Goal: Task Accomplishment & Management: Use online tool/utility

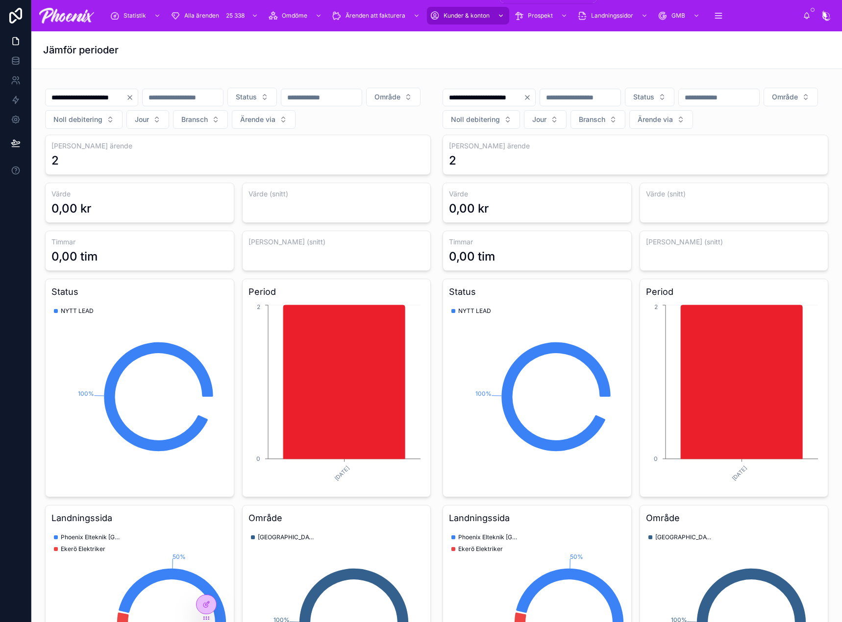
drag, startPoint x: 476, startPoint y: 40, endPoint x: 472, endPoint y: 16, distance: 24.3
click at [472, 16] on span "Kunder & konton" at bounding box center [466, 16] width 46 height 8
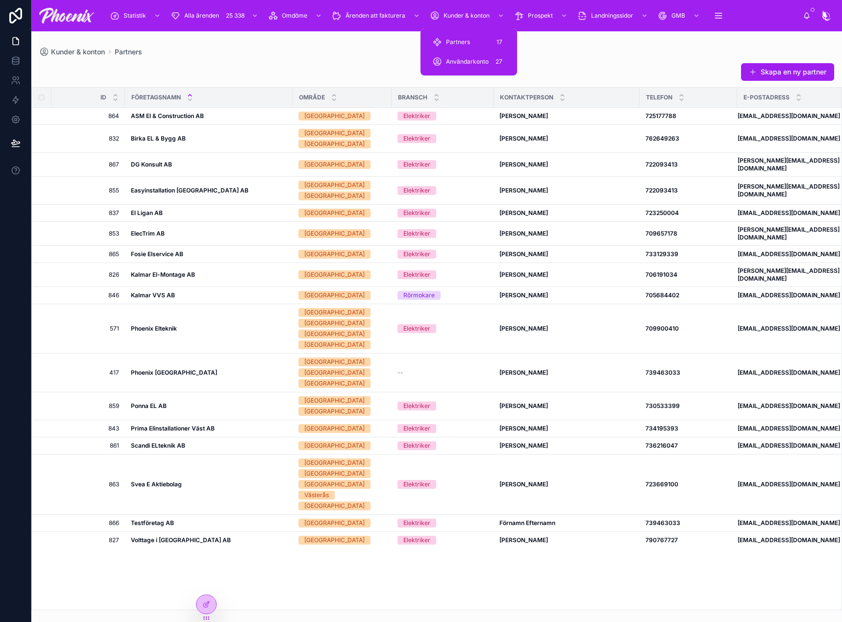
click at [474, 45] on div "Partners 17" at bounding box center [468, 42] width 73 height 16
click at [269, 60] on div "Statistik Alla ärenden 25 338 Omdöme Ärenden att fakturera Kunder & konton Pros…" at bounding box center [421, 311] width 842 height 622
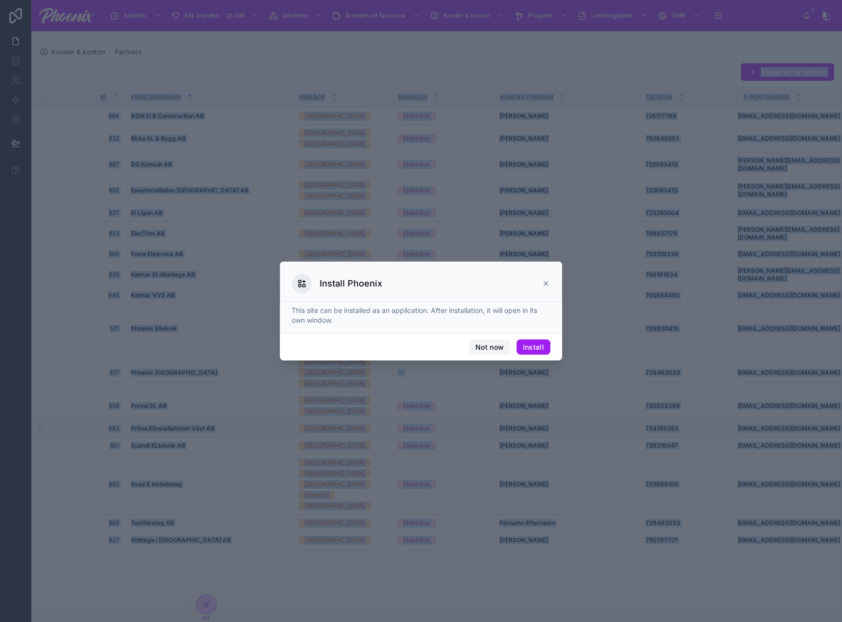
drag, startPoint x: 478, startPoint y: 353, endPoint x: 482, endPoint y: 349, distance: 5.6
click at [481, 349] on button "Not now" at bounding box center [489, 348] width 41 height 16
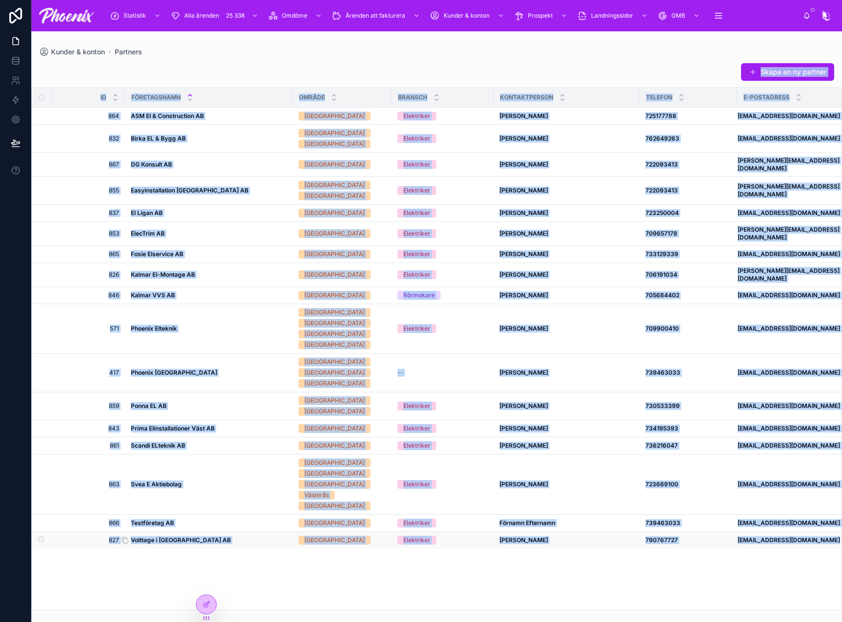
click at [166, 537] on strong "Volttage i [GEOGRAPHIC_DATA] AB" at bounding box center [181, 540] width 100 height 7
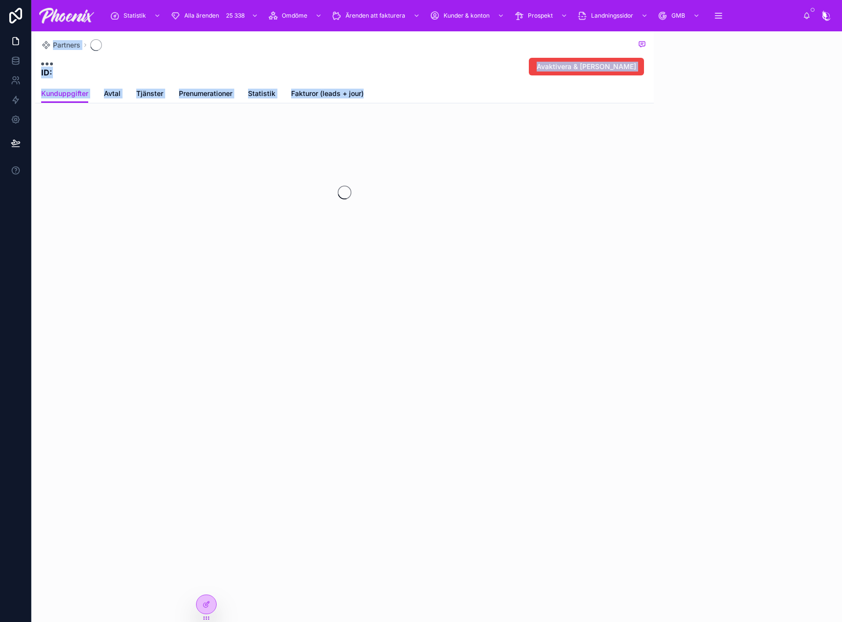
click at [174, 493] on div "Partners ID: Avaktivera & radera kund Kunduppgifter Kunduppgifter Avtal Tjänste…" at bounding box center [342, 326] width 622 height 591
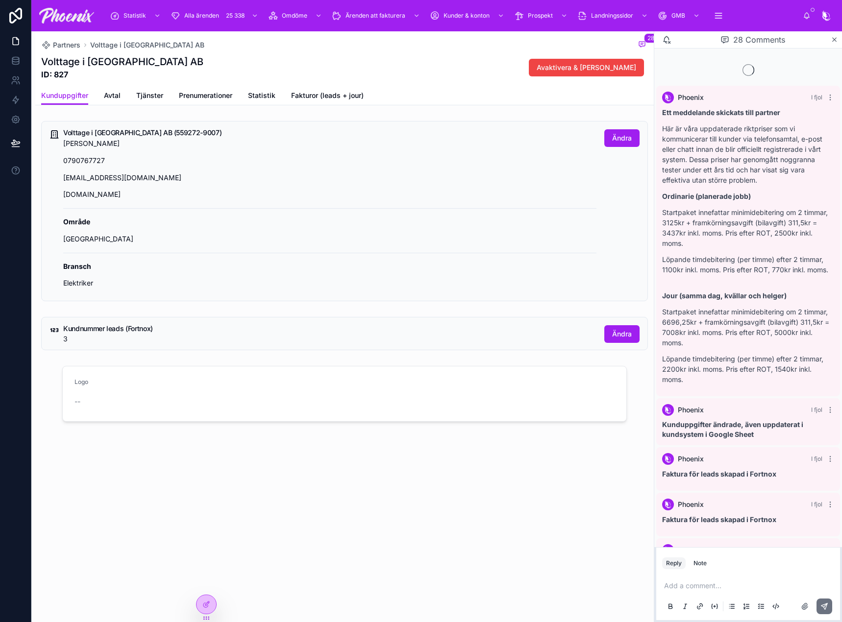
scroll to position [754, 0]
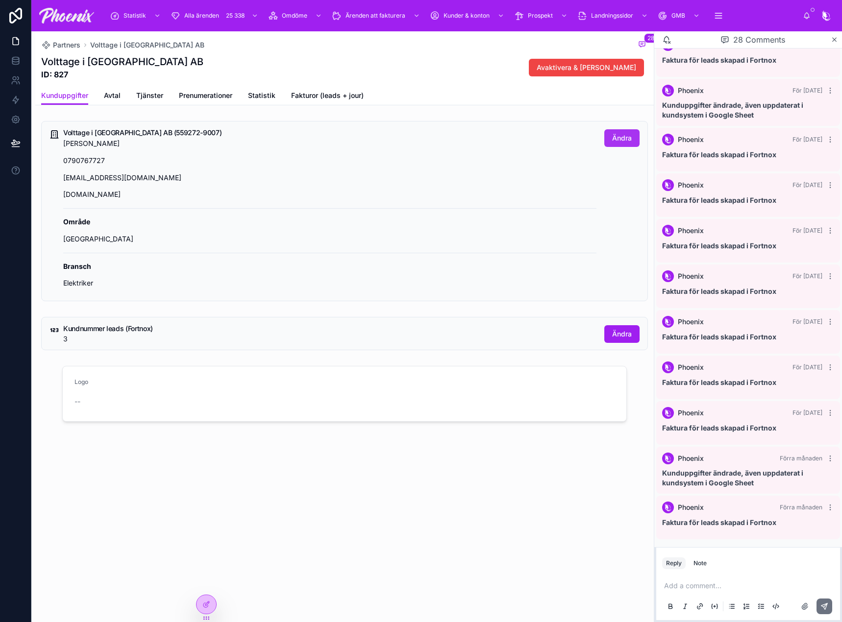
click at [613, 141] on span "Ändra" at bounding box center [622, 138] width 20 height 10
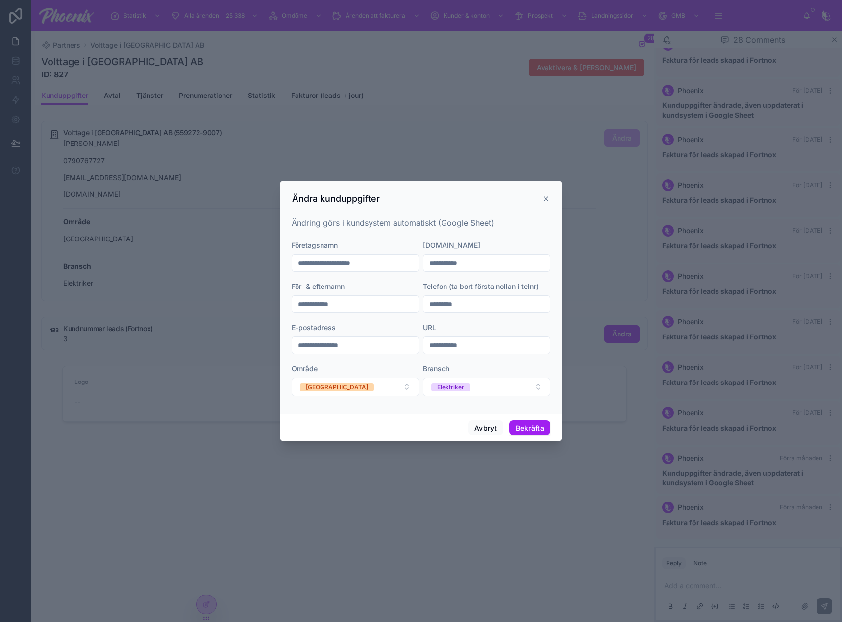
click at [345, 308] on input "**********" at bounding box center [355, 304] width 126 height 14
type input "**********"
click at [458, 304] on input "*********" at bounding box center [486, 304] width 126 height 14
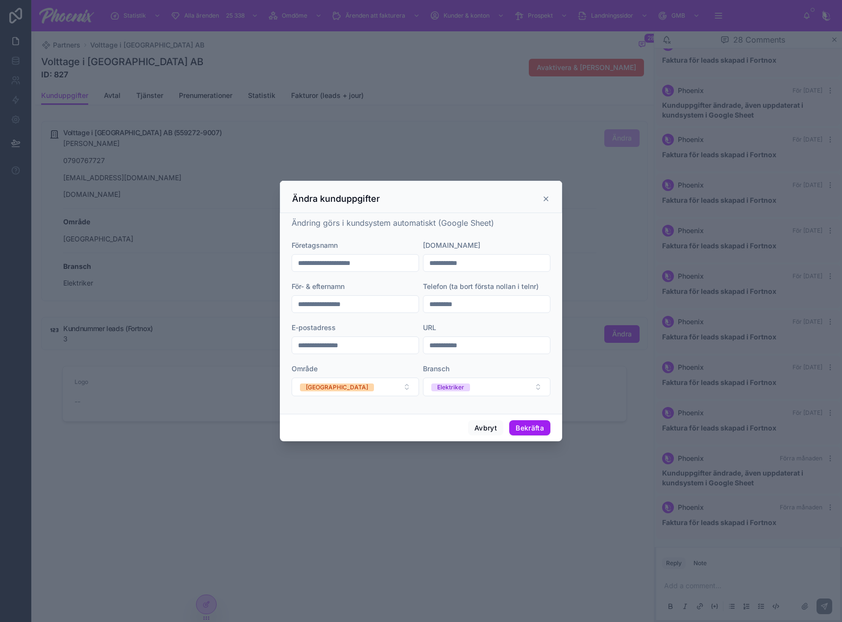
paste input "***"
type input "*********"
drag, startPoint x: 316, startPoint y: 344, endPoint x: 495, endPoint y: 348, distance: 179.4
click at [426, 342] on form "**********" at bounding box center [421, 324] width 259 height 166
click at [469, 345] on input "**********" at bounding box center [486, 346] width 126 height 14
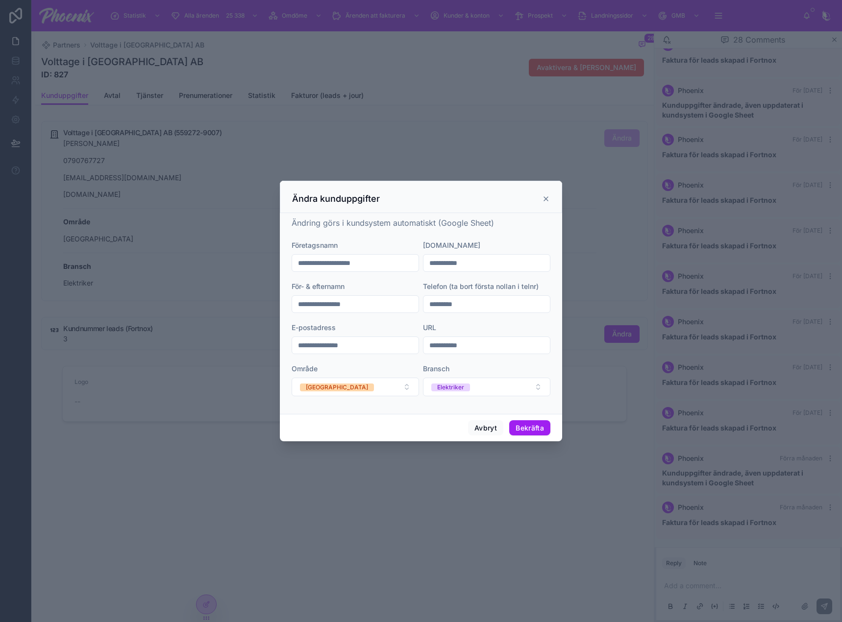
paste input "text"
type input "**********"
click at [300, 347] on input "**********" at bounding box center [355, 346] width 126 height 14
paste input "**"
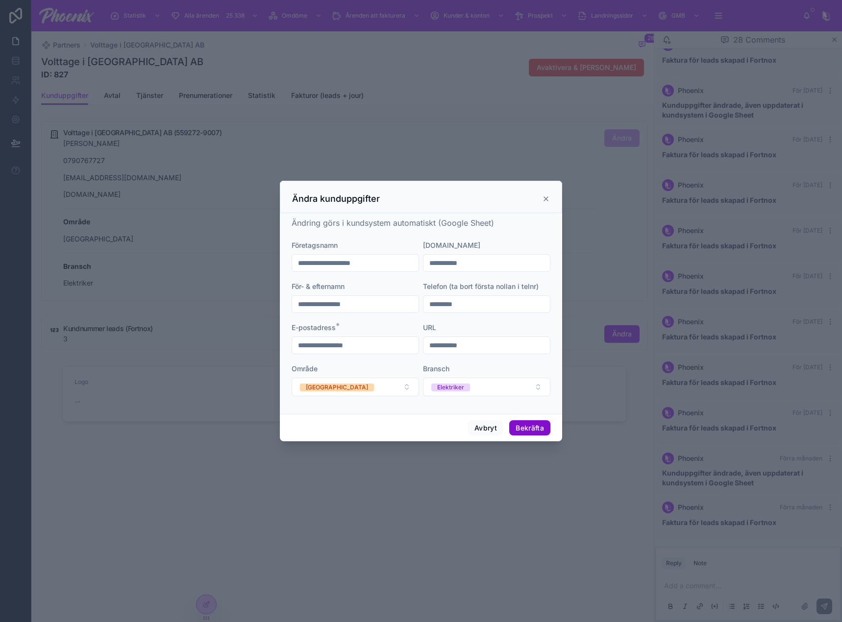
type input "**********"
click at [537, 424] on button "Bekräfta" at bounding box center [529, 428] width 41 height 16
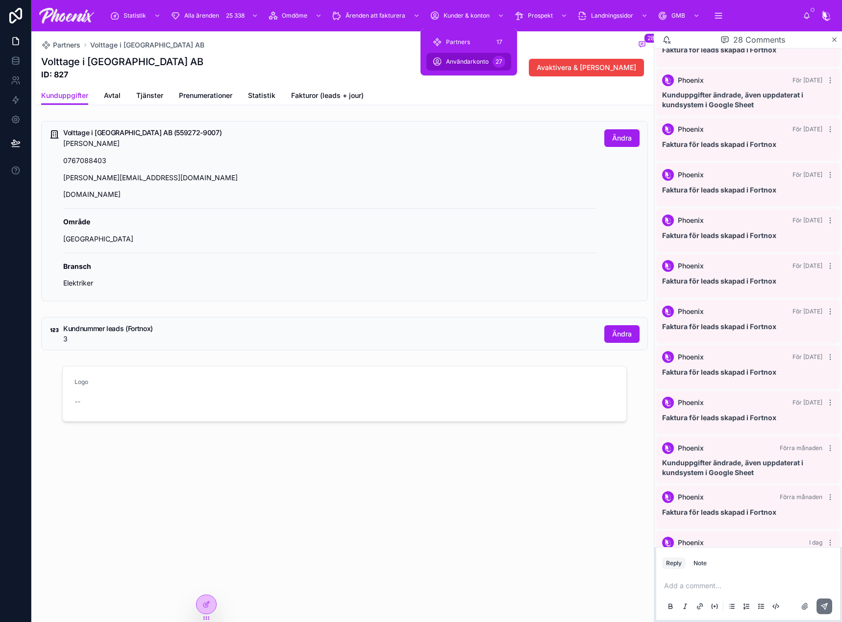
click at [473, 56] on div "Användarkonto 27" at bounding box center [468, 62] width 73 height 16
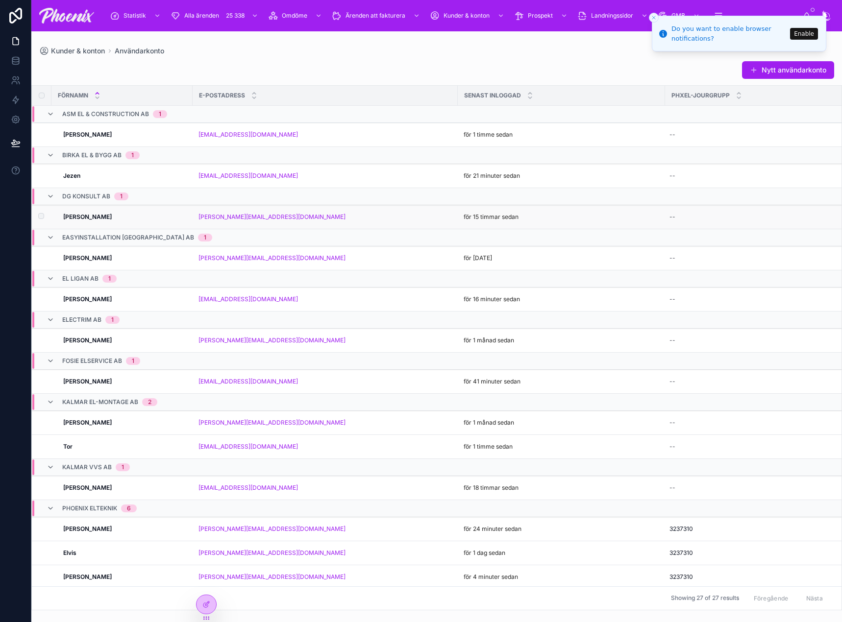
click at [78, 210] on td "Daniel Daniel" at bounding box center [121, 217] width 141 height 24
click at [74, 216] on strong "Daniel" at bounding box center [87, 216] width 49 height 7
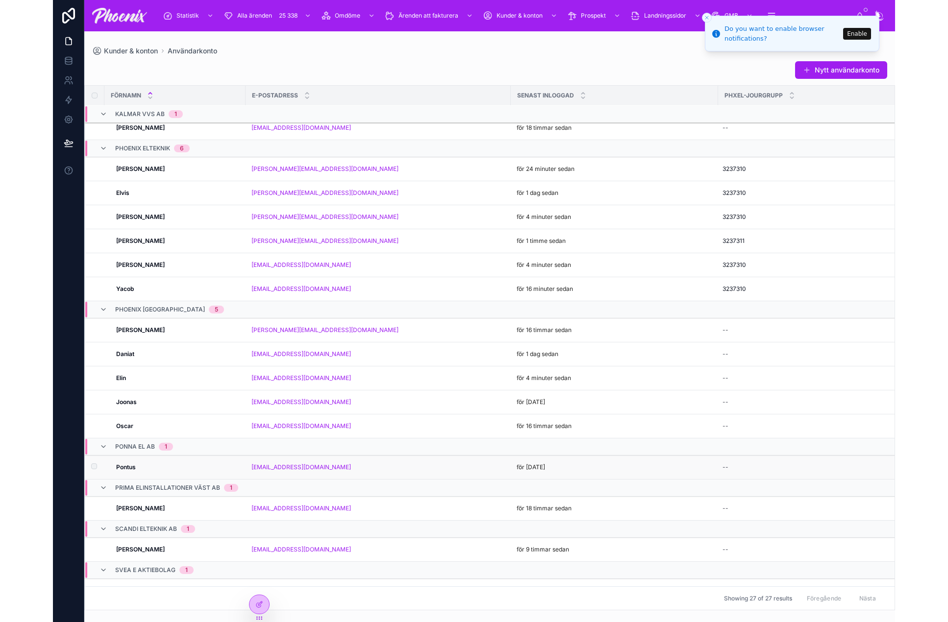
scroll to position [459, 0]
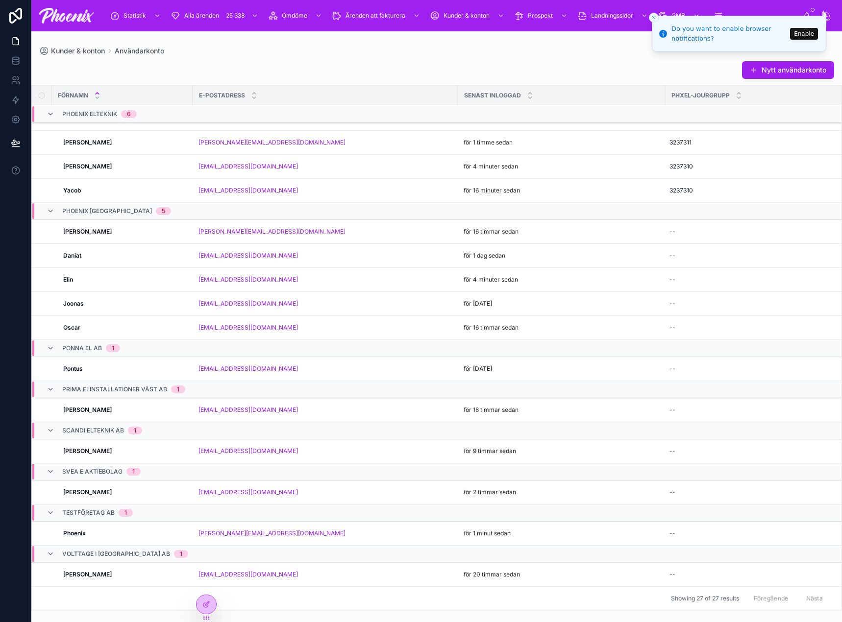
click at [71, 571] on strong "Simon" at bounding box center [87, 574] width 49 height 7
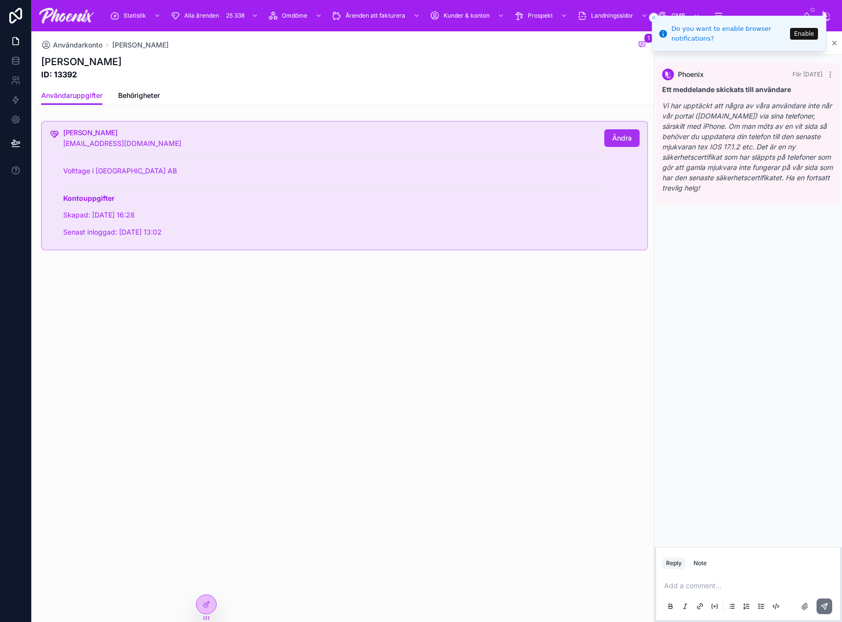
click at [618, 142] on span "Ändra" at bounding box center [622, 138] width 20 height 10
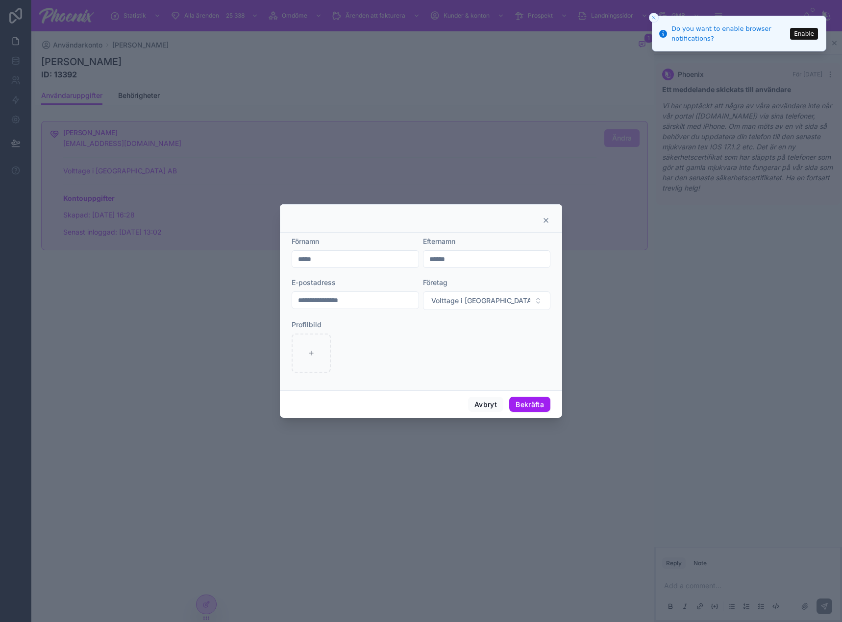
click at [356, 295] on input "**********" at bounding box center [355, 300] width 126 height 14
paste input "**"
type input "**********"
click at [326, 250] on div "Förnamn *****" at bounding box center [355, 252] width 127 height 31
click at [326, 252] on div "*****" at bounding box center [355, 259] width 127 height 18
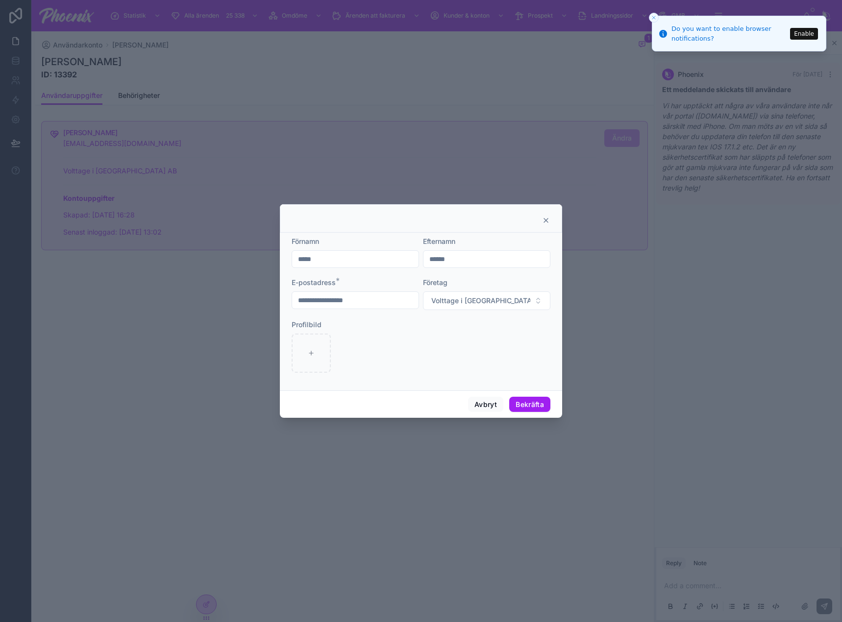
click at [324, 256] on input "*****" at bounding box center [355, 259] width 126 height 14
click at [324, 257] on input "*****" at bounding box center [355, 259] width 126 height 14
type input "*"
type input "******"
type input "**********"
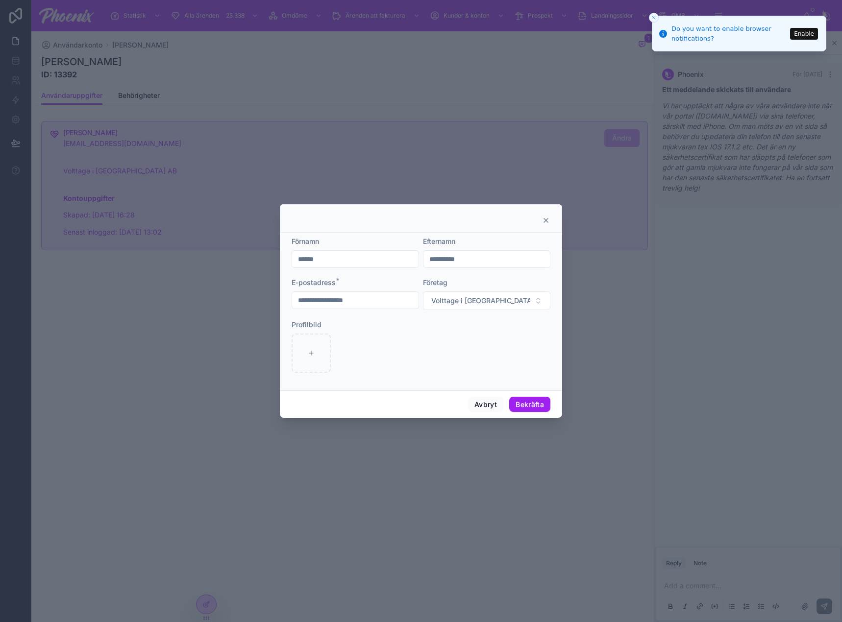
click at [388, 331] on div "Profilbild" at bounding box center [421, 346] width 259 height 53
click at [535, 408] on button "Bekräfta" at bounding box center [529, 405] width 41 height 16
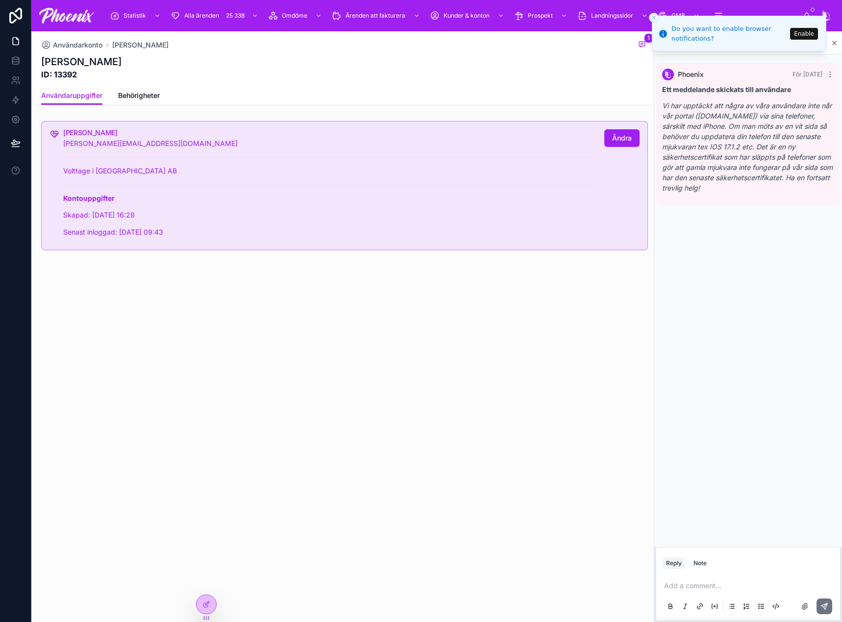
click at [462, 301] on div "Användarkonto Daniel 1 Daniel ID: 13392 Användaruppgifter Användaruppgifter Beh…" at bounding box center [344, 181] width 618 height 301
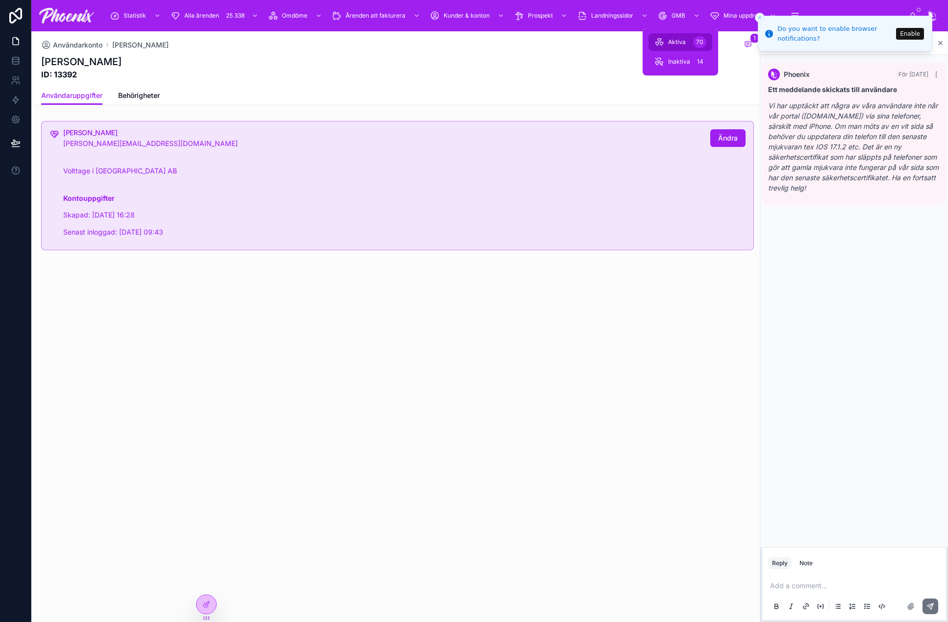
drag, startPoint x: 675, startPoint y: 41, endPoint x: 711, endPoint y: 40, distance: 36.3
click at [675, 41] on span "Aktiva" at bounding box center [677, 42] width 18 height 8
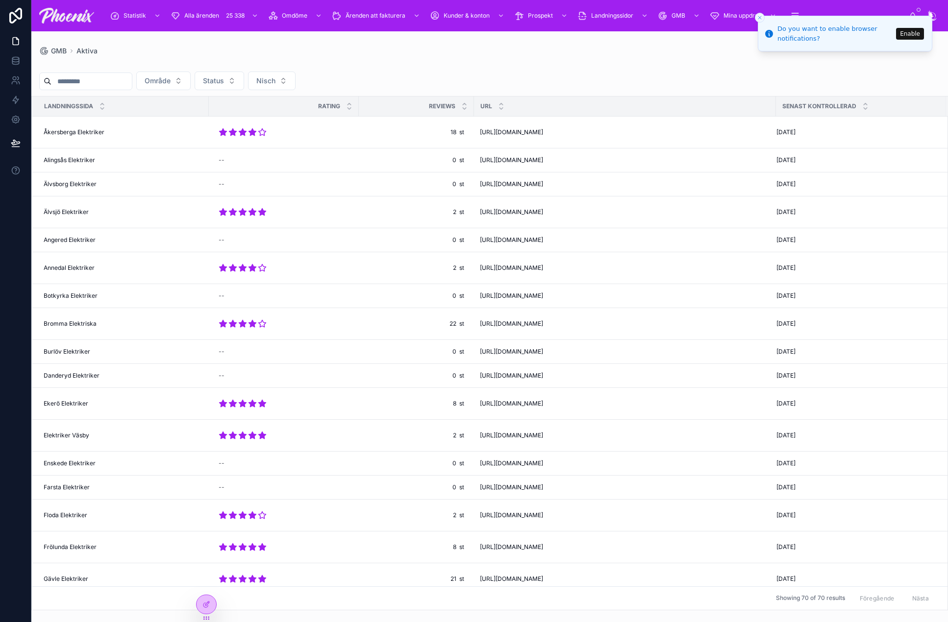
click at [757, 14] on button "Close toast" at bounding box center [760, 18] width 10 height 10
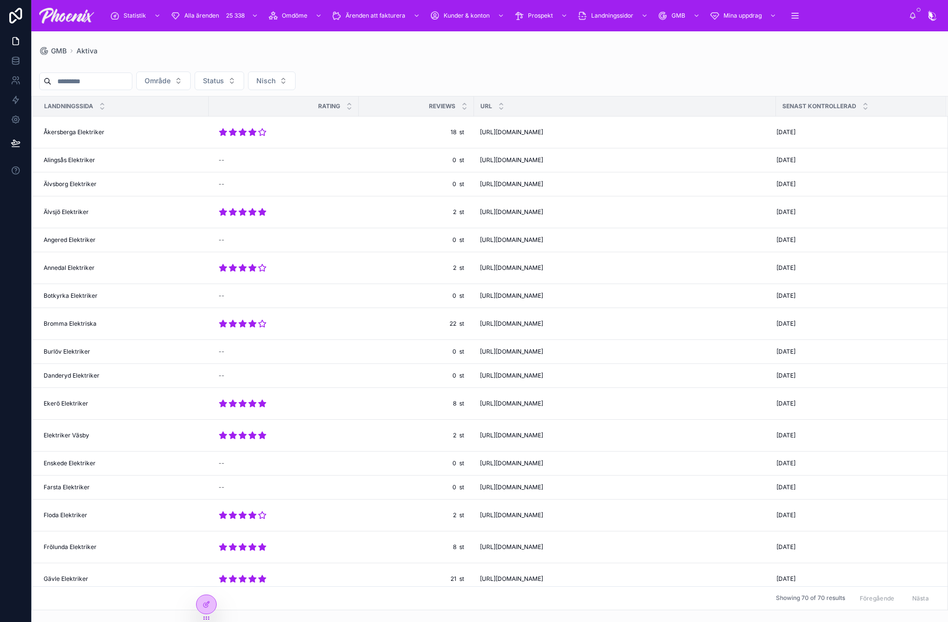
drag, startPoint x: 842, startPoint y: 51, endPoint x: 817, endPoint y: 71, distance: 32.1
click at [837, 56] on div "GMB Aktiva Område Status Nisch Landningssida rating reviews URL Senast kontroll…" at bounding box center [489, 320] width 916 height 579
click at [102, 83] on input "text" at bounding box center [91, 81] width 80 height 14
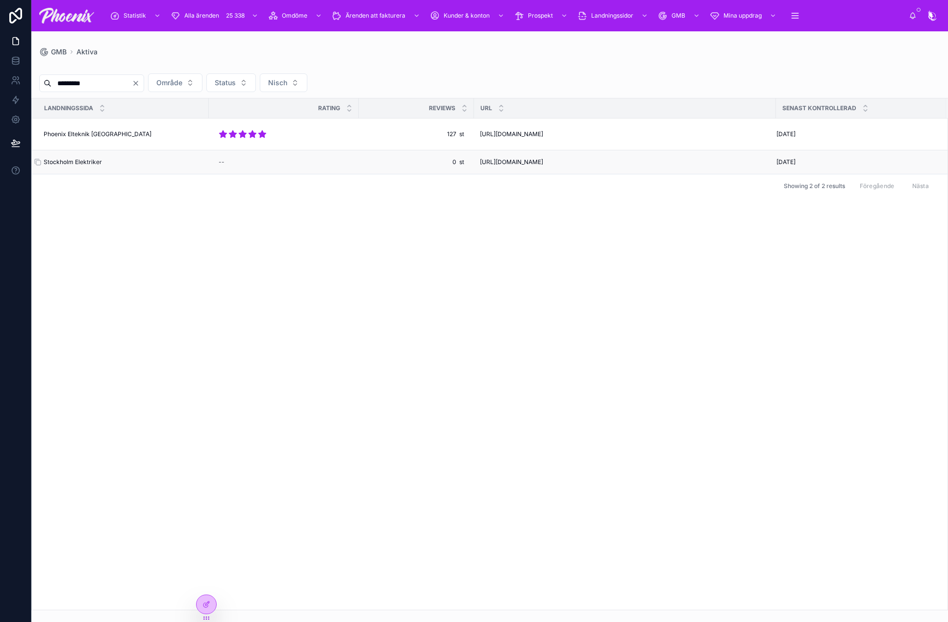
type input "*********"
click at [79, 160] on span "Stockholm Elektriker" at bounding box center [73, 162] width 58 height 8
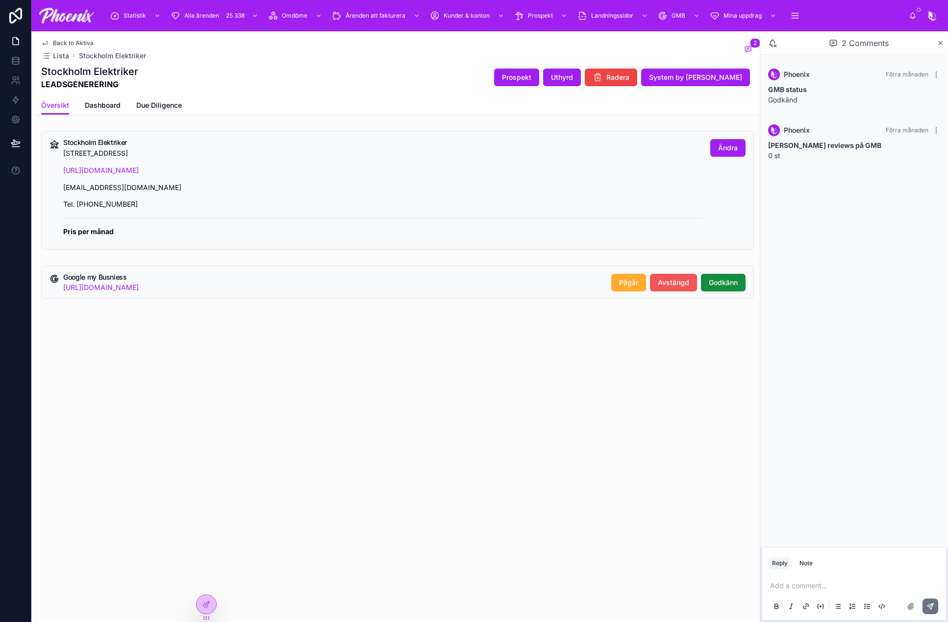
click at [670, 284] on span "Avstängd" at bounding box center [673, 283] width 31 height 10
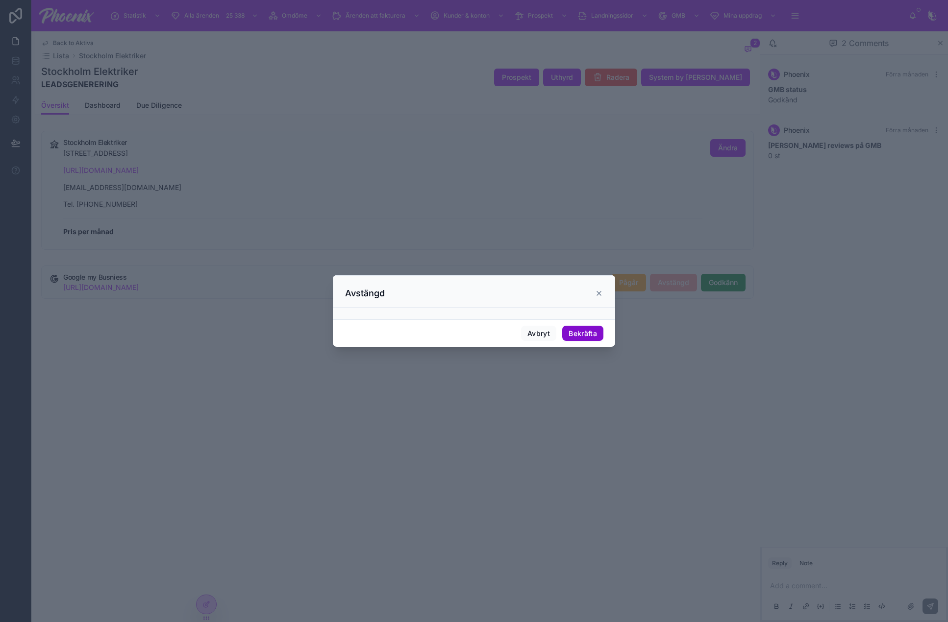
click at [594, 339] on button "Bekräfta" at bounding box center [582, 334] width 41 height 16
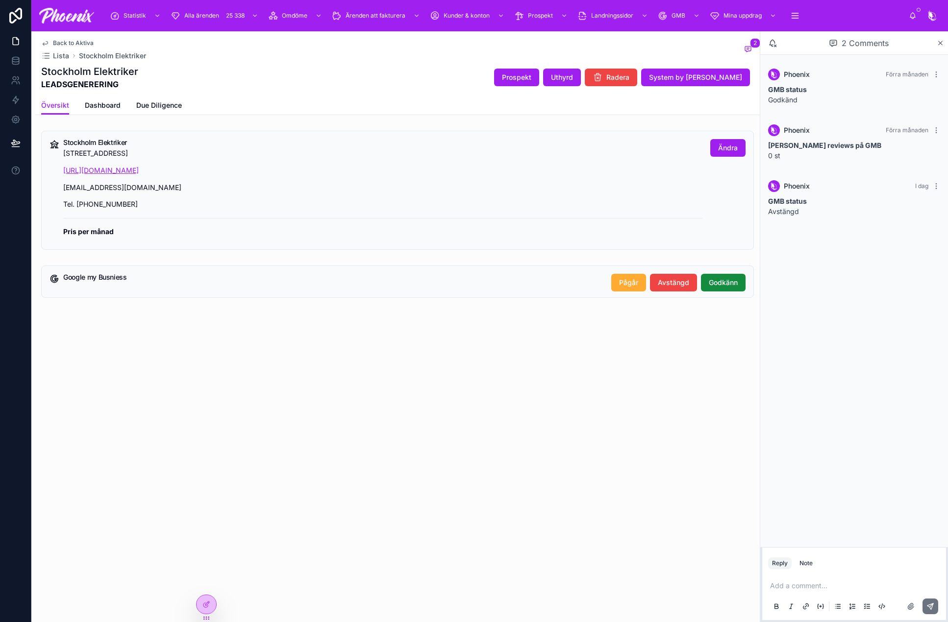
click at [98, 172] on link "https://stockholmelektriker.se" at bounding box center [100, 170] width 75 height 8
click at [110, 69] on h1 "Stockholm Elektriker" at bounding box center [89, 72] width 97 height 14
drag, startPoint x: 110, startPoint y: 69, endPoint x: 91, endPoint y: 74, distance: 19.9
click at [85, 71] on h1 "Stockholm Elektriker" at bounding box center [89, 72] width 97 height 14
copy h1 "Stockholm Elektriker"
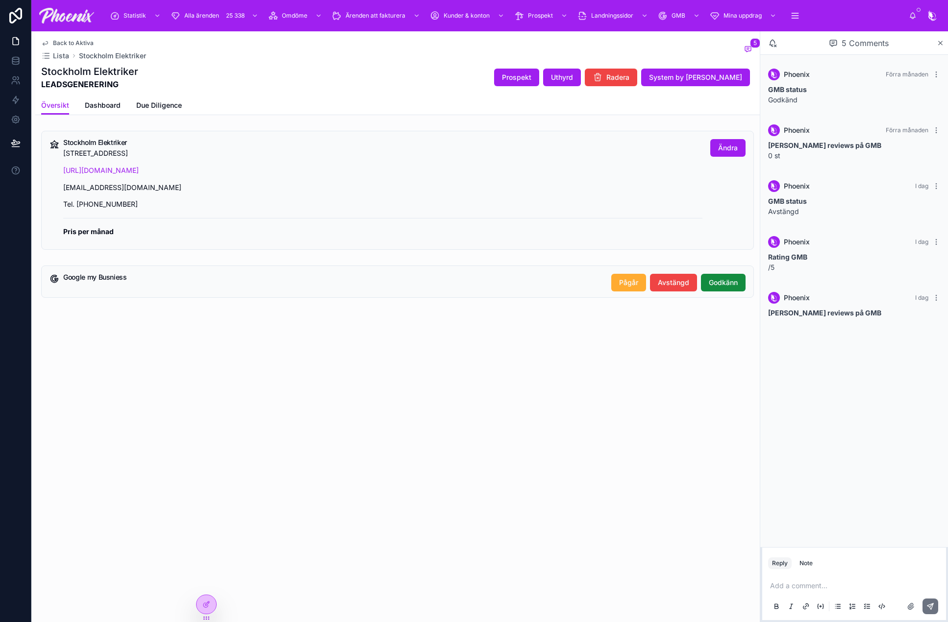
click at [75, 154] on p "Sveavägen 98, 113 50 Stockholm, Sverige" at bounding box center [382, 153] width 639 height 11
drag, startPoint x: 76, startPoint y: 154, endPoint x: 142, endPoint y: 151, distance: 66.2
click at [142, 151] on p "Sveavägen 98, 113 50 Stockholm, Sverige" at bounding box center [382, 153] width 639 height 11
copy p "Sveavägen 98, 113 50 Stockholm"
drag, startPoint x: 131, startPoint y: 166, endPoint x: 386, endPoint y: 220, distance: 260.3
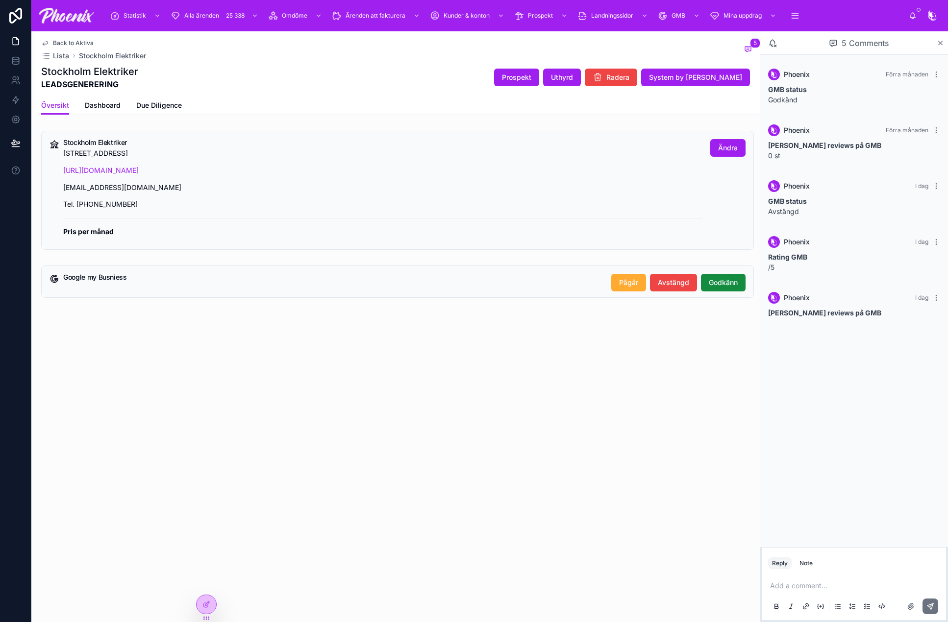
click at [386, 220] on div "Sveavägen 98, 113 50 Stockholm, Sverige https://stockholmelektriker.se info@sto…" at bounding box center [382, 193] width 639 height 90
drag, startPoint x: 110, startPoint y: 202, endPoint x: 55, endPoint y: 170, distance: 64.4
click at [55, 170] on div "Stockholm Elektriker Sveavägen 98, 113 50 Stockholm, Sverige https://stockholme…" at bounding box center [397, 190] width 712 height 119
copy div "https://stockholmelektriker.se info@stockholmelektriker.se Tel. 010-148 7187"
click at [73, 141] on h5 "Stockholm Elektriker" at bounding box center [382, 142] width 639 height 7
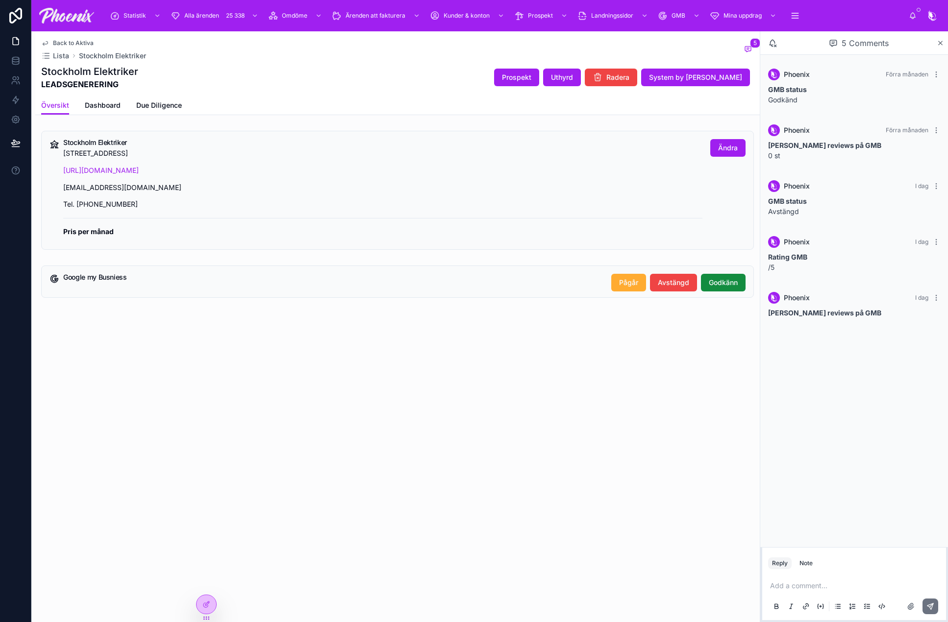
drag, startPoint x: 73, startPoint y: 141, endPoint x: 89, endPoint y: 150, distance: 18.5
click at [149, 148] on div "Stockholm Elektriker Sveavägen 98, 113 50 Stockholm, Sverige https://stockholme…" at bounding box center [382, 191] width 639 height 104
copy div "Stockholm Elektriker Sveavägen 98, 113 50 Stockholm"
click at [104, 65] on h1 "Stockholm Elektriker" at bounding box center [89, 72] width 97 height 14
drag, startPoint x: 104, startPoint y: 65, endPoint x: 41, endPoint y: 69, distance: 63.4
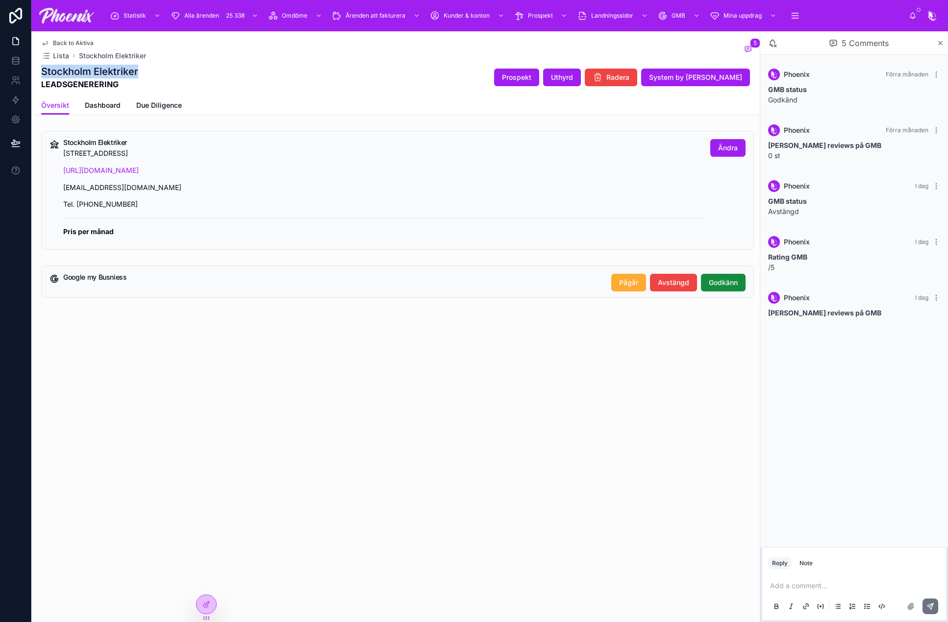
click at [58, 65] on h1 "Stockholm Elektriker" at bounding box center [89, 72] width 97 height 14
copy h1 "Stockholm Elektriker"
click at [83, 153] on p "Sveavägen 98, 113 50 Stockholm, Sverige" at bounding box center [382, 153] width 639 height 11
drag, startPoint x: 83, startPoint y: 153, endPoint x: 51, endPoint y: 196, distance: 53.6
click at [159, 155] on p "Sveavägen 98, 113 50 Stockholm, Sverige" at bounding box center [382, 153] width 639 height 11
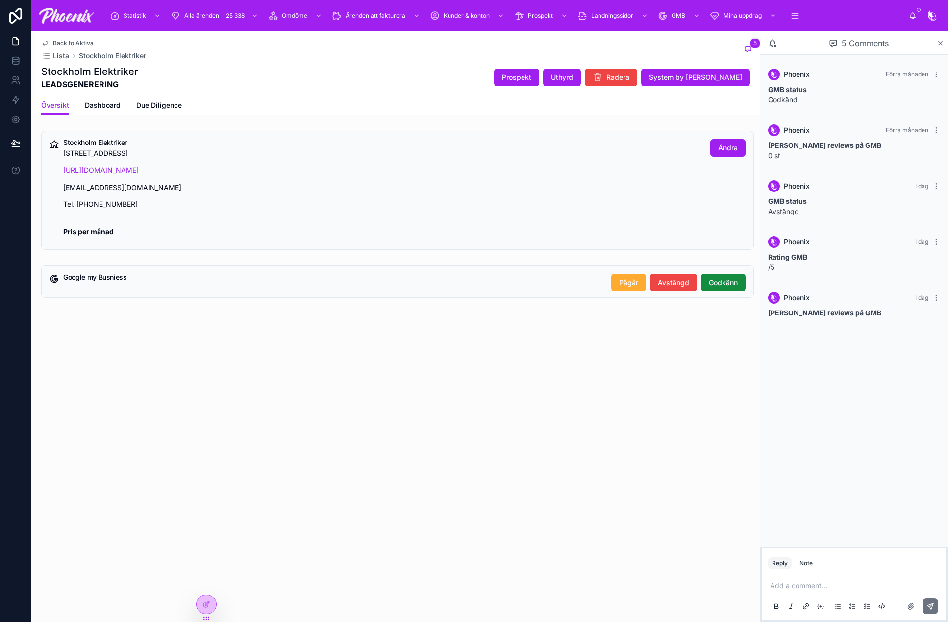
copy p "Sveavägen 98, 113 50 Stockholm"
click at [104, 191] on p "info@stockholmelektriker.se" at bounding box center [382, 187] width 639 height 11
copy p "info@stockholmelektriker.se"
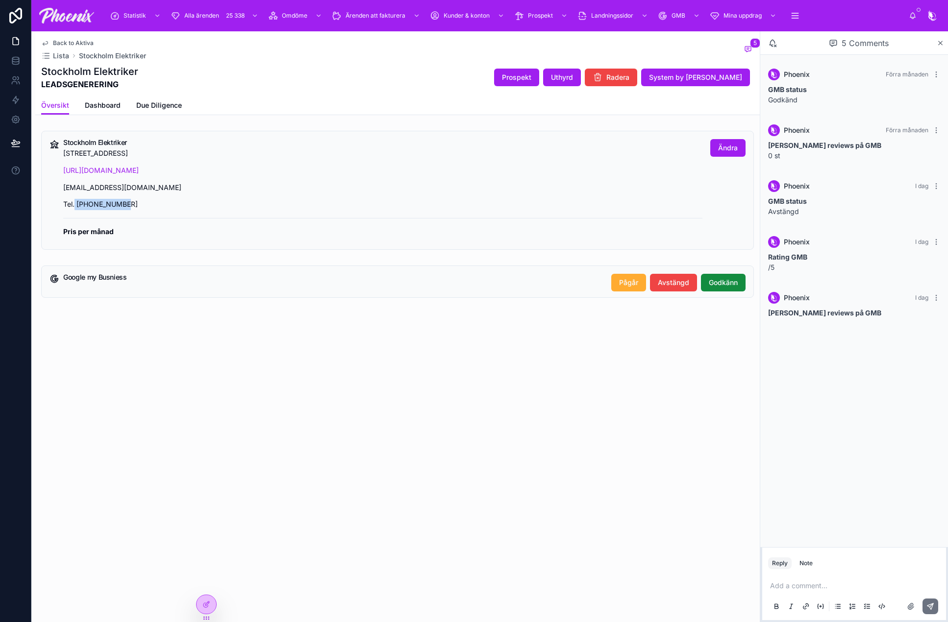
drag, startPoint x: 138, startPoint y: 207, endPoint x: 75, endPoint y: 208, distance: 62.2
click at [75, 208] on p "Tel. 010-148 7187" at bounding box center [382, 204] width 639 height 11
click at [122, 205] on p "Tel. 010-148 7187" at bounding box center [382, 204] width 639 height 11
drag, startPoint x: 101, startPoint y: 204, endPoint x: 78, endPoint y: 202, distance: 22.6
click at [78, 202] on p "Tel. 010-148 7187" at bounding box center [382, 204] width 639 height 11
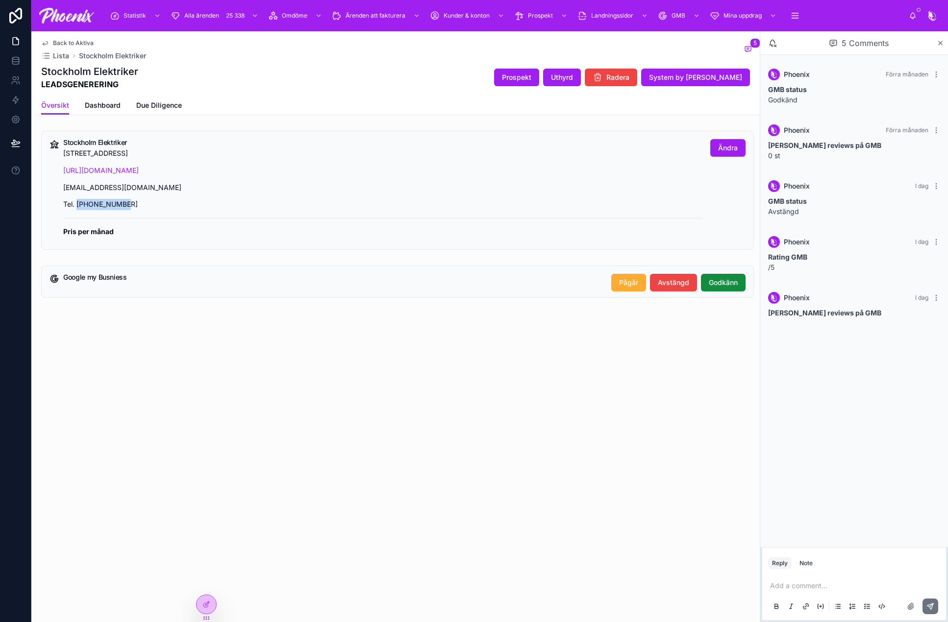
copy p "010-148 7187"
click at [68, 138] on div "Stockholm Elektriker Sveavägen 98, 113 50 Stockholm, Sverige https://stockholme…" at bounding box center [397, 190] width 712 height 119
click at [148, 144] on h5 "Stockholm Elektriker" at bounding box center [382, 142] width 639 height 7
click at [147, 149] on p "Sveavägen 98, 113 50 Stockholm, Sverige" at bounding box center [382, 153] width 639 height 11
drag, startPoint x: 147, startPoint y: 149, endPoint x: 79, endPoint y: 142, distance: 68.0
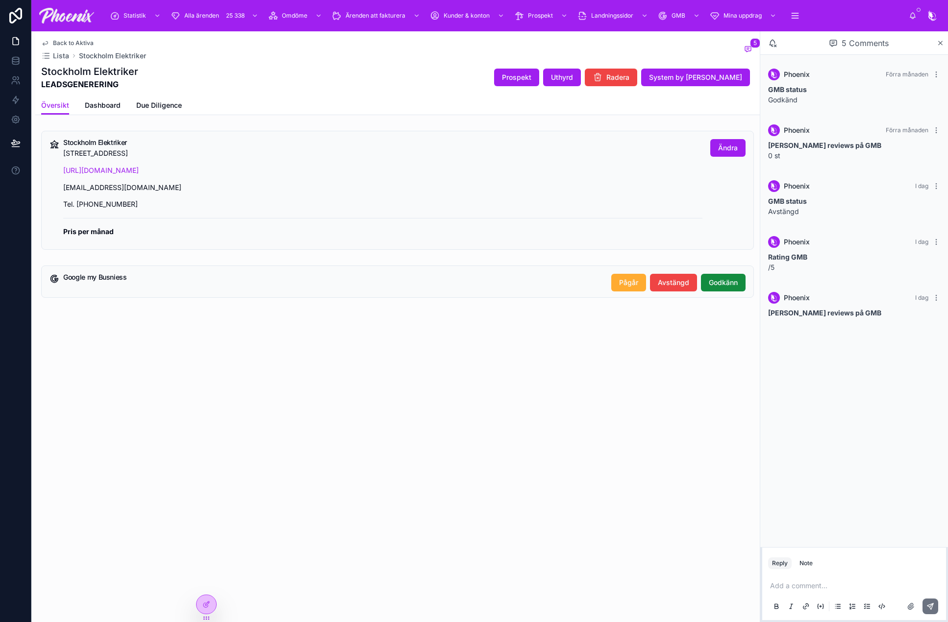
click at [79, 142] on div "Stockholm Elektriker Sveavägen 98, 113 50 Stockholm, Sverige https://stockholme…" at bounding box center [382, 191] width 639 height 104
copy div "Stockholm Elektriker Sveavägen 98, 113 50 Stockholm"
drag, startPoint x: 803, startPoint y: 559, endPoint x: 897, endPoint y: 596, distance: 101.2
click at [841, 588] on div "Reply Note Add a comment..." at bounding box center [854, 584] width 188 height 75
click at [841, 605] on icon at bounding box center [910, 607] width 8 height 8
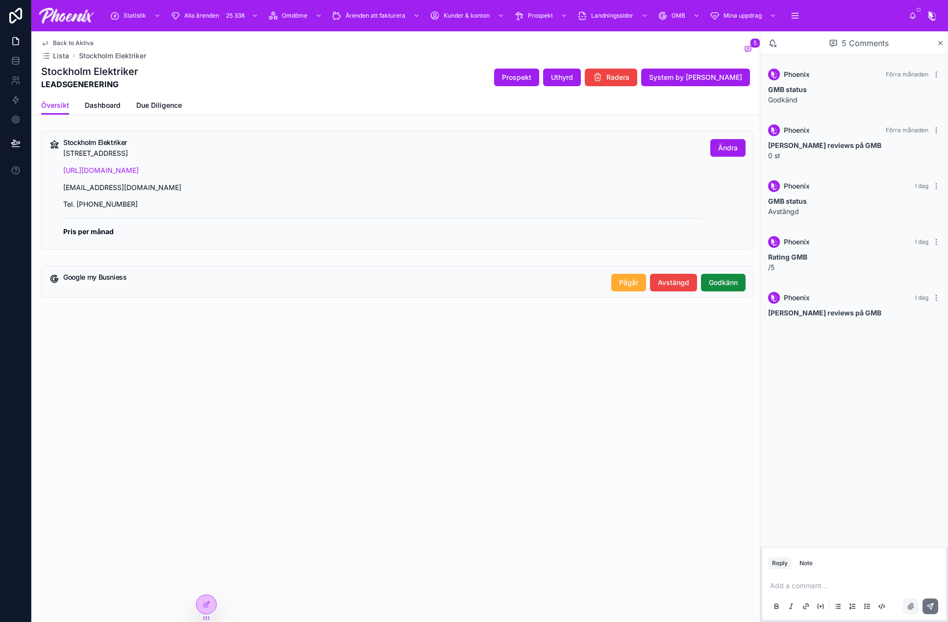
click at [0, 0] on input "file" at bounding box center [0, 0] width 0 height 0
click at [841, 534] on p at bounding box center [856, 535] width 172 height 10
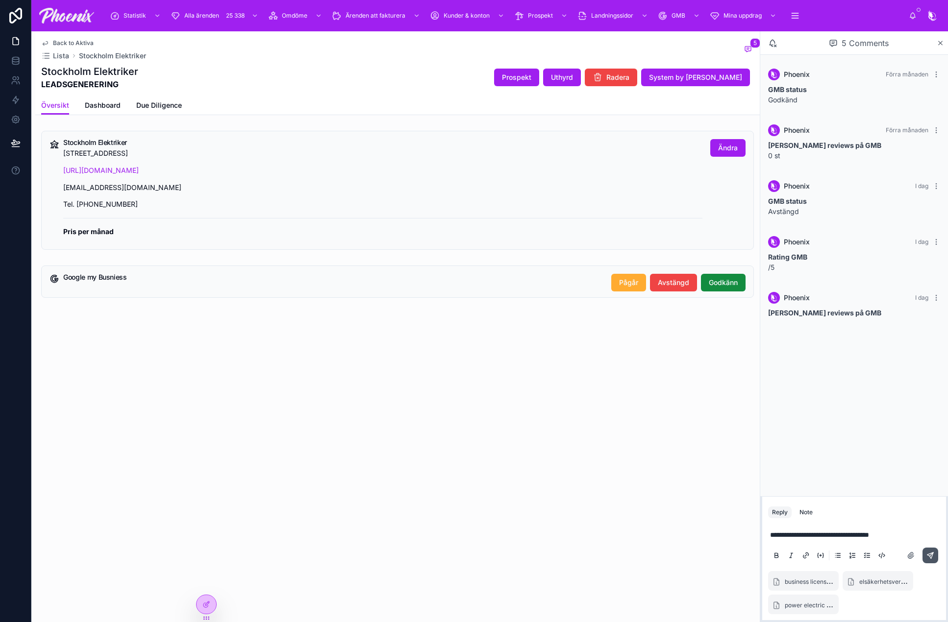
click at [841, 554] on icon at bounding box center [930, 556] width 8 height 8
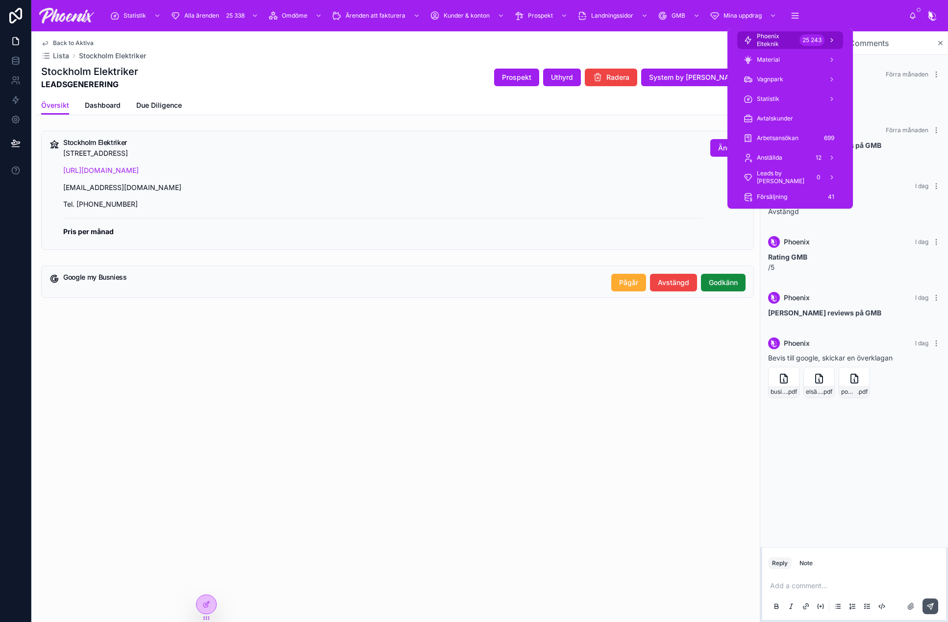
click at [792, 45] on span "Phoenix Elteknik" at bounding box center [775, 40] width 39 height 16
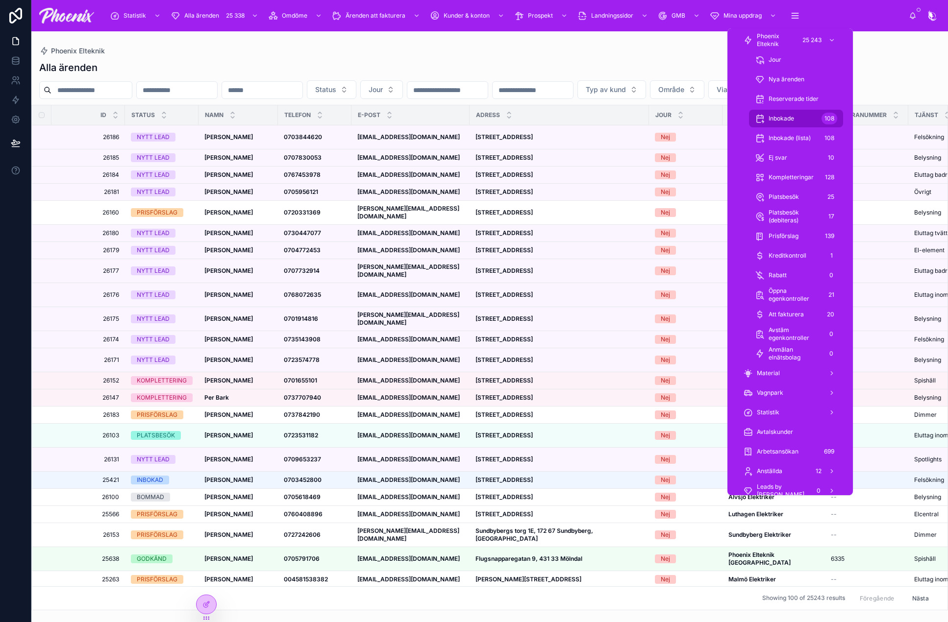
click at [776, 115] on span "Inbokade" at bounding box center [780, 119] width 25 height 8
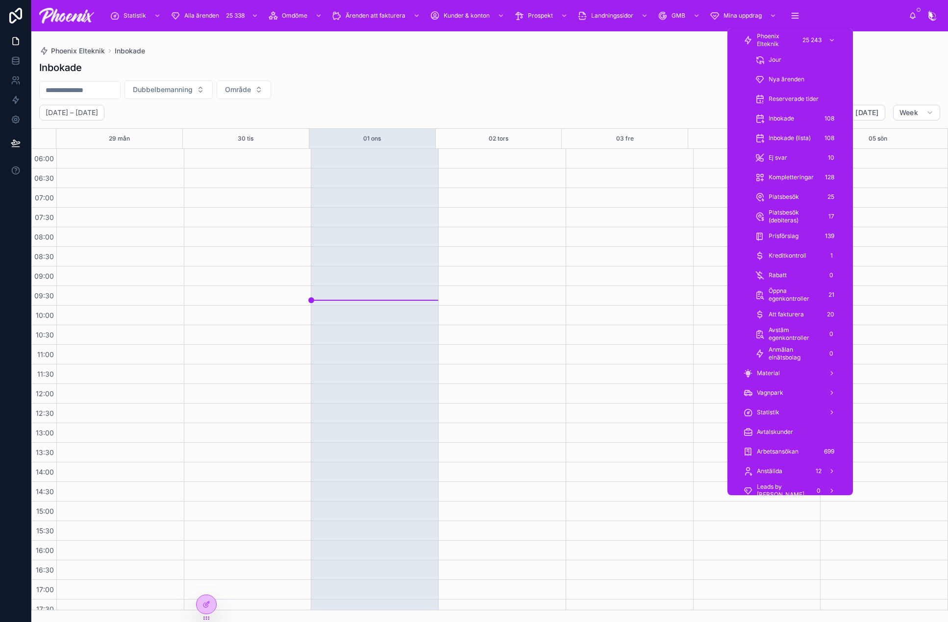
scroll to position [235, 0]
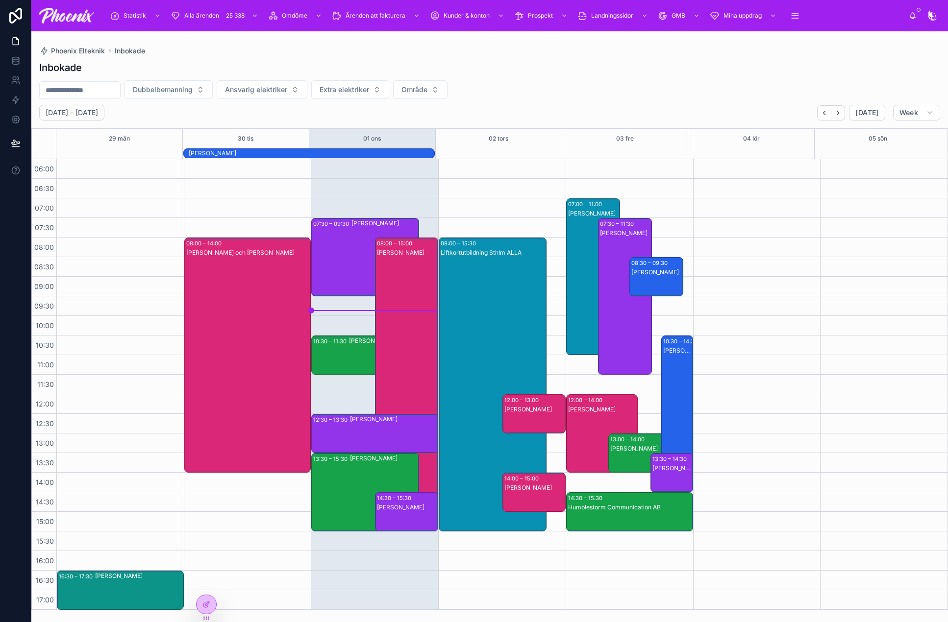
click at [352, 248] on div "[PERSON_NAME]" at bounding box center [384, 257] width 67 height 76
click at [343, 355] on div "10:30 – 11:30 [PERSON_NAME]" at bounding box center [375, 355] width 126 height 38
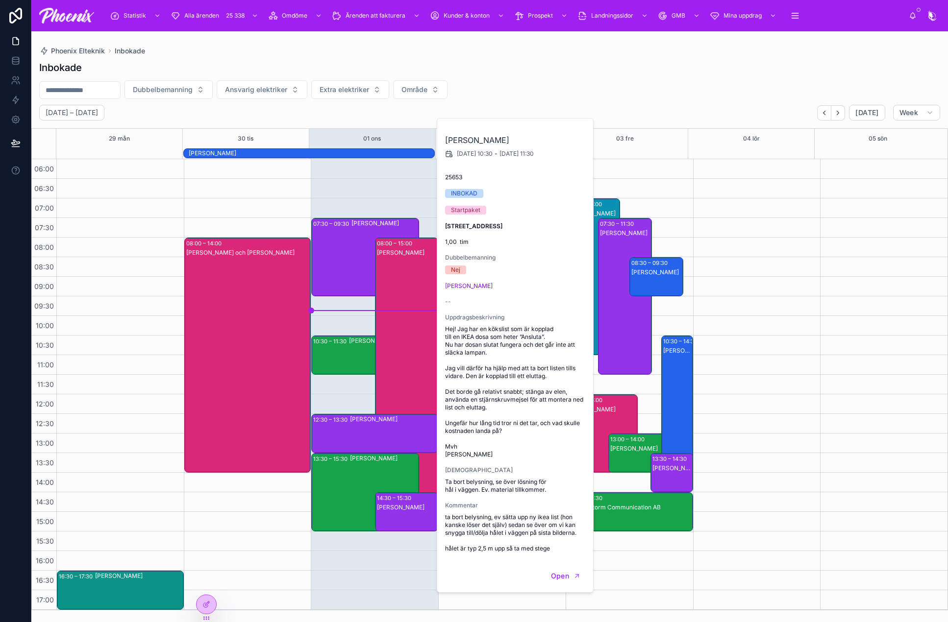
click at [329, 270] on div "07:30 – 09:30 [PERSON_NAME]" at bounding box center [365, 257] width 107 height 77
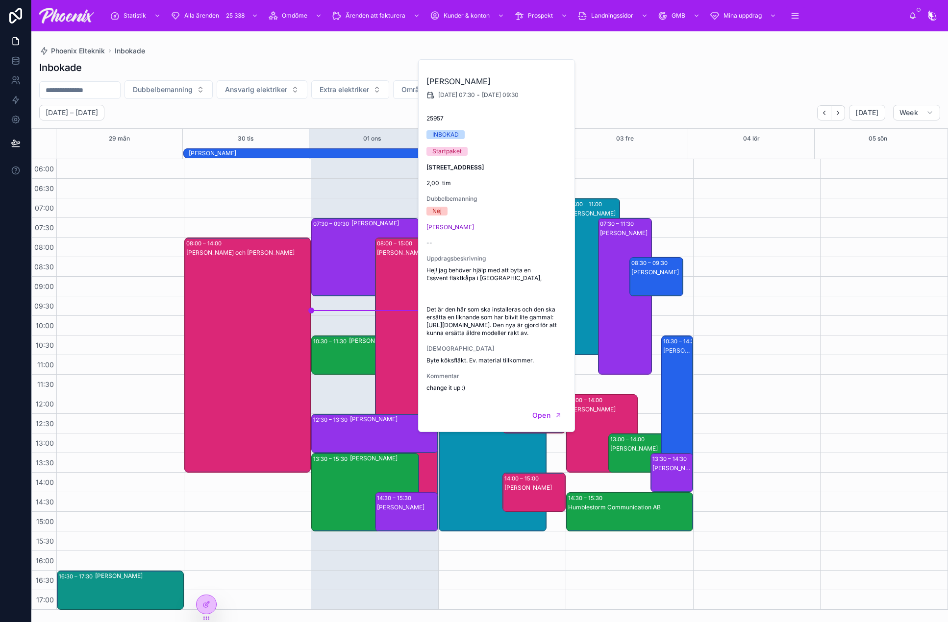
click at [338, 352] on div "10:30 – 11:30 [PERSON_NAME]" at bounding box center [375, 355] width 126 height 38
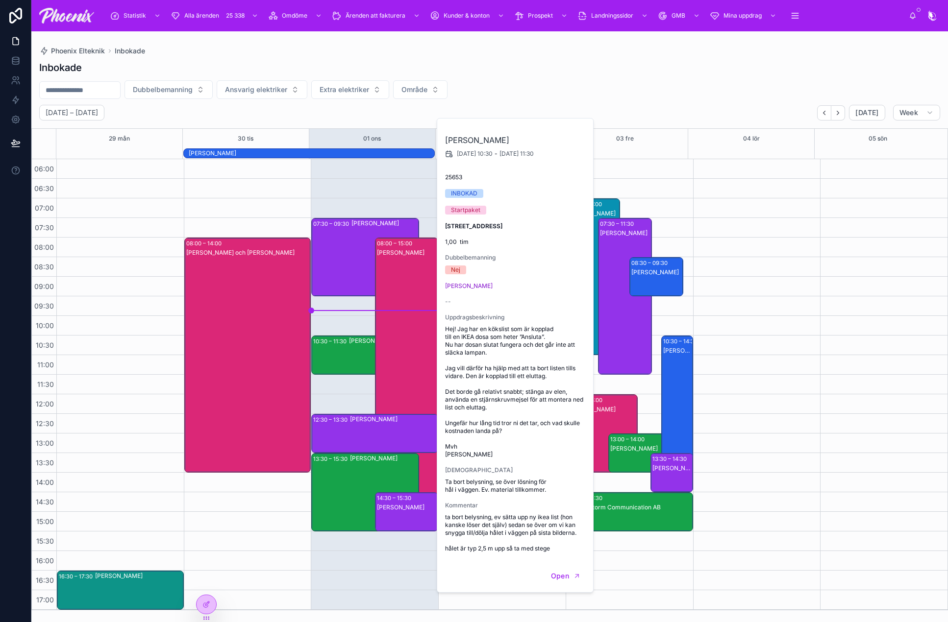
click at [329, 420] on div "12:30 – 13:30" at bounding box center [331, 420] width 37 height 10
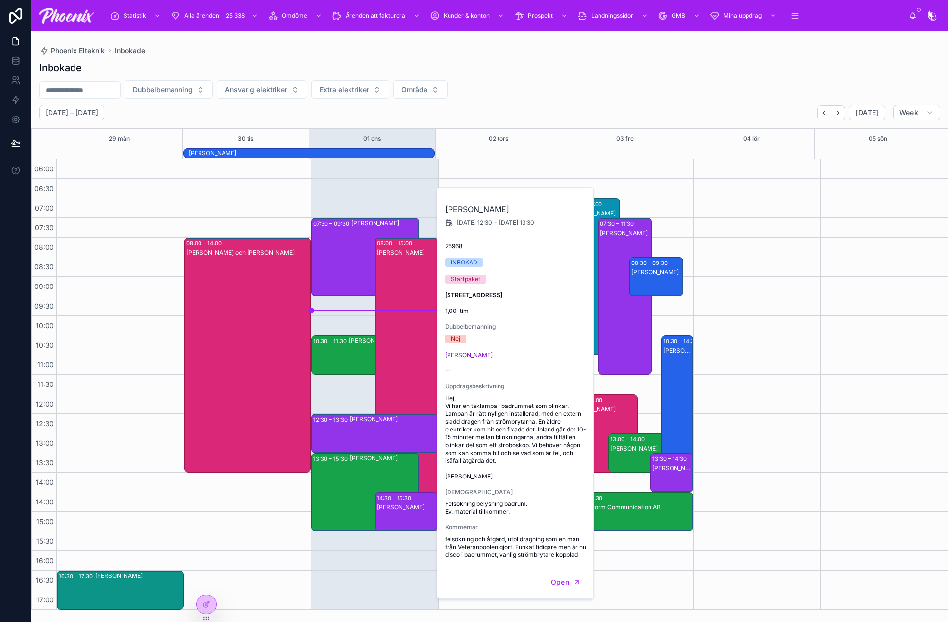
click at [328, 483] on div "13:30 – 15:30 [PERSON_NAME]" at bounding box center [365, 492] width 107 height 77
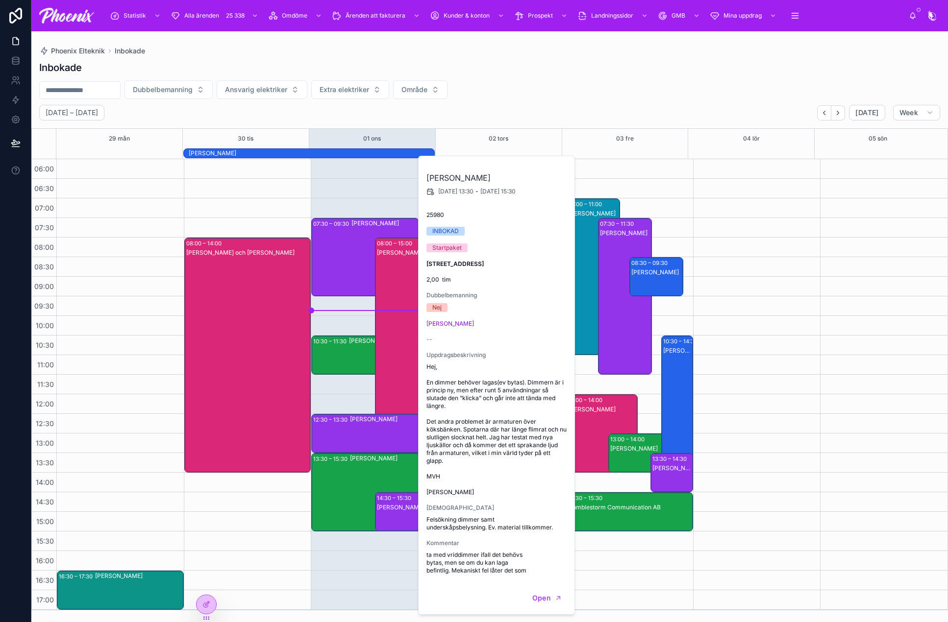
click at [391, 309] on div "[PERSON_NAME]" at bounding box center [407, 384] width 60 height 272
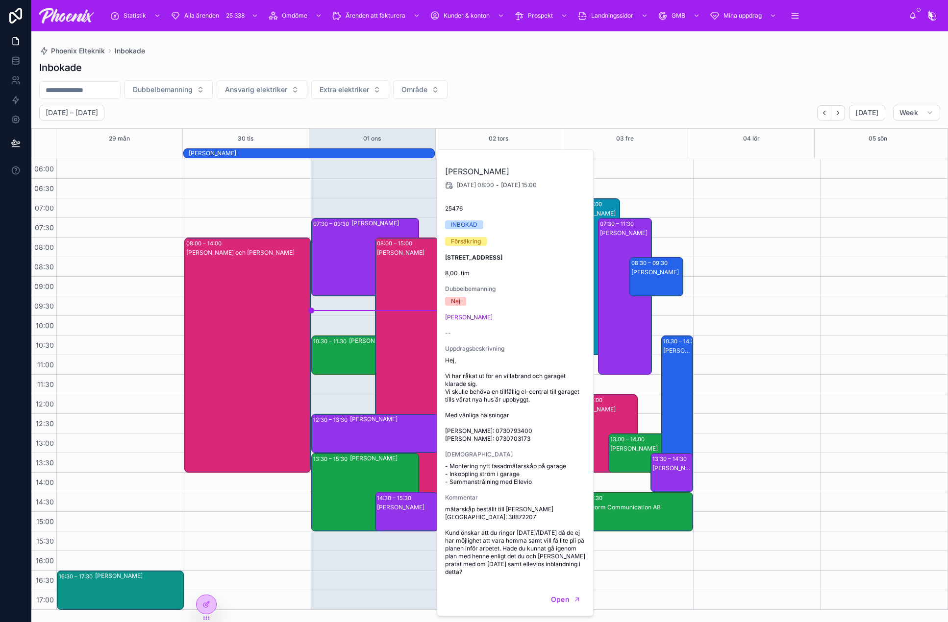
click at [397, 508] on div "[PERSON_NAME]" at bounding box center [407, 508] width 60 height 8
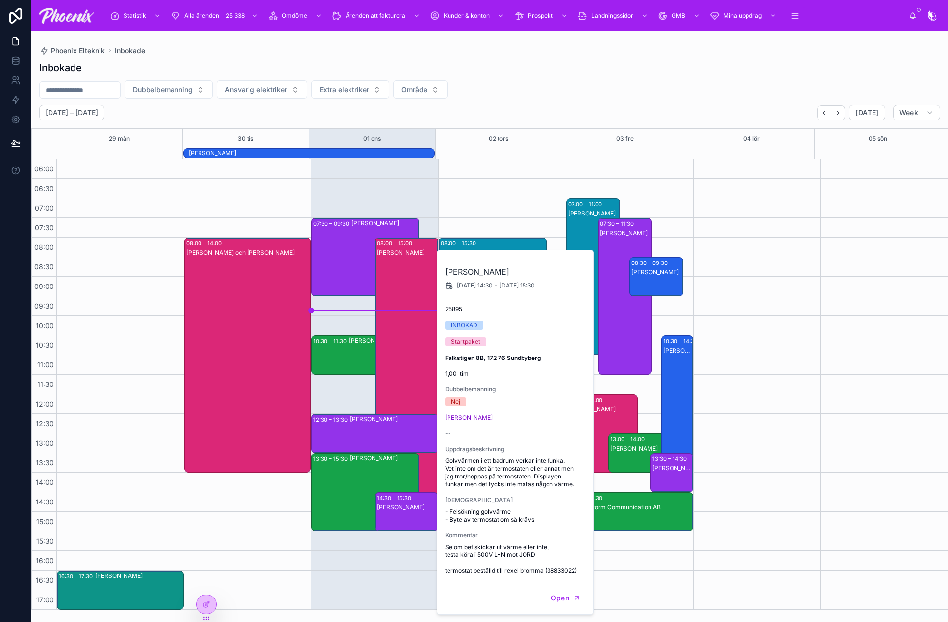
click at [324, 153] on div "[PERSON_NAME]" at bounding box center [311, 153] width 245 height 8
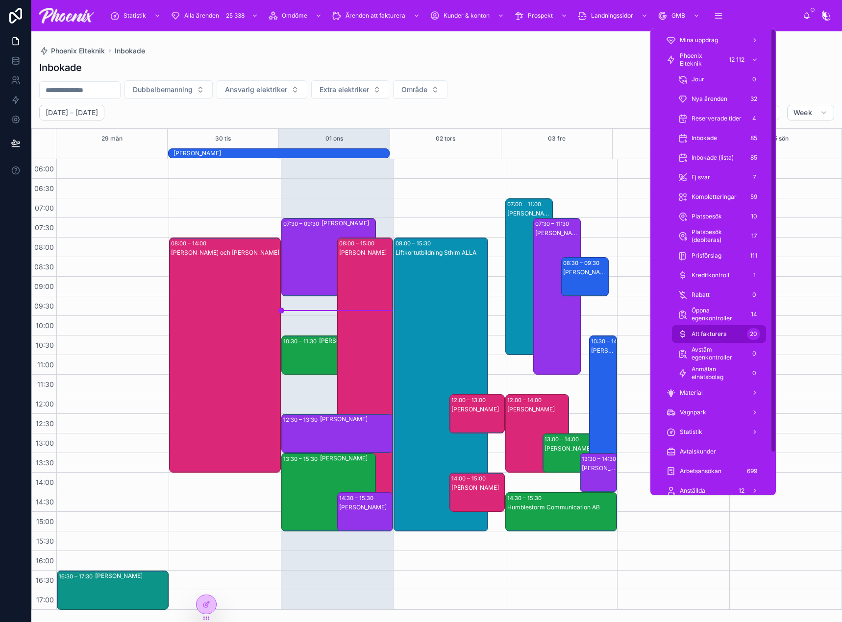
click at [740, 335] on div "Att fakturera 20" at bounding box center [719, 334] width 82 height 16
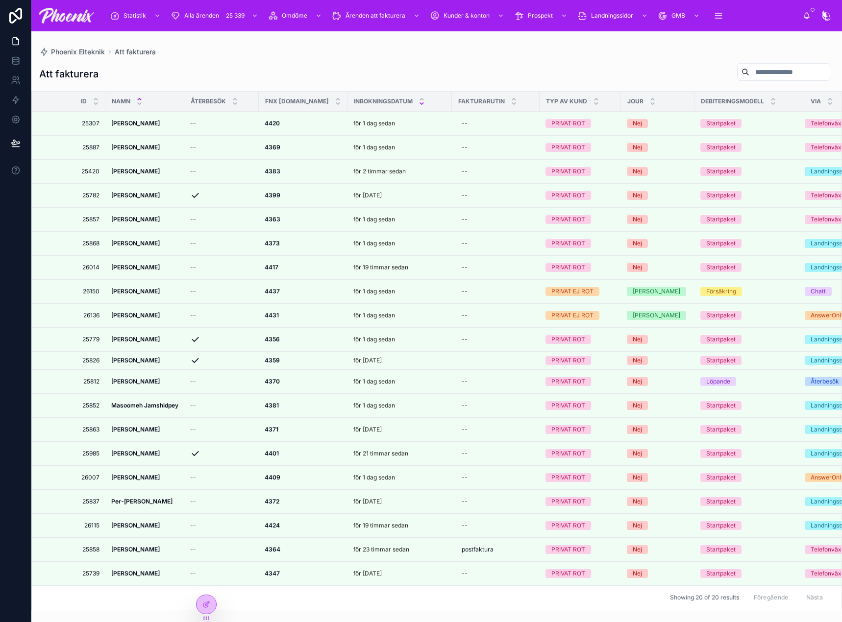
click at [418, 103] on icon at bounding box center [421, 103] width 6 height 6
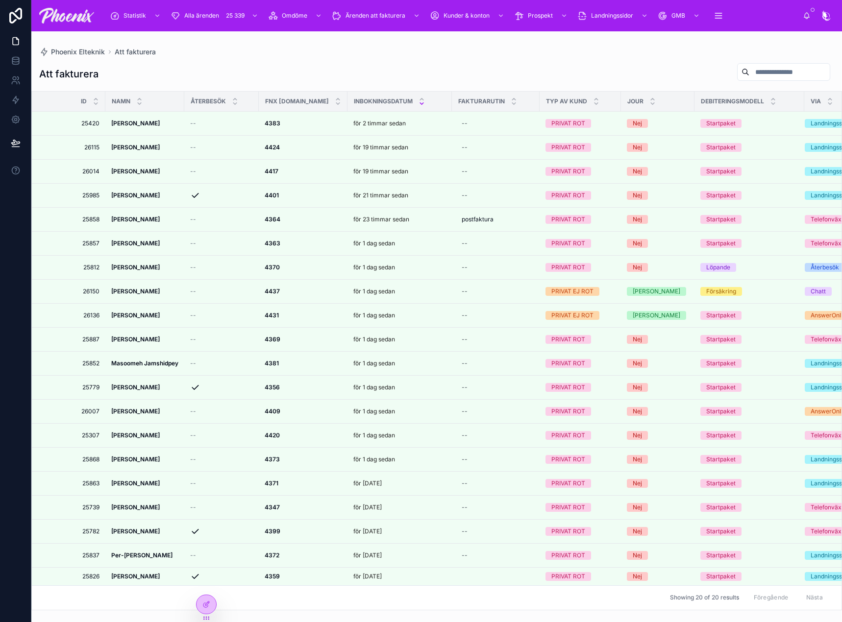
click at [420, 95] on div "INBOKNINGSDATUM" at bounding box center [399, 101] width 103 height 19
click at [420, 98] on icon at bounding box center [421, 99] width 6 height 6
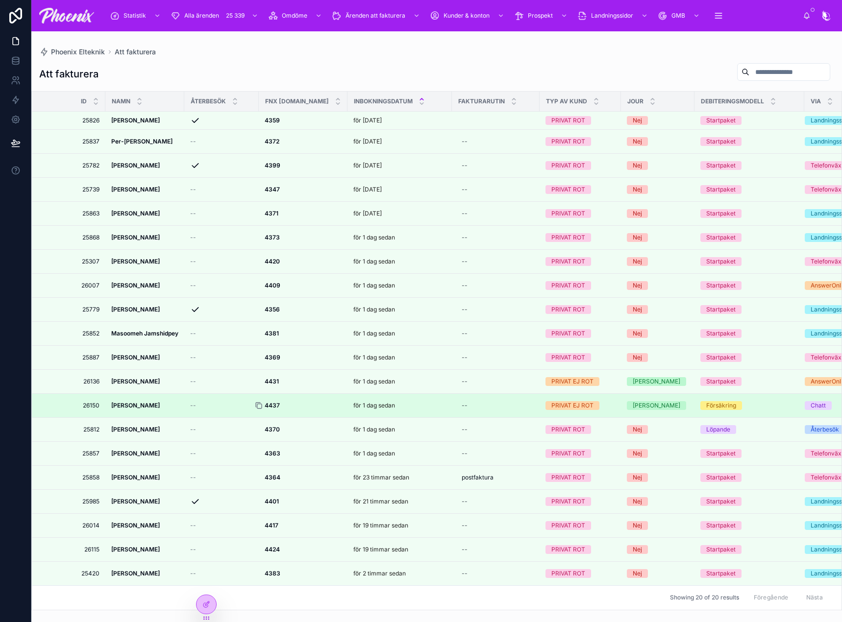
click at [259, 405] on icon at bounding box center [259, 406] width 8 height 8
click at [139, 406] on strong "[PERSON_NAME]" at bounding box center [135, 405] width 49 height 7
click at [139, 406] on div "Phoenix Elteknik Att fakturera Att fakturera Id NAMN ÅTERBESÖK FNX [DOMAIN_NAME…" at bounding box center [436, 326] width 810 height 591
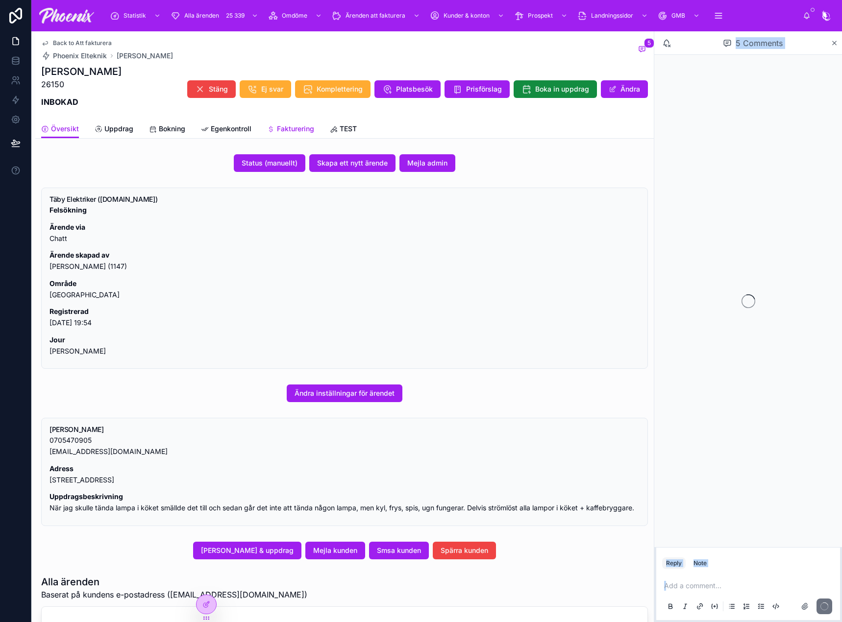
click at [297, 123] on link "Fakturering" at bounding box center [290, 130] width 47 height 20
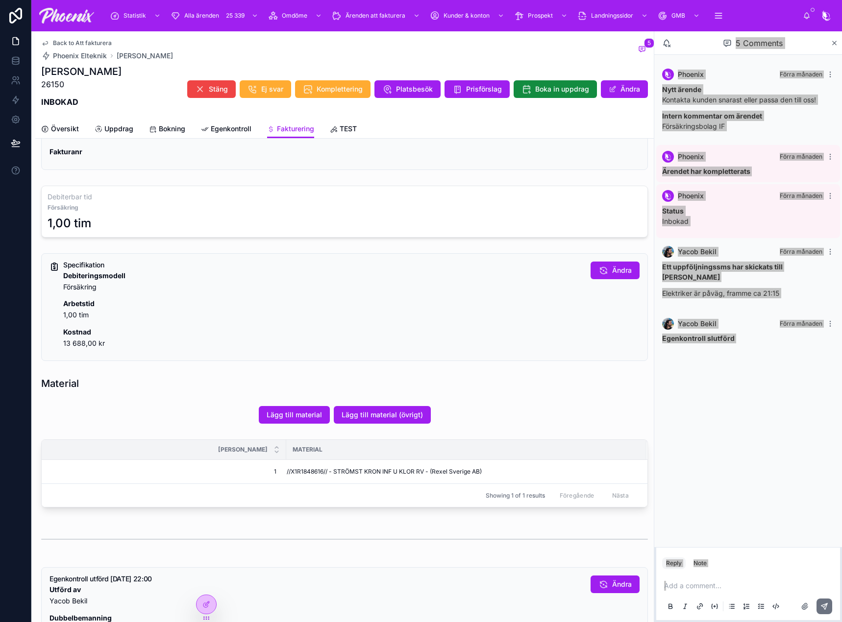
scroll to position [147, 0]
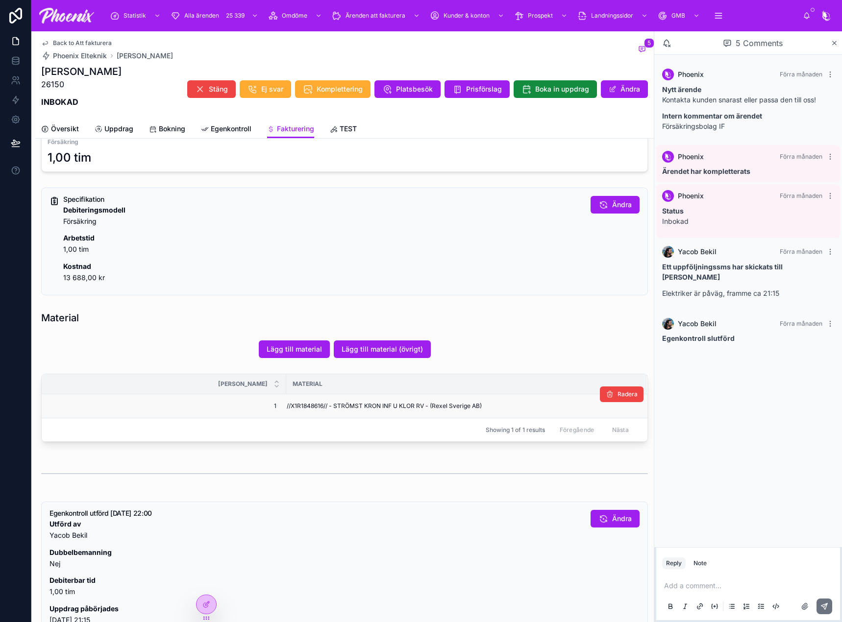
click at [309, 411] on td "//X1R1848616// - STRÖMST KRON INF U KLOR RV - (Rexel Sverige AB)" at bounding box center [466, 406] width 360 height 24
copy span "X1R1848616"
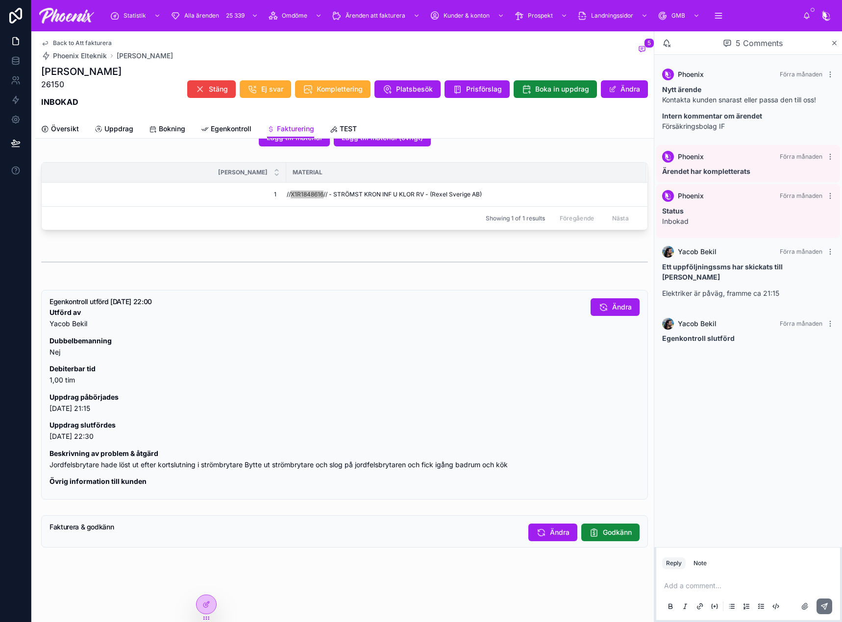
scroll to position [374, 0]
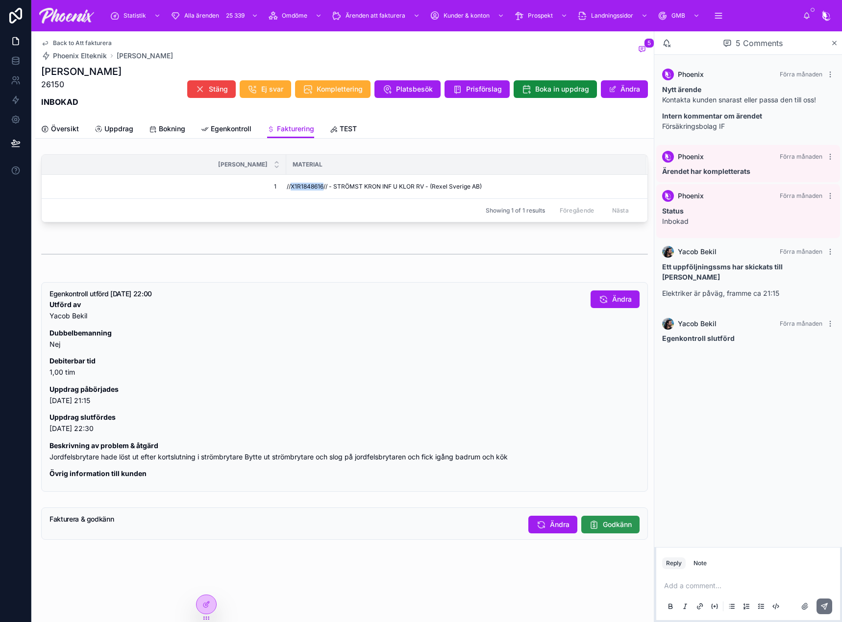
click at [603, 522] on span "Godkänn" at bounding box center [617, 525] width 29 height 10
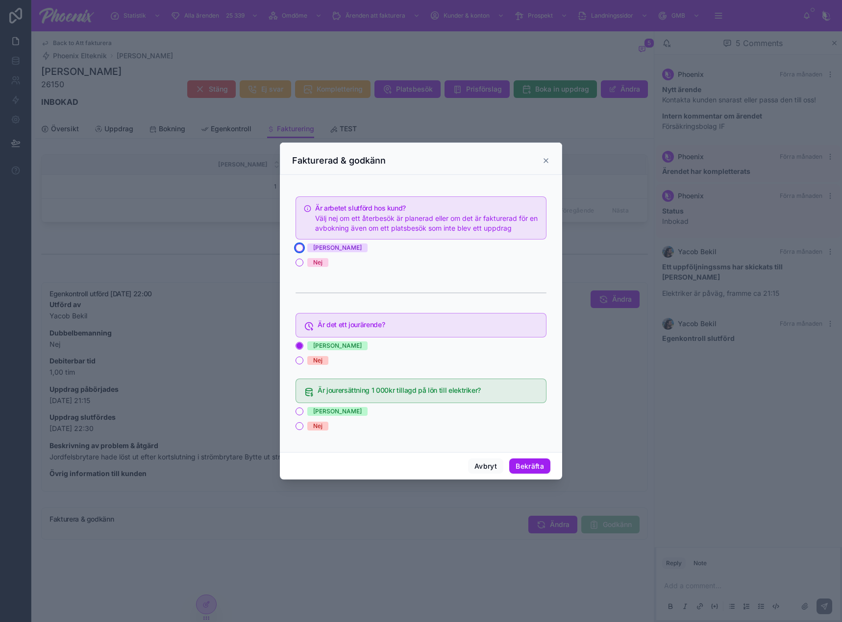
click at [299, 248] on button "[PERSON_NAME]" at bounding box center [299, 248] width 8 height 8
click at [299, 421] on div "Ja Nej" at bounding box center [420, 419] width 251 height 24
click at [298, 428] on button "Nej" at bounding box center [299, 426] width 8 height 8
click at [525, 464] on button "Bekräfta" at bounding box center [529, 467] width 41 height 16
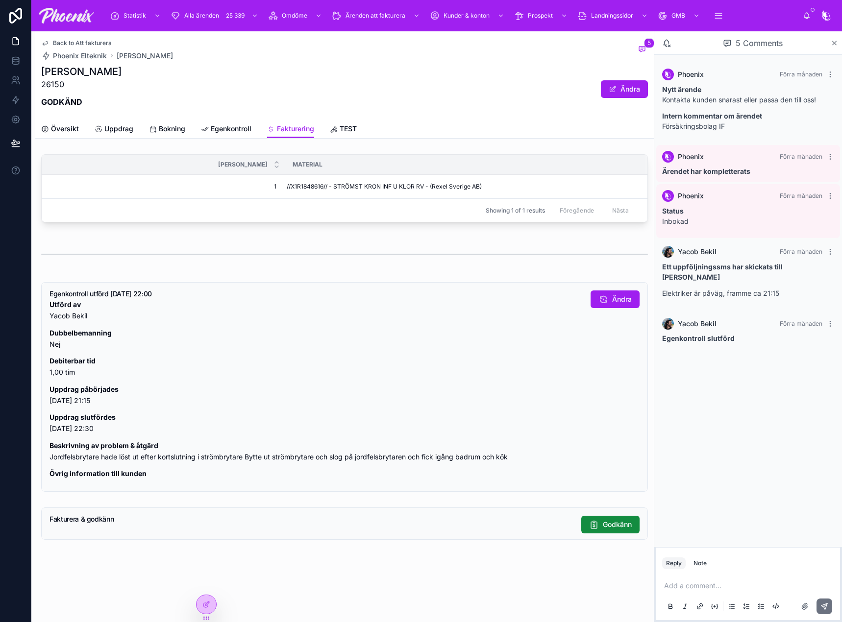
click at [80, 42] on span "Back to Att fakturera" at bounding box center [82, 43] width 59 height 8
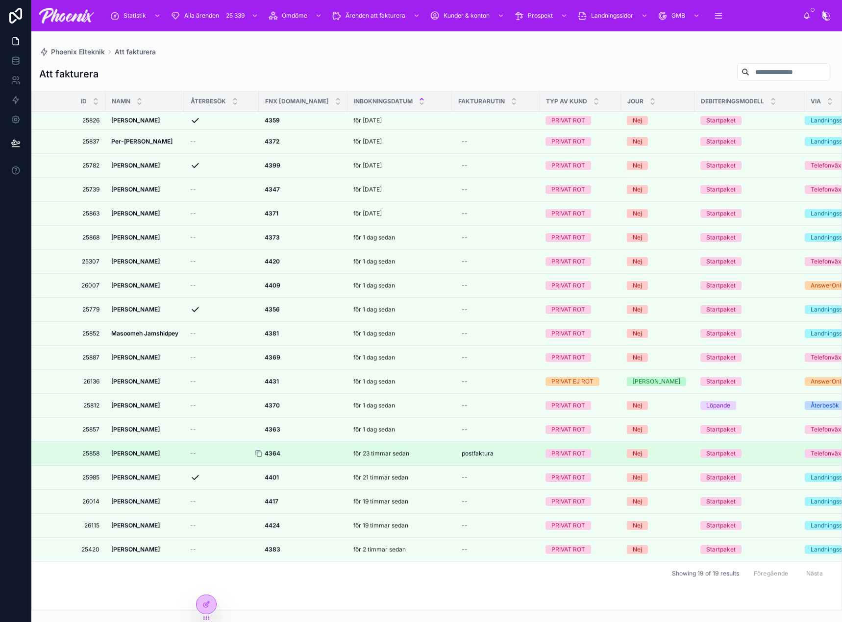
click at [258, 454] on icon at bounding box center [259, 454] width 4 height 4
click at [136, 450] on strong "[PERSON_NAME]" at bounding box center [135, 453] width 49 height 7
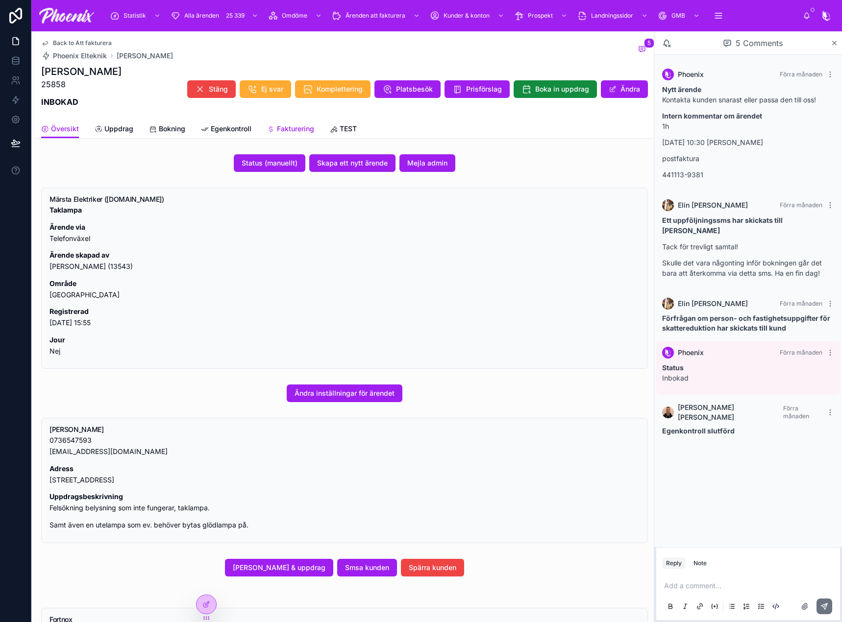
click at [293, 129] on span "Fakturering" at bounding box center [295, 129] width 37 height 10
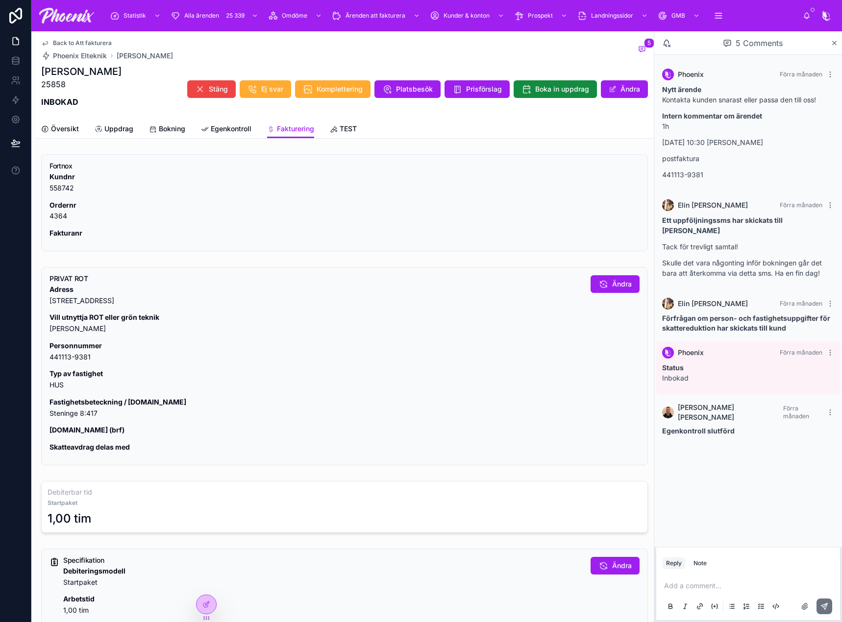
click at [63, 358] on p "Personnummer 441113-9381" at bounding box center [315, 352] width 533 height 23
click at [56, 388] on p "Typ av fastighet HUS" at bounding box center [315, 379] width 533 height 23
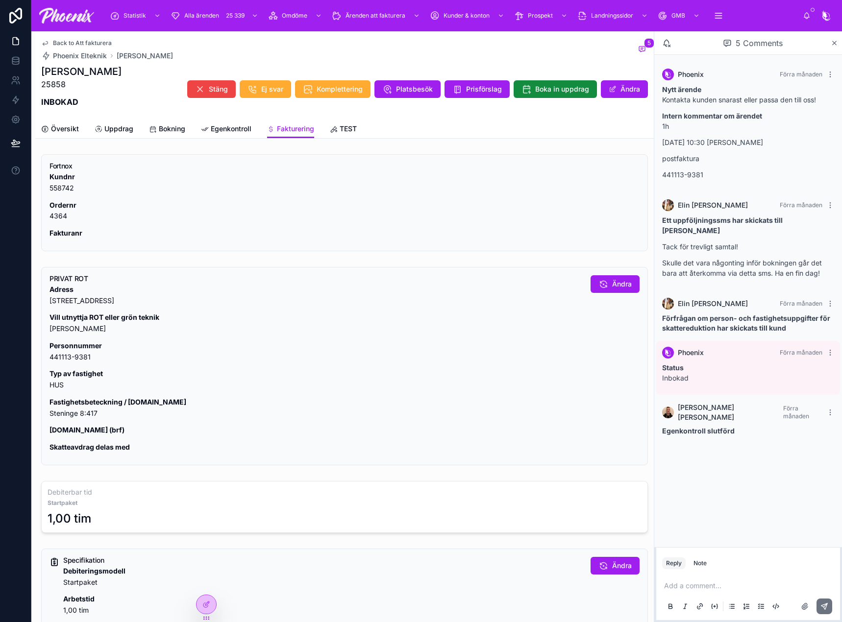
click at [63, 413] on p "Fastighetsbeteckning / [DOMAIN_NAME] [GEOGRAPHIC_DATA] 8:417" at bounding box center [315, 408] width 533 height 23
copy div "Steninge 8:417"
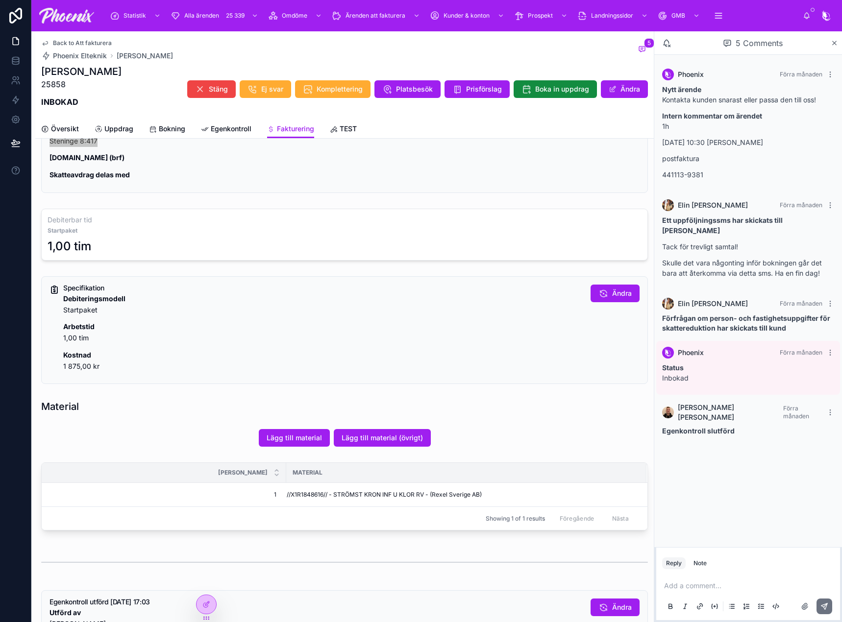
scroll to position [294, 0]
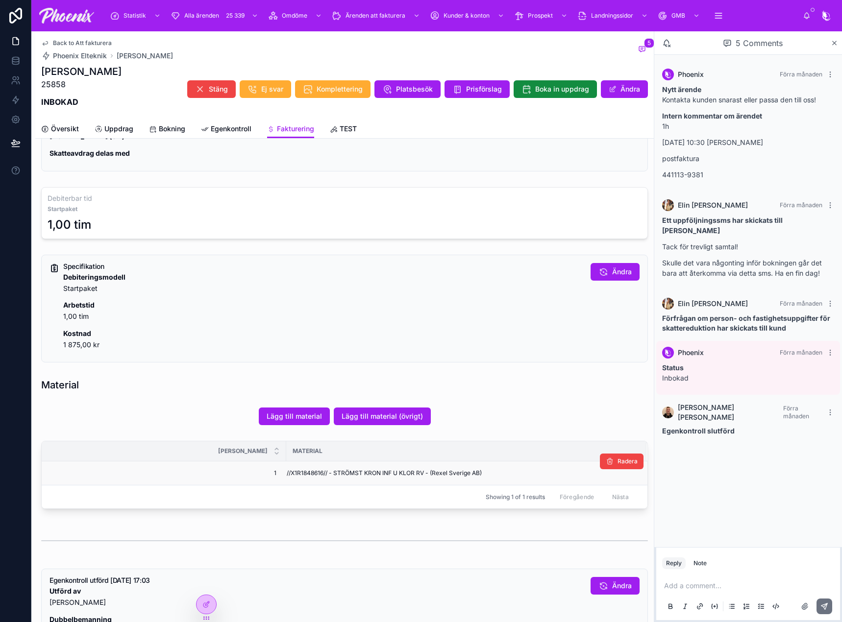
click at [297, 483] on td "//X1R1848616// - STRÖMST KRON INF U KLOR RV - (Rexel Sverige AB)" at bounding box center [466, 474] width 360 height 24
copy span "X1R1848616"
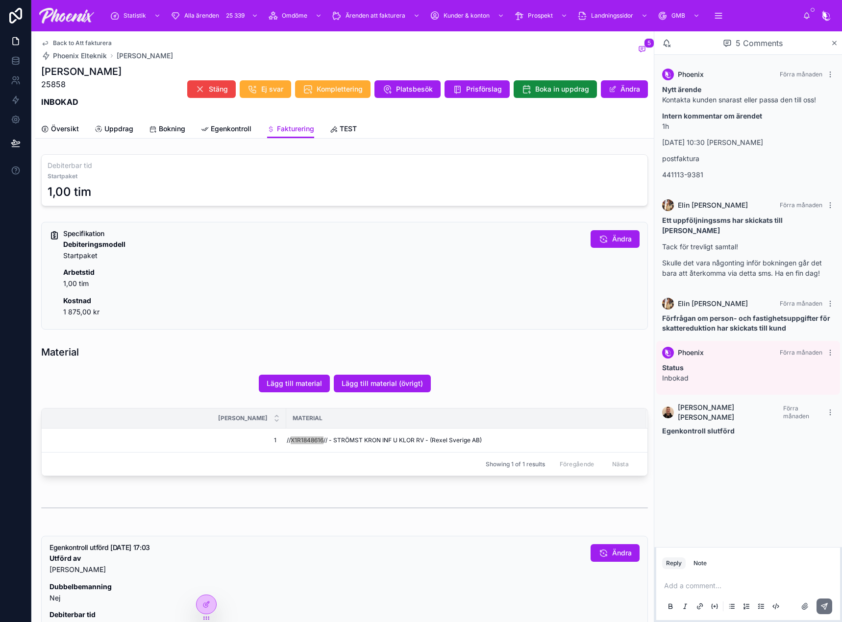
scroll to position [600, 0]
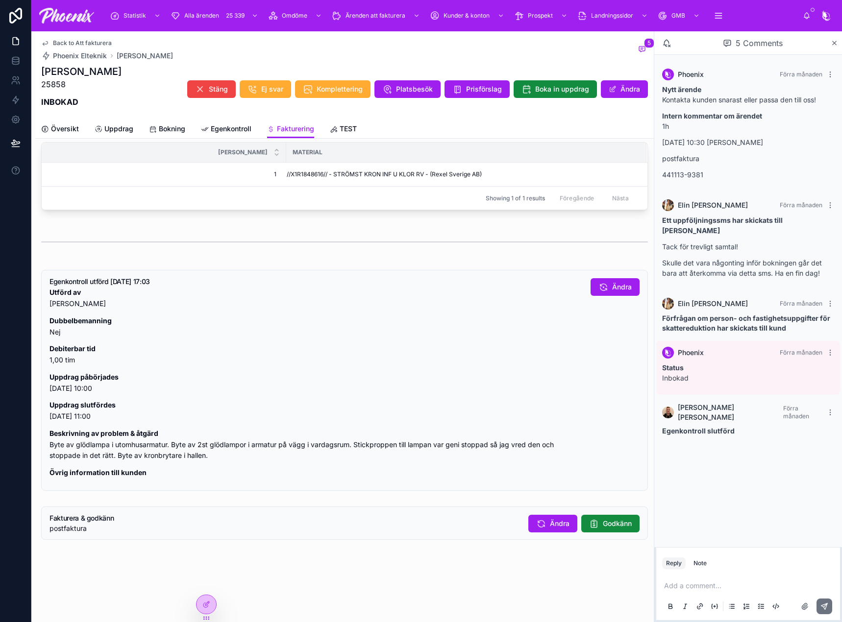
click at [595, 514] on div "Fakturera & godkänn postfaktura Ändra Godkänn" at bounding box center [344, 523] width 607 height 33
click at [593, 516] on button "Godkänn" at bounding box center [610, 524] width 58 height 18
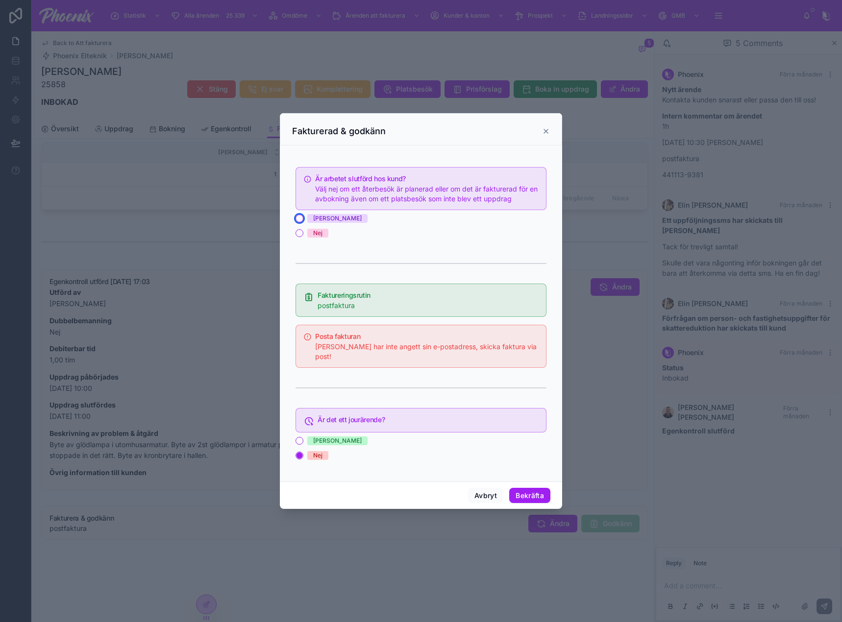
click at [298, 222] on button "[PERSON_NAME]" at bounding box center [299, 219] width 8 height 8
click at [524, 490] on button "Bekräfta" at bounding box center [529, 496] width 41 height 16
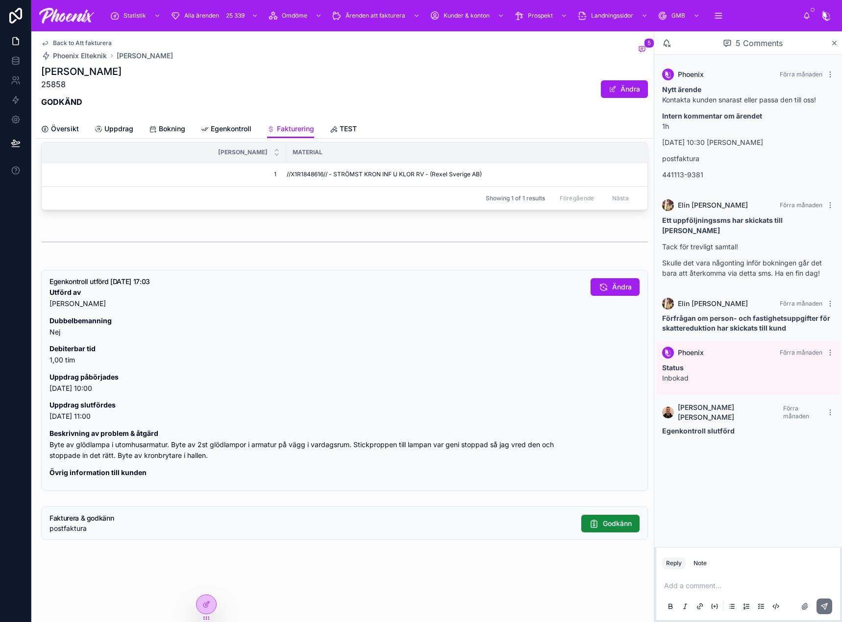
click at [63, 42] on span "Back to Att fakturera" at bounding box center [82, 43] width 59 height 8
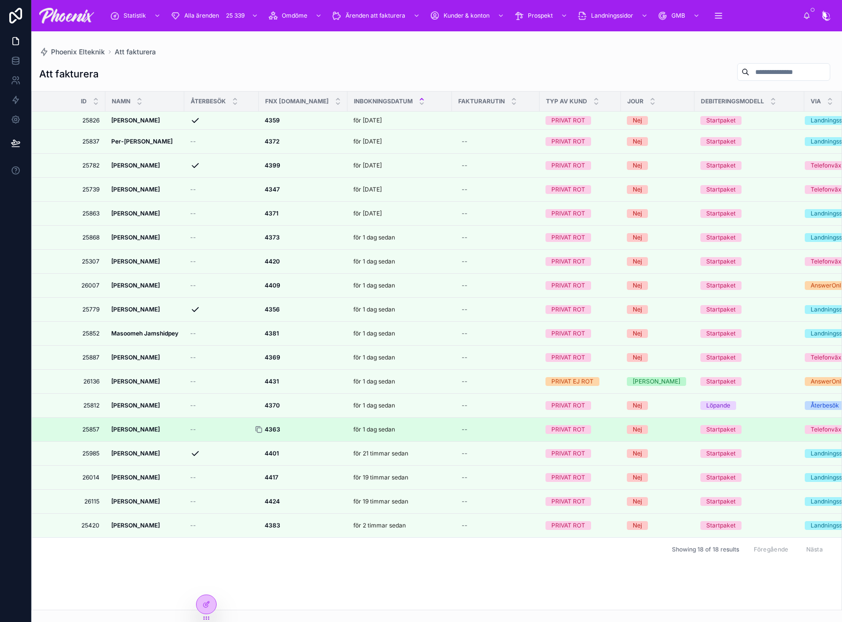
click at [259, 430] on icon at bounding box center [259, 430] width 8 height 8
click at [273, 427] on strong "4363" at bounding box center [273, 429] width 16 height 7
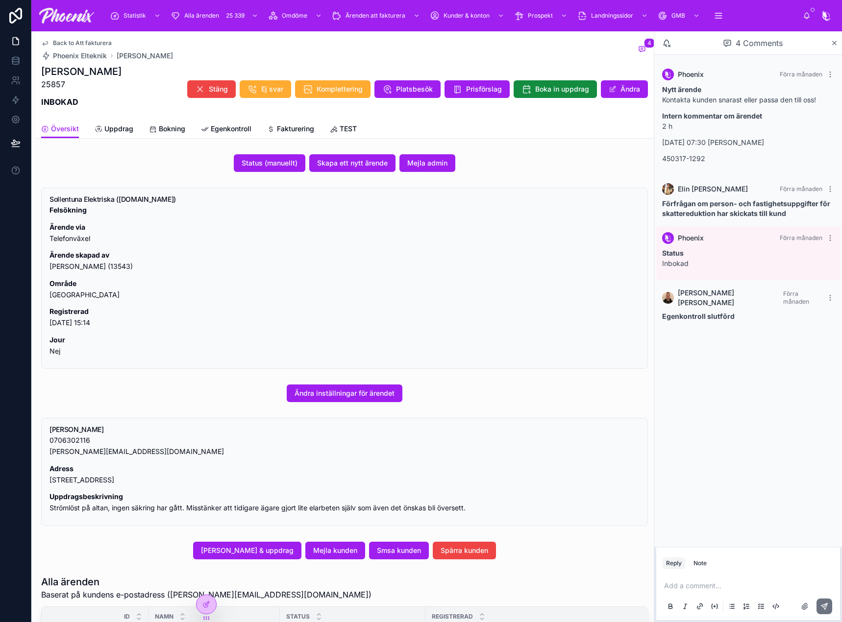
click at [291, 120] on div "Översikt Uppdrag Bokning Egenkontroll Fakturering TEST" at bounding box center [344, 129] width 607 height 19
click at [293, 129] on span "Fakturering" at bounding box center [295, 129] width 37 height 10
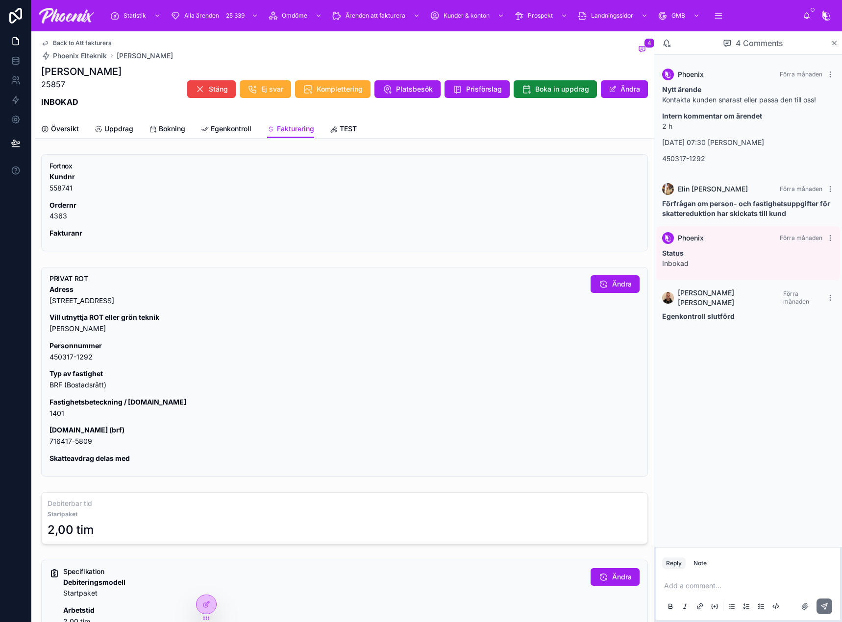
click at [59, 414] on p "Fastighetsbeteckning / [DOMAIN_NAME] 1401" at bounding box center [315, 408] width 533 height 23
drag, startPoint x: 59, startPoint y: 414, endPoint x: 270, endPoint y: 387, distance: 213.3
click at [59, 413] on p "Fastighetsbeteckning / [DOMAIN_NAME] 1401" at bounding box center [315, 408] width 533 height 23
copy p "1401"
click at [62, 445] on p "[DOMAIN_NAME] (brf) 716417-5809" at bounding box center [315, 436] width 533 height 23
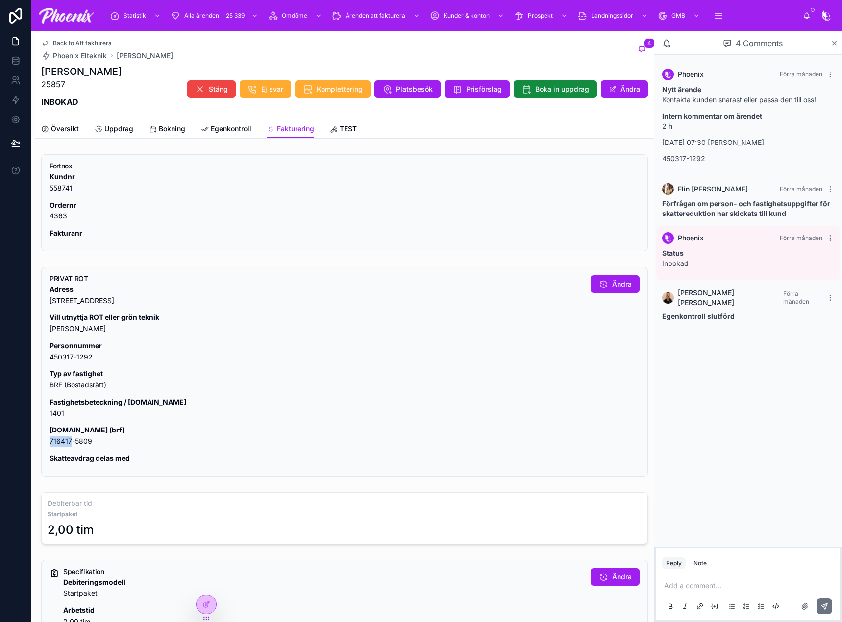
click at [62, 445] on p "[DOMAIN_NAME] (brf) 716417-5809" at bounding box center [315, 436] width 533 height 23
copy div "716417-5809"
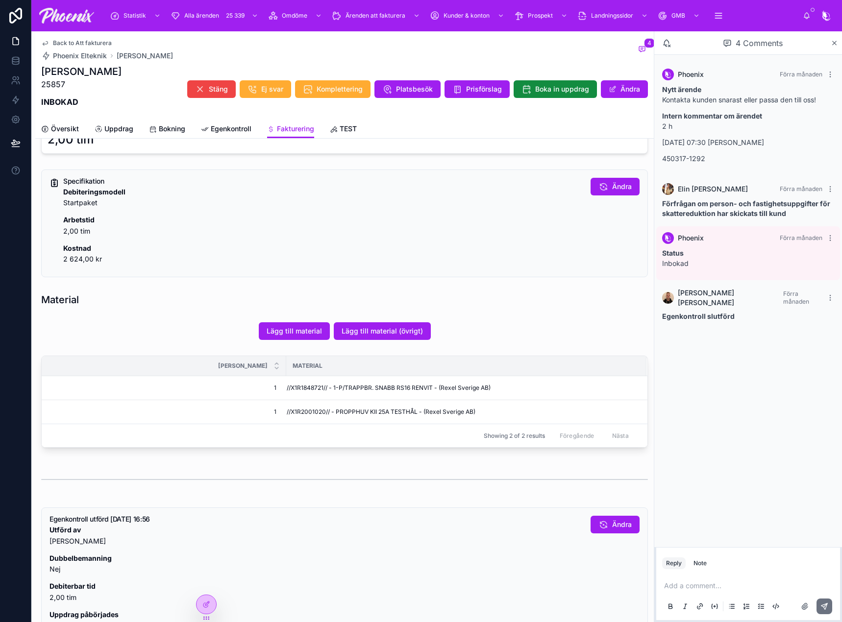
scroll to position [392, 0]
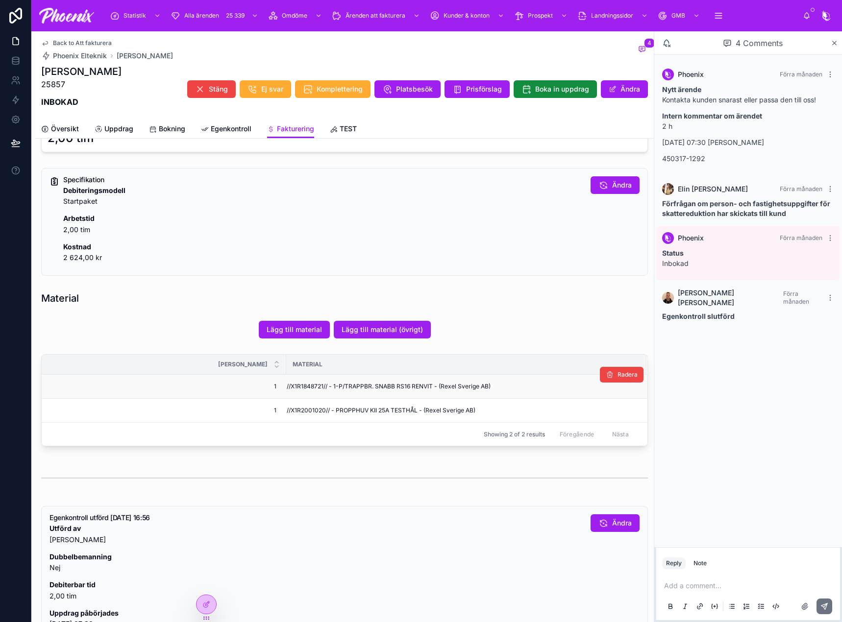
click at [316, 386] on span "//X1R1848721// - 1-P/TRAPPBR. SNABB RS16 RENVIT - (Rexel Sverige AB)" at bounding box center [389, 387] width 204 height 8
click at [317, 386] on span "//X1R1848721// - 1-P/TRAPPBR. SNABB RS16 RENVIT - (Rexel Sverige AB)" at bounding box center [389, 387] width 204 height 8
copy span "X1R1848721"
click at [302, 410] on span "//X1R2001020// - PROPPHUV KII 25A TESTHÅL - (Rexel Sverige AB)" at bounding box center [381, 411] width 189 height 8
drag, startPoint x: 302, startPoint y: 410, endPoint x: 399, endPoint y: 404, distance: 97.2
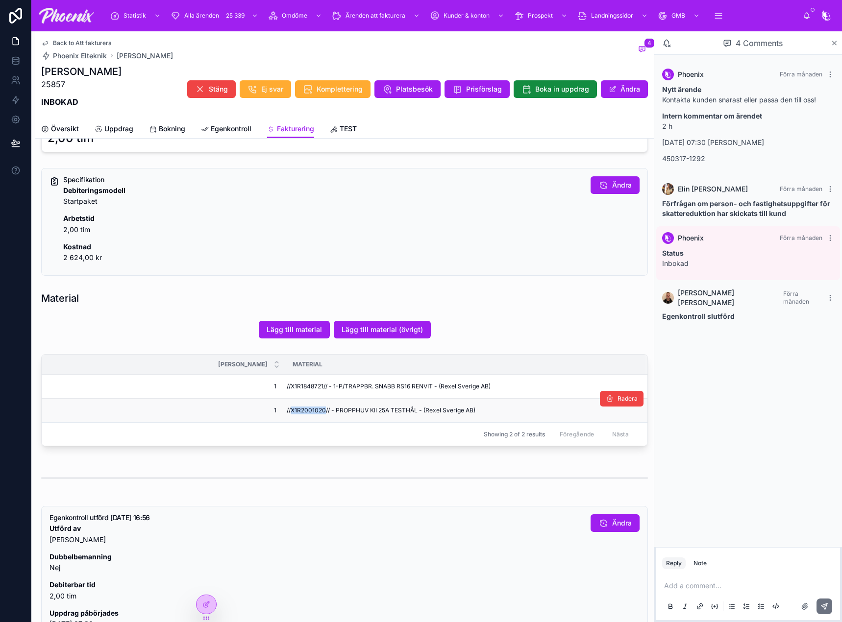
click at [301, 410] on span "//X1R2001020// - PROPPHUV KII 25A TESTHÅL - (Rexel Sverige AB)" at bounding box center [381, 411] width 189 height 8
copy span "X1R2001020"
click at [179, 128] on span "Bokning" at bounding box center [172, 129] width 26 height 10
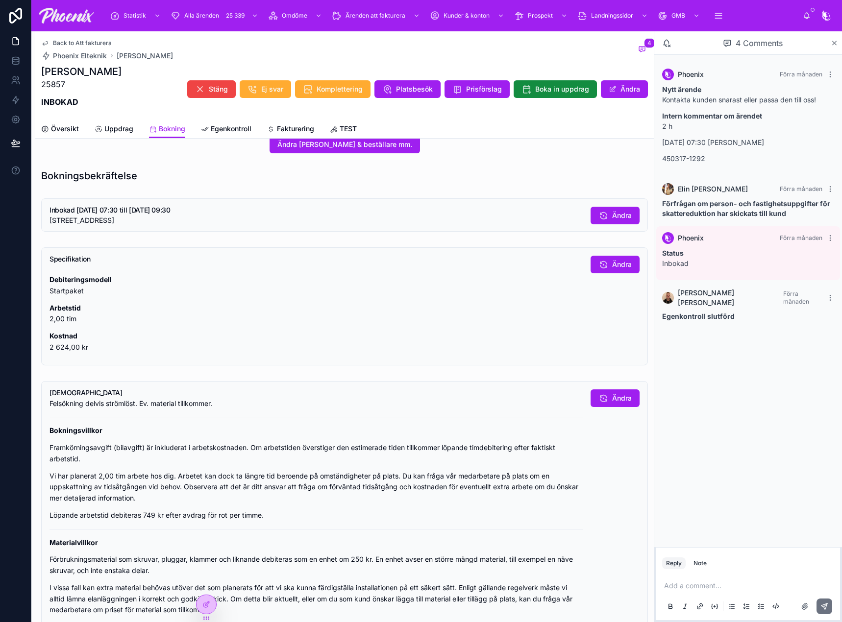
scroll to position [147, 0]
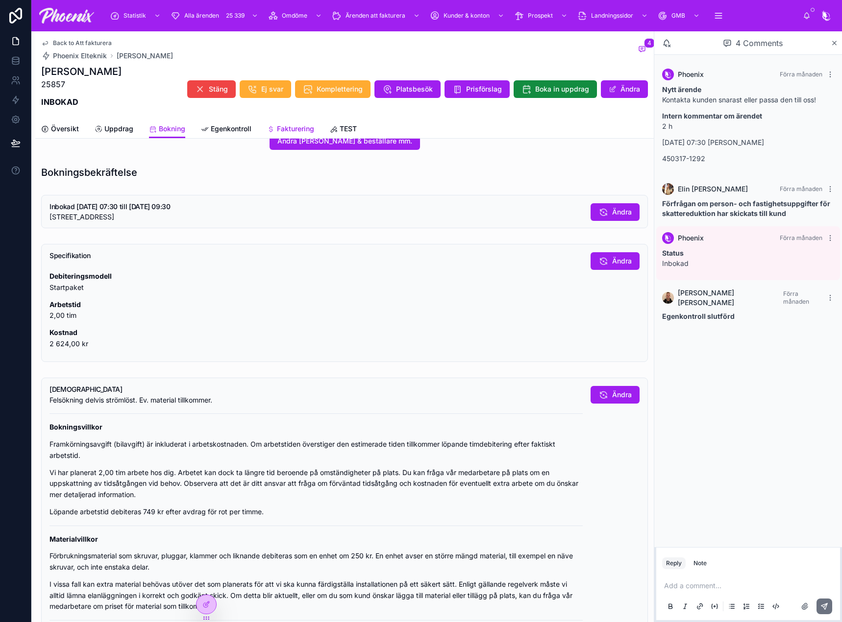
click at [294, 125] on span "Fakturering" at bounding box center [295, 129] width 37 height 10
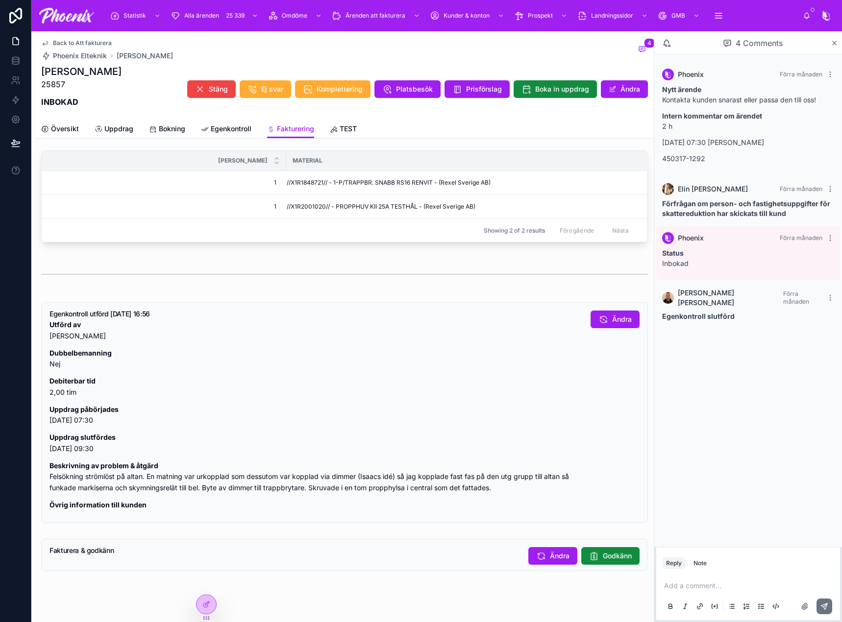
scroll to position [634, 0]
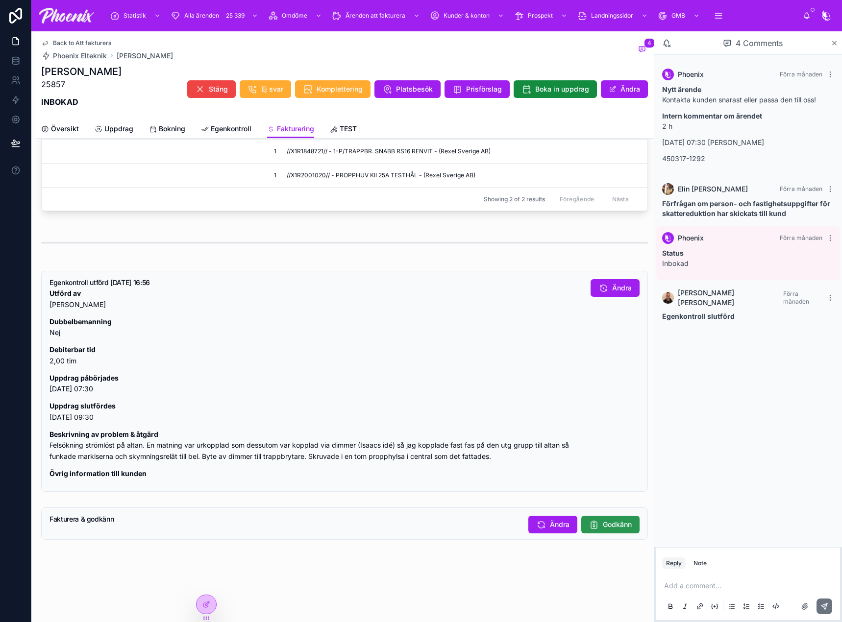
click at [604, 527] on span "Godkänn" at bounding box center [617, 525] width 29 height 10
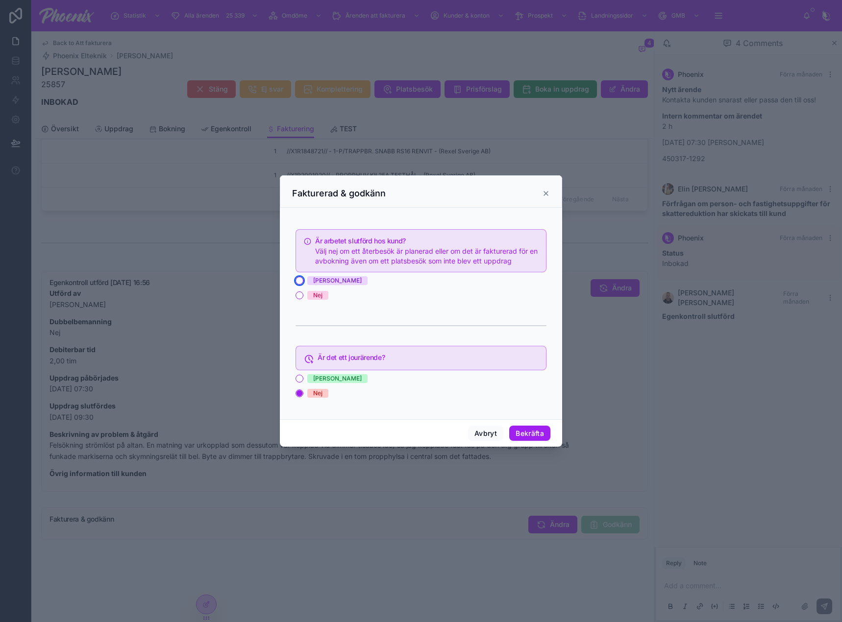
click at [298, 284] on button "[PERSON_NAME]" at bounding box center [299, 281] width 8 height 8
click at [540, 431] on button "Bekräfta" at bounding box center [529, 434] width 41 height 16
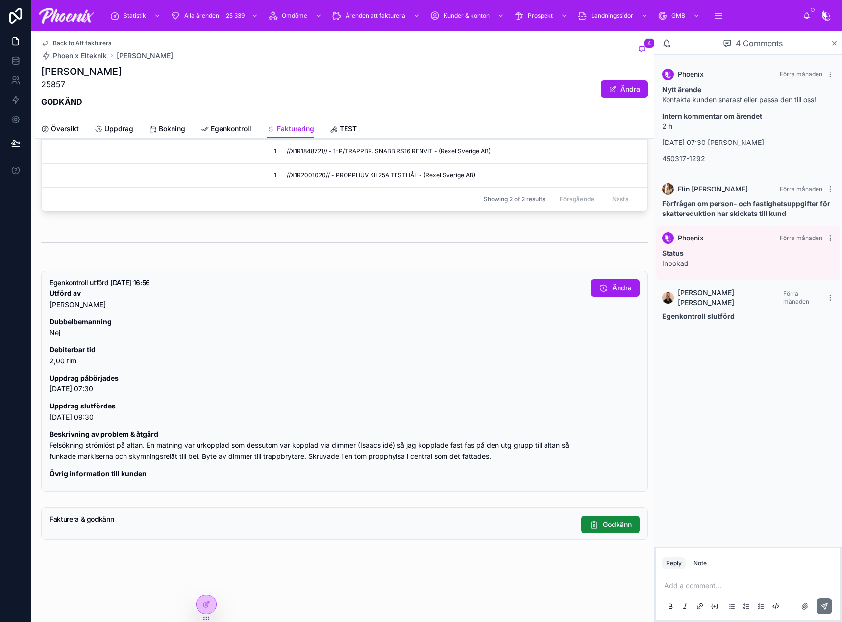
click at [96, 43] on span "Back to Att fakturera" at bounding box center [82, 43] width 59 height 8
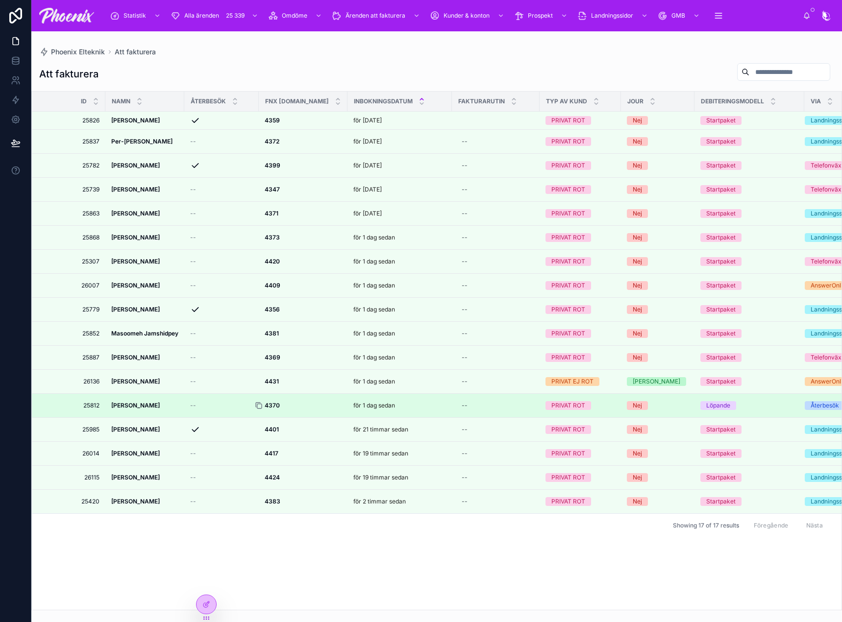
click at [259, 406] on icon at bounding box center [259, 406] width 8 height 8
click at [276, 405] on strong "4370" at bounding box center [272, 405] width 15 height 7
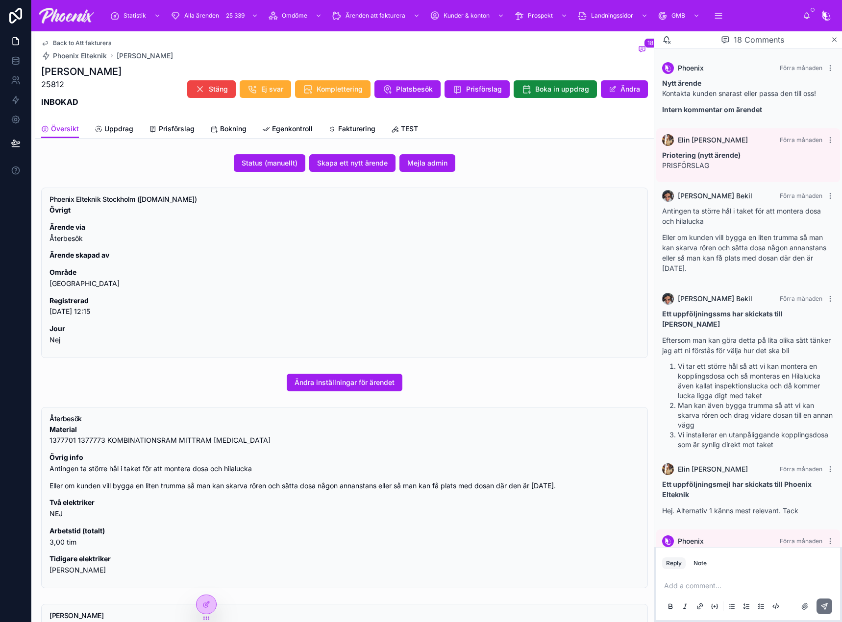
scroll to position [949, 0]
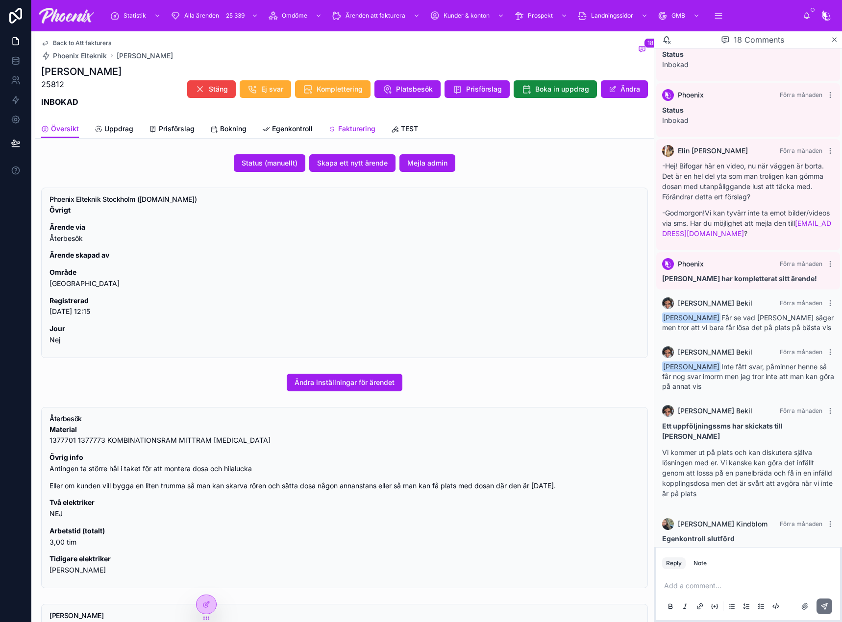
click at [340, 133] on span "Fakturering" at bounding box center [356, 129] width 37 height 10
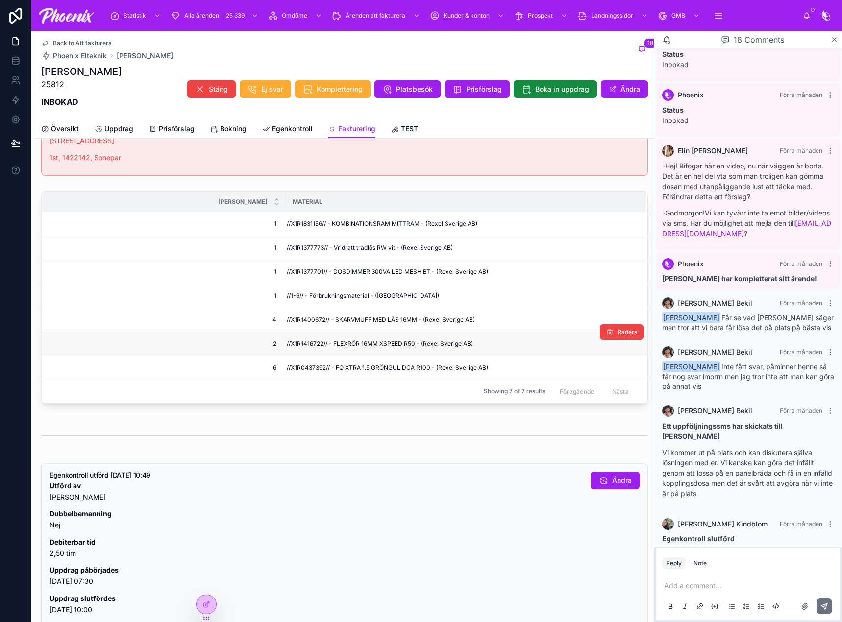
scroll to position [588, 0]
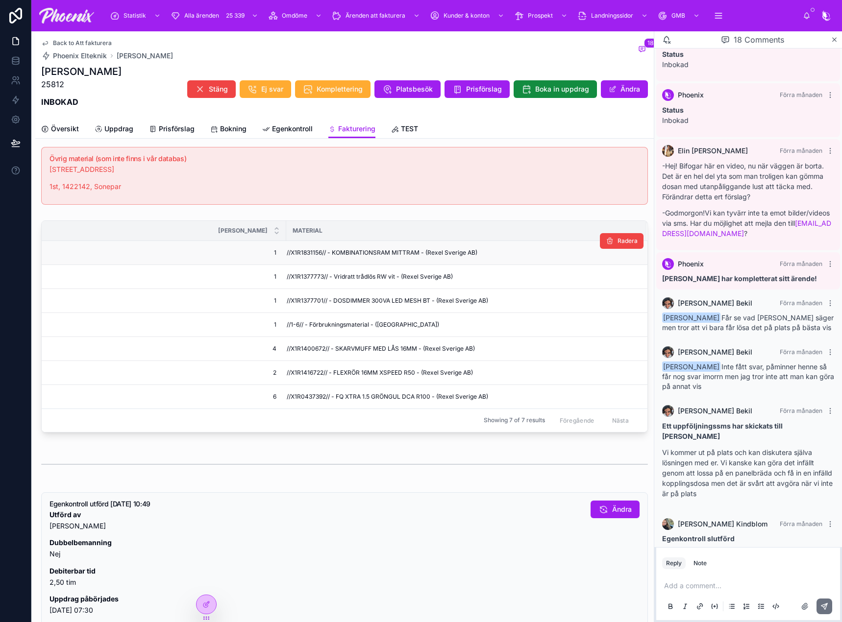
click at [300, 254] on span "//X1R1831156// - KOMBINATIONSRAM MITTRAM - (Rexel Sverige AB)" at bounding box center [382, 253] width 191 height 8
copy span "X1R1831156"
click at [306, 275] on span "//X1R1377773// - Vridratt trådlös RW vit - (Rexel Sverige AB)" at bounding box center [370, 277] width 166 height 8
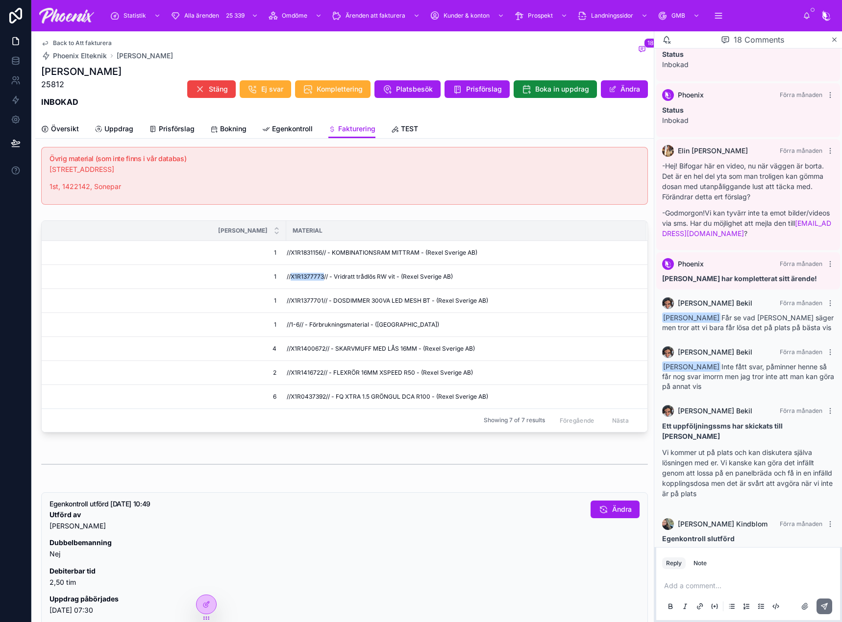
copy span "X1R1377773"
click at [298, 298] on span "//X1R1377701// - DOSDIMMER 300VA LED MESH BT - (Rexel Sverige AB)" at bounding box center [387, 301] width 201 height 8
drag, startPoint x: 298, startPoint y: 298, endPoint x: 536, endPoint y: 326, distance: 238.7
click at [301, 299] on span "//X1R1377701// - DOSDIMMER 300VA LED MESH BT - (Rexel Sverige AB)" at bounding box center [387, 301] width 201 height 8
copy span "X1R1377701"
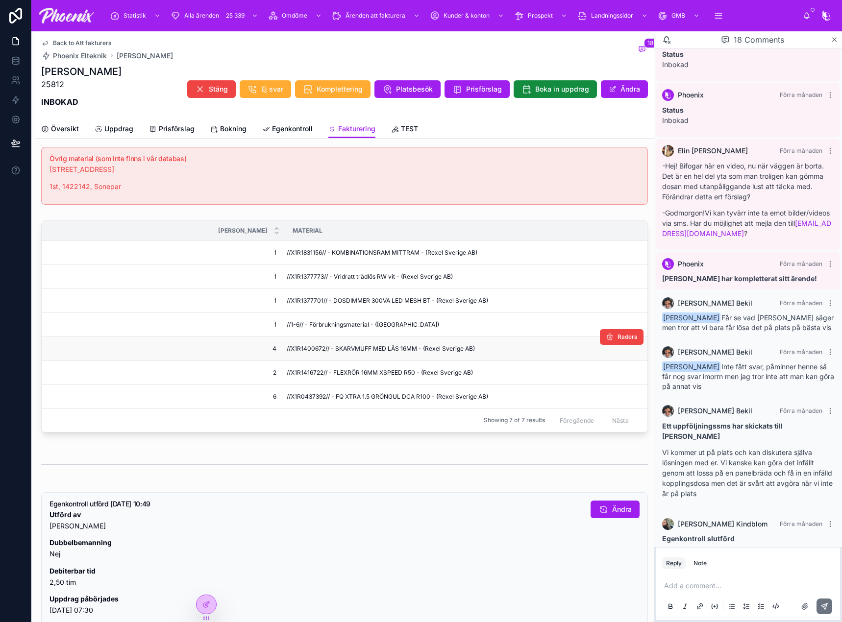
click at [323, 350] on span "//X1R1400672// - SKARVMUFF MED LÅS 16MM - (Rexel Sverige AB)" at bounding box center [381, 349] width 188 height 8
click at [300, 369] on span "//X1R1416722// - FLEXRÖR 16MM XSPEED R50 - (Rexel Sverige AB)" at bounding box center [380, 373] width 186 height 8
click at [305, 401] on td "//X1R0437392// - FQ XTRA 1.5 GRÖNGUL DCA R100 - (Rexel Sverige AB)" at bounding box center [466, 397] width 360 height 24
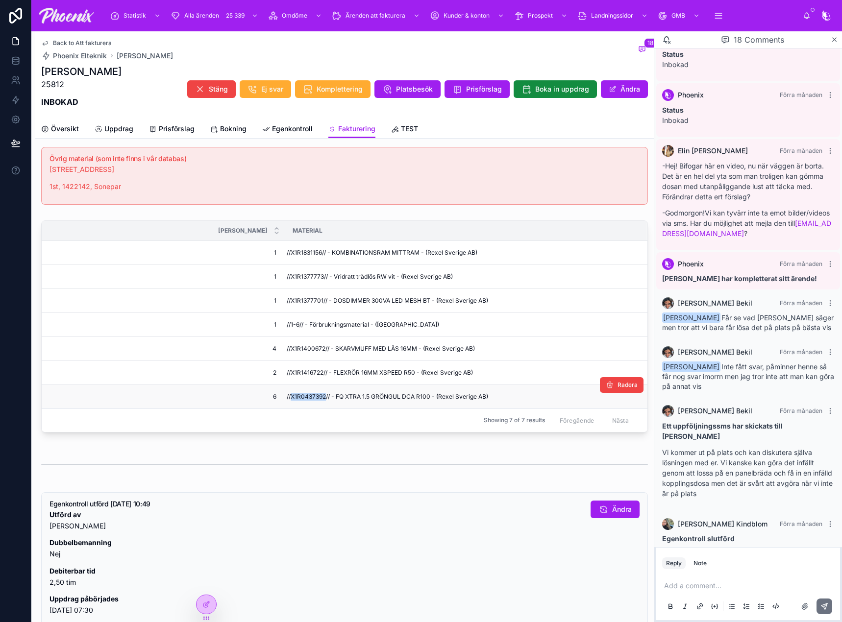
click at [305, 401] on td "//X1R0437392// - FQ XTRA 1.5 GRÖNGUL DCA R100 - (Rexel Sverige AB)" at bounding box center [466, 397] width 360 height 24
click at [73, 186] on p "1st, 1422142, Sonepar" at bounding box center [344, 186] width 590 height 11
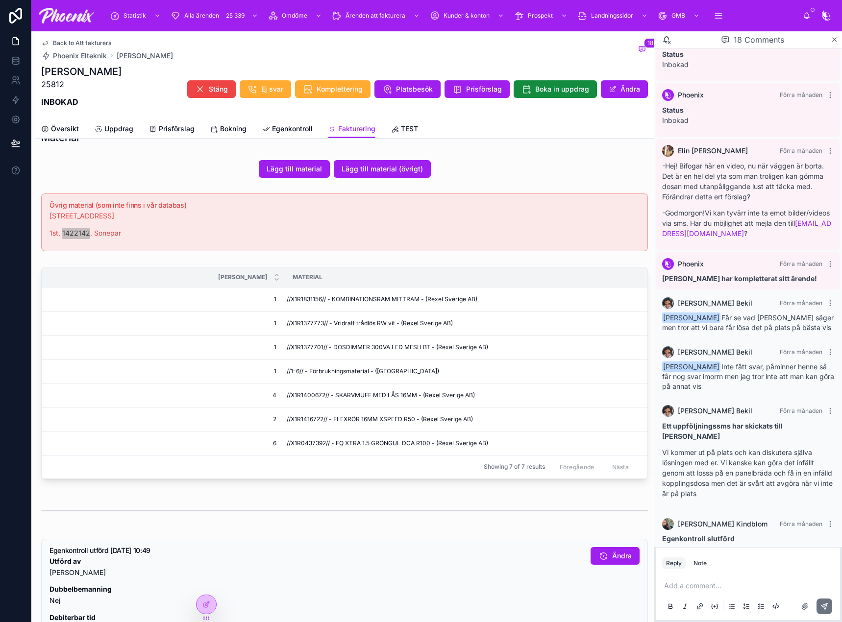
scroll to position [539, 0]
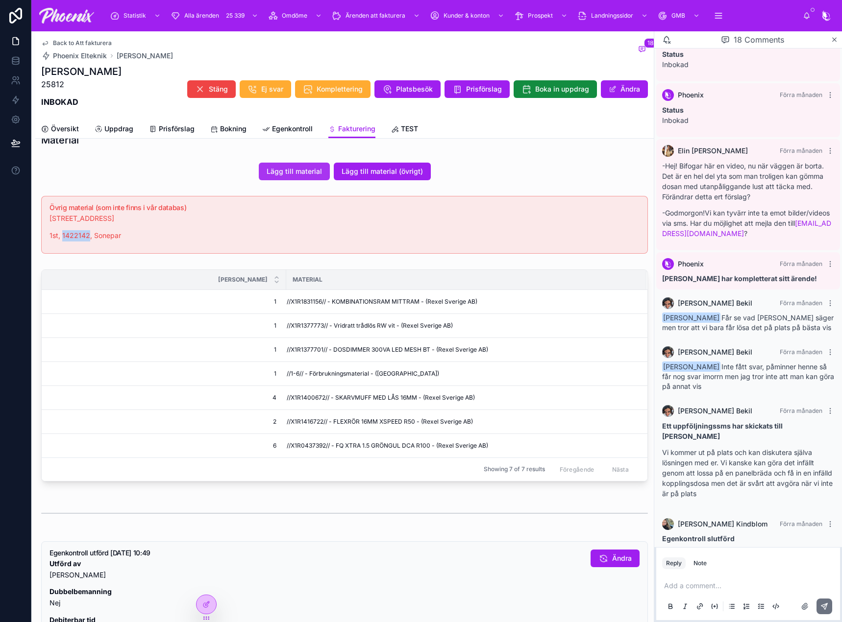
click at [303, 168] on span "Lägg till material" at bounding box center [294, 172] width 55 height 10
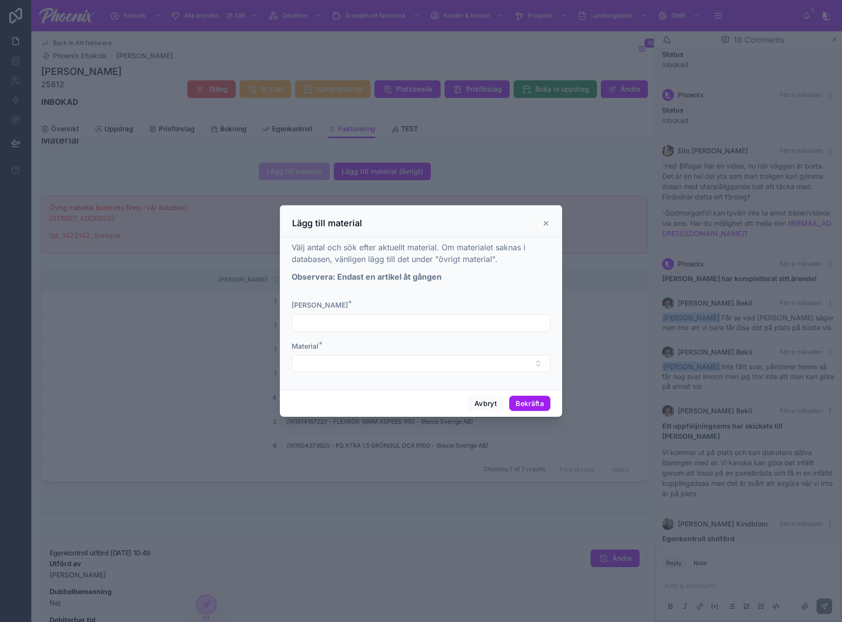
click at [355, 324] on input "text" at bounding box center [421, 323] width 258 height 14
type input "*"
click at [488, 370] on button "Select Button" at bounding box center [421, 363] width 259 height 17
type input "*******"
click at [489, 408] on div "//X1R1422142// - TAKDOSLOCK BLIND F TAKDOS - (Rexel Sverige AB)" at bounding box center [421, 402] width 254 height 16
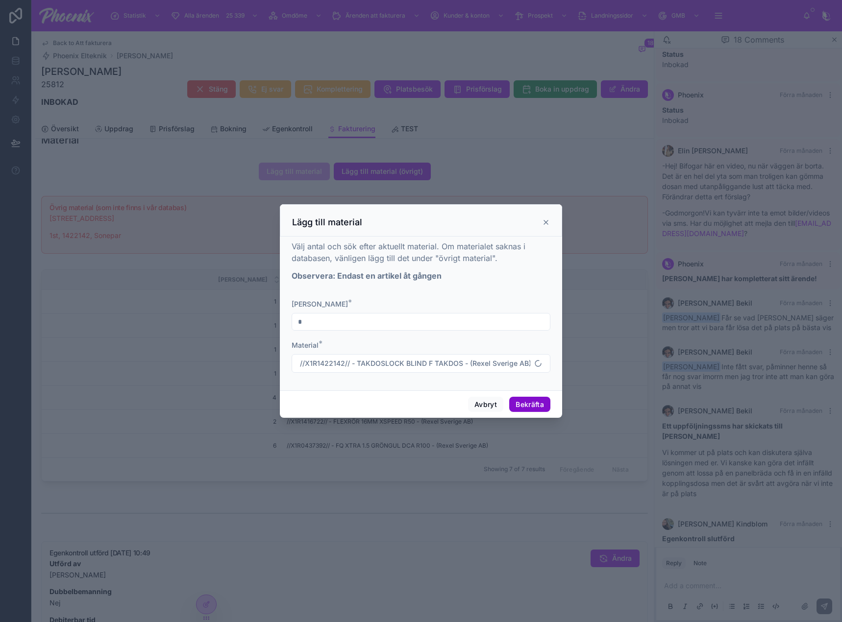
click at [521, 397] on button "Bekräfta" at bounding box center [529, 405] width 41 height 16
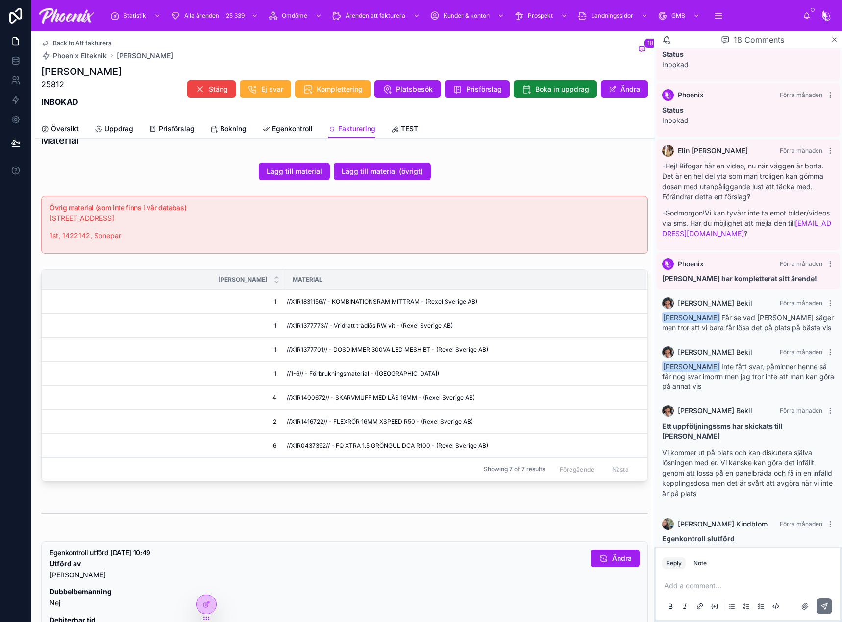
click at [75, 215] on p "[STREET_ADDRESS]" at bounding box center [344, 218] width 590 height 11
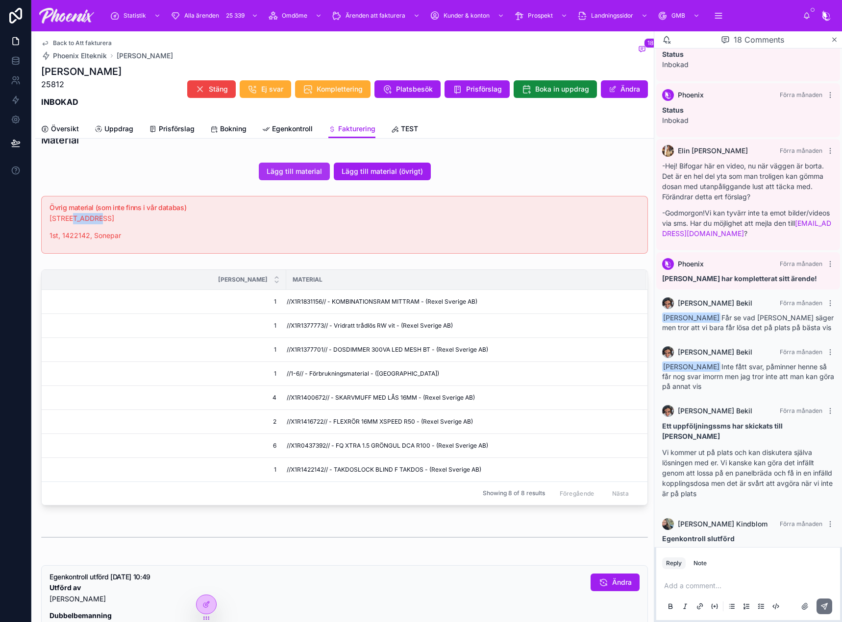
click at [298, 173] on span "Lägg till material" at bounding box center [294, 172] width 55 height 10
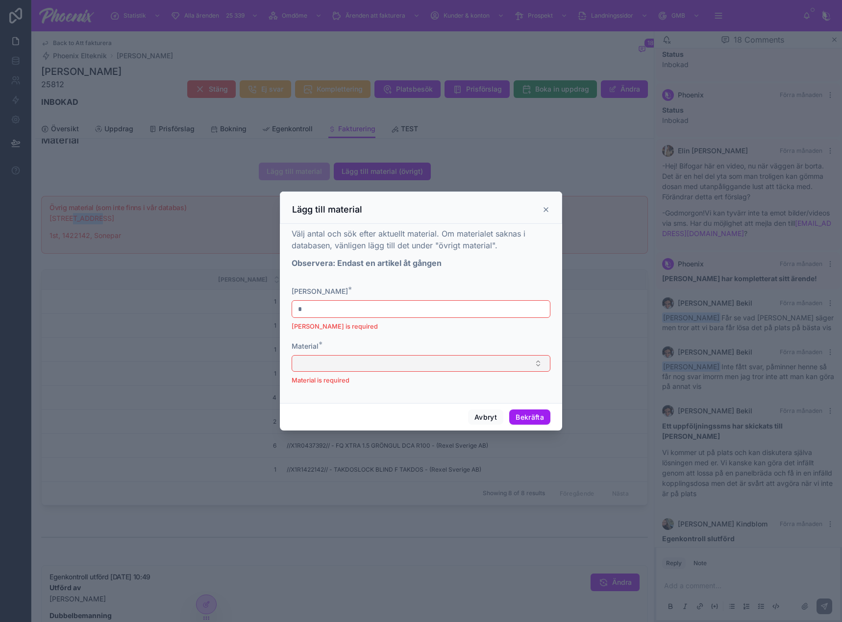
click at [317, 361] on button "Select Button" at bounding box center [421, 363] width 259 height 17
type input "*******"
click at [370, 405] on span "//X1R1424695// - ARMATURDOSA TED-T13 - (Rexel Sverige AB)" at bounding box center [402, 402] width 208 height 10
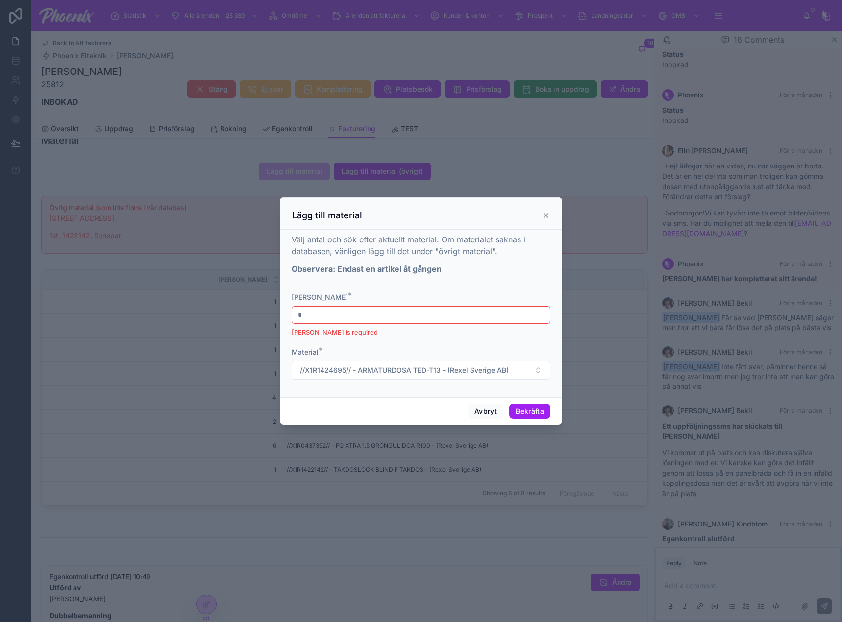
click at [356, 347] on div "Material *" at bounding box center [421, 352] width 259 height 10
click at [338, 314] on input "*" at bounding box center [421, 315] width 258 height 14
type input "*"
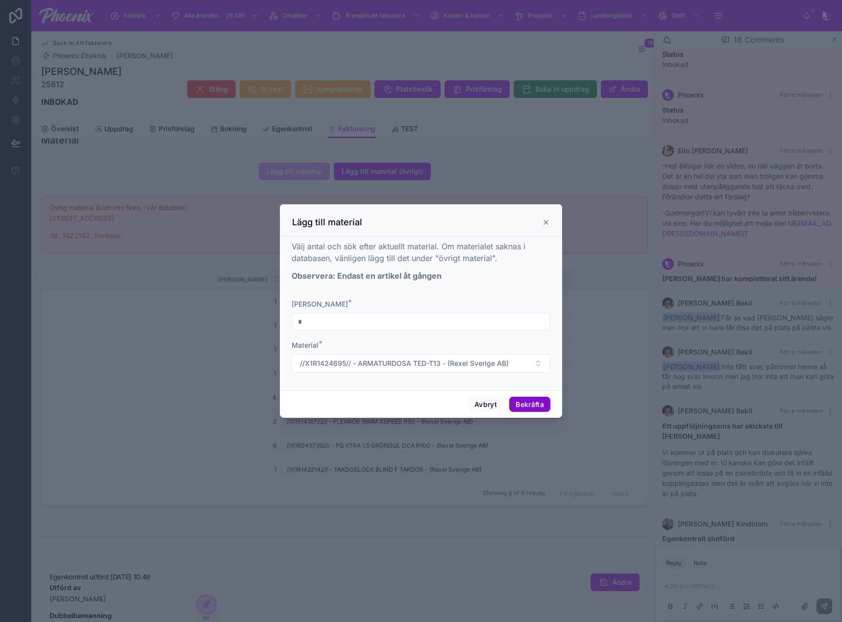
click at [537, 407] on button "Bekräfta" at bounding box center [529, 405] width 41 height 16
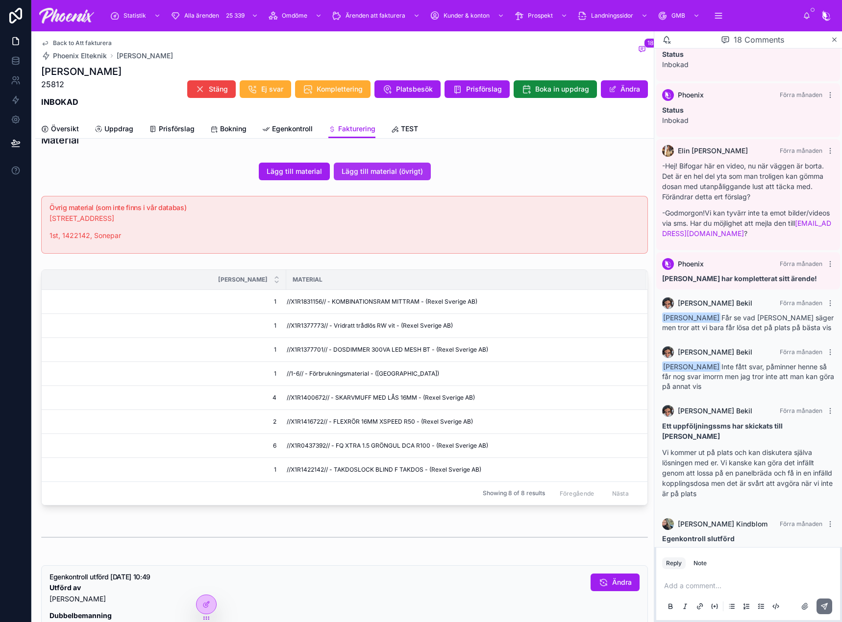
click at [390, 171] on span "Lägg till material (övrigt)" at bounding box center [381, 172] width 81 height 10
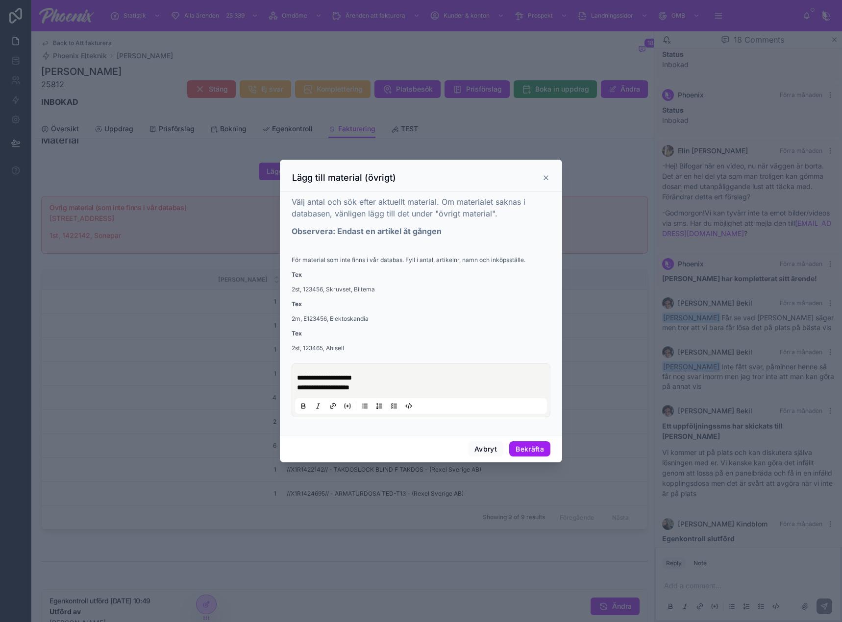
click at [349, 384] on span "**********" at bounding box center [323, 387] width 52 height 7
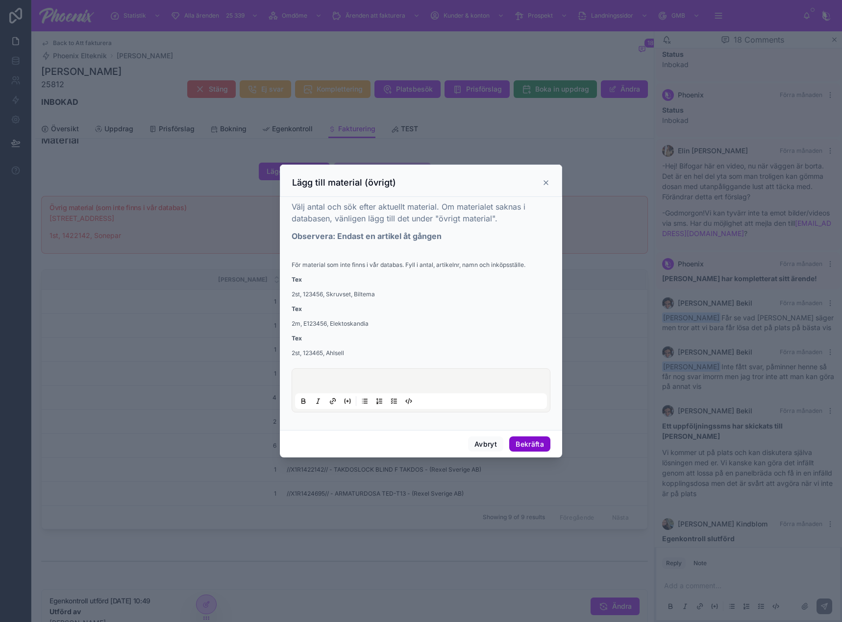
click at [528, 447] on button "Bekräfta" at bounding box center [529, 445] width 41 height 16
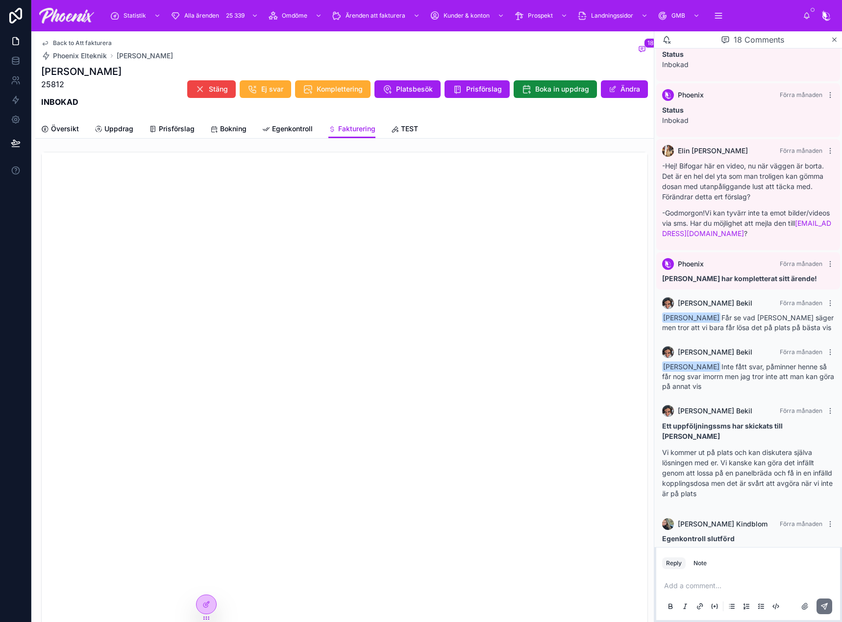
scroll to position [1127, 0]
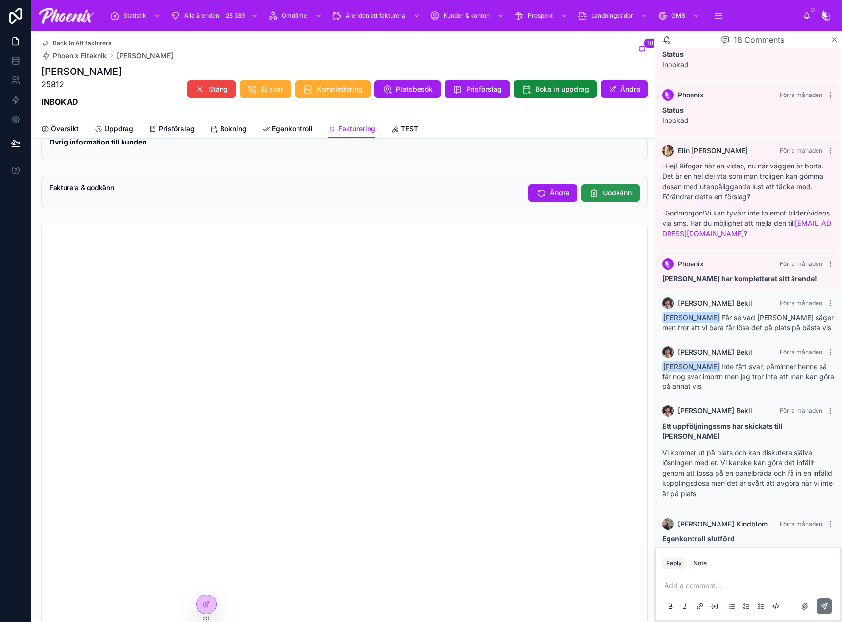
click at [589, 198] on icon at bounding box center [594, 193] width 10 height 10
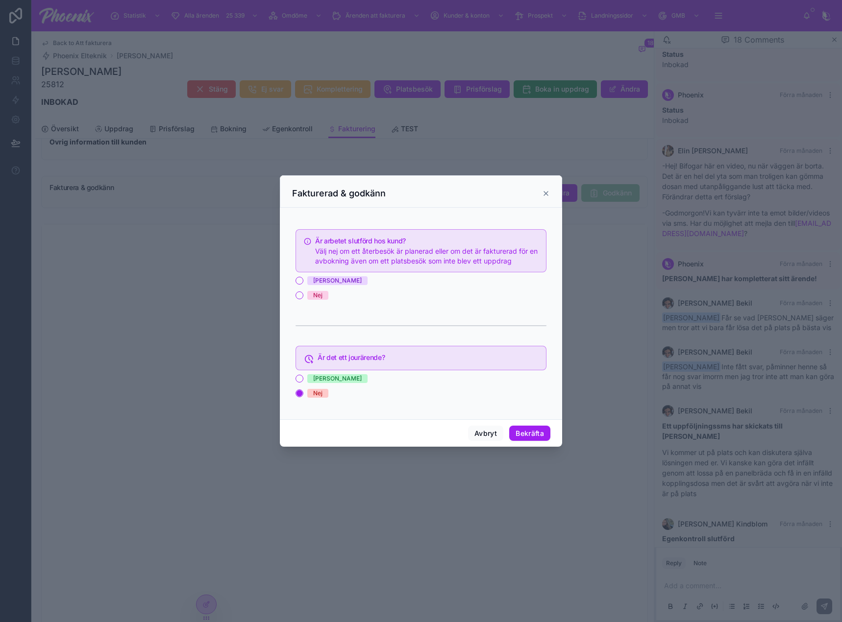
click at [317, 278] on div "[PERSON_NAME]" at bounding box center [337, 280] width 49 height 9
click at [303, 278] on button "[PERSON_NAME]" at bounding box center [299, 281] width 8 height 8
click at [525, 426] on button "Bekräfta" at bounding box center [529, 434] width 41 height 16
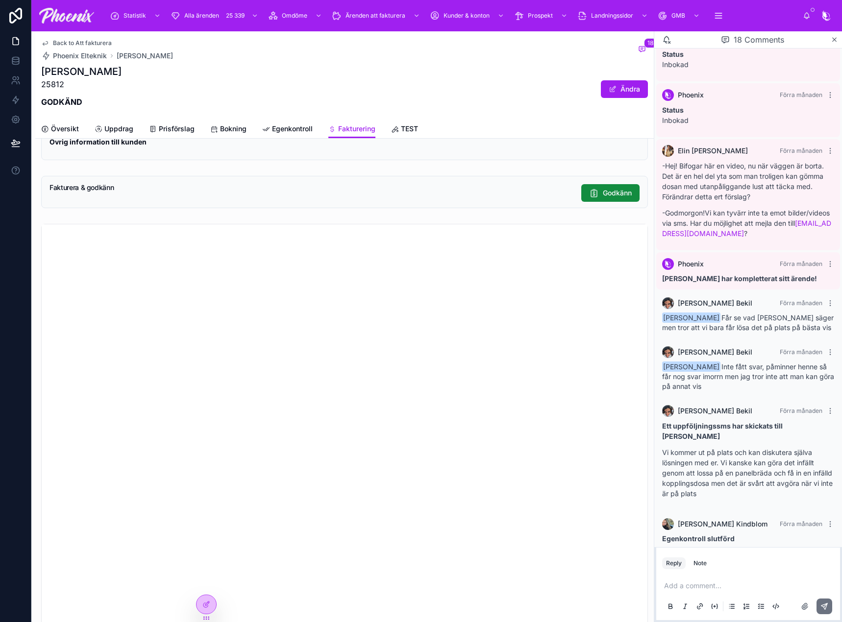
click at [106, 43] on span "Back to Att fakturera" at bounding box center [82, 43] width 59 height 8
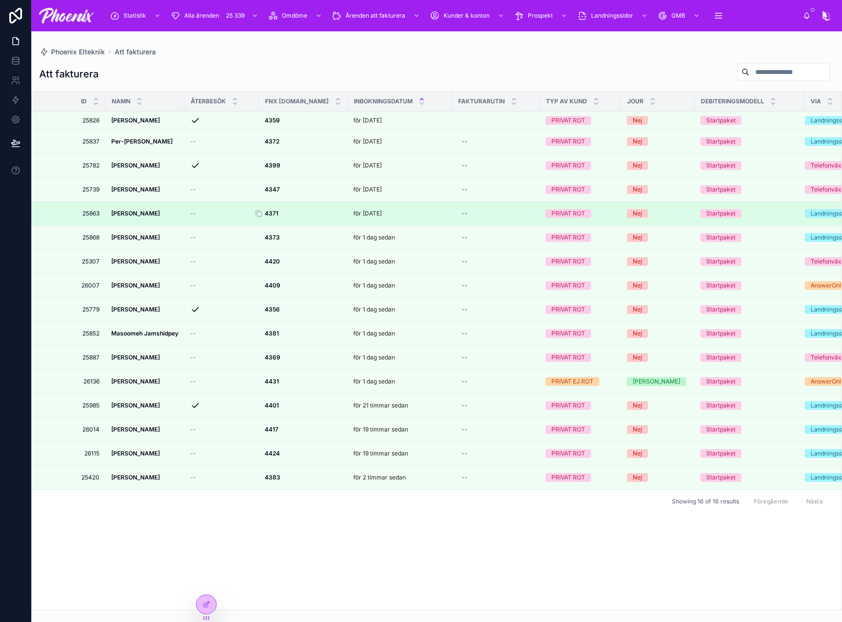
drag, startPoint x: 268, startPoint y: 195, endPoint x: 298, endPoint y: 216, distance: 36.4
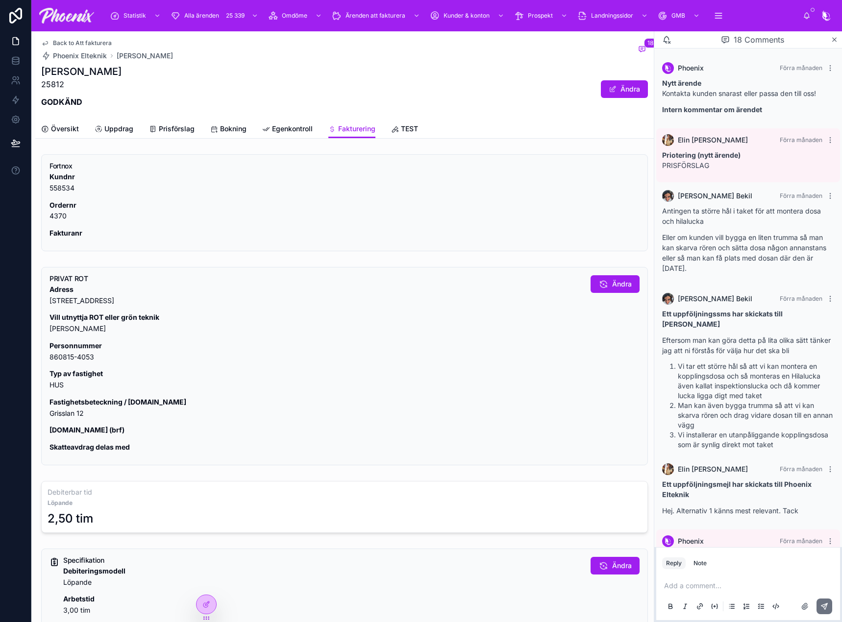
scroll to position [949, 0]
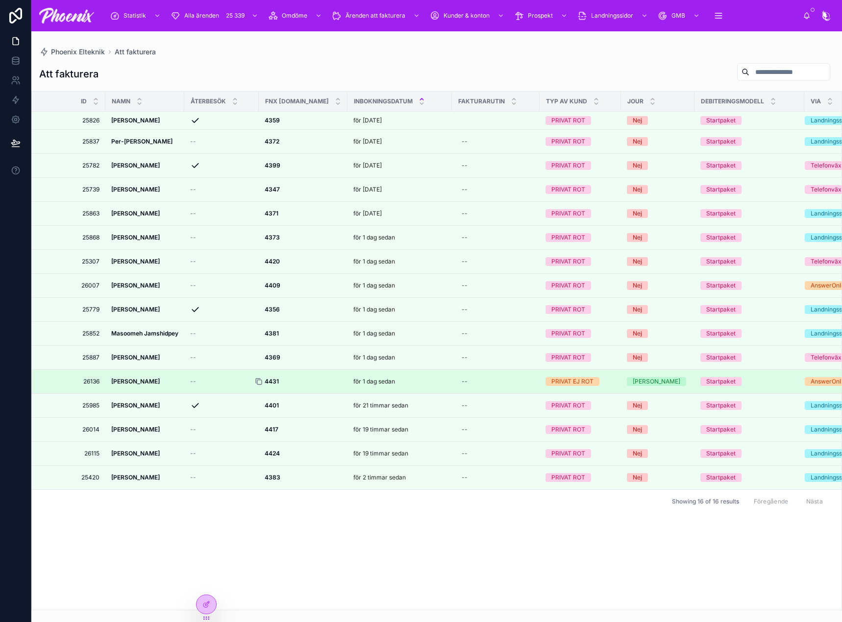
click at [255, 379] on icon at bounding box center [259, 382] width 8 height 8
click at [275, 381] on strong "4431" at bounding box center [272, 381] width 14 height 7
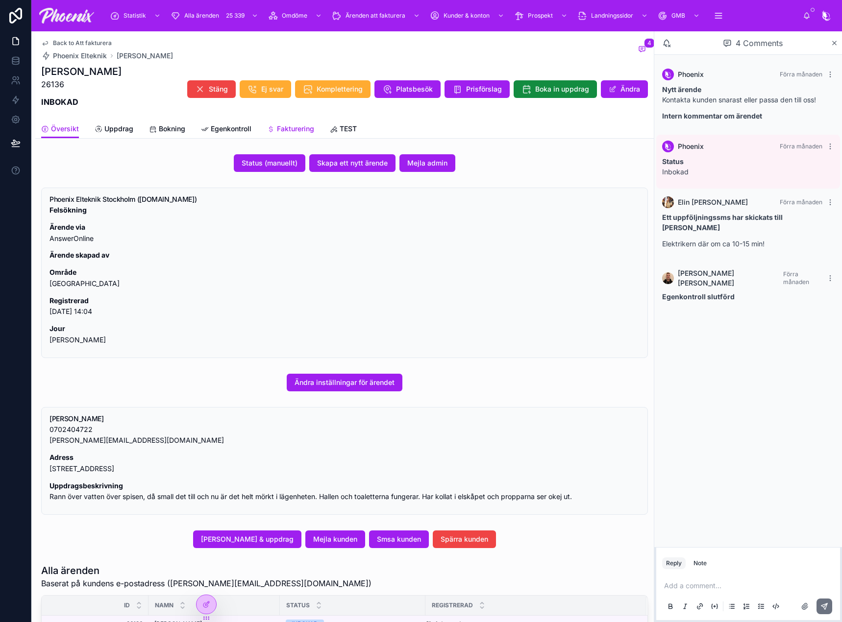
click at [301, 127] on span "Fakturering" at bounding box center [295, 129] width 37 height 10
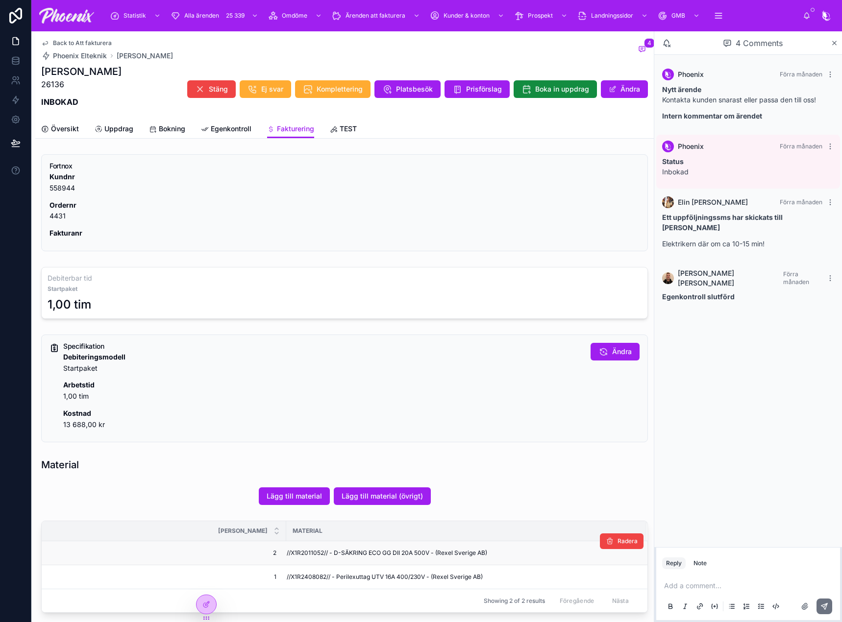
click at [303, 550] on span "//X1R2011052// - D-SÄKRING ECO GG DII 20A 500V - (Rexel Sverige AB)" at bounding box center [387, 553] width 200 height 8
drag, startPoint x: 303, startPoint y: 550, endPoint x: 658, endPoint y: 475, distance: 363.0
click at [303, 550] on span "//X1R2011052// - D-SÄKRING ECO GG DII 20A 500V - (Rexel Sverige AB)" at bounding box center [387, 553] width 200 height 8
click at [315, 573] on td "//X1R2408082// - Perilexuttag UTV 16A 400/230V - (Rexel Sverige AB)" at bounding box center [466, 577] width 360 height 24
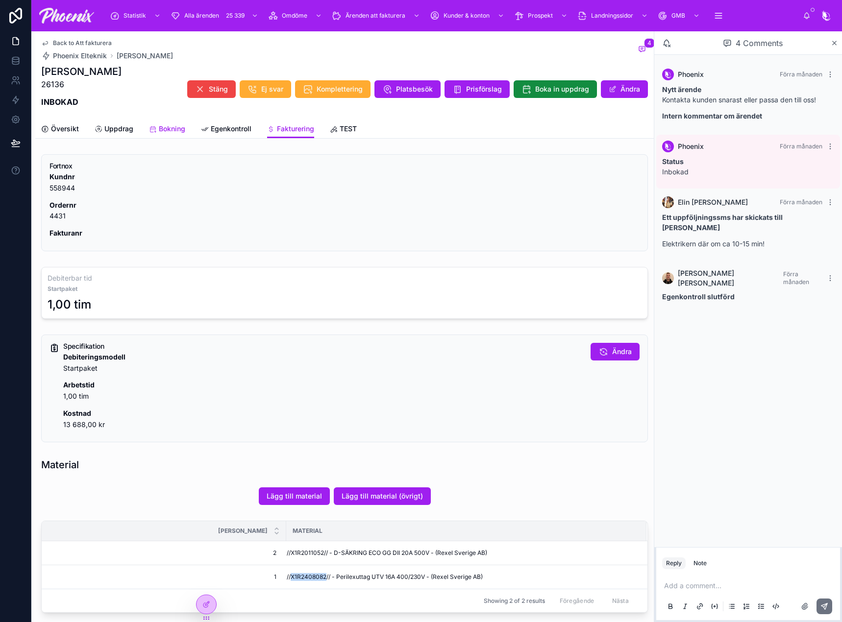
click at [175, 133] on span "Bokning" at bounding box center [172, 129] width 26 height 10
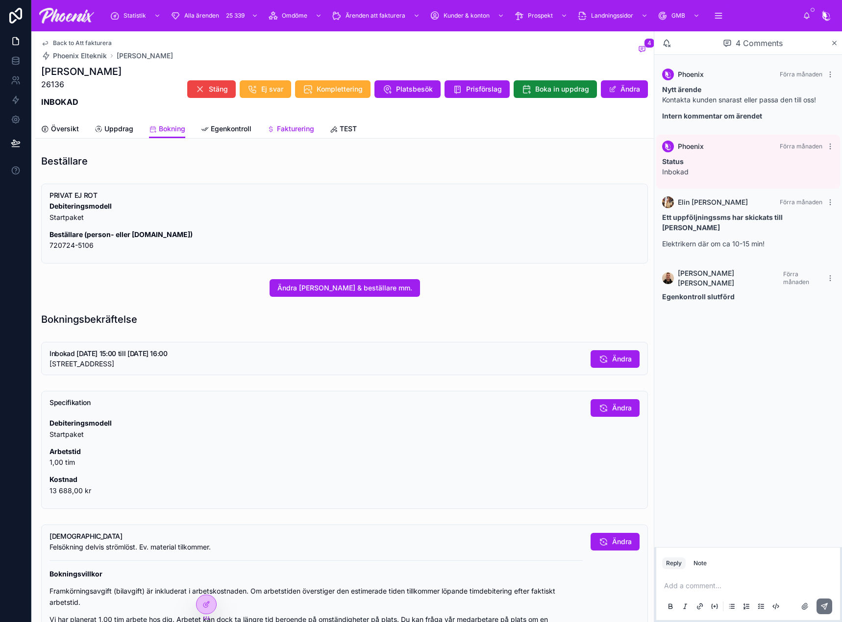
click at [296, 128] on span "Fakturering" at bounding box center [295, 129] width 37 height 10
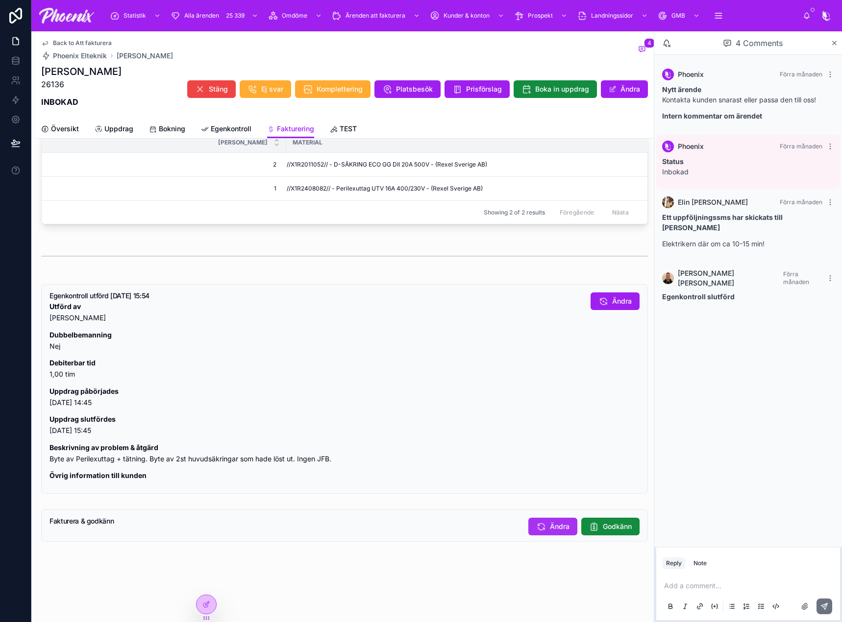
scroll to position [398, 0]
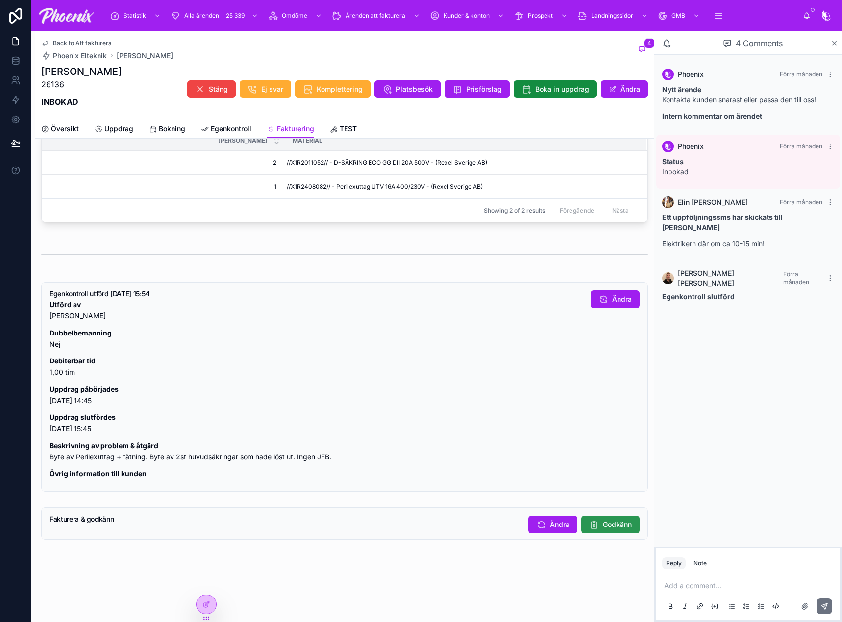
click at [617, 530] on button "Godkänn" at bounding box center [610, 525] width 58 height 18
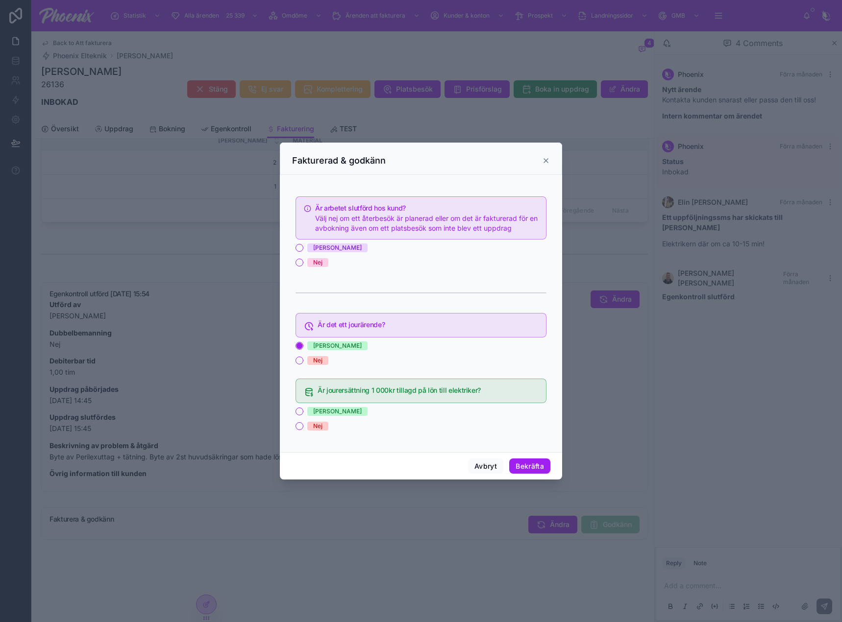
click at [317, 247] on div "[PERSON_NAME]" at bounding box center [337, 248] width 49 height 9
click at [303, 247] on button "[PERSON_NAME]" at bounding box center [299, 248] width 8 height 8
click at [317, 413] on div "[PERSON_NAME]" at bounding box center [337, 411] width 49 height 9
click at [303, 413] on button "[PERSON_NAME]" at bounding box center [299, 412] width 8 height 8
click at [541, 462] on button "Bekräfta" at bounding box center [529, 467] width 41 height 16
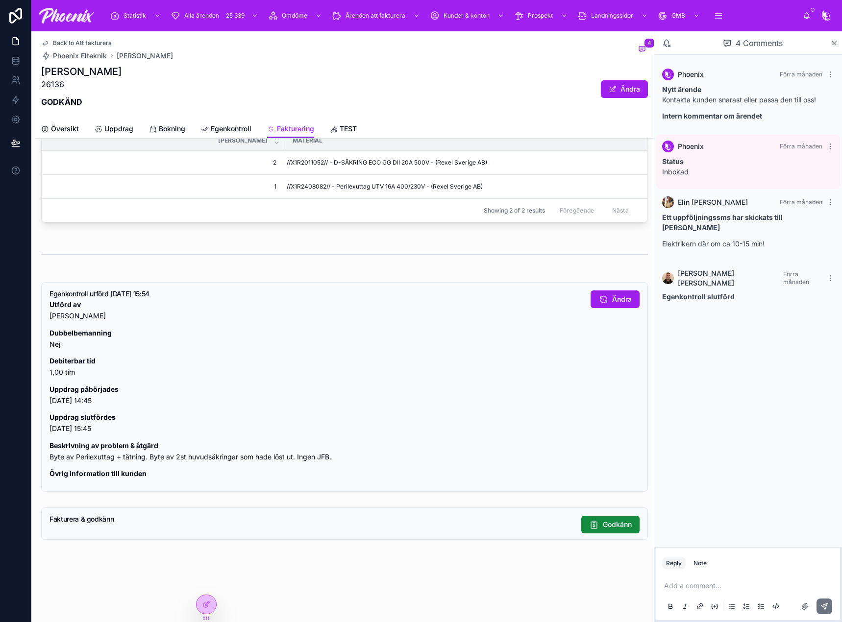
click at [49, 82] on p "26136" at bounding box center [81, 84] width 80 height 12
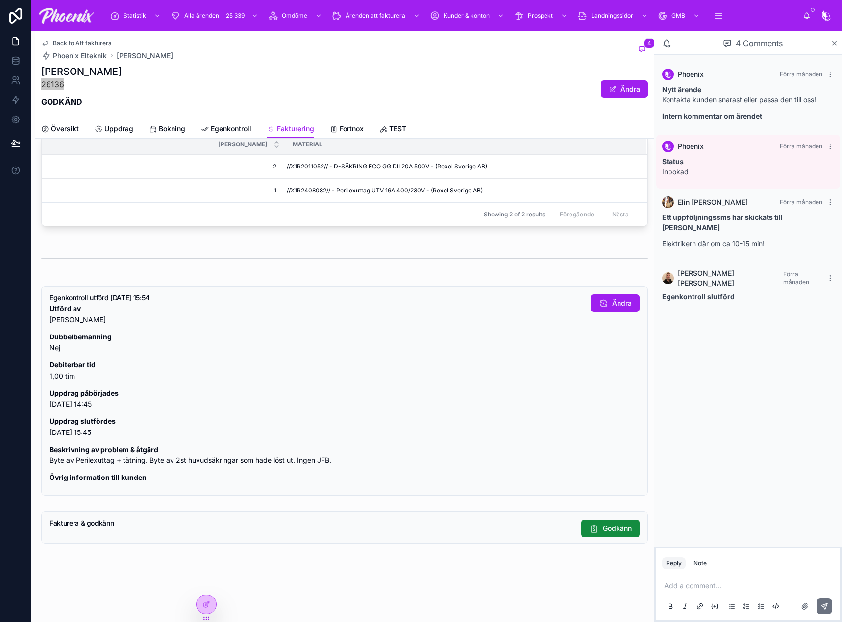
scroll to position [409, 0]
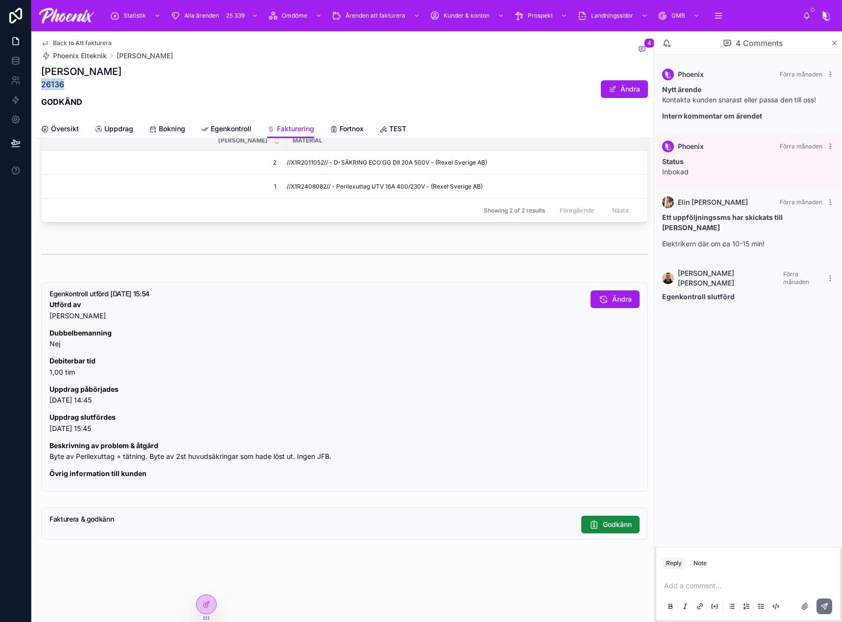
click at [87, 45] on span "Back to Att fakturera" at bounding box center [82, 43] width 59 height 8
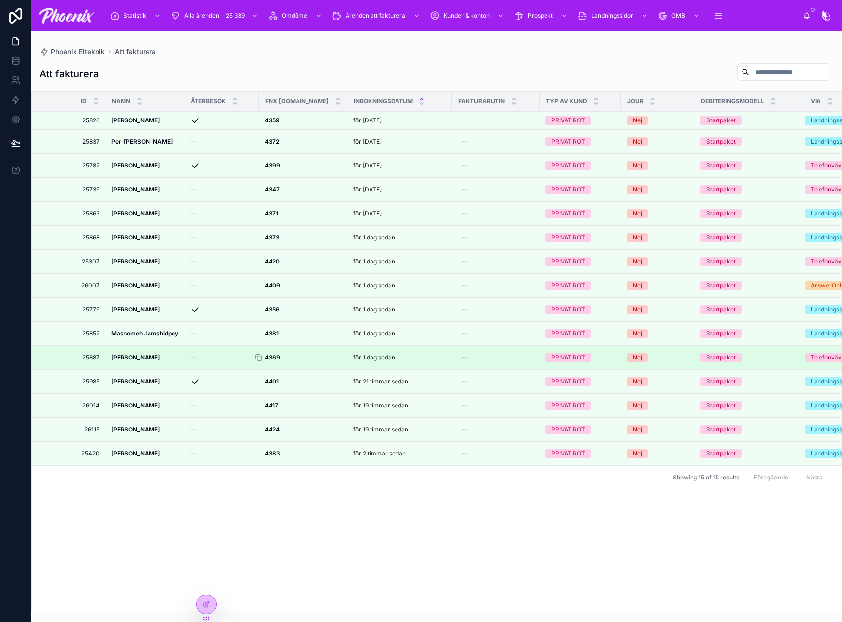
click at [256, 360] on icon at bounding box center [259, 358] width 8 height 8
click at [276, 350] on td "4369 4369" at bounding box center [303, 358] width 89 height 24
click at [275, 353] on td "4369 4369" at bounding box center [303, 358] width 89 height 24
click at [275, 360] on strong "4369" at bounding box center [273, 357] width 16 height 7
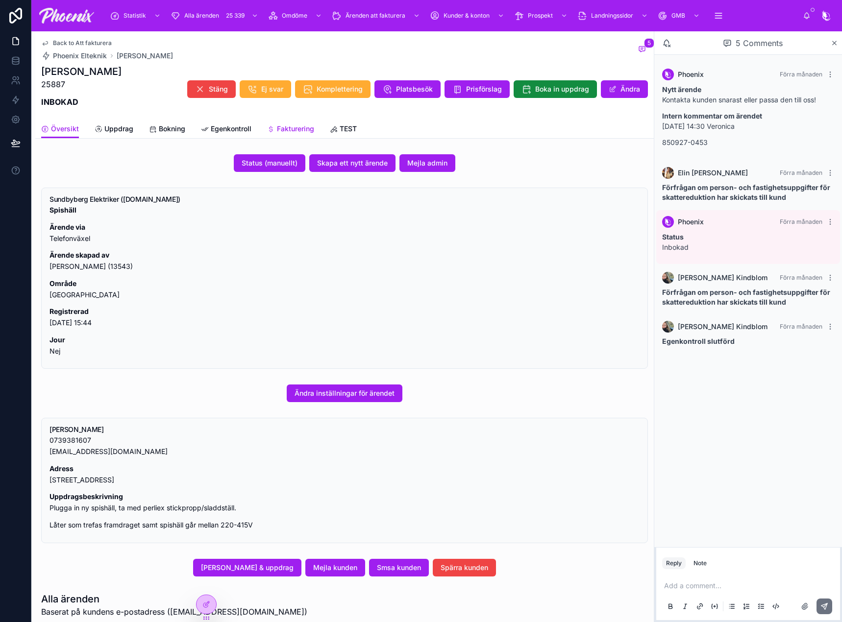
click at [289, 131] on span "Fakturering" at bounding box center [295, 129] width 37 height 10
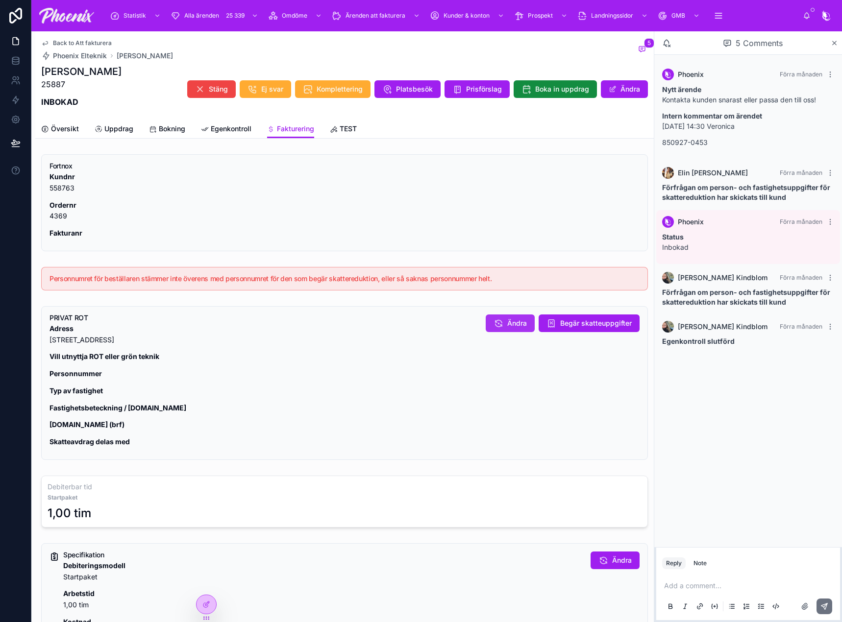
click at [510, 318] on span "Ändra" at bounding box center [517, 323] width 20 height 10
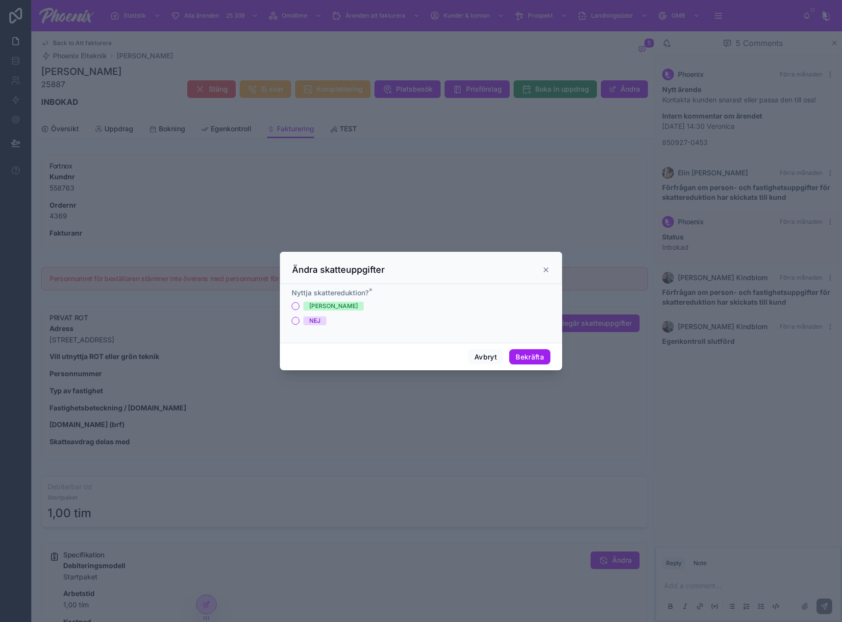
click at [300, 304] on div "[PERSON_NAME]" at bounding box center [421, 306] width 259 height 9
click at [298, 309] on button "[PERSON_NAME]" at bounding box center [296, 306] width 8 height 8
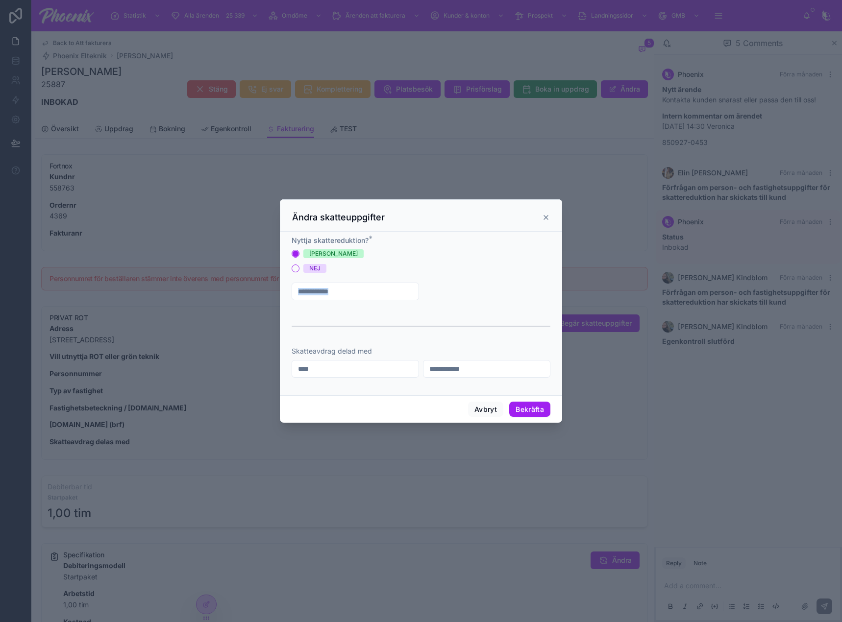
drag, startPoint x: 346, startPoint y: 308, endPoint x: 361, endPoint y: 294, distance: 20.1
click at [350, 303] on form "Nyttja skattereduktion? * JA NEJ Skatteavdrag delad med" at bounding box center [421, 312] width 259 height 152
click at [361, 294] on input "text" at bounding box center [355, 292] width 126 height 14
paste input "**********"
type input "**********"
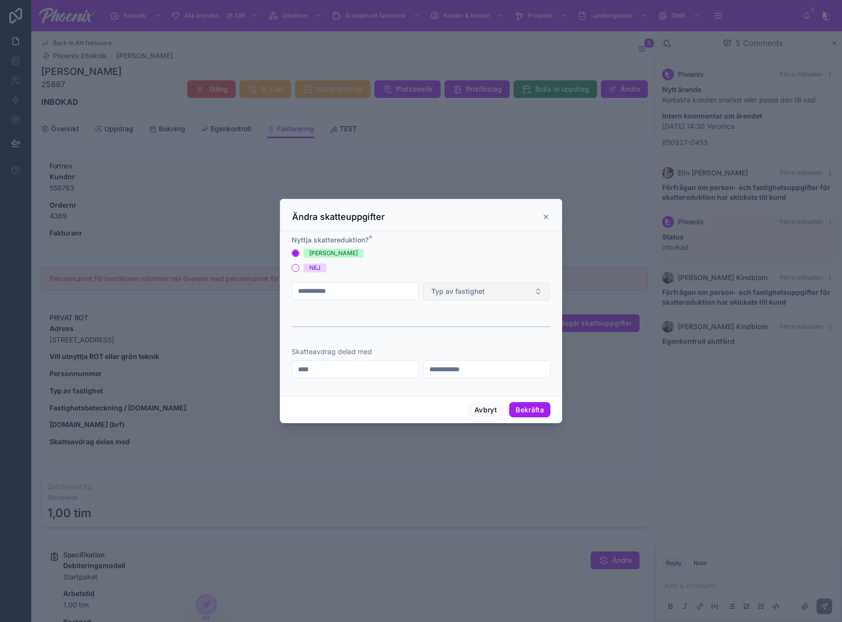
click at [447, 288] on span "Typ av fastighet" at bounding box center [457, 292] width 53 height 10
click at [447, 336] on div "BRF (Bostadsrätt)" at bounding box center [486, 330] width 122 height 14
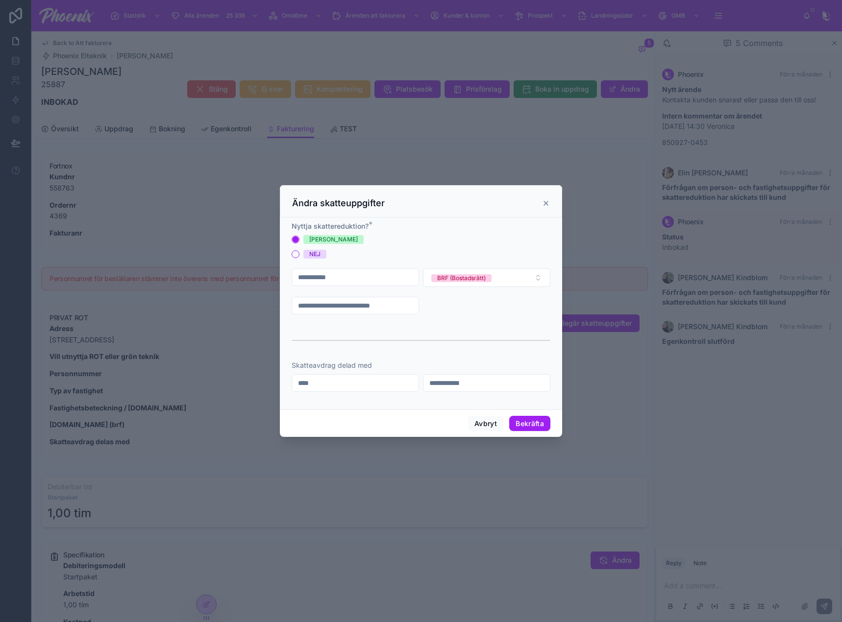
click at [358, 317] on form "**********" at bounding box center [421, 311] width 259 height 180
click at [360, 308] on input "text" at bounding box center [355, 306] width 126 height 14
paste input "****"
type input "****"
click at [439, 309] on input "text" at bounding box center [486, 306] width 126 height 14
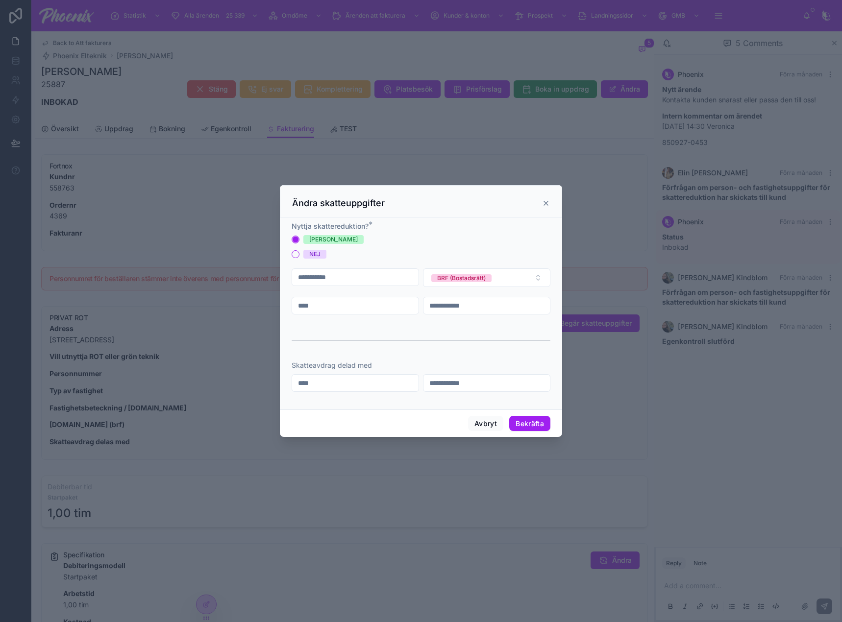
paste input "**********"
type input "**********"
click at [539, 420] on button "Bekräfta" at bounding box center [529, 424] width 41 height 16
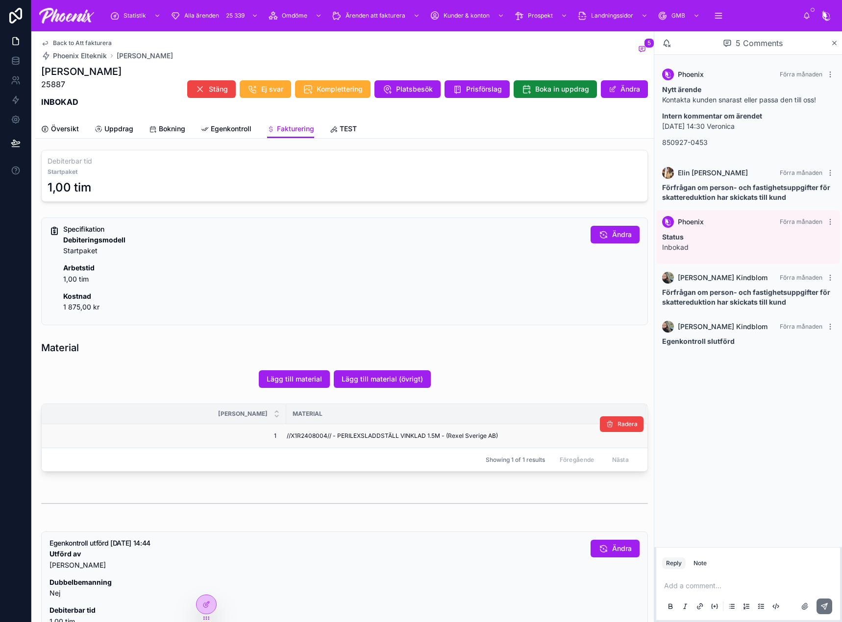
scroll to position [343, 0]
click at [292, 438] on span "//X1R2408004// - PERILEXSLADDSTÄLL VINKLAD 1.5M - (Rexel Sverige AB)" at bounding box center [392, 436] width 211 height 8
click at [305, 437] on span "//X1R2408004// - PERILEXSLADDSTÄLL VINKLAD 1.5M - (Rexel Sverige AB)" at bounding box center [392, 436] width 211 height 8
drag, startPoint x: 305, startPoint y: 437, endPoint x: 435, endPoint y: 426, distance: 130.3
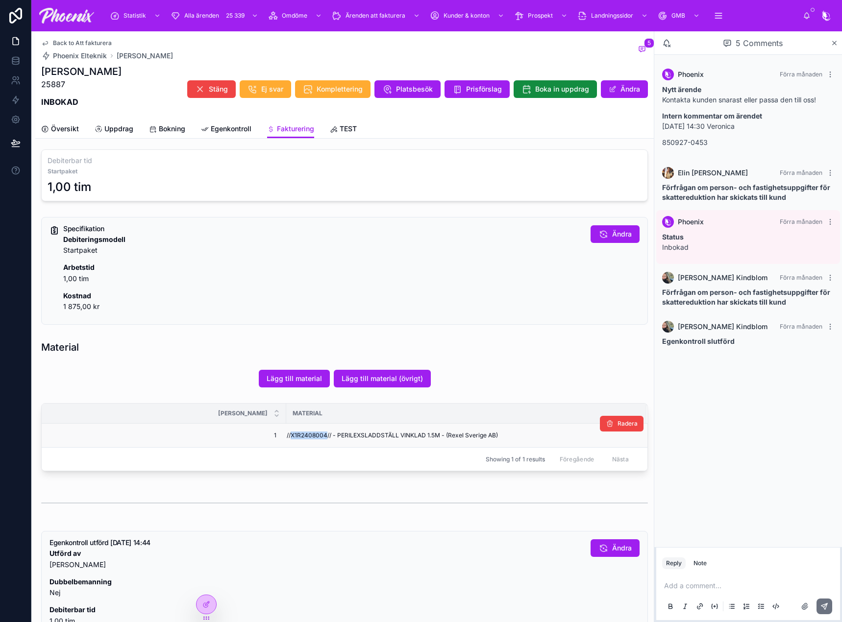
click at [309, 436] on span "//X1R2408004// - PERILEXSLADDSTÄLL VINKLAD 1.5M - (Rexel Sverige AB)" at bounding box center [392, 436] width 211 height 8
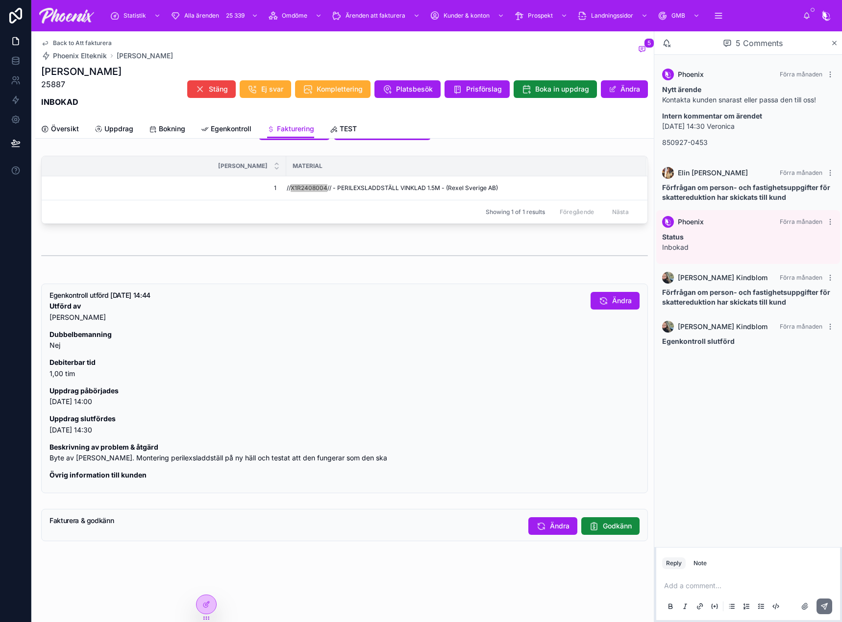
scroll to position [599, 0]
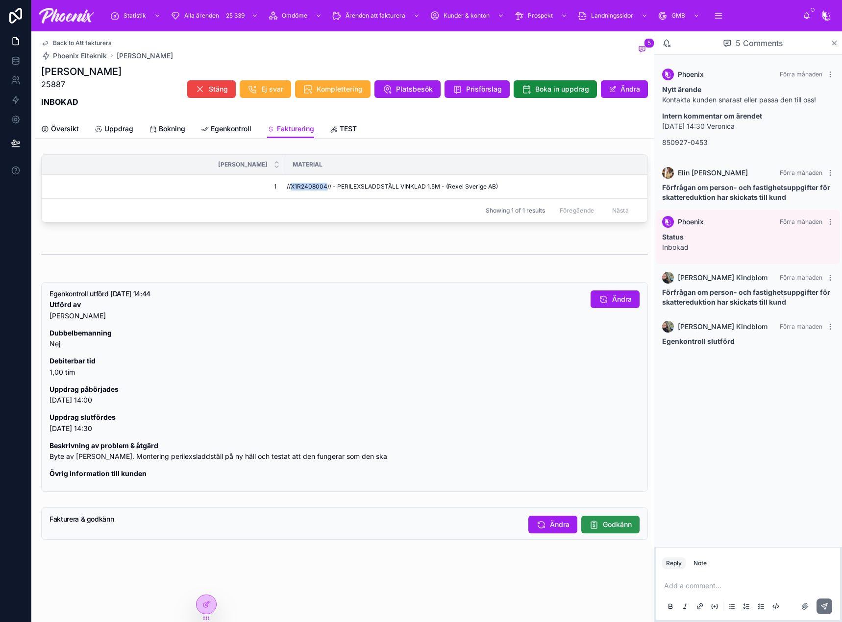
click at [615, 526] on span "Godkänn" at bounding box center [617, 525] width 29 height 10
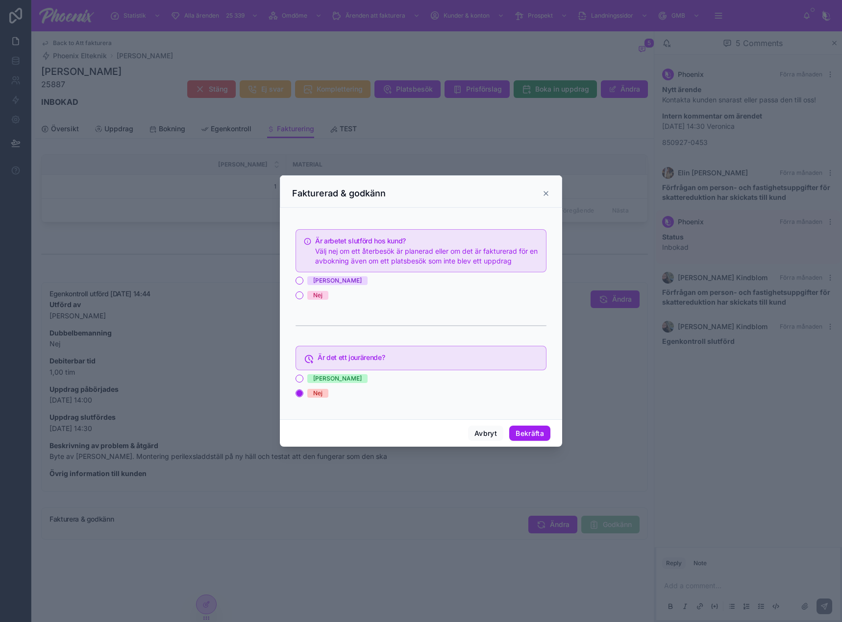
click at [309, 286] on div "Ja Nej" at bounding box center [420, 288] width 251 height 24
click at [314, 282] on div "[PERSON_NAME]" at bounding box center [337, 280] width 49 height 9
click at [303, 282] on button "[PERSON_NAME]" at bounding box center [299, 281] width 8 height 8
click at [530, 432] on button "Bekräfta" at bounding box center [529, 434] width 41 height 16
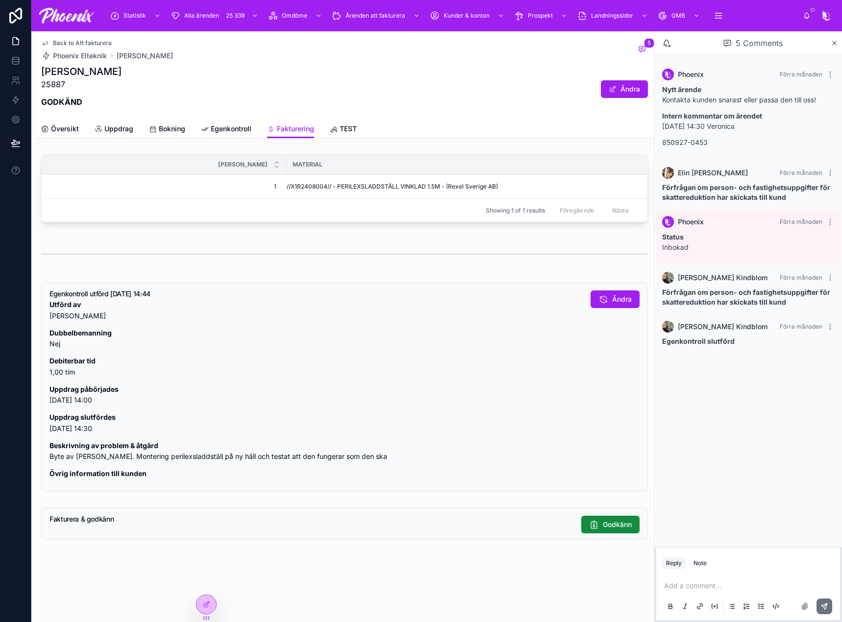
click at [92, 43] on span "Back to Att fakturera" at bounding box center [82, 43] width 59 height 8
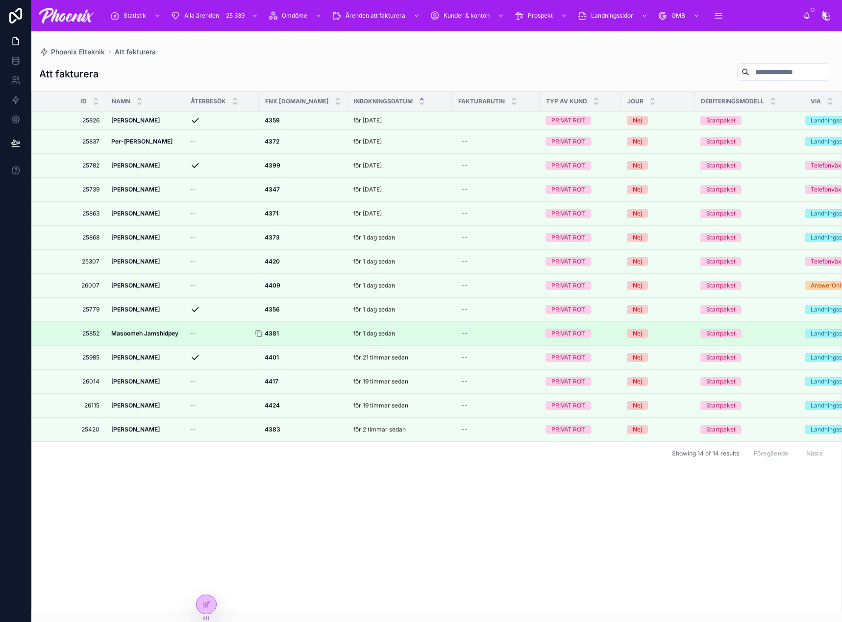
click at [261, 333] on icon at bounding box center [259, 334] width 8 height 8
click at [274, 334] on strong "4381" at bounding box center [272, 333] width 14 height 7
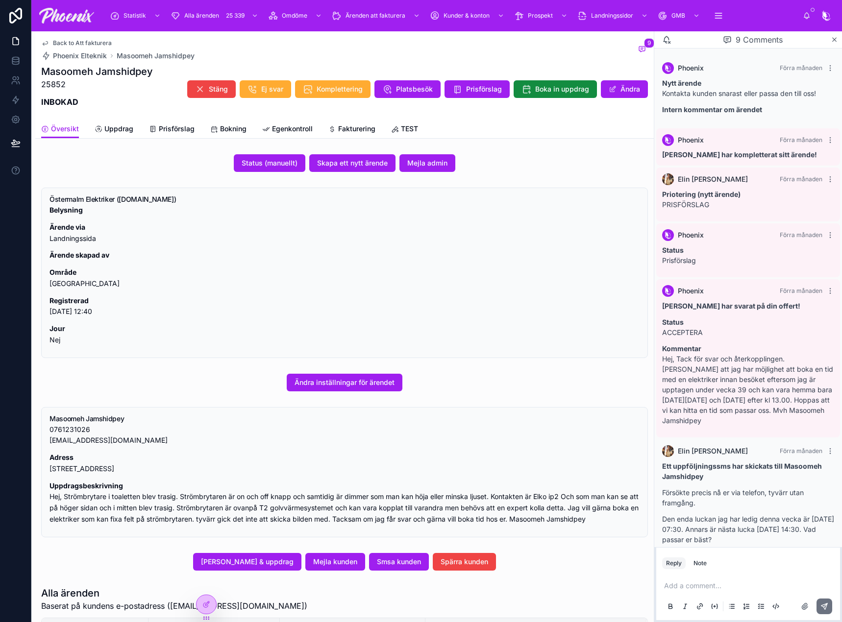
scroll to position [178, 0]
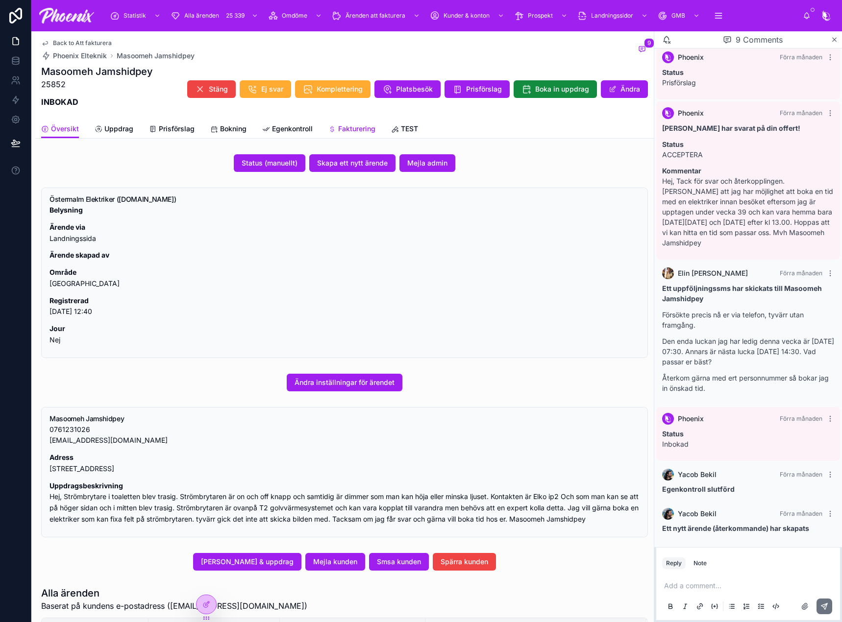
click at [374, 123] on link "Fakturering" at bounding box center [351, 130] width 47 height 20
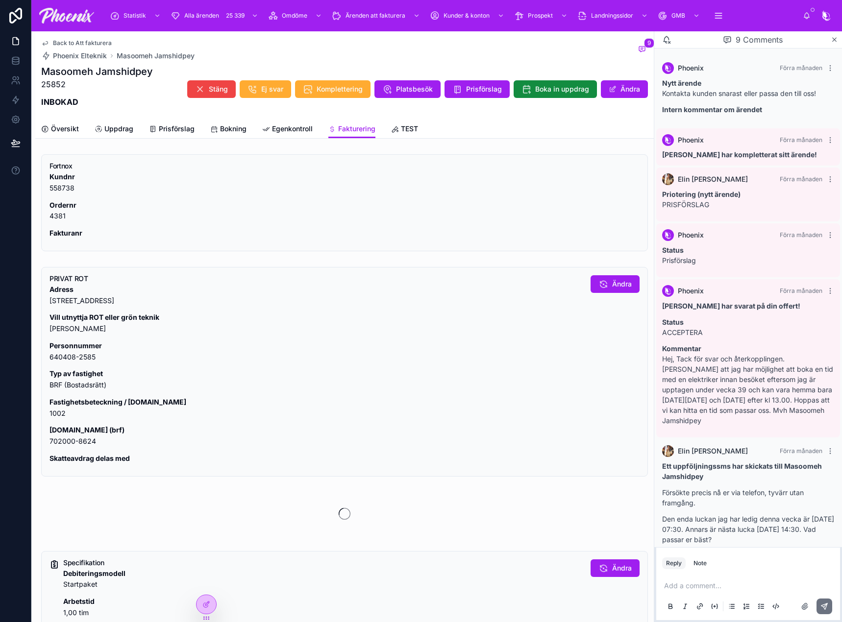
scroll to position [178, 0]
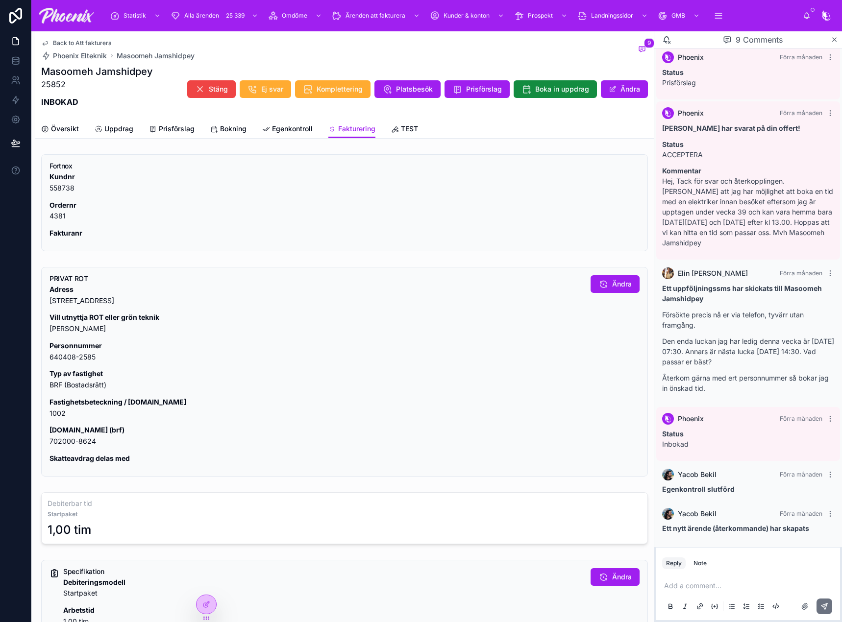
click at [52, 413] on p "Fastighetsbeteckning / [DOMAIN_NAME] 1002" at bounding box center [315, 408] width 533 height 23
drag, startPoint x: 52, startPoint y: 413, endPoint x: 387, endPoint y: 357, distance: 339.8
click at [52, 413] on p "Fastighetsbeteckning / [DOMAIN_NAME] 1002" at bounding box center [315, 408] width 533 height 23
click at [52, 444] on p "[DOMAIN_NAME] (brf) 702000-8624" at bounding box center [315, 436] width 533 height 23
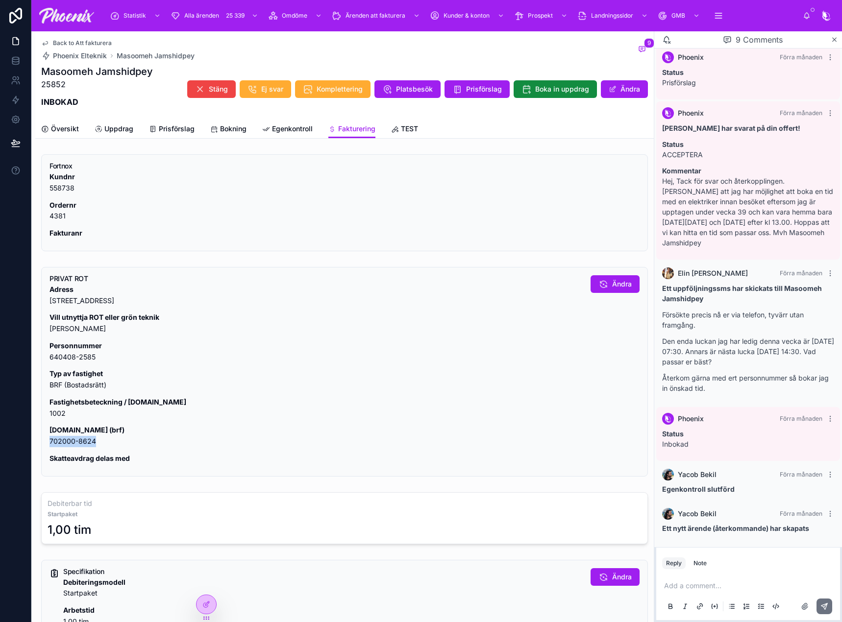
click at [52, 444] on p "[DOMAIN_NAME] (brf) 702000-8624" at bounding box center [315, 436] width 533 height 23
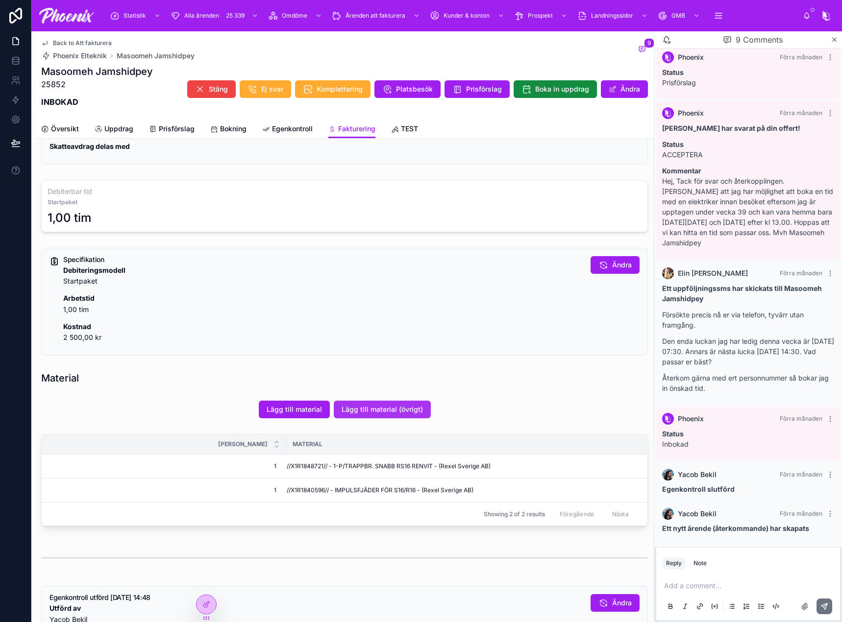
scroll to position [343, 0]
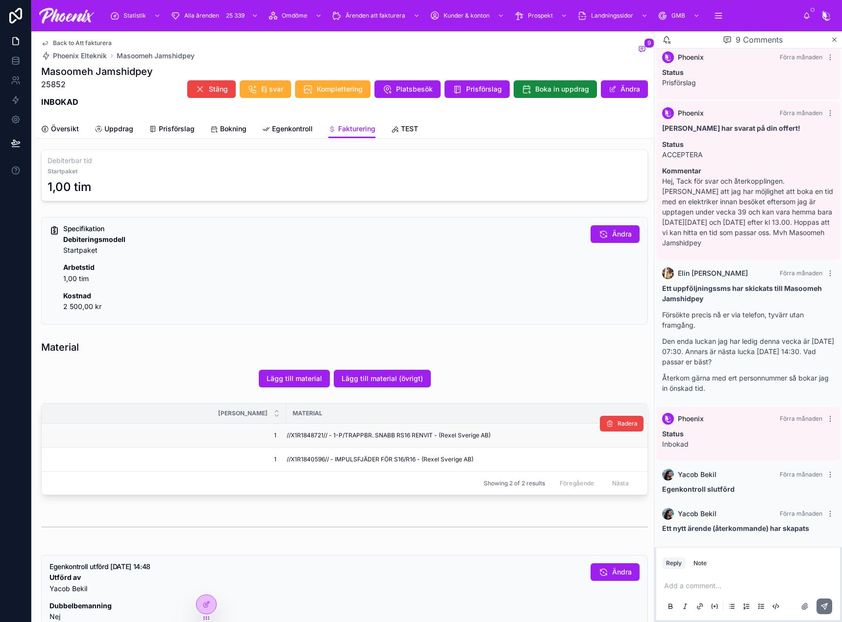
click at [302, 439] on span "//X1R1848721// - 1-P/TRAPPBR. SNABB RS16 RENVIT - (Rexel Sverige AB)" at bounding box center [389, 436] width 204 height 8
click at [301, 439] on span "//X1R1848721// - 1-P/TRAPPBR. SNABB RS16 RENVIT - (Rexel Sverige AB)" at bounding box center [389, 436] width 204 height 8
click at [303, 455] on td "//X1R1840596// - IMPULSFJÄDER FÖR S16/R16 - (Rexel Sverige AB)" at bounding box center [466, 460] width 360 height 24
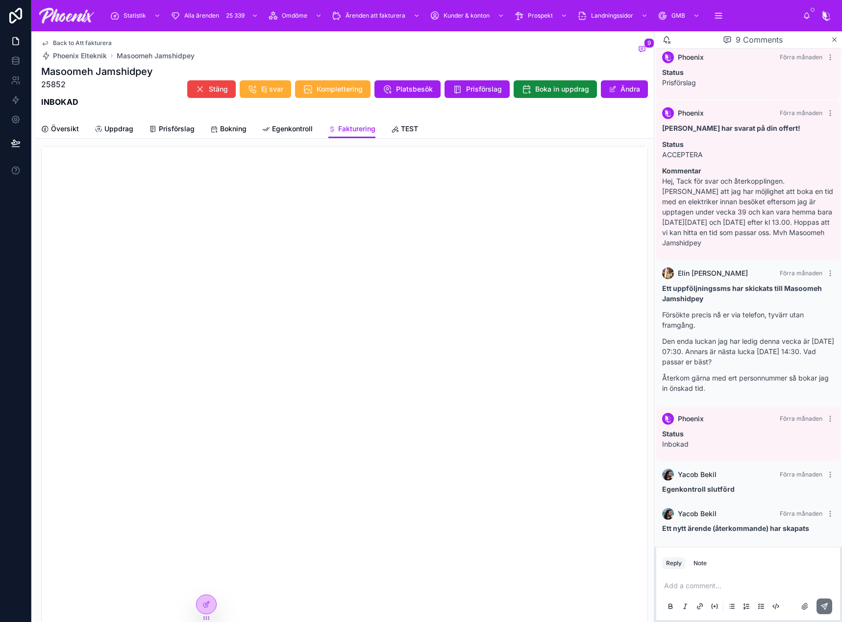
scroll to position [931, 0]
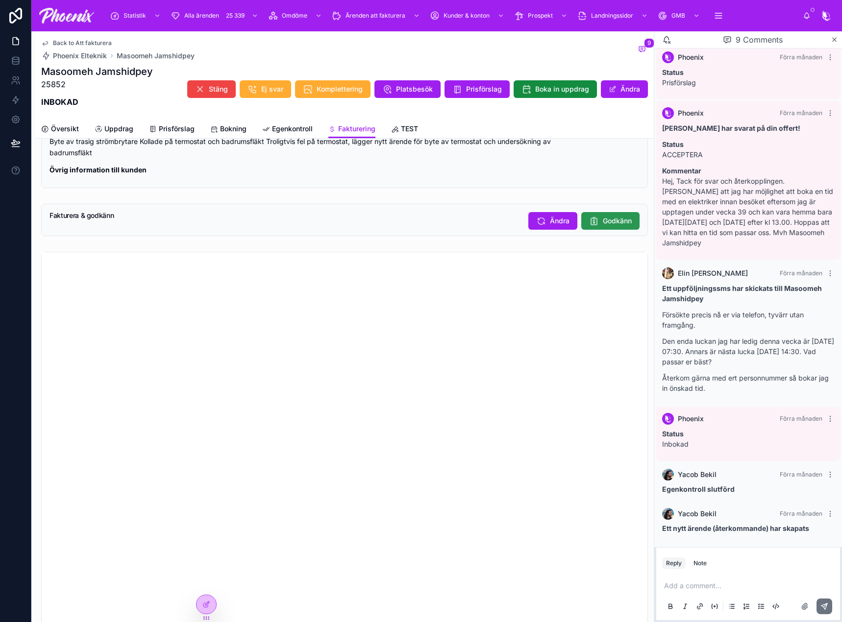
click at [602, 222] on button "Godkänn" at bounding box center [610, 221] width 58 height 18
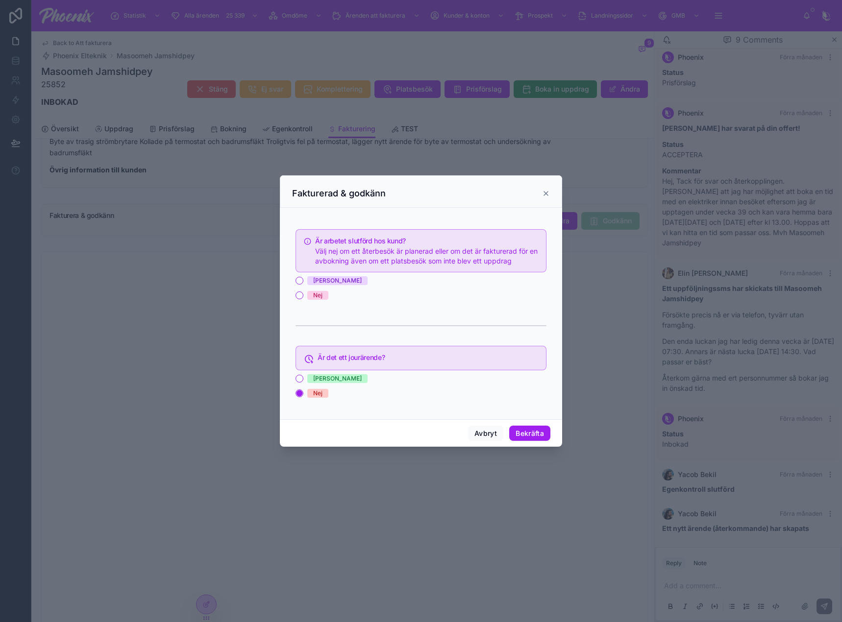
click at [325, 278] on span "[PERSON_NAME]" at bounding box center [337, 280] width 60 height 9
click at [303, 278] on button "[PERSON_NAME]" at bounding box center [299, 281] width 8 height 8
click at [542, 429] on button "Bekräfta" at bounding box center [529, 434] width 41 height 16
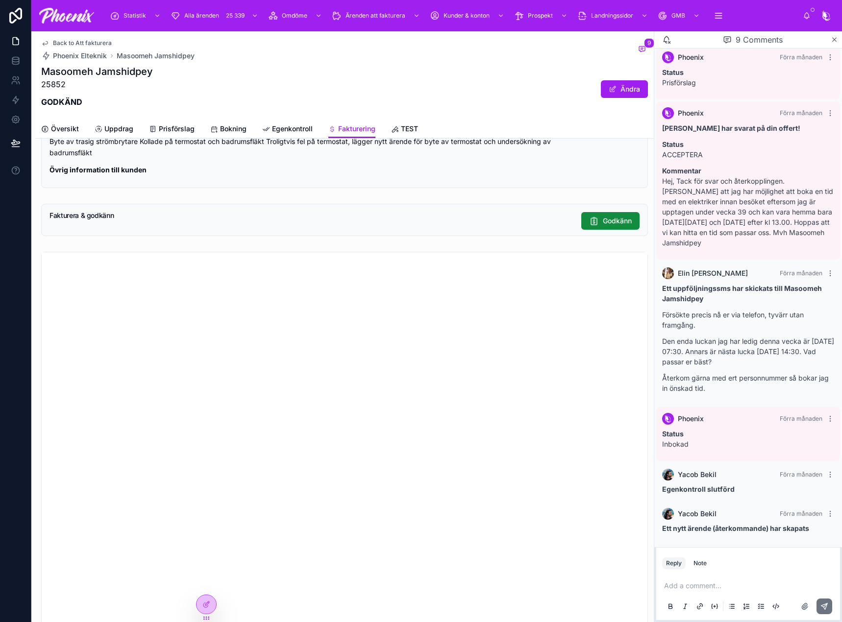
click at [95, 42] on span "Back to Att fakturera" at bounding box center [82, 43] width 59 height 8
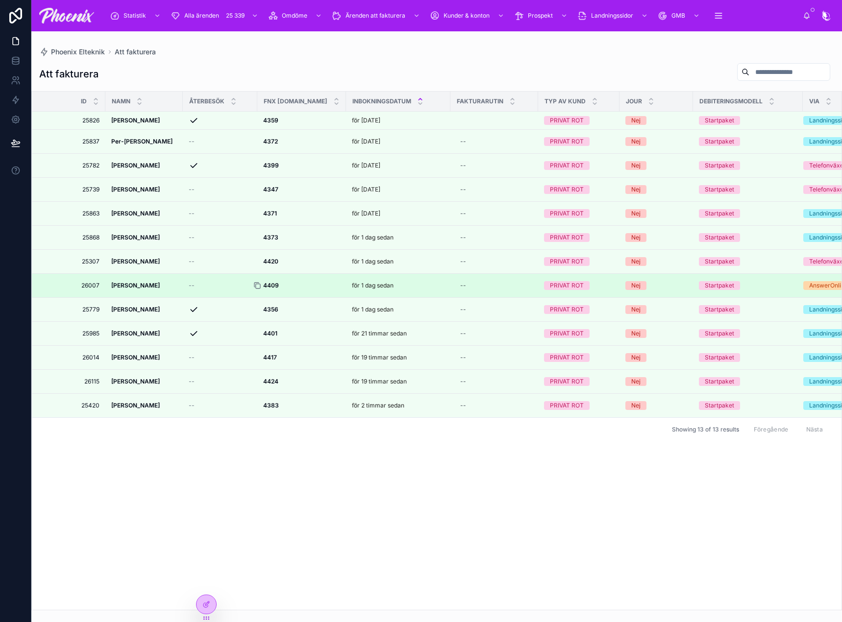
click at [259, 282] on icon at bounding box center [257, 286] width 8 height 8
click at [273, 284] on strong "4409" at bounding box center [271, 285] width 16 height 7
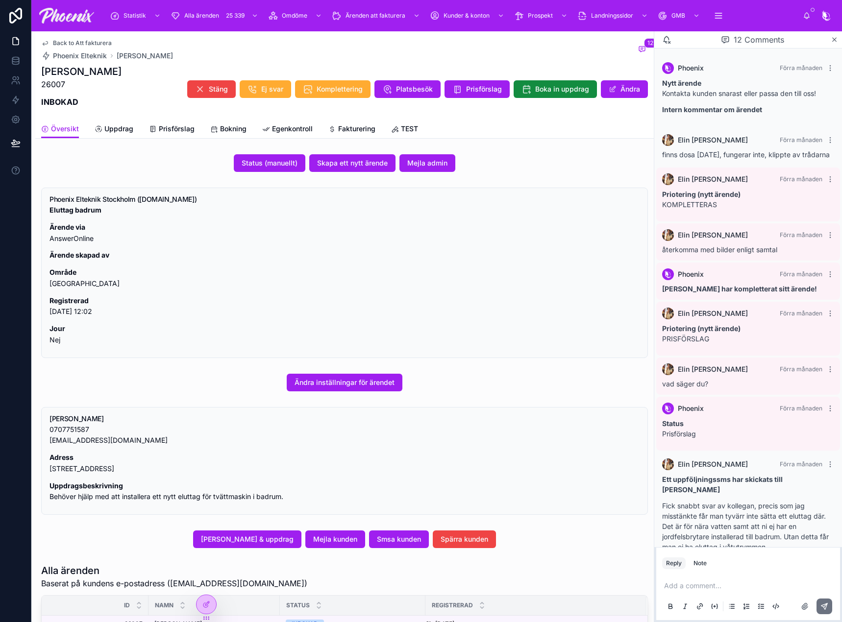
scroll to position [205, 0]
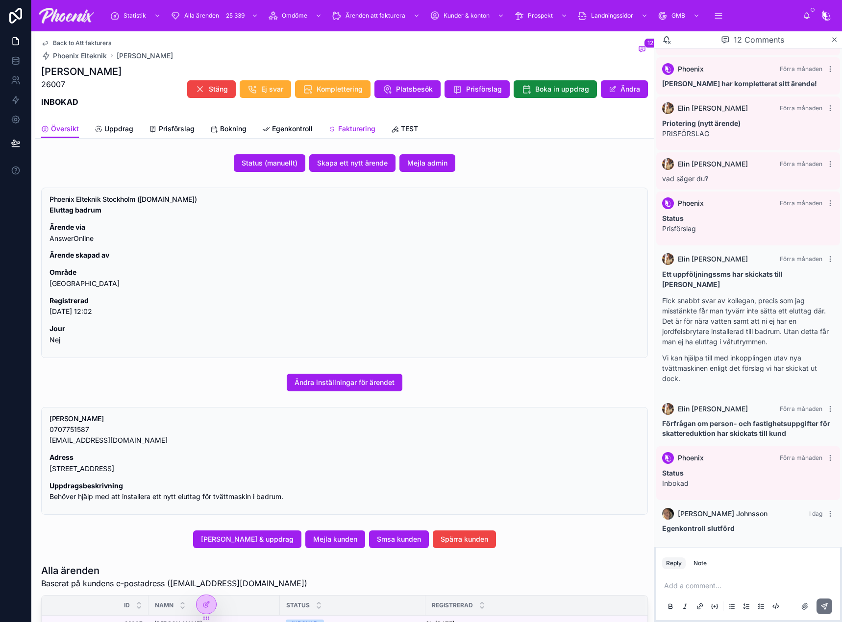
click at [341, 137] on link "Fakturering" at bounding box center [351, 130] width 47 height 20
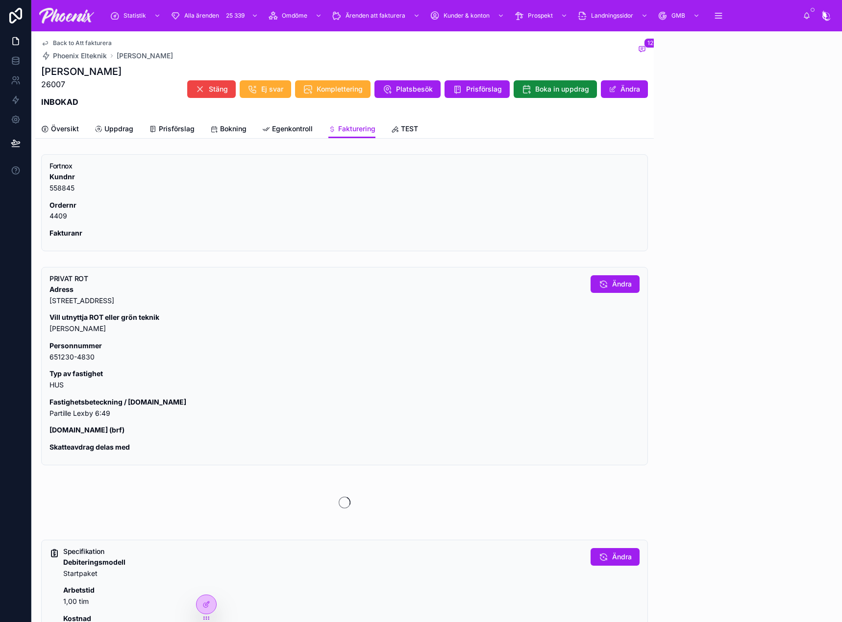
scroll to position [205, 0]
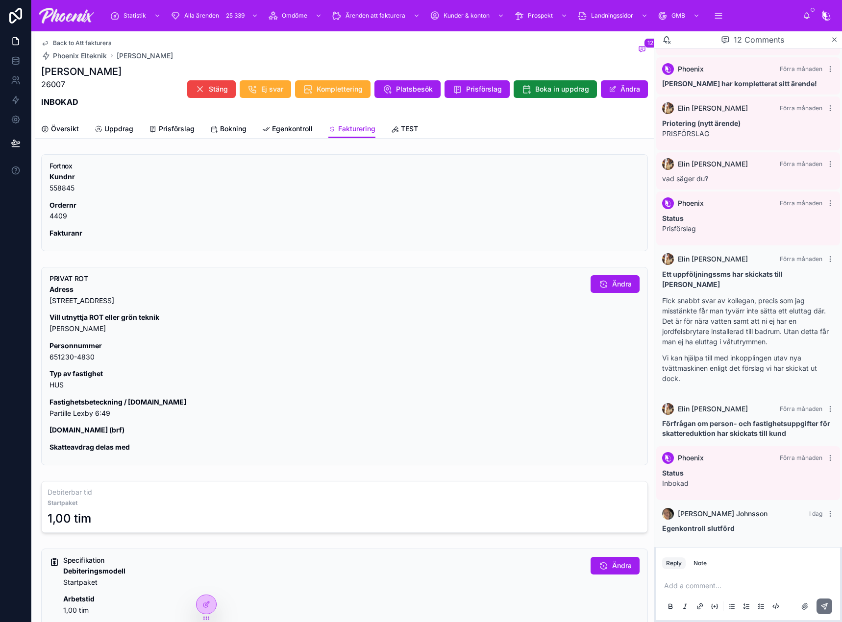
click at [54, 417] on p "Fastighetsbeteckning / [DOMAIN_NAME] Partille Lexby 6:49" at bounding box center [315, 408] width 533 height 23
drag, startPoint x: 54, startPoint y: 417, endPoint x: 287, endPoint y: 409, distance: 233.4
click at [139, 419] on p "Fastighetsbeteckning / [DOMAIN_NAME] Partille Lexby 6:49" at bounding box center [315, 408] width 533 height 23
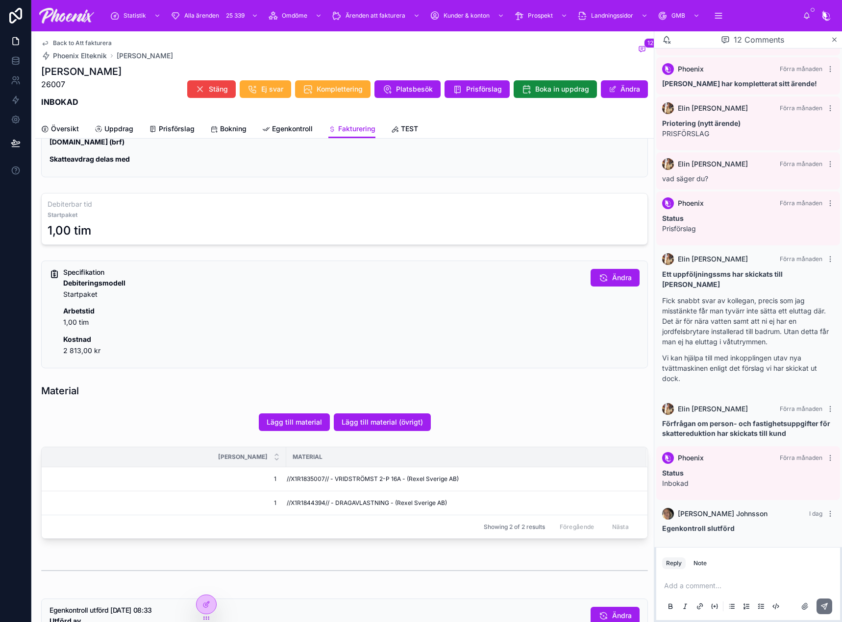
scroll to position [294, 0]
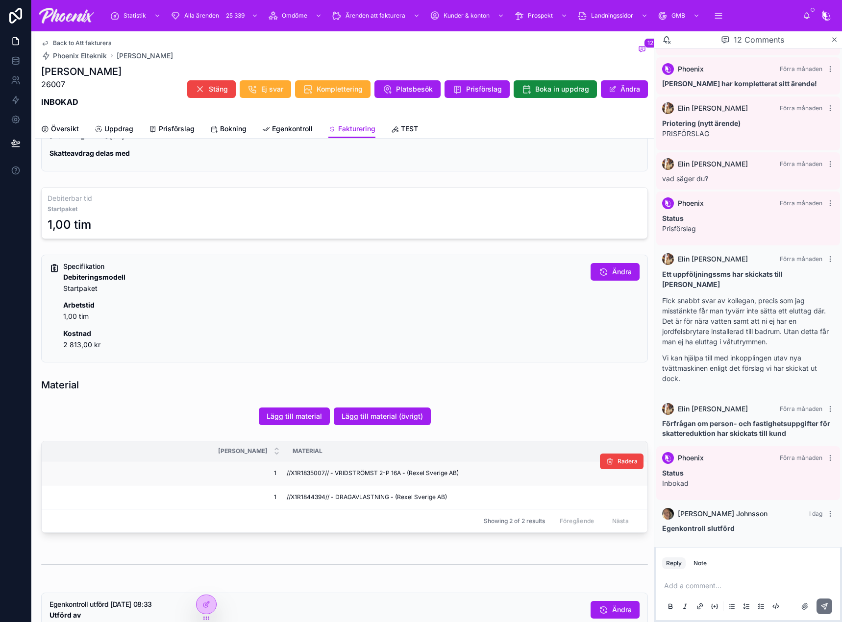
click at [306, 472] on span "//X1R1835007// - VRIDSTRÖMST 2-P 16A - (Rexel Sverige AB)" at bounding box center [373, 473] width 172 height 8
drag, startPoint x: 306, startPoint y: 472, endPoint x: 665, endPoint y: 401, distance: 366.6
click at [311, 472] on span "//X1R1835007// - VRIDSTRÖMST 2-P 16A - (Rexel Sverige AB)" at bounding box center [373, 473] width 172 height 8
click at [307, 493] on span "//X1R1844394// - DRAGAVLASTNING - (Rexel Sverige AB)" at bounding box center [367, 497] width 160 height 8
click at [308, 493] on span "//X1R1844394// - DRAGAVLASTNING - (Rexel Sverige AB)" at bounding box center [367, 497] width 160 height 8
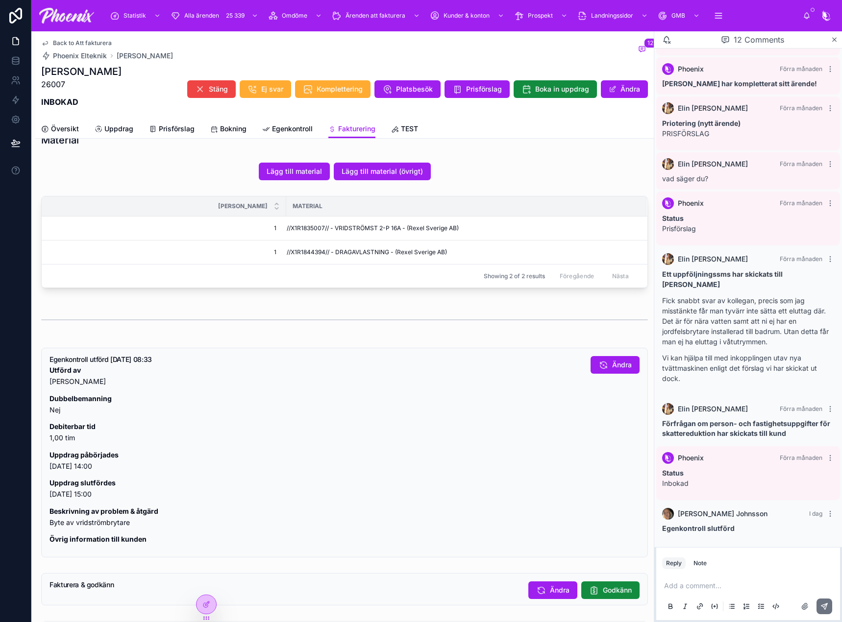
click at [423, 332] on div at bounding box center [344, 320] width 607 height 24
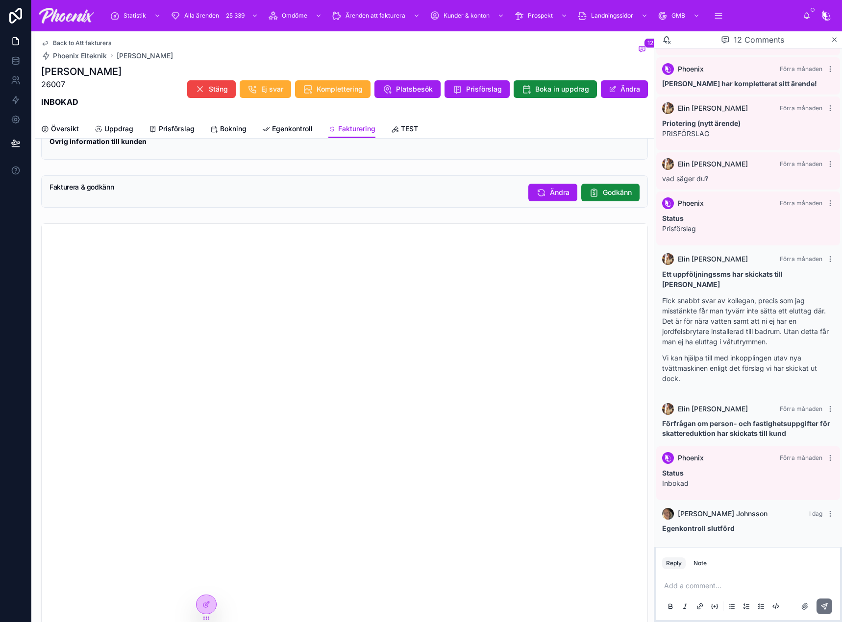
scroll to position [882, 0]
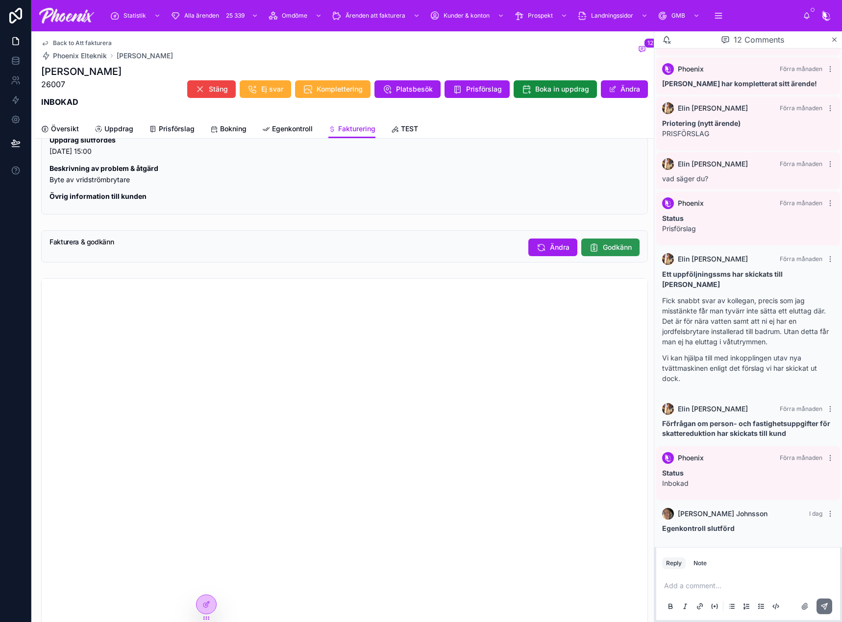
click at [591, 249] on button "Godkänn" at bounding box center [610, 248] width 58 height 18
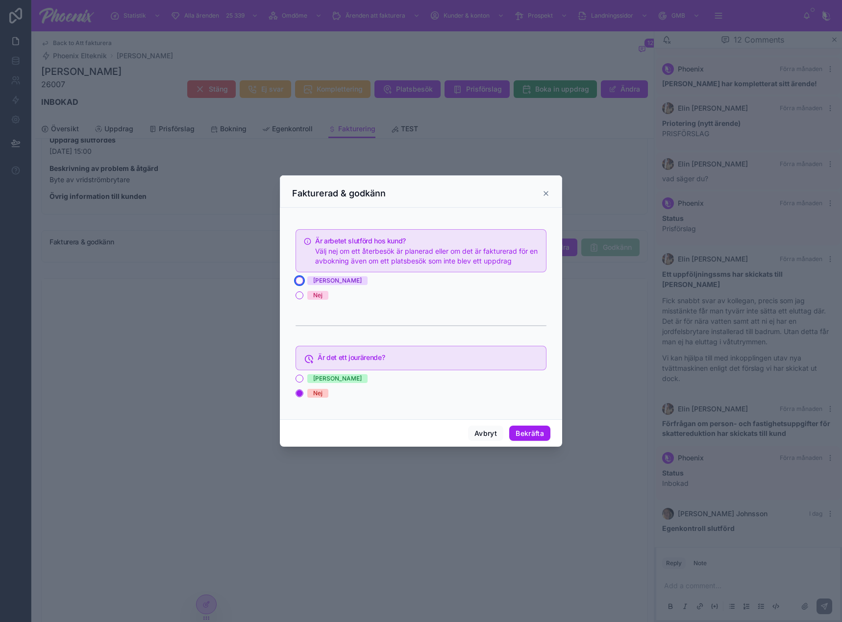
click at [298, 280] on button "[PERSON_NAME]" at bounding box center [299, 281] width 8 height 8
click at [508, 428] on div "Avbryt Bekräfta" at bounding box center [421, 433] width 282 height 28
click at [534, 432] on button "Bekräfta" at bounding box center [529, 434] width 41 height 16
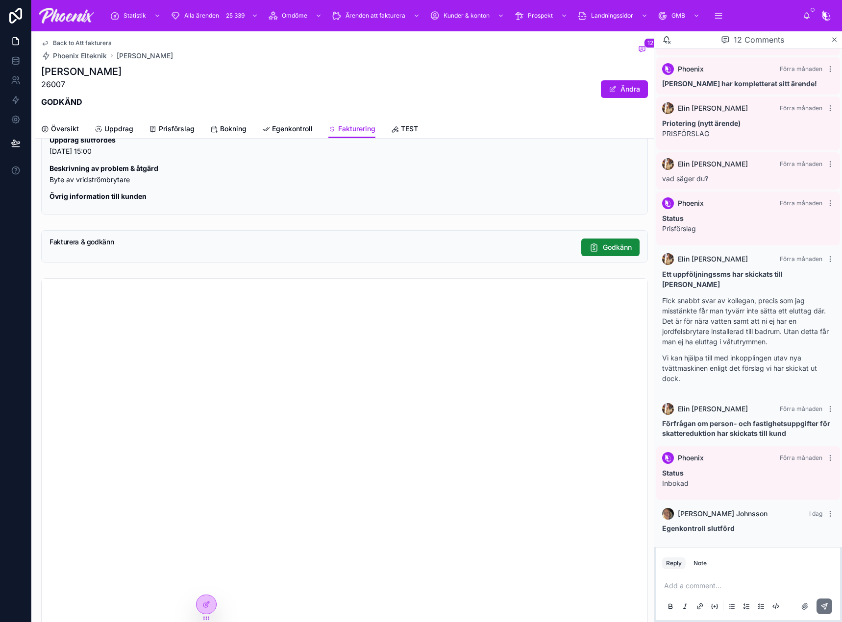
click at [88, 45] on span "Back to Att fakturera" at bounding box center [82, 43] width 59 height 8
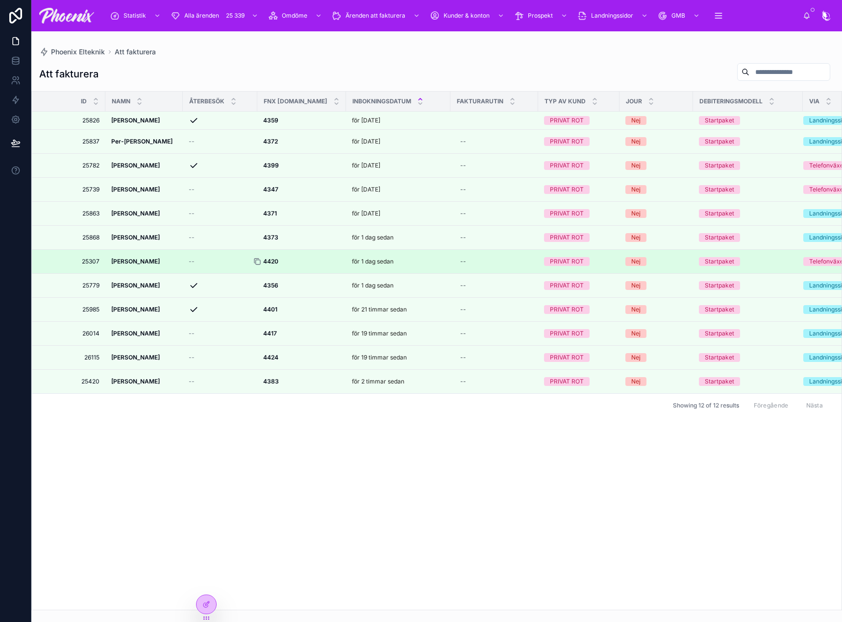
click at [257, 260] on icon at bounding box center [258, 262] width 4 height 4
click at [269, 261] on strong "4420" at bounding box center [270, 261] width 15 height 7
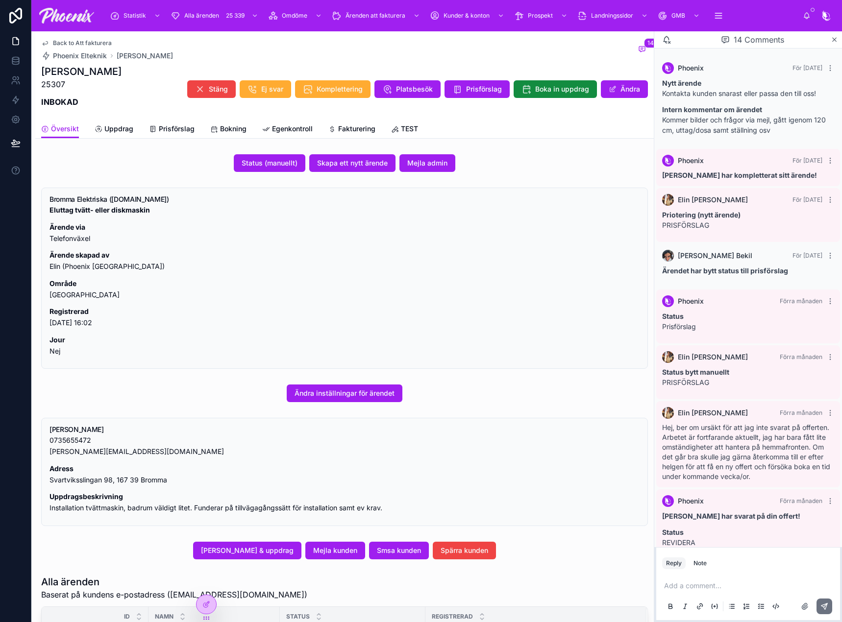
scroll to position [577, 0]
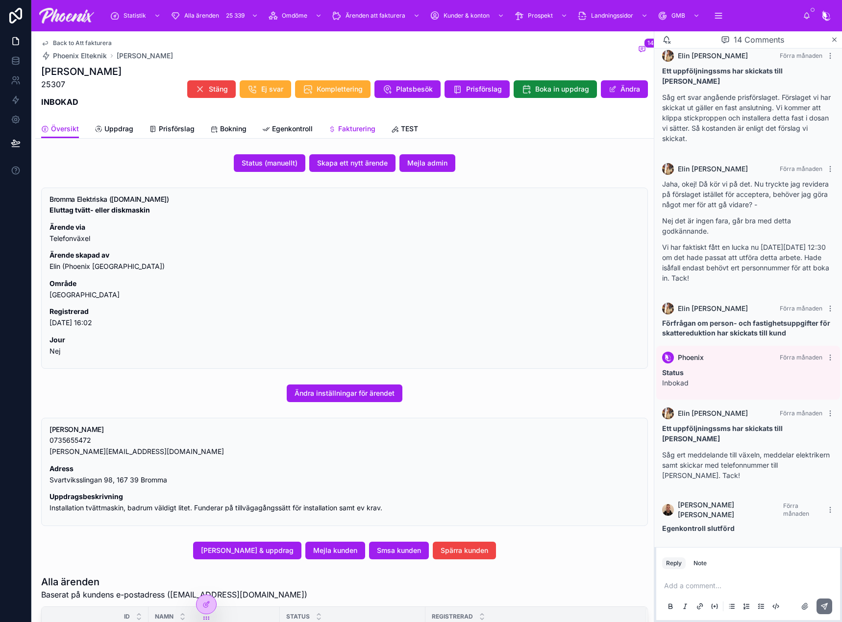
click at [358, 122] on link "Fakturering" at bounding box center [351, 130] width 47 height 20
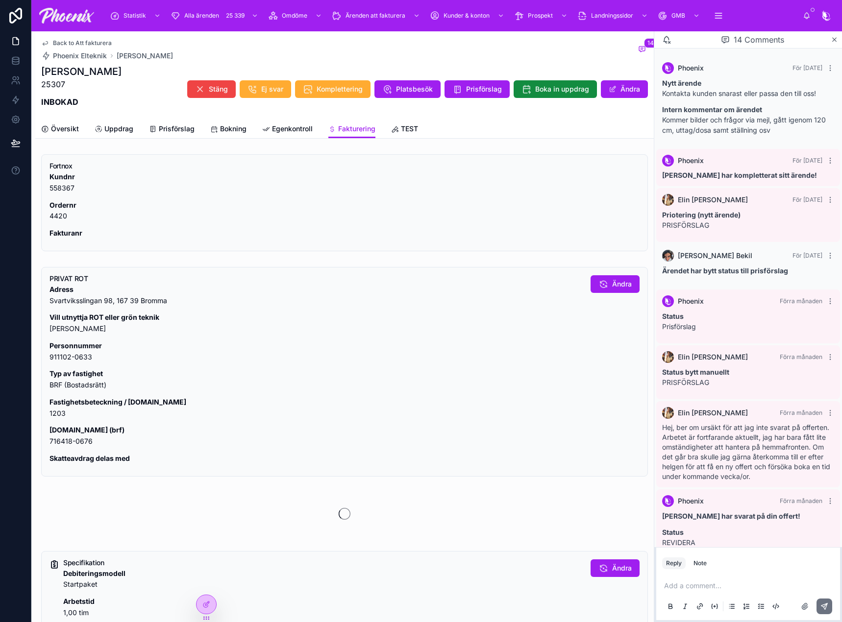
scroll to position [577, 0]
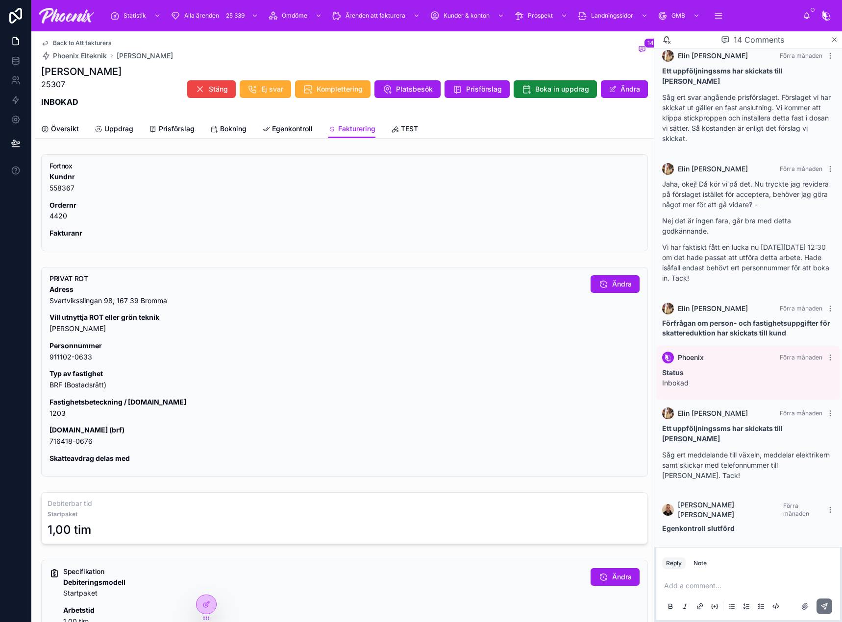
click at [58, 442] on p "[DOMAIN_NAME] (brf) 716418-0676" at bounding box center [315, 436] width 533 height 23
click at [57, 442] on p "[DOMAIN_NAME] (brf) 716418-0676" at bounding box center [315, 436] width 533 height 23
drag, startPoint x: 57, startPoint y: 442, endPoint x: 753, endPoint y: 295, distance: 710.6
click at [58, 441] on p "[DOMAIN_NAME] (brf) 716418-0676" at bounding box center [315, 436] width 533 height 23
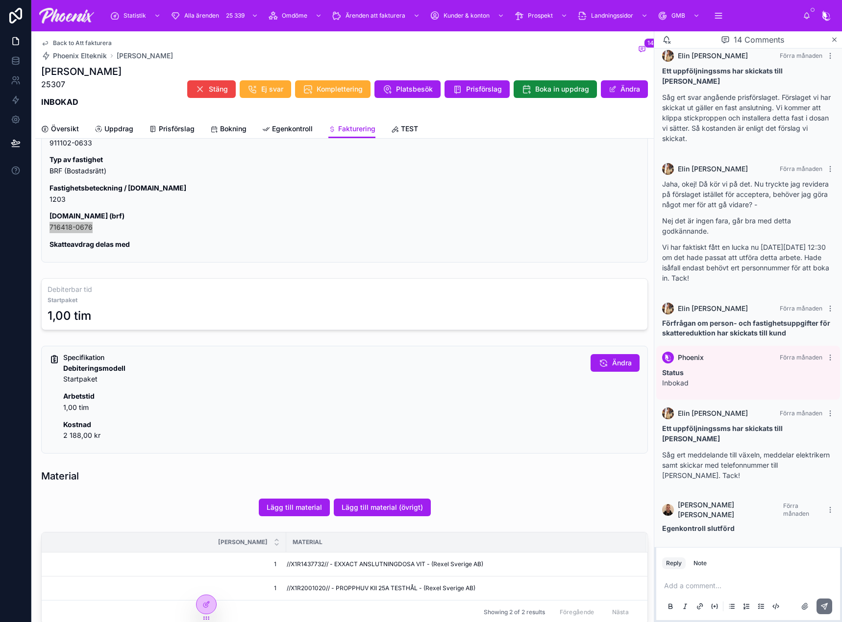
scroll to position [294, 0]
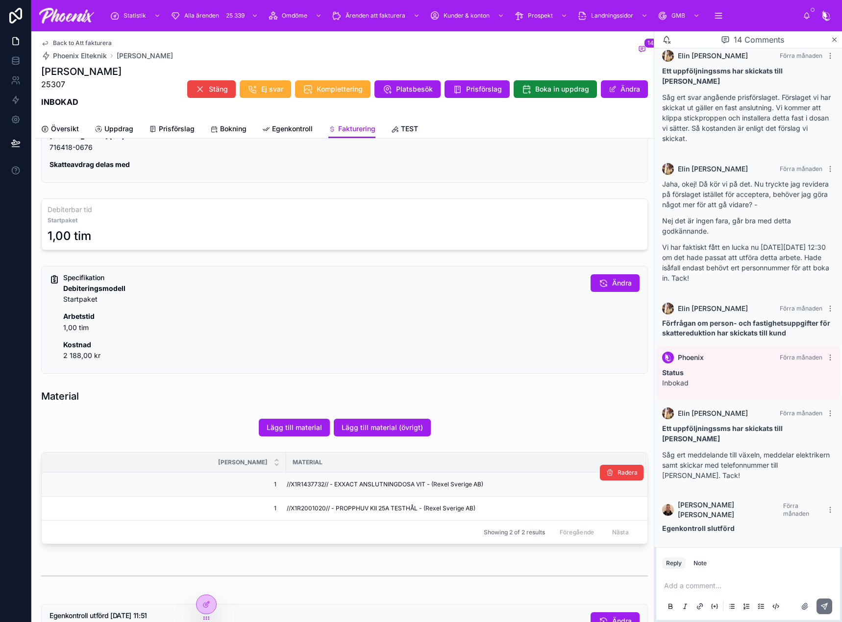
click at [310, 482] on span "//X1R1437732// - EXXACT ANSLUTNINGDOSA VIT - (Rexel Sverige AB)" at bounding box center [385, 485] width 196 height 8
drag, startPoint x: 310, startPoint y: 482, endPoint x: 466, endPoint y: 451, distance: 159.8
click at [310, 482] on span "//X1R1437732// - EXXACT ANSLUTNINGDOSA VIT - (Rexel Sverige AB)" at bounding box center [385, 485] width 196 height 8
click at [311, 509] on span "//X1R2001020// - PROPPHUV KII 25A TESTHÅL - (Rexel Sverige AB)" at bounding box center [381, 509] width 189 height 8
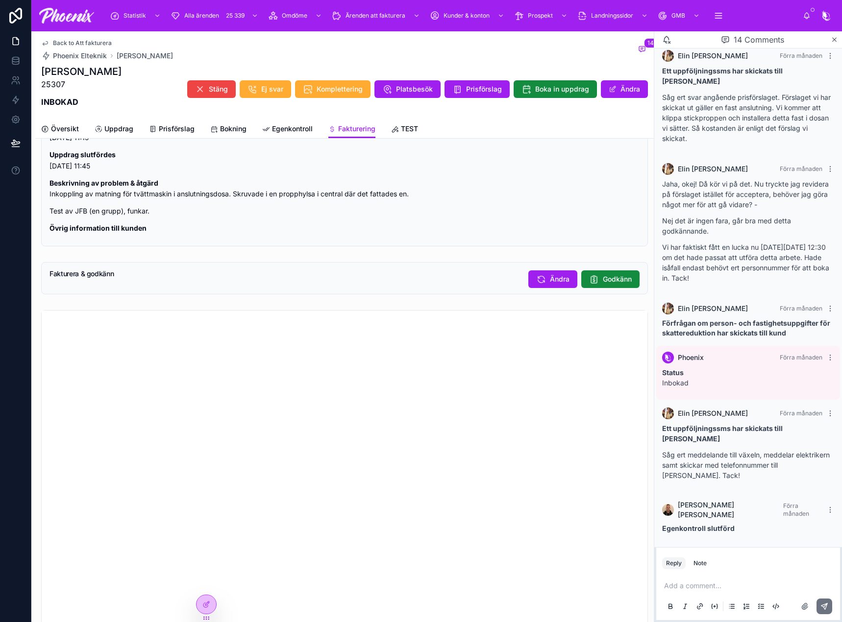
scroll to position [871, 0]
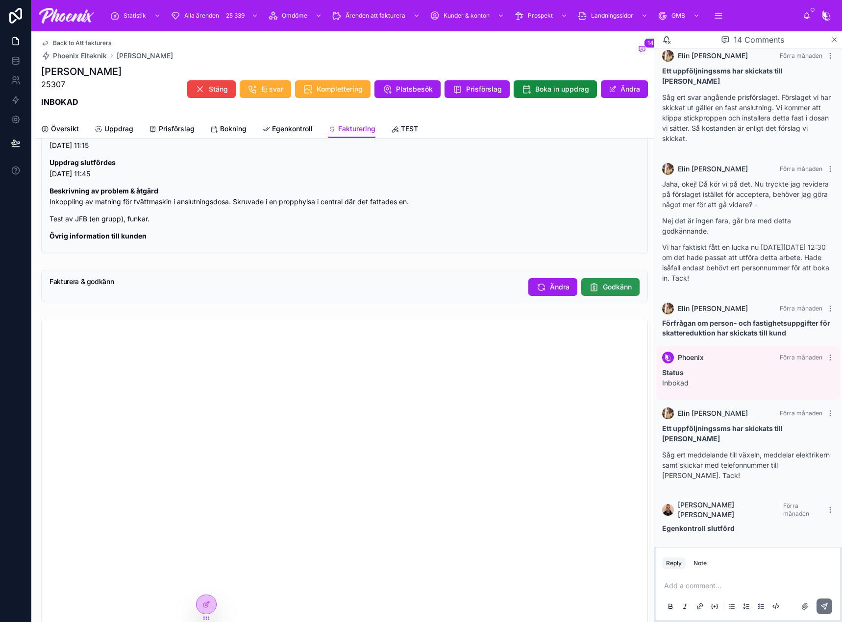
click at [614, 292] on span "Godkänn" at bounding box center [617, 287] width 29 height 10
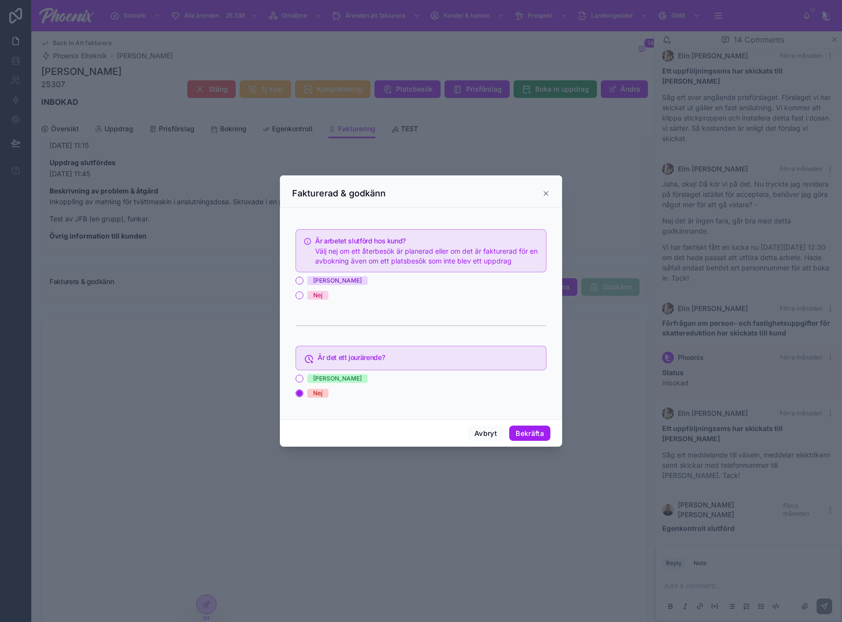
click at [320, 283] on span "[PERSON_NAME]" at bounding box center [337, 280] width 60 height 9
click at [303, 283] on button "[PERSON_NAME]" at bounding box center [299, 281] width 8 height 8
drag, startPoint x: 527, startPoint y: 418, endPoint x: 518, endPoint y: 432, distance: 15.6
click at [523, 422] on div "Fakturerad & godkänn Är arbetet slutförd hos kund? Välj nej om ett återbesök är…" at bounding box center [421, 311] width 282 height 272
click at [518, 432] on button "Bekräfta" at bounding box center [529, 434] width 41 height 16
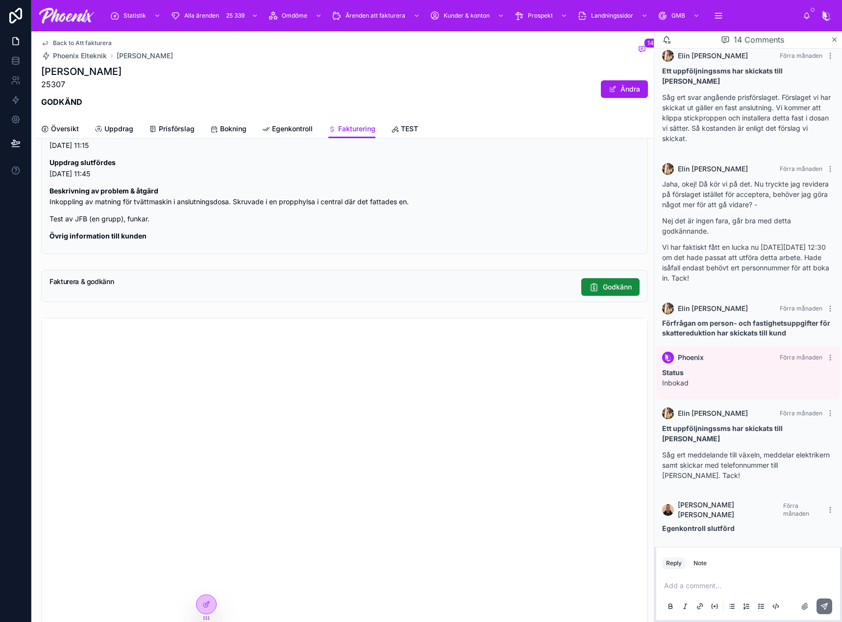
click at [98, 42] on span "Back to Att fakturera" at bounding box center [82, 43] width 59 height 8
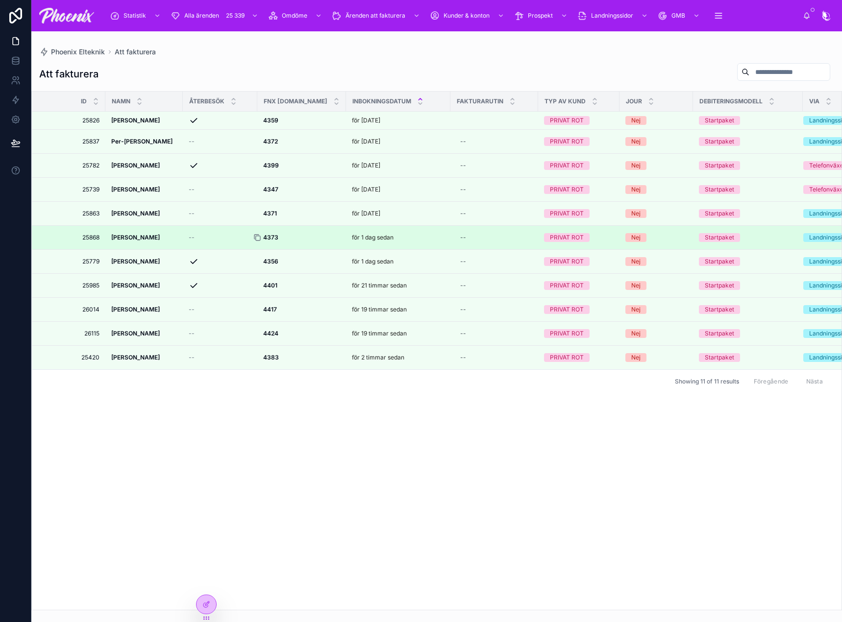
click at [259, 236] on icon at bounding box center [258, 238] width 4 height 4
click at [271, 235] on strong "4373" at bounding box center [270, 237] width 15 height 7
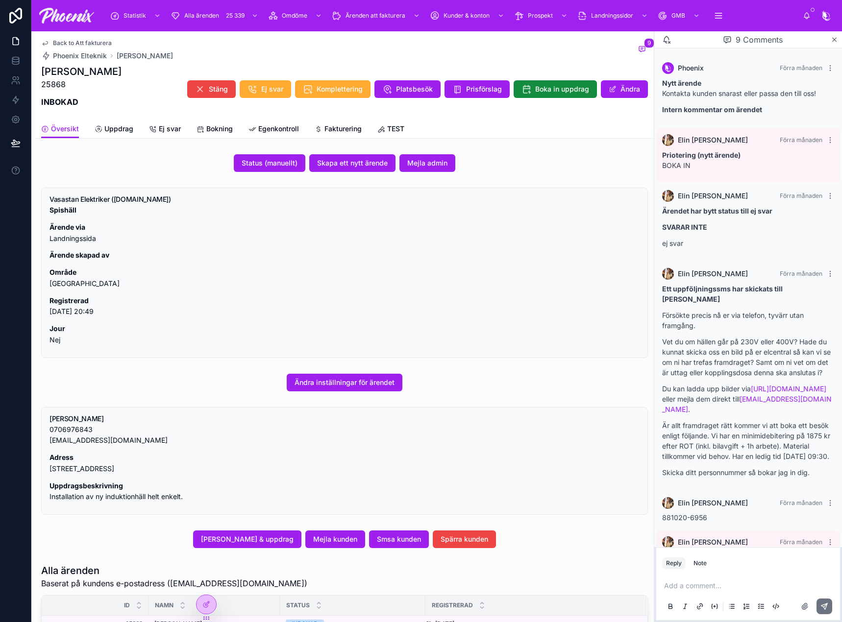
scroll to position [213, 0]
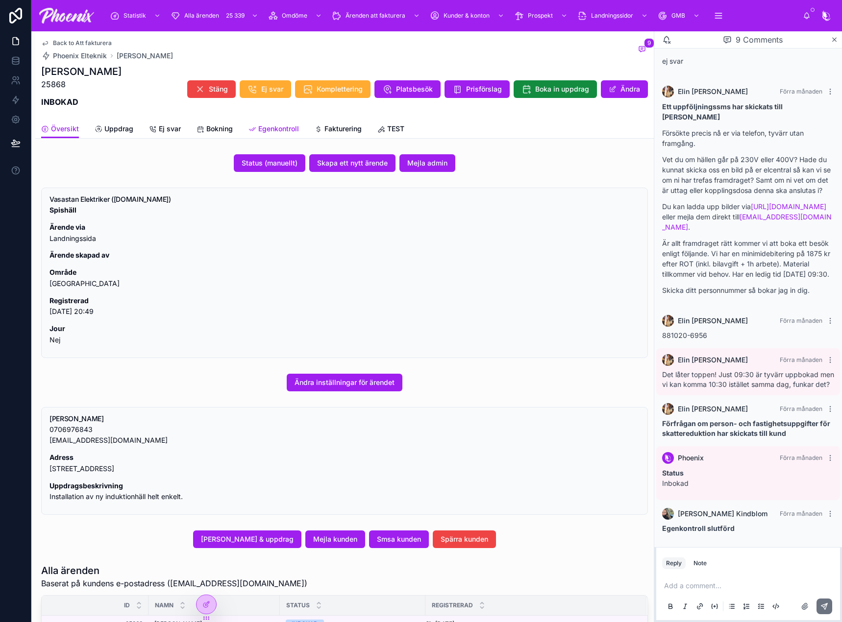
click at [291, 122] on link "Egenkontroll" at bounding box center [273, 130] width 50 height 20
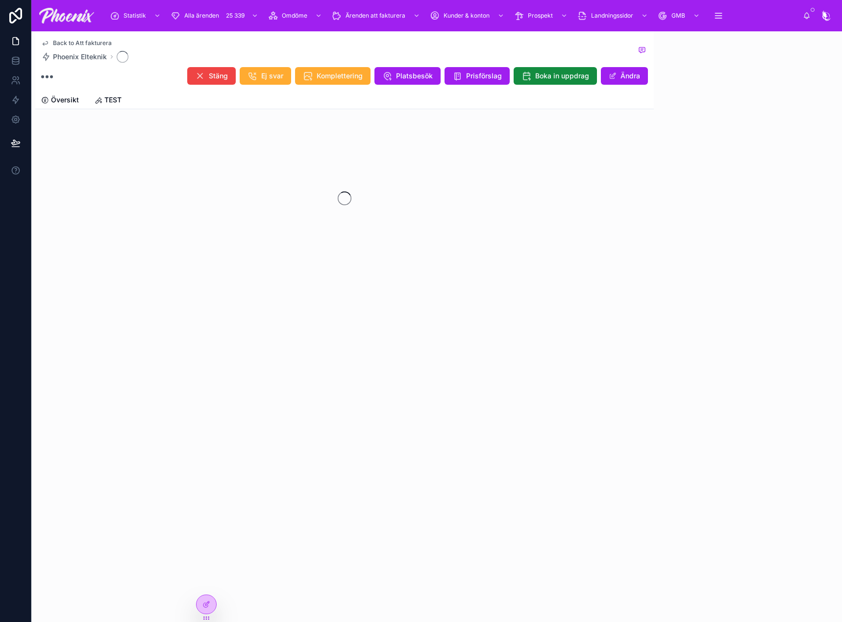
click at [334, 121] on div at bounding box center [344, 198] width 618 height 155
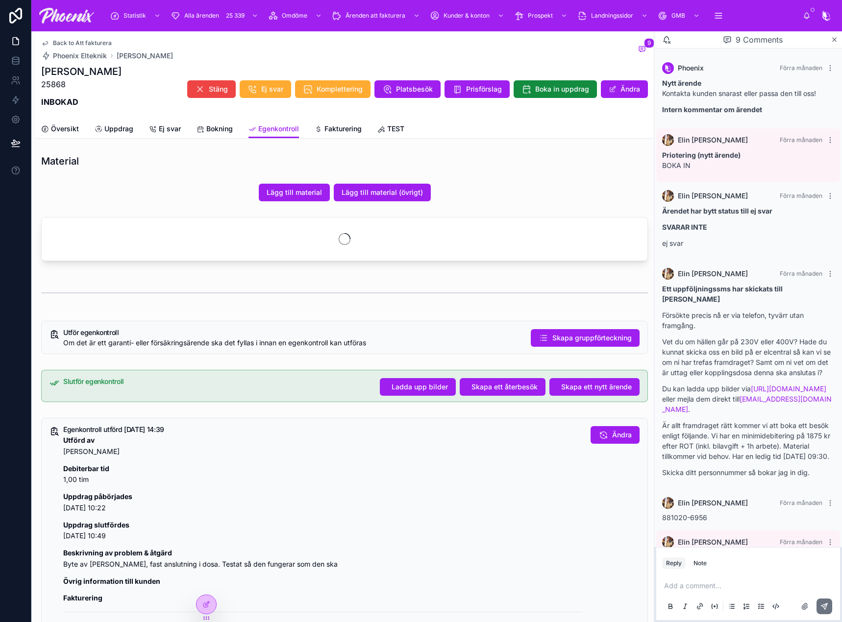
scroll to position [213, 0]
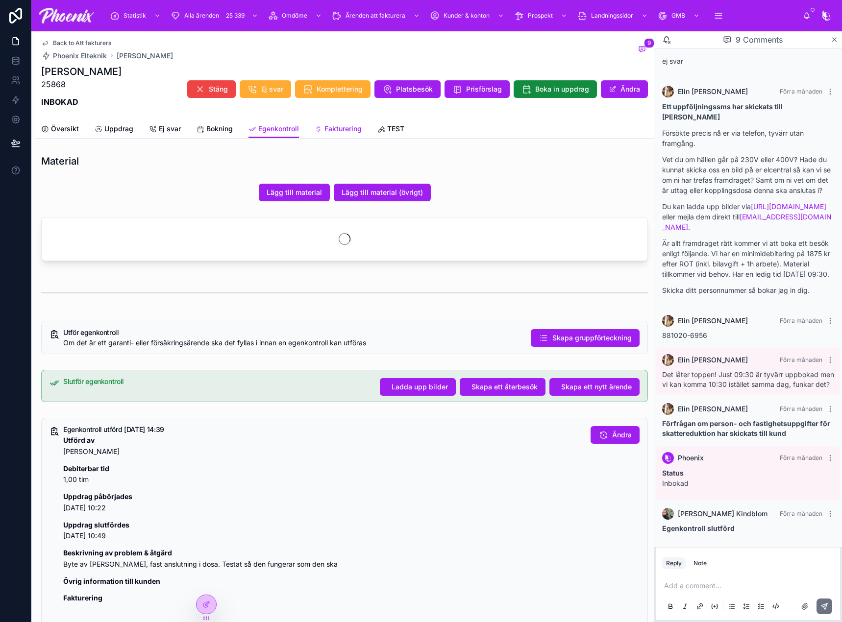
click at [345, 124] on span "Fakturering" at bounding box center [342, 129] width 37 height 10
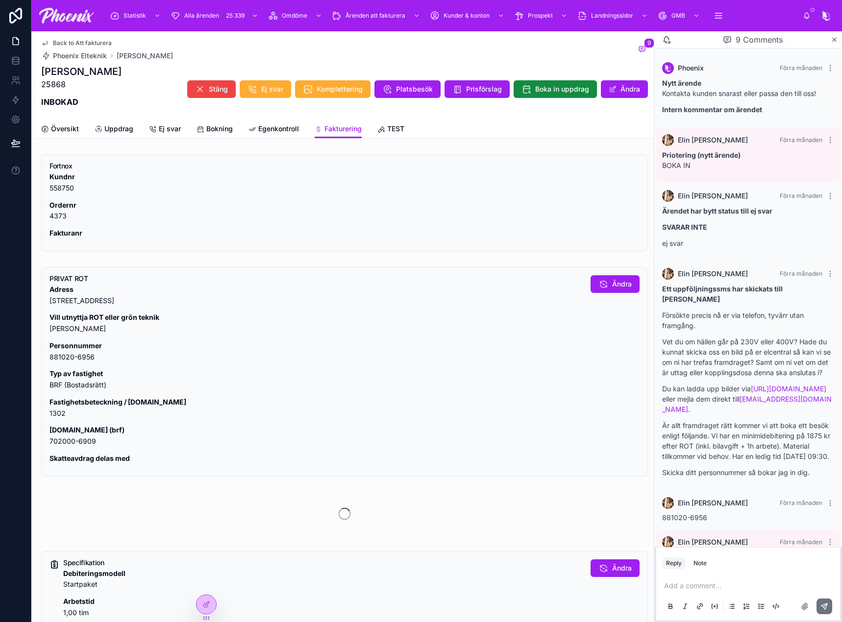
scroll to position [213, 0]
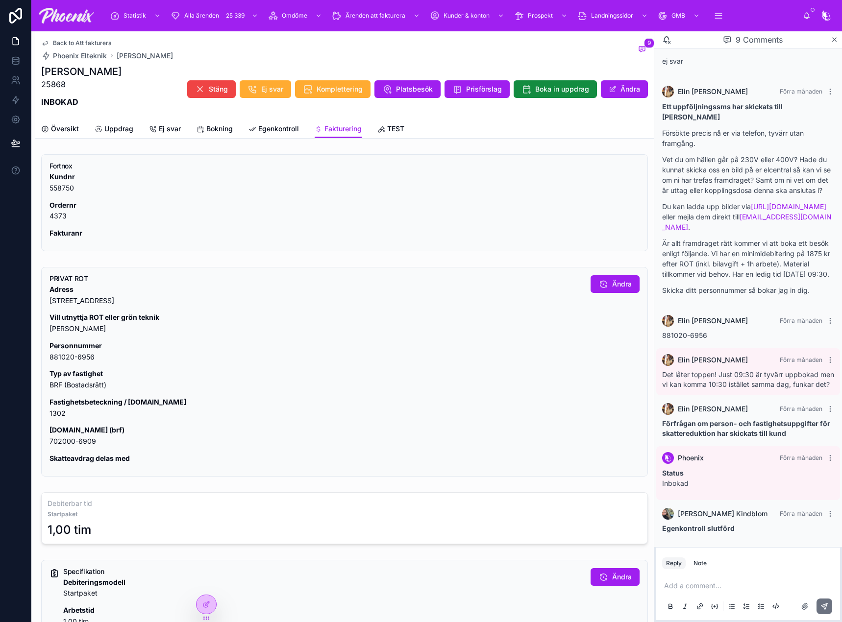
click at [61, 412] on p "Fastighetsbeteckning / [DOMAIN_NAME] 1302" at bounding box center [315, 408] width 533 height 23
click at [60, 440] on p "[DOMAIN_NAME] (brf) 702000-6909" at bounding box center [315, 436] width 533 height 23
click at [61, 440] on p "[DOMAIN_NAME] (brf) 702000-6909" at bounding box center [315, 436] width 533 height 23
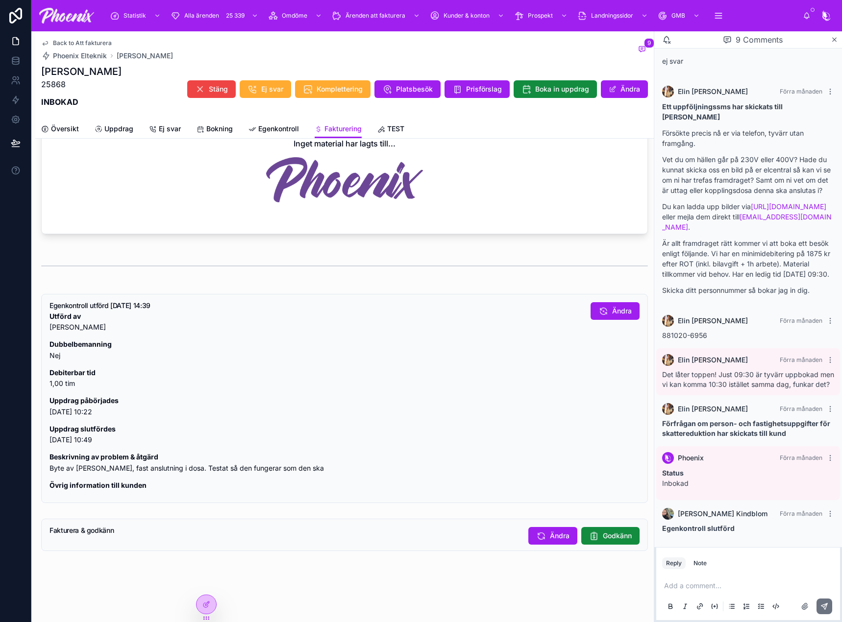
scroll to position [652, 0]
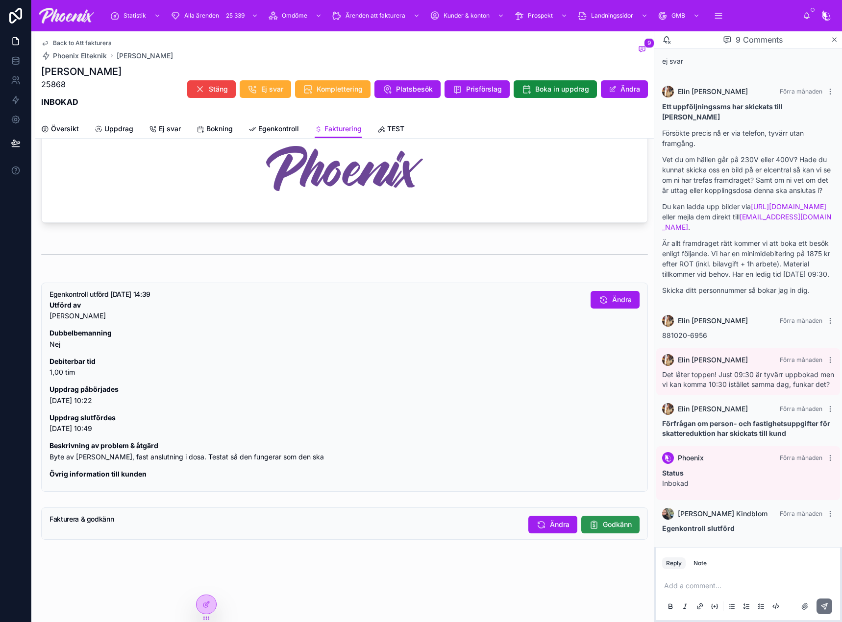
click at [589, 519] on button "Godkänn" at bounding box center [610, 525] width 58 height 18
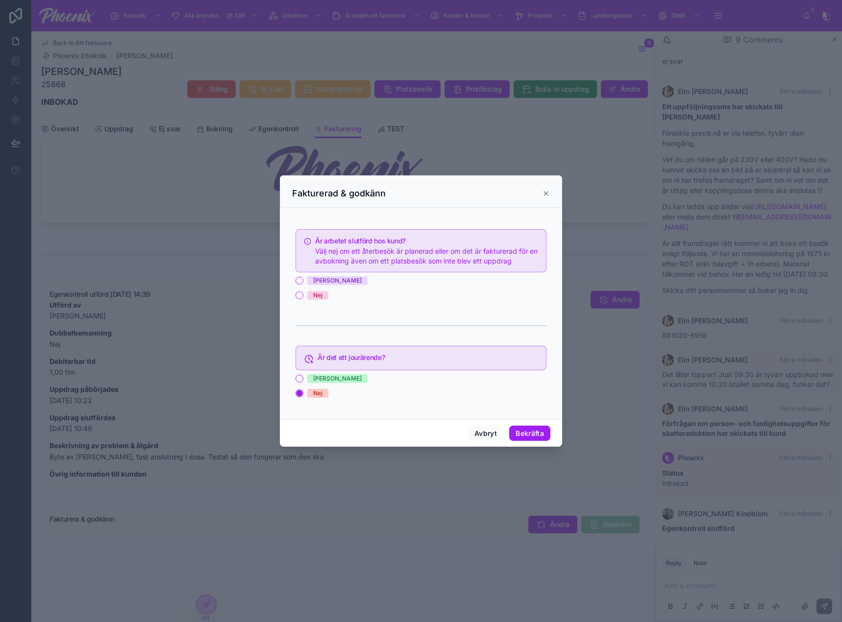
click at [320, 286] on div "Ja Nej" at bounding box center [420, 288] width 251 height 24
click at [319, 285] on div "[PERSON_NAME]" at bounding box center [337, 280] width 49 height 9
click at [303, 285] on button "[PERSON_NAME]" at bounding box center [299, 281] width 8 height 8
click at [518, 429] on button "Bekräfta" at bounding box center [529, 434] width 41 height 16
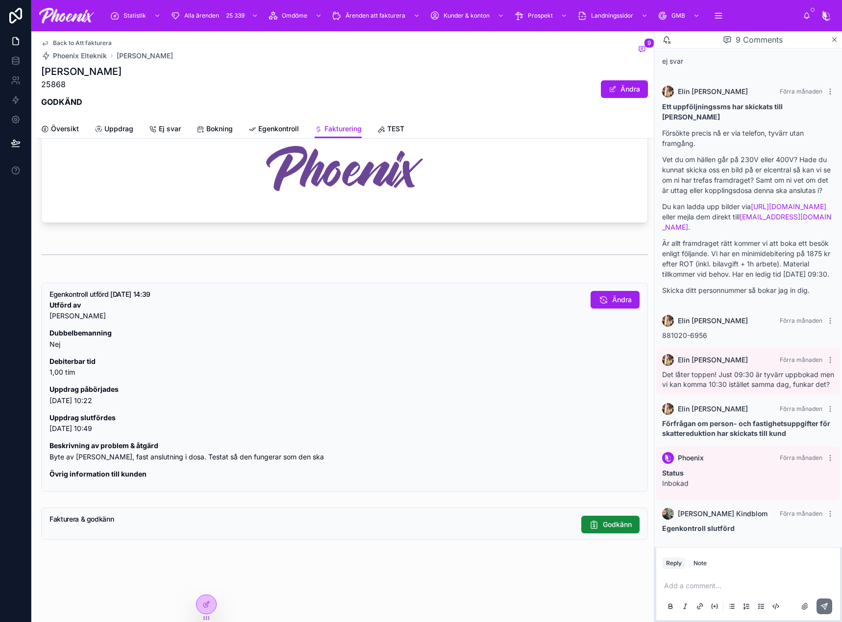
click at [98, 42] on span "Back to Att fakturera" at bounding box center [82, 43] width 59 height 8
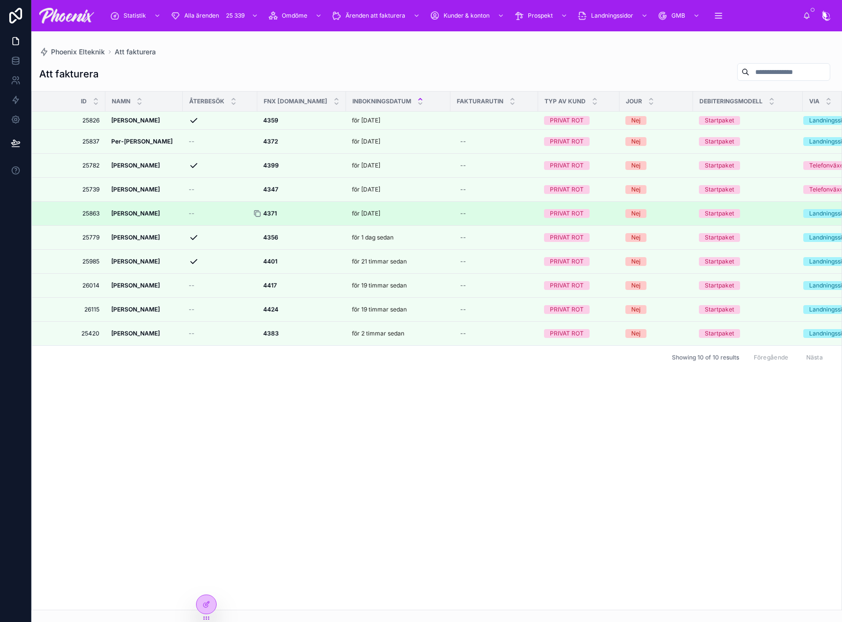
click at [261, 212] on icon at bounding box center [257, 214] width 8 height 8
click at [275, 212] on strong "4371" at bounding box center [270, 213] width 14 height 7
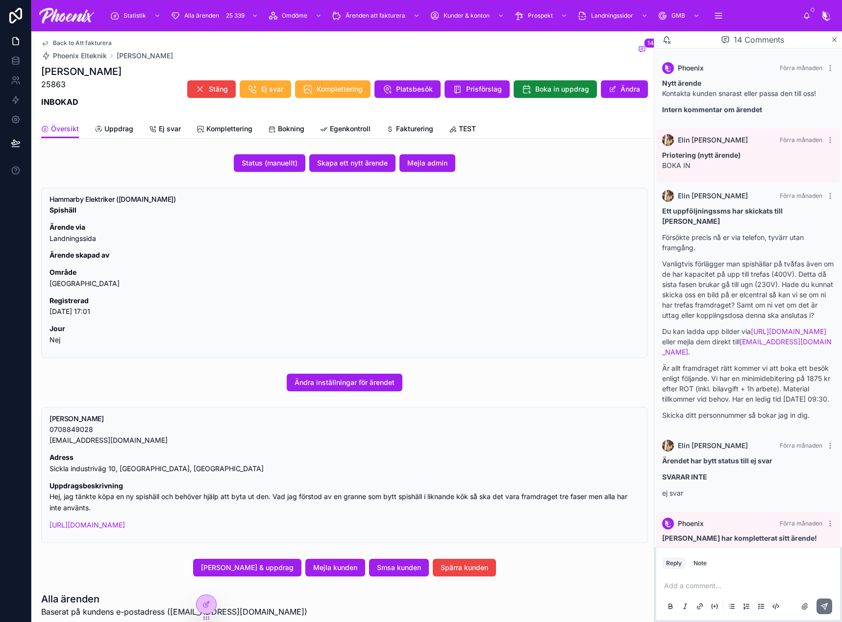
scroll to position [596, 0]
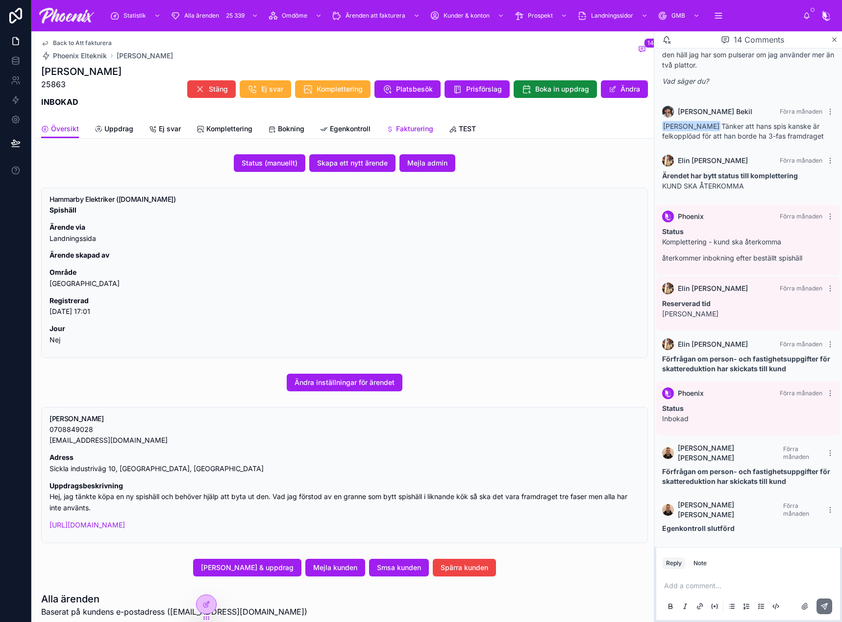
click at [386, 123] on link "Fakturering" at bounding box center [409, 130] width 47 height 20
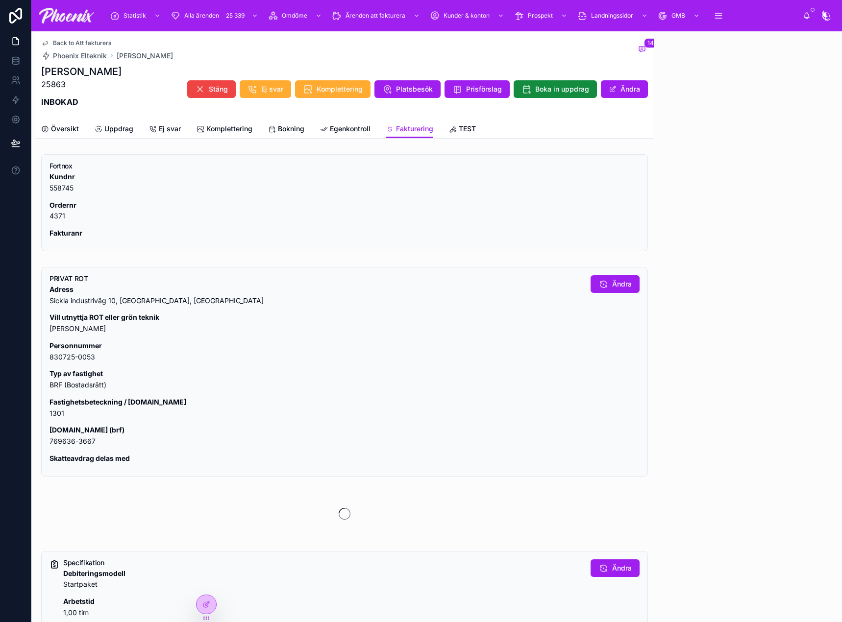
scroll to position [596, 0]
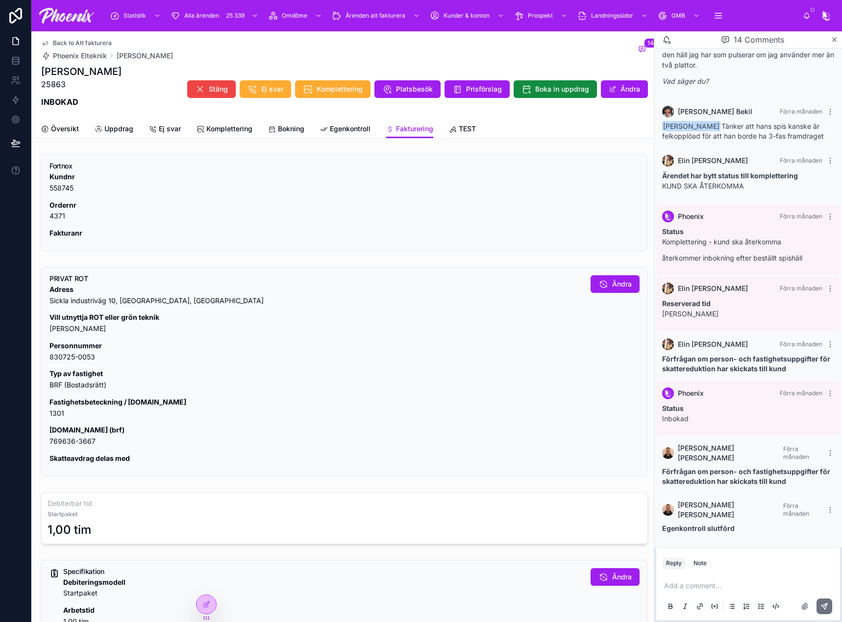
click at [50, 414] on p "Fastighetsbeteckning / [DOMAIN_NAME] 1301" at bounding box center [315, 408] width 533 height 23
click at [75, 445] on p "[DOMAIN_NAME] (brf) 769636-3667" at bounding box center [315, 436] width 533 height 23
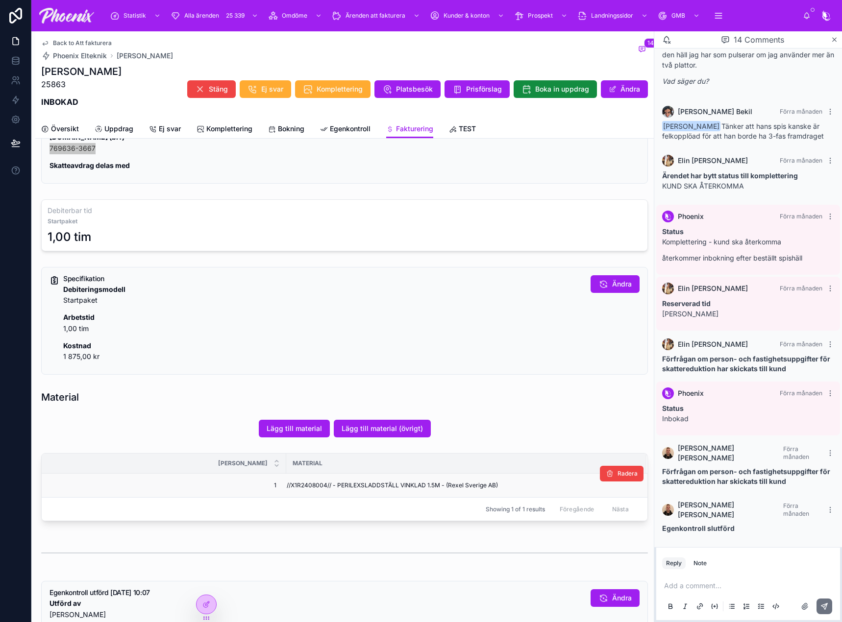
scroll to position [294, 0]
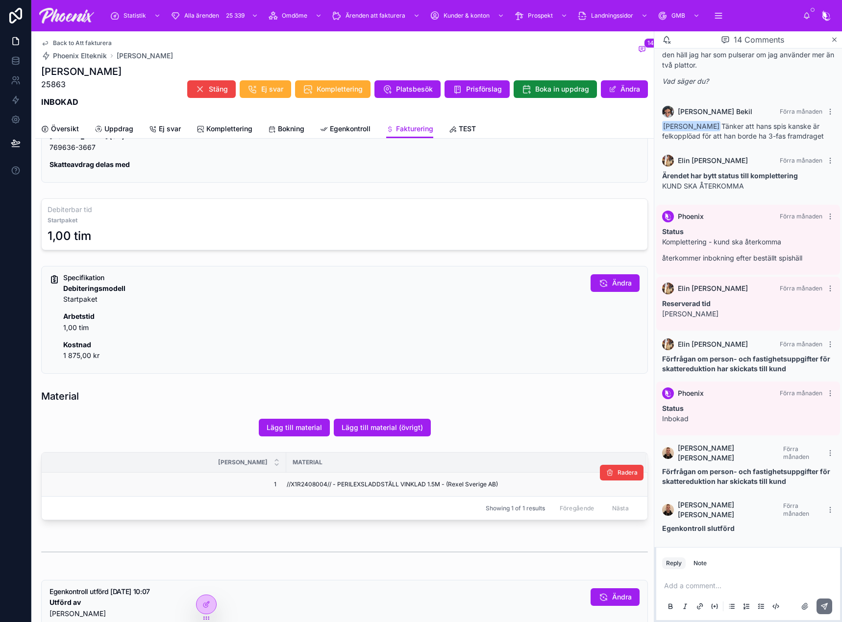
click at [308, 486] on span "//X1R2408004// - PERILEXSLADDSTÄLL VINKLAD 1.5M - (Rexel Sverige AB)" at bounding box center [392, 485] width 211 height 8
drag, startPoint x: 308, startPoint y: 486, endPoint x: 567, endPoint y: 417, distance: 268.2
click at [310, 485] on span "//X1R2408004// - PERILEXSLADDSTÄLL VINKLAD 1.5M - (Rexel Sverige AB)" at bounding box center [392, 485] width 211 height 8
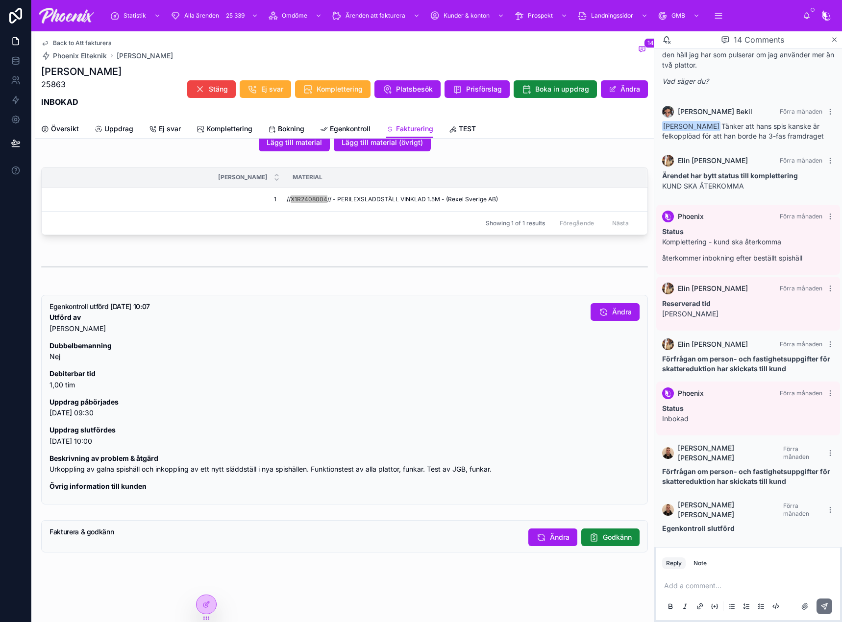
scroll to position [599, 0]
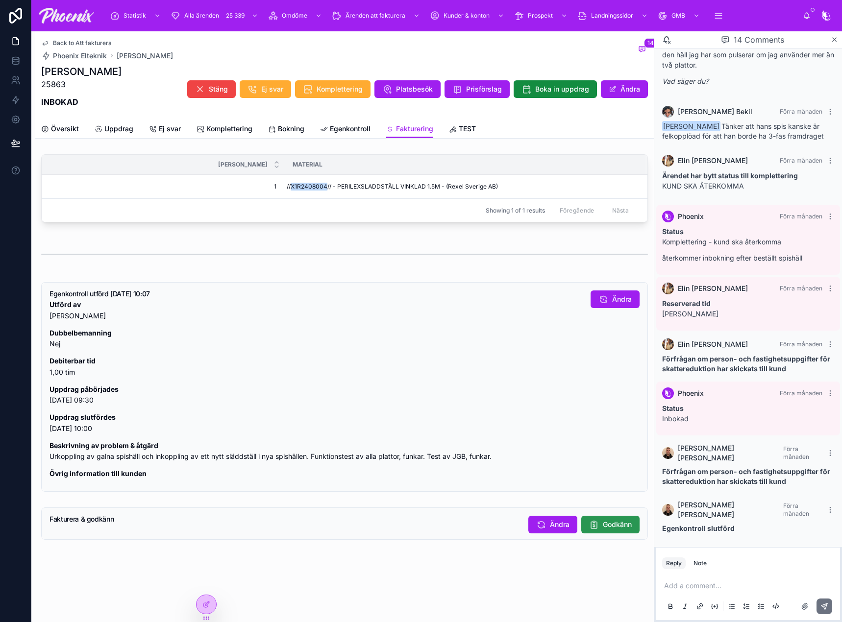
click at [591, 524] on button "Godkänn" at bounding box center [610, 525] width 58 height 18
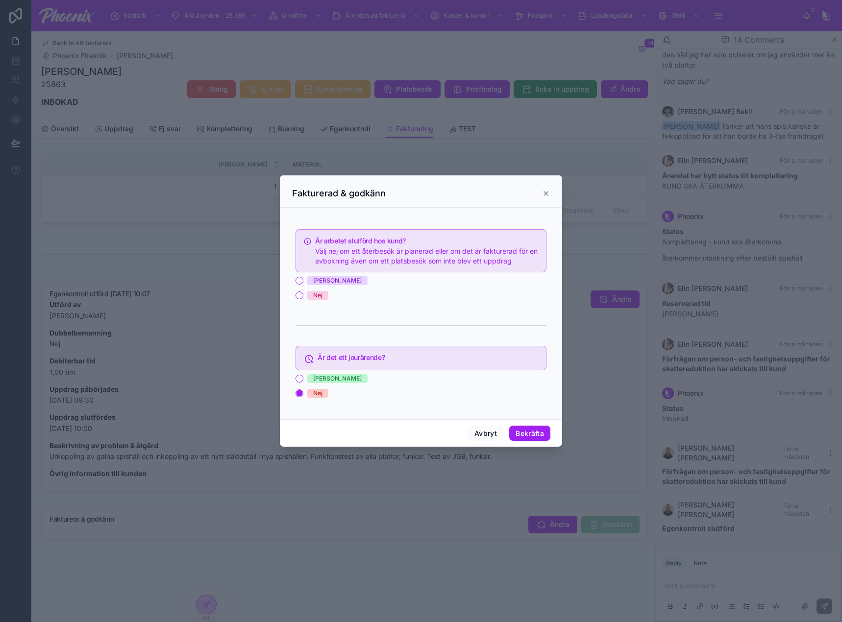
click at [311, 281] on span "[PERSON_NAME]" at bounding box center [337, 280] width 60 height 9
click at [303, 281] on button "[PERSON_NAME]" at bounding box center [299, 281] width 8 height 8
click at [520, 425] on div "Avbryt Bekräfta" at bounding box center [421, 433] width 282 height 28
click at [523, 428] on button "Bekräfta" at bounding box center [529, 434] width 41 height 16
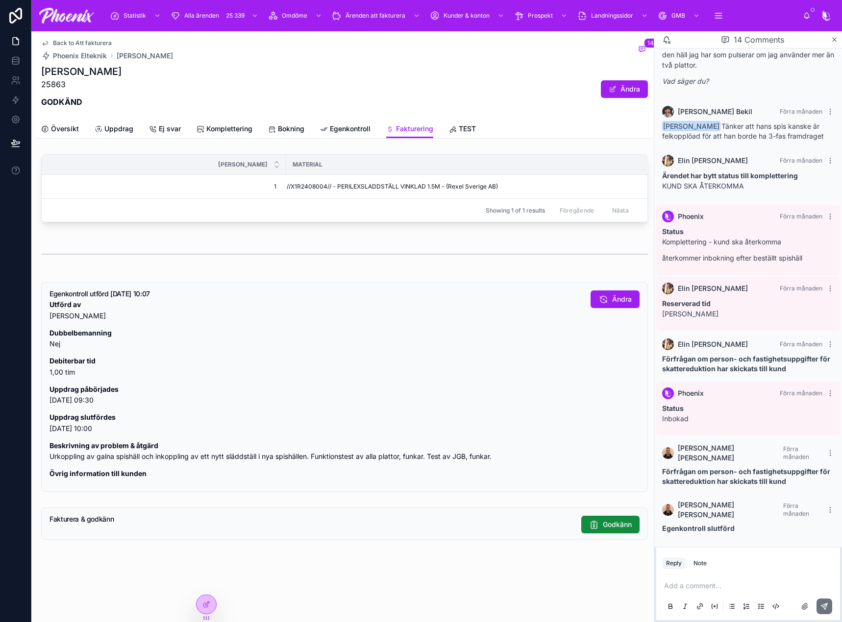
click at [94, 39] on span "Back to Att fakturera" at bounding box center [82, 43] width 59 height 8
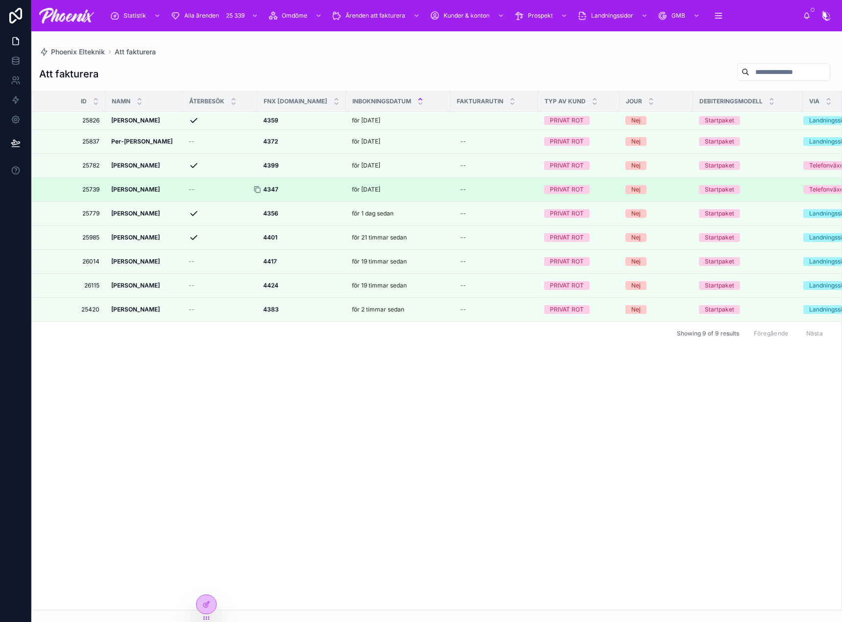
click at [257, 190] on icon at bounding box center [257, 190] width 8 height 8
click at [127, 188] on strong "[PERSON_NAME]" at bounding box center [135, 189] width 49 height 7
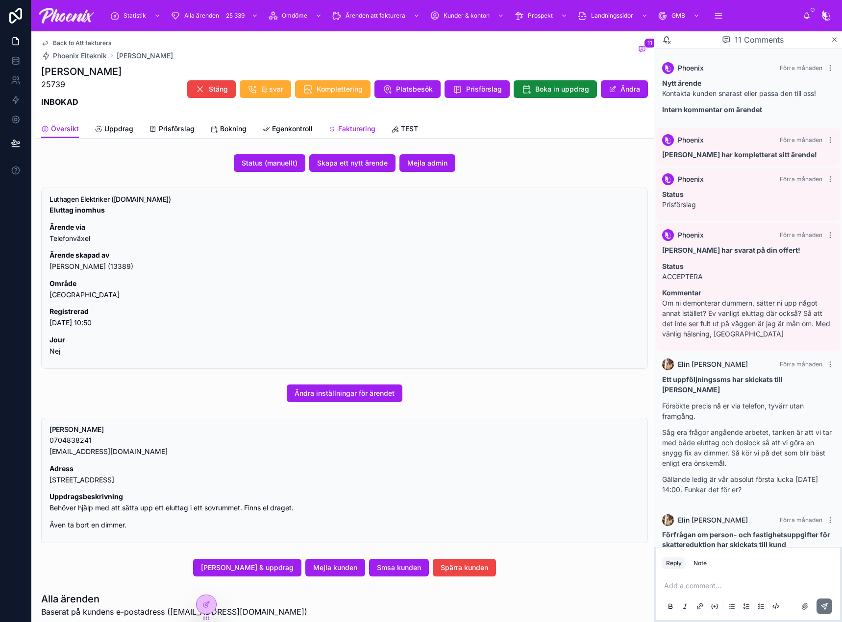
scroll to position [315, 0]
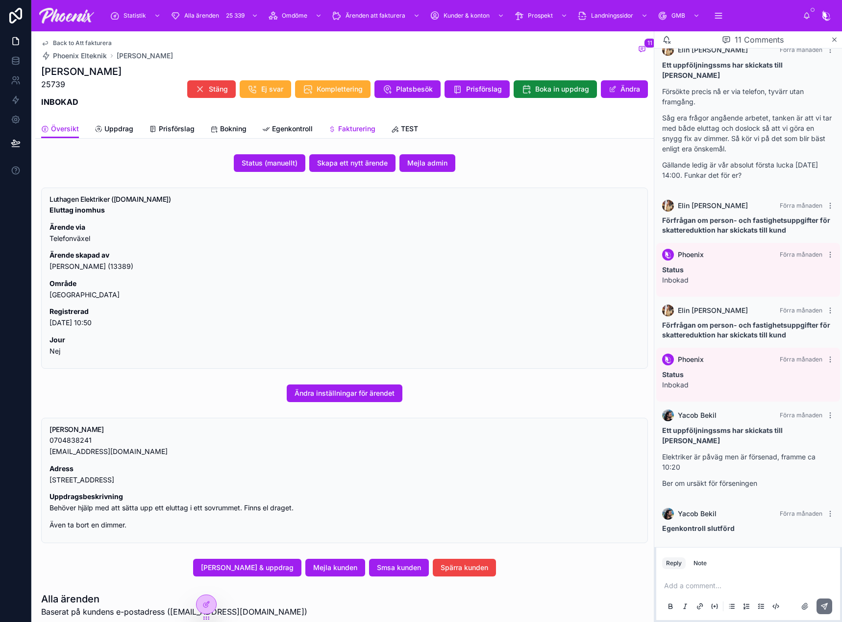
click at [351, 134] on link "Fakturering" at bounding box center [351, 130] width 47 height 20
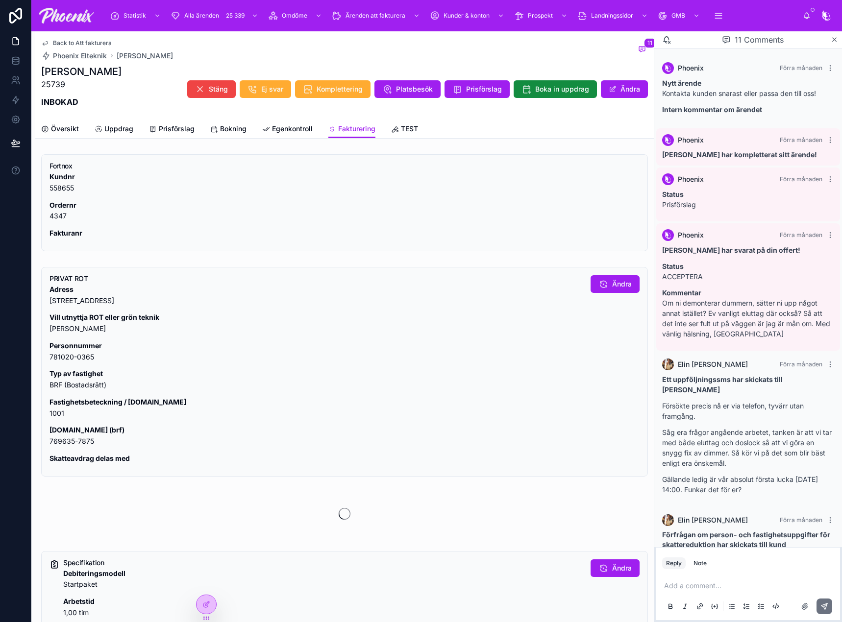
scroll to position [315, 0]
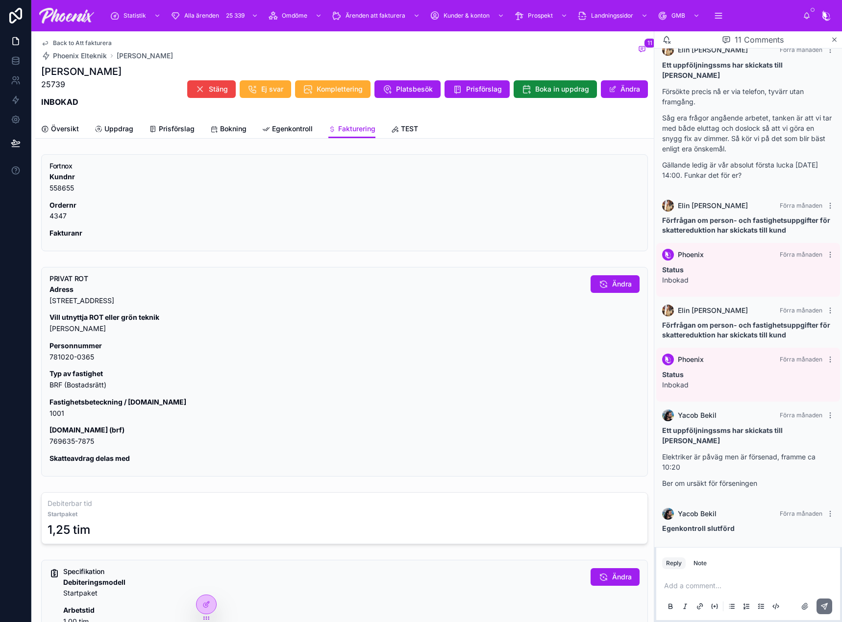
click at [55, 413] on p "Fastighetsbeteckning / [DOMAIN_NAME] 1001" at bounding box center [315, 408] width 533 height 23
click at [48, 411] on div "PRIVAT ROT Adress [STREET_ADDRESS] utnyttja ROT eller grön teknik JA Personnumm…" at bounding box center [344, 372] width 607 height 210
click at [55, 416] on p "Fastighetsbeteckning / [DOMAIN_NAME] 1001" at bounding box center [315, 408] width 533 height 23
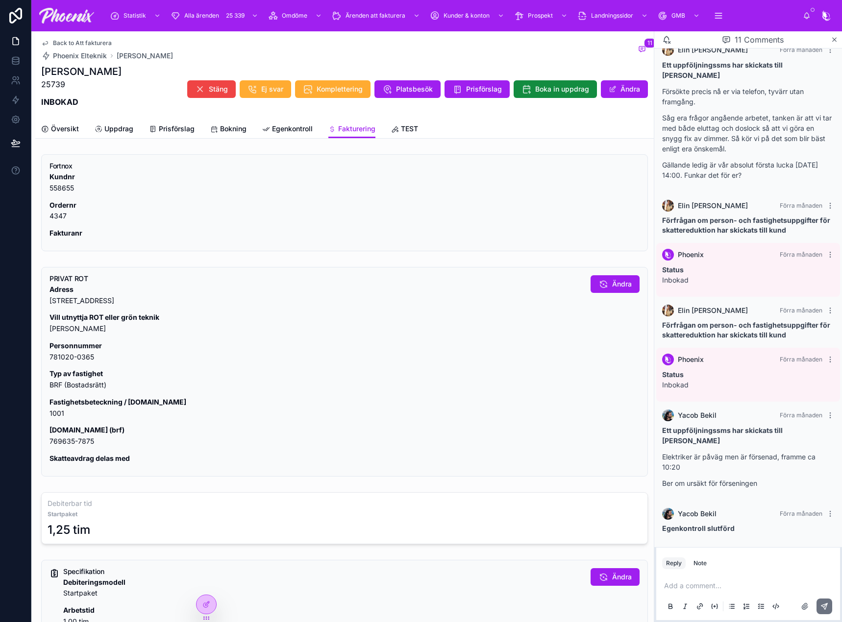
click at [79, 443] on p "[DOMAIN_NAME] (brf) 769635-7875" at bounding box center [315, 436] width 533 height 23
click at [80, 443] on p "[DOMAIN_NAME] (brf) 769635-7875" at bounding box center [315, 436] width 533 height 23
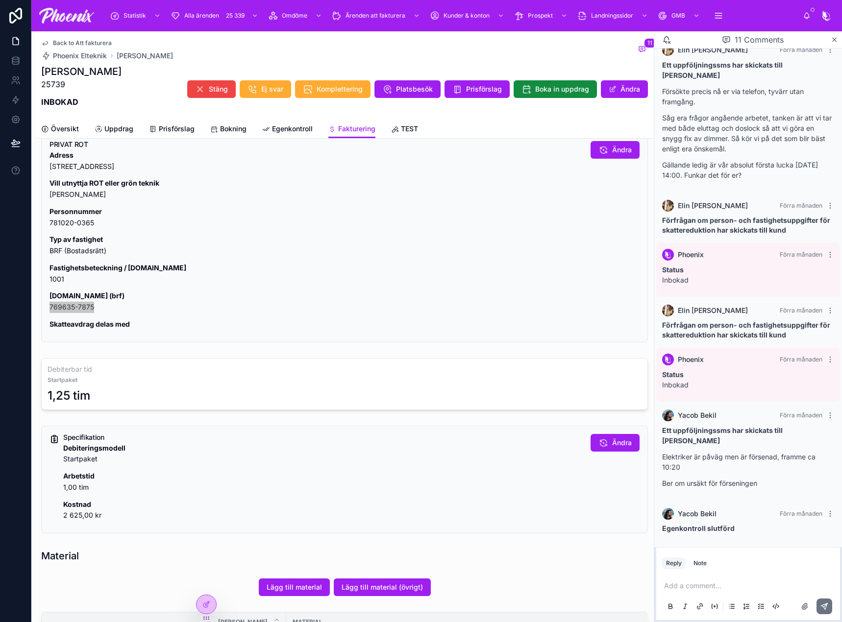
scroll to position [196, 0]
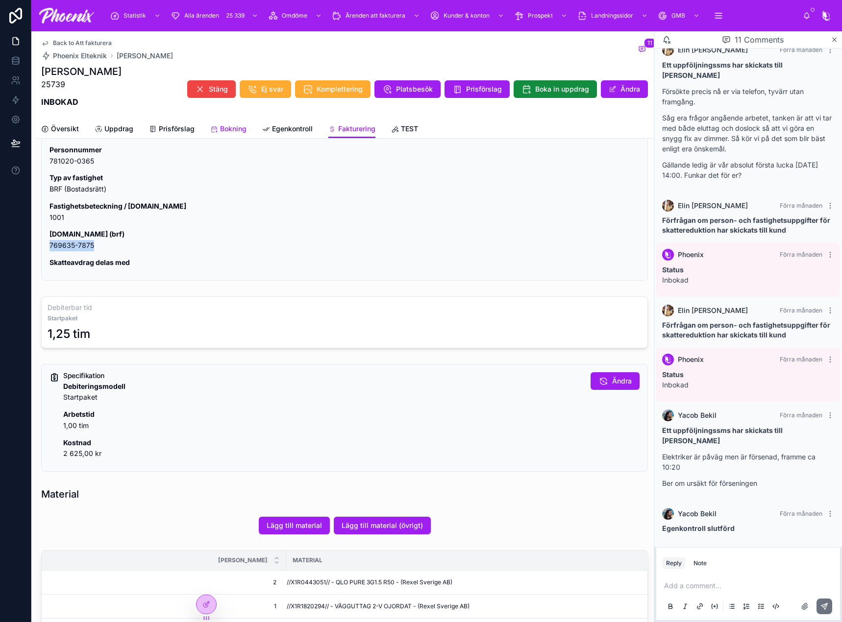
click at [231, 126] on span "Bokning" at bounding box center [233, 129] width 26 height 10
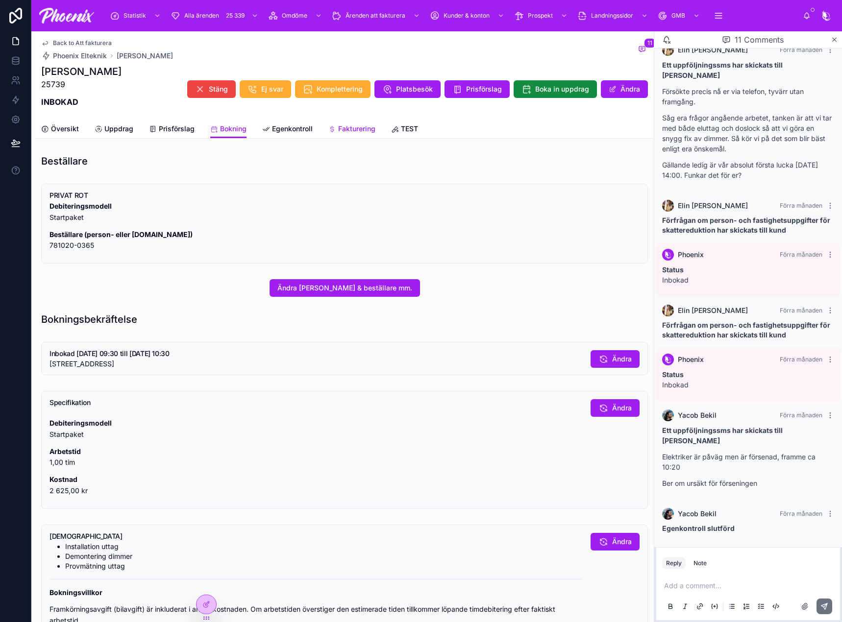
click at [355, 133] on span "Fakturering" at bounding box center [356, 129] width 37 height 10
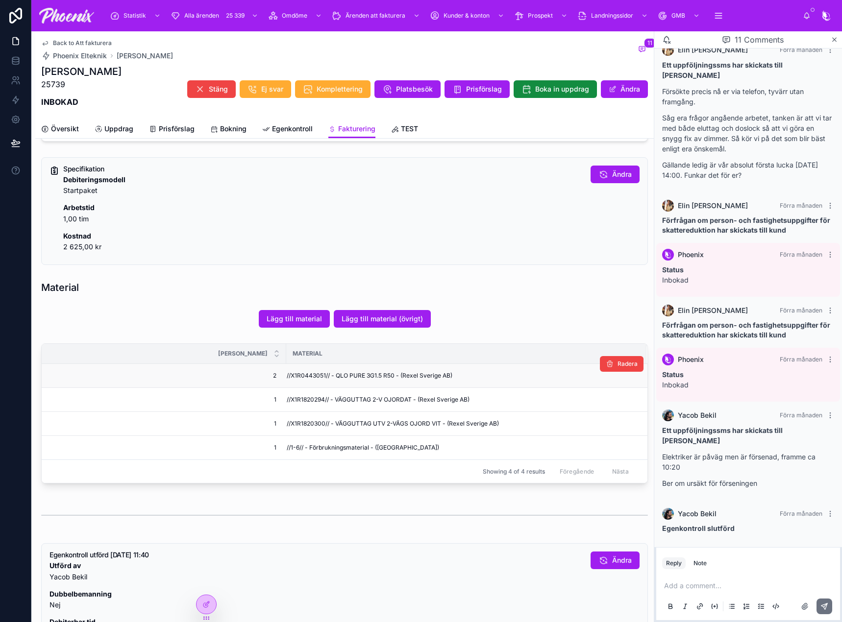
scroll to position [441, 0]
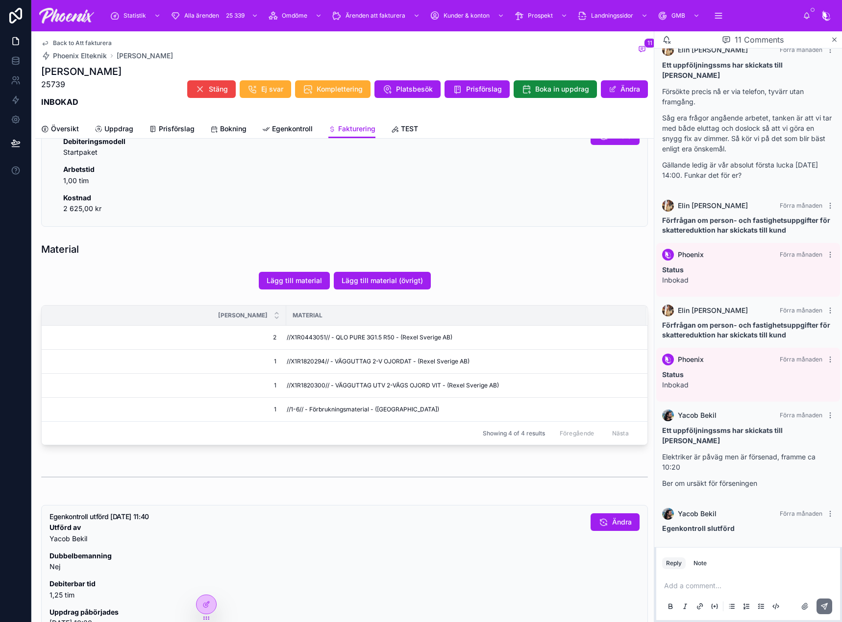
click at [314, 315] on span "Material" at bounding box center [308, 316] width 30 height 8
click at [311, 334] on span "//X1R0443051// - QLO PURE 3G1.5 R50 - (Rexel Sverige AB)" at bounding box center [370, 338] width 166 height 8
click at [308, 362] on span "//X1R1820294// - VÄGGUTTAG 2-V OJORDAT - (Rexel Sverige AB)" at bounding box center [378, 362] width 183 height 8
drag, startPoint x: 308, startPoint y: 362, endPoint x: 687, endPoint y: 367, distance: 379.8
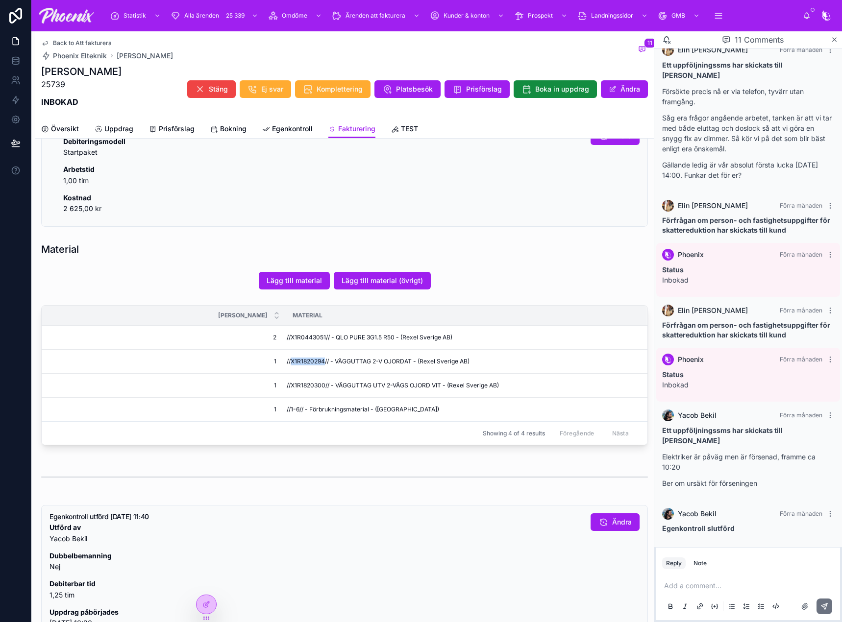
click at [317, 363] on span "//X1R1820294// - VÄGGUTTAG 2-V OJORDAT - (Rexel Sverige AB)" at bounding box center [378, 362] width 183 height 8
click at [307, 388] on span "//X1R1820300// - VÄGGUTTAG UTV 2-VÄGS OJORD VIT - (Rexel Sverige AB)" at bounding box center [393, 386] width 212 height 8
drag, startPoint x: 307, startPoint y: 388, endPoint x: 404, endPoint y: 387, distance: 96.5
click at [309, 387] on span "//X1R1820300// - VÄGGUTTAG UTV 2-VÄGS OJORD VIT - (Rexel Sverige AB)" at bounding box center [393, 386] width 212 height 8
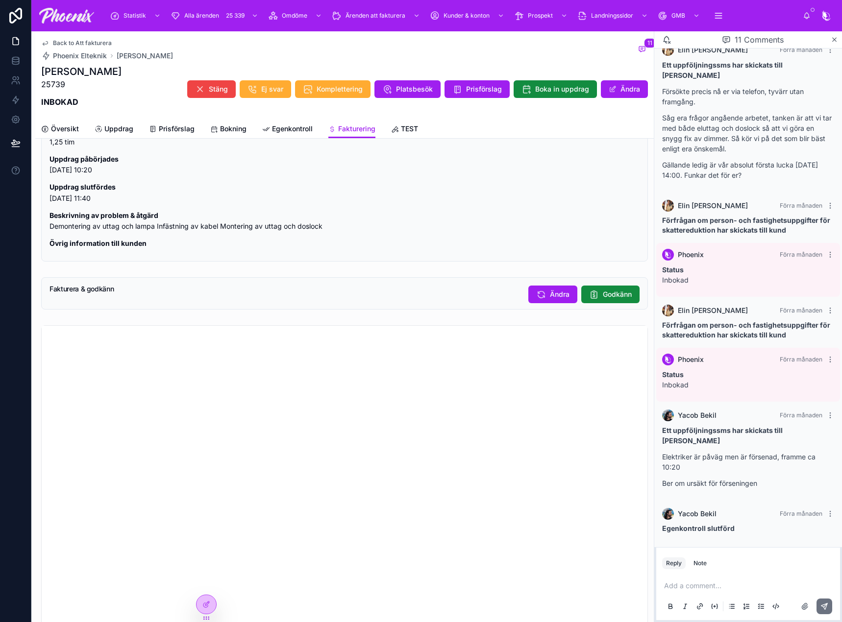
scroll to position [882, 0]
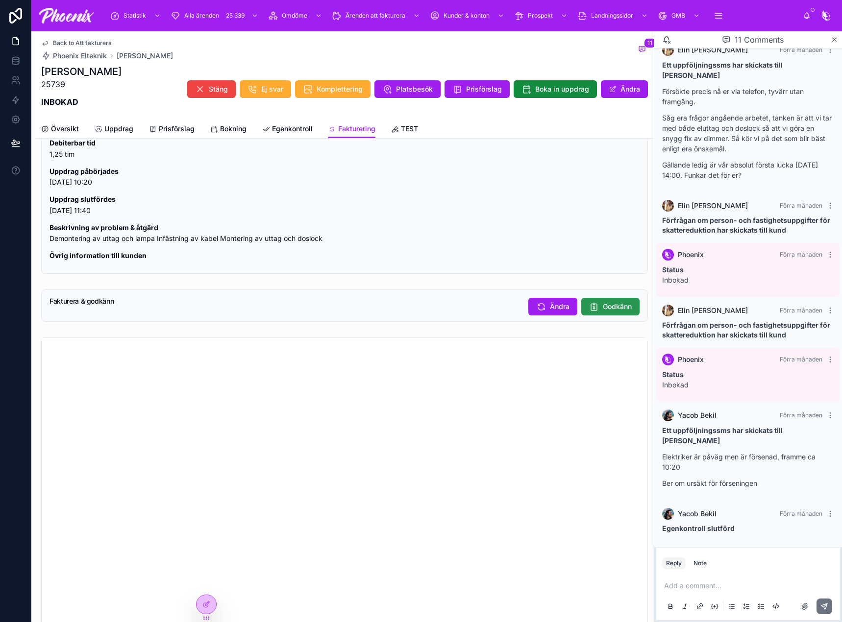
click at [591, 313] on button "Godkänn" at bounding box center [610, 307] width 58 height 18
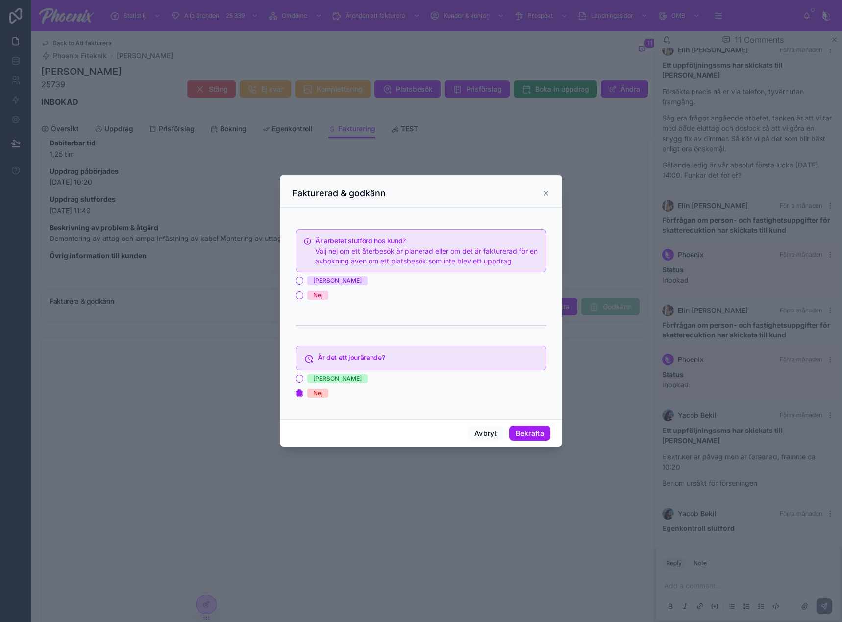
click at [319, 279] on span "[PERSON_NAME]" at bounding box center [337, 280] width 60 height 9
click at [303, 279] on button "[PERSON_NAME]" at bounding box center [299, 281] width 8 height 8
click at [534, 432] on button "Bekräfta" at bounding box center [529, 434] width 41 height 16
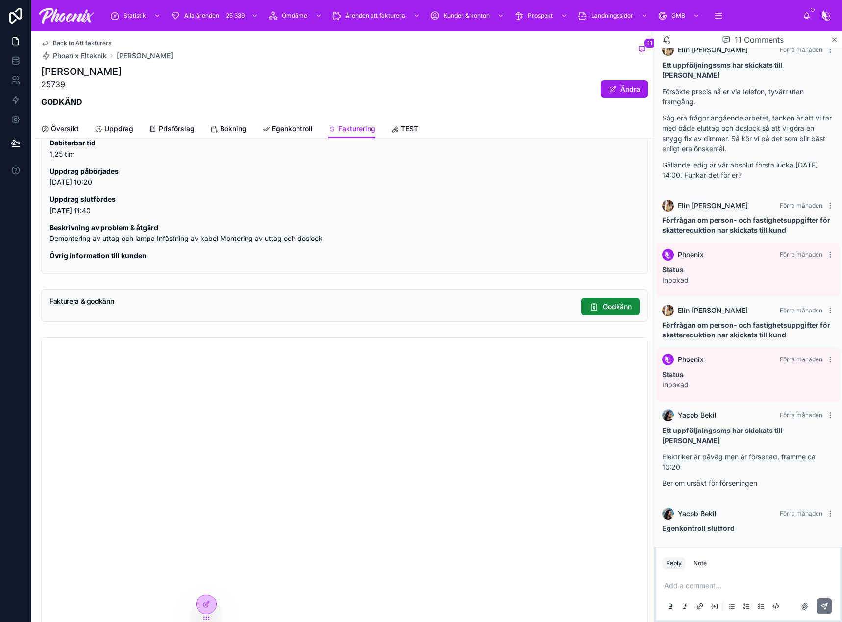
click at [92, 40] on span "Back to Att fakturera" at bounding box center [82, 43] width 59 height 8
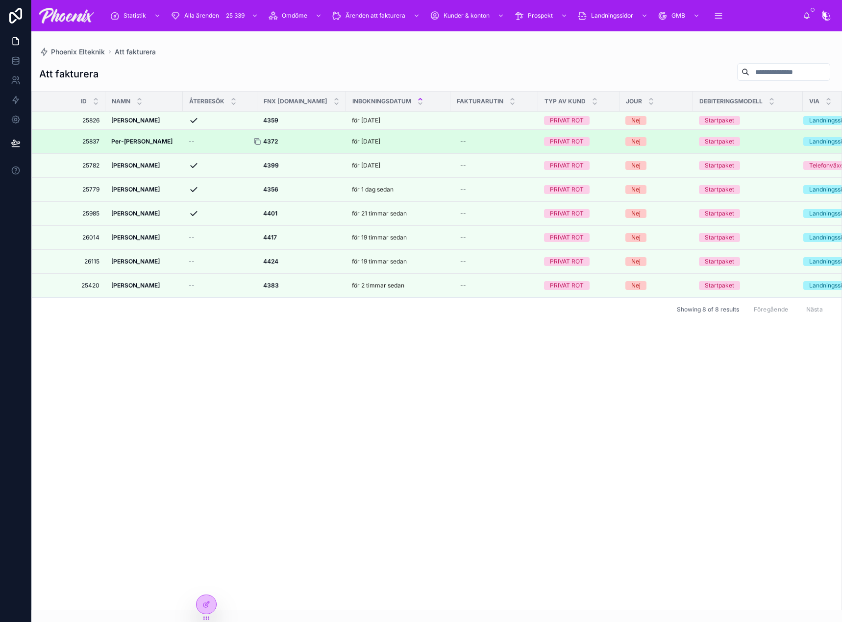
click at [254, 140] on icon at bounding box center [256, 141] width 4 height 4
click at [265, 140] on div at bounding box center [261, 142] width 16 height 8
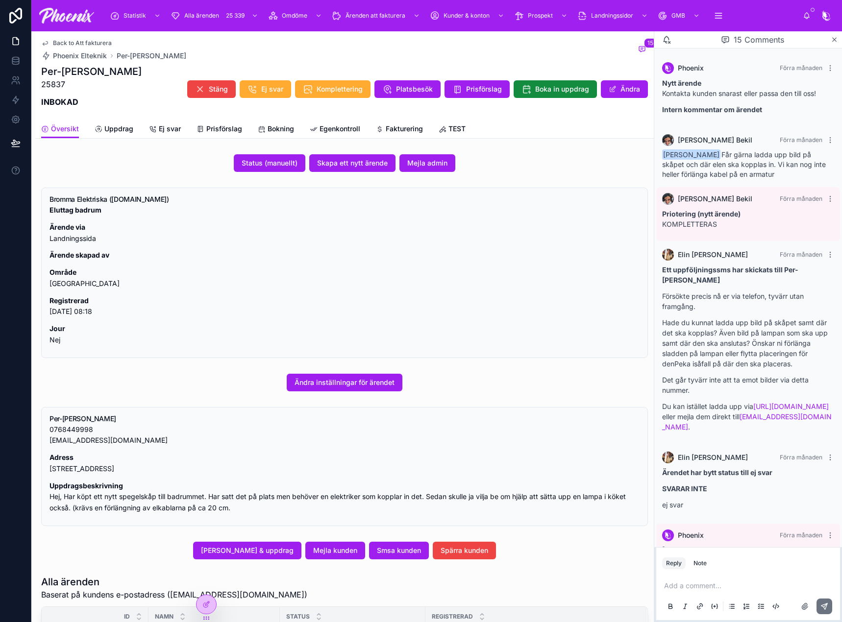
scroll to position [683, 0]
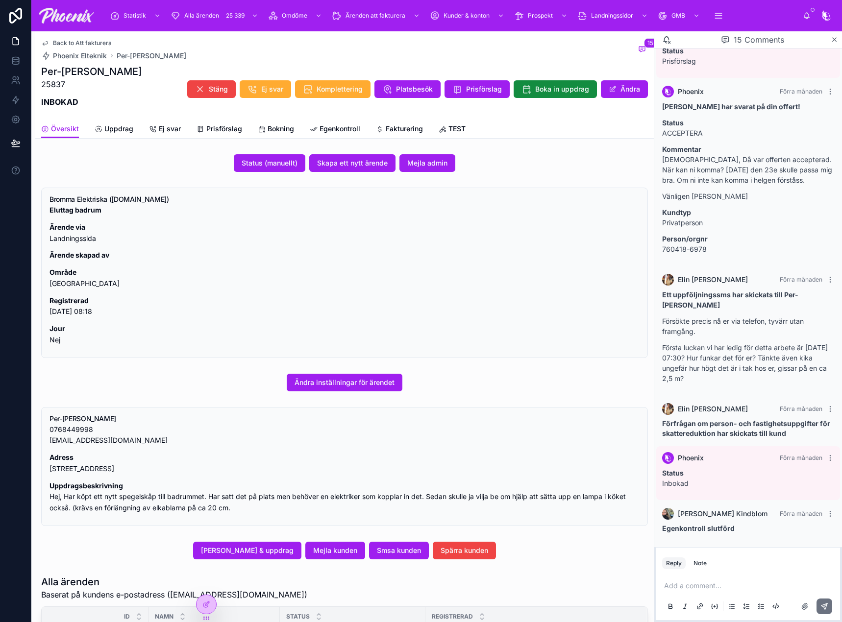
click at [391, 138] on div "Back to Att fakturera Phoenix Elteknik Per-[PERSON_NAME] 15 Per-[PERSON_NAME] 2…" at bounding box center [344, 507] width 618 height 953
click at [403, 127] on span "Fakturering" at bounding box center [404, 129] width 37 height 10
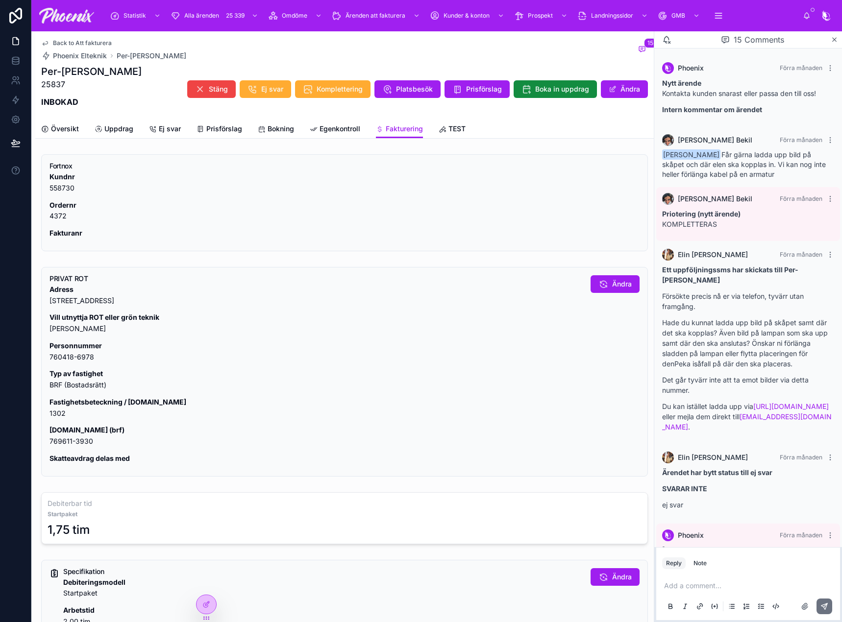
scroll to position [683, 0]
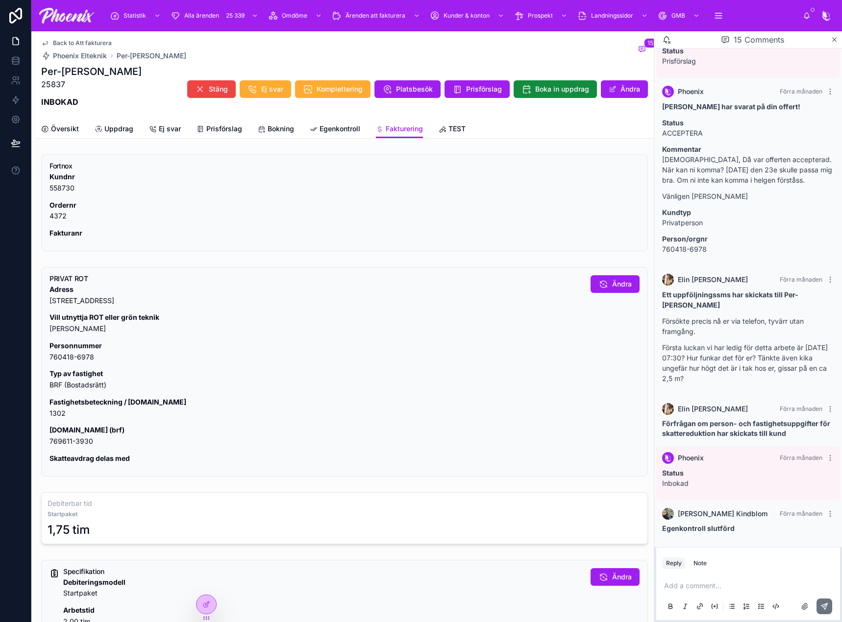
click at [49, 417] on div "PRIVAT ROT Adress [STREET_ADDRESS] utnyttja ROT eller grön teknik JA Personnumm…" at bounding box center [344, 372] width 607 height 210
click at [66, 429] on strong "[DOMAIN_NAME] (brf)" at bounding box center [86, 430] width 75 height 8
click at [61, 444] on p "[DOMAIN_NAME] (brf) 769611-3930" at bounding box center [315, 436] width 533 height 23
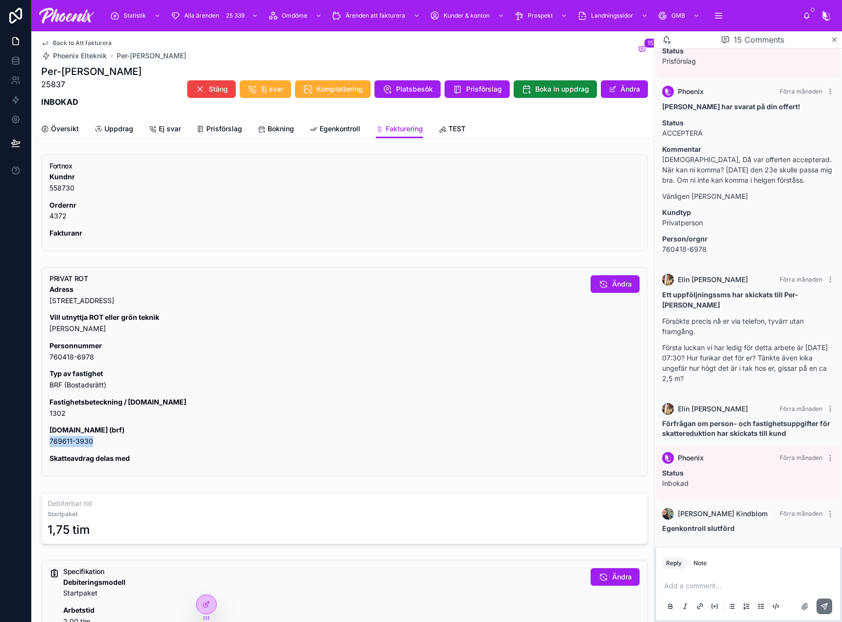
drag, startPoint x: 61, startPoint y: 444, endPoint x: 838, endPoint y: 258, distance: 798.9
click at [78, 439] on p "[DOMAIN_NAME] (brf) 769611-3930" at bounding box center [315, 436] width 533 height 23
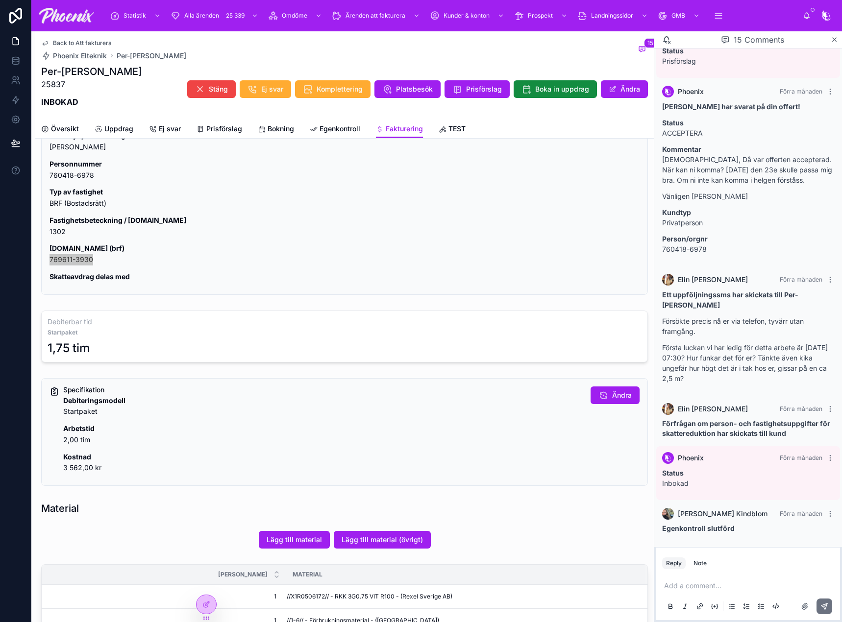
scroll to position [196, 0]
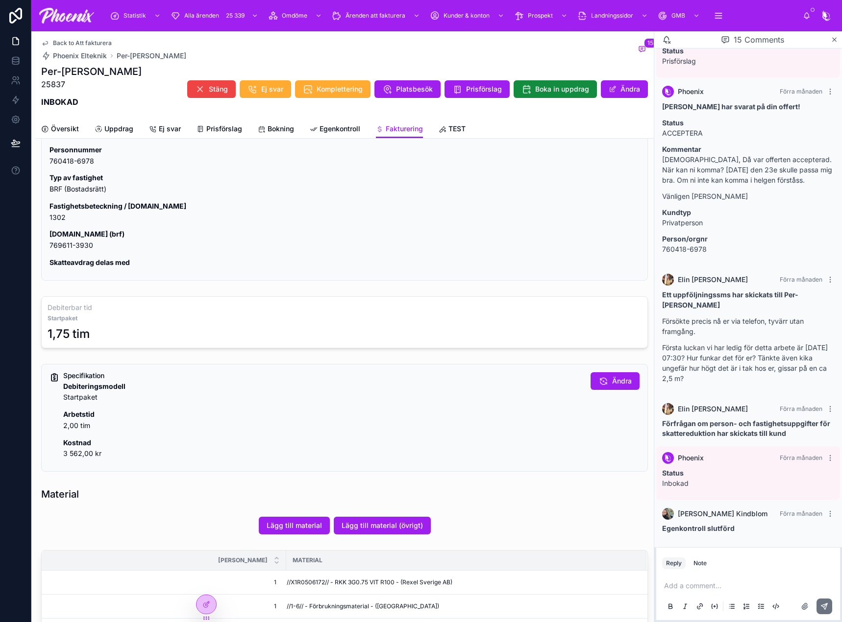
click at [246, 130] on div "Översikt Uppdrag Ej svar Prisförslag Bokning Egenkontroll Fakturering TEST" at bounding box center [344, 129] width 607 height 19
click at [270, 130] on span "Bokning" at bounding box center [281, 129] width 26 height 10
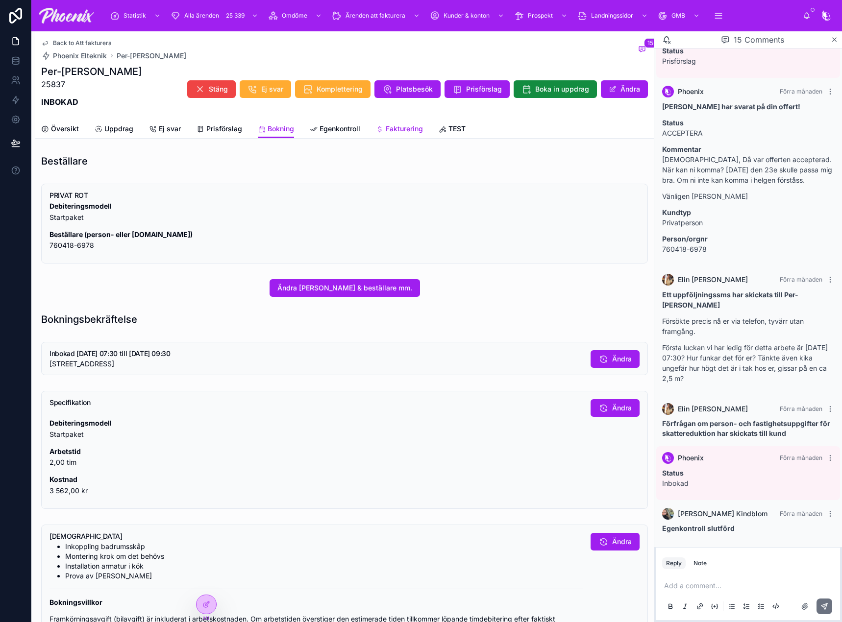
click at [419, 130] on span "Fakturering" at bounding box center [404, 129] width 37 height 10
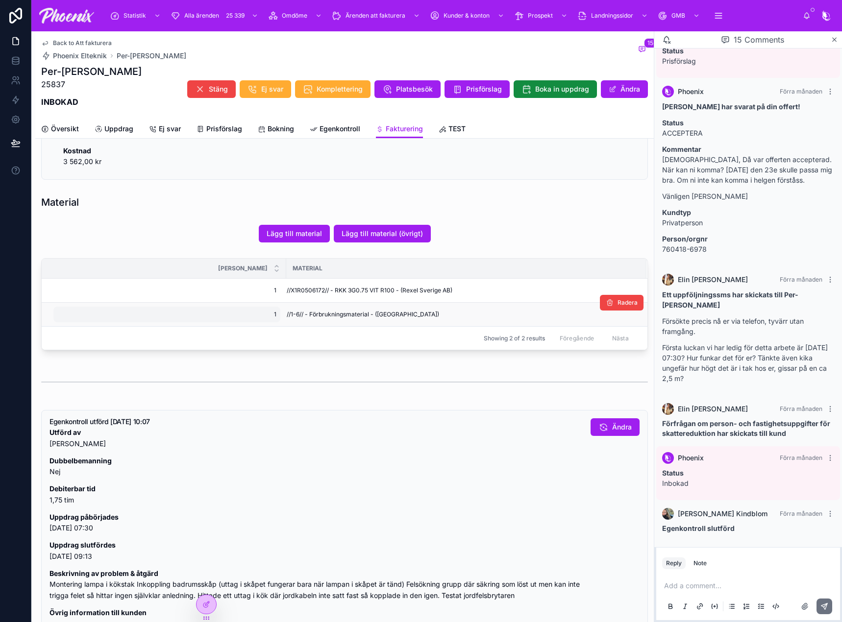
scroll to position [490, 0]
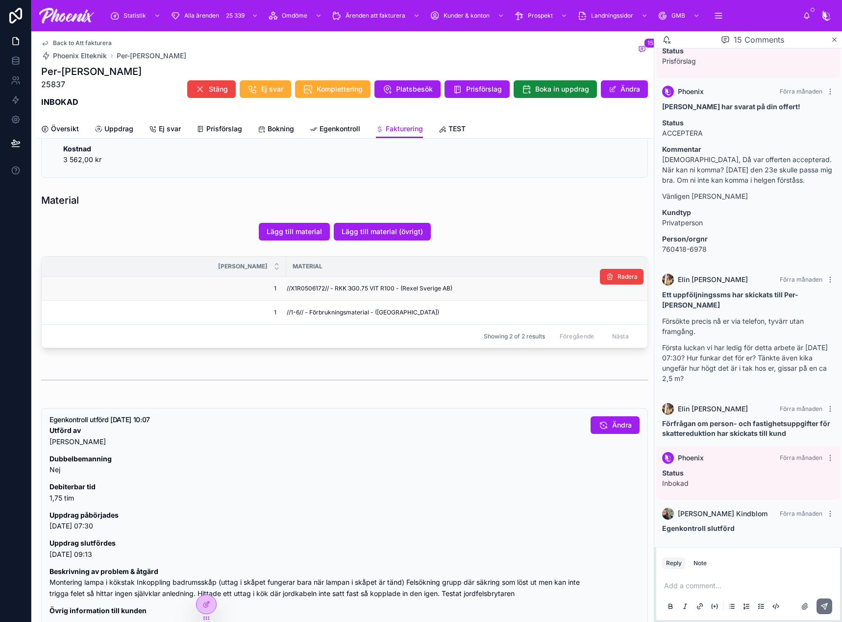
click at [315, 286] on span "//X1R0506172// - RKK 3G0.75 VIT R100 - (Rexel Sverige AB)" at bounding box center [370, 289] width 166 height 8
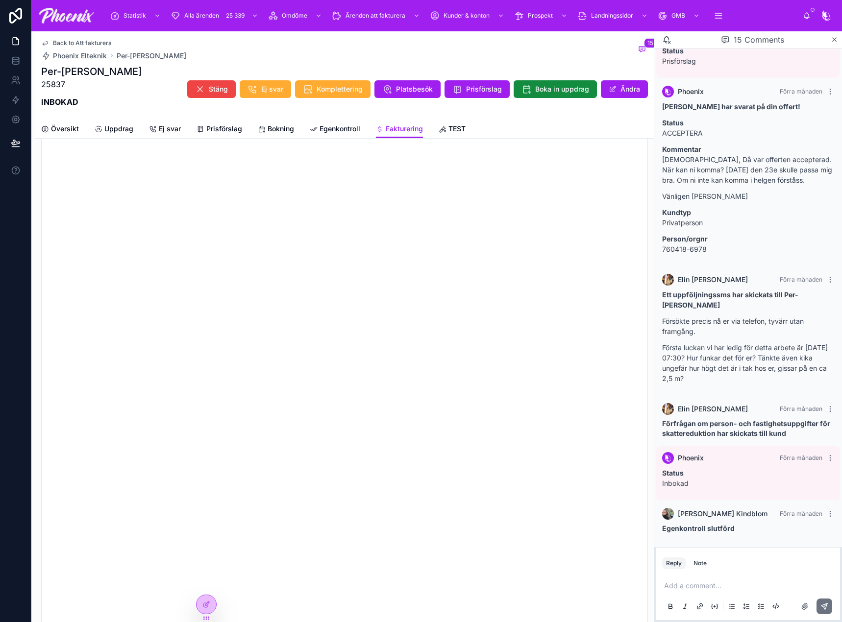
scroll to position [980, 0]
click at [597, 173] on button "Godkänn" at bounding box center [610, 172] width 58 height 18
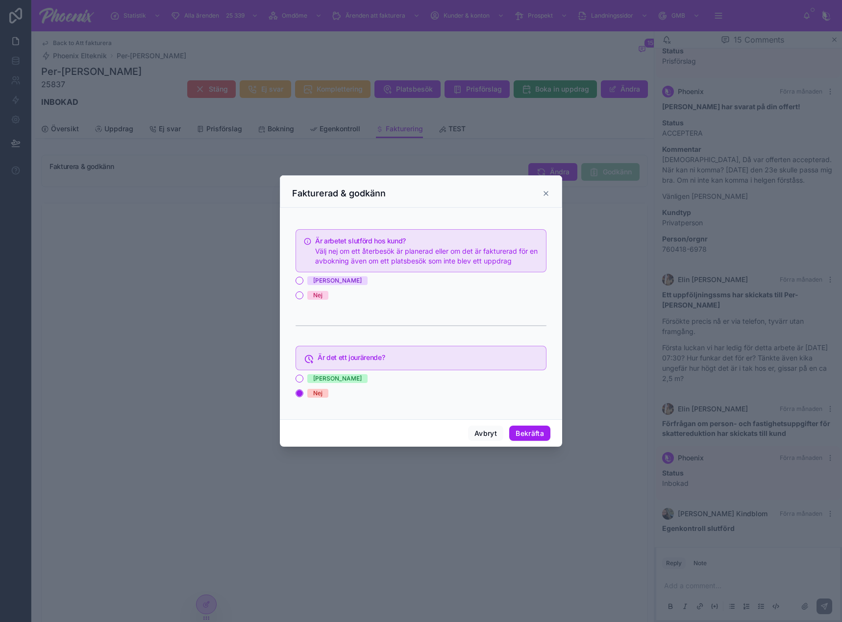
click at [321, 284] on span "[PERSON_NAME]" at bounding box center [337, 280] width 60 height 9
click at [303, 284] on button "[PERSON_NAME]" at bounding box center [299, 281] width 8 height 8
click at [533, 437] on button "Bekräfta" at bounding box center [529, 434] width 41 height 16
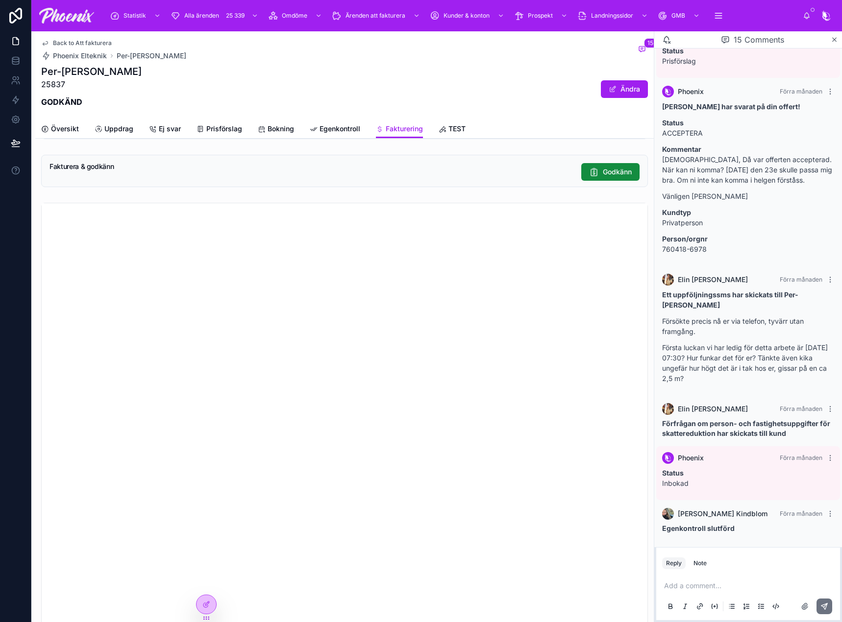
click at [101, 41] on span "Back to Att fakturera" at bounding box center [82, 43] width 59 height 8
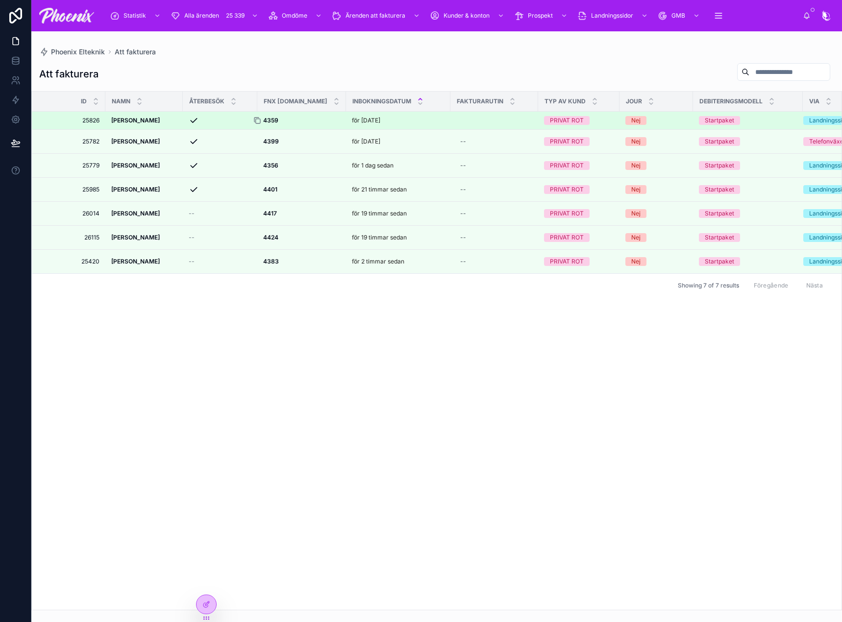
click at [259, 121] on icon at bounding box center [257, 121] width 8 height 8
click at [269, 122] on strong "4359" at bounding box center [270, 120] width 15 height 7
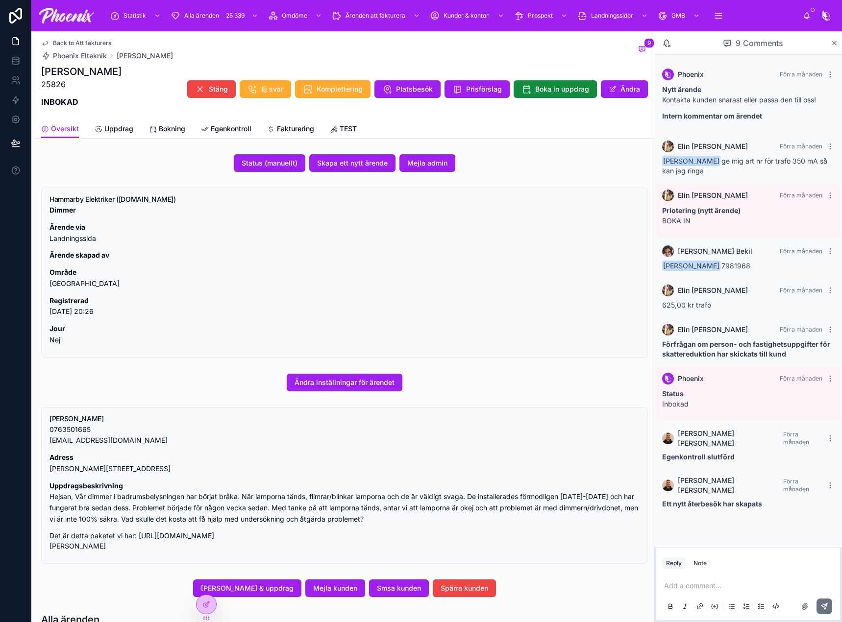
click at [253, 123] on div "Översikt Uppdrag Bokning Egenkontroll Fakturering TEST" at bounding box center [344, 129] width 607 height 19
click at [298, 123] on link "Fakturering" at bounding box center [290, 130] width 47 height 20
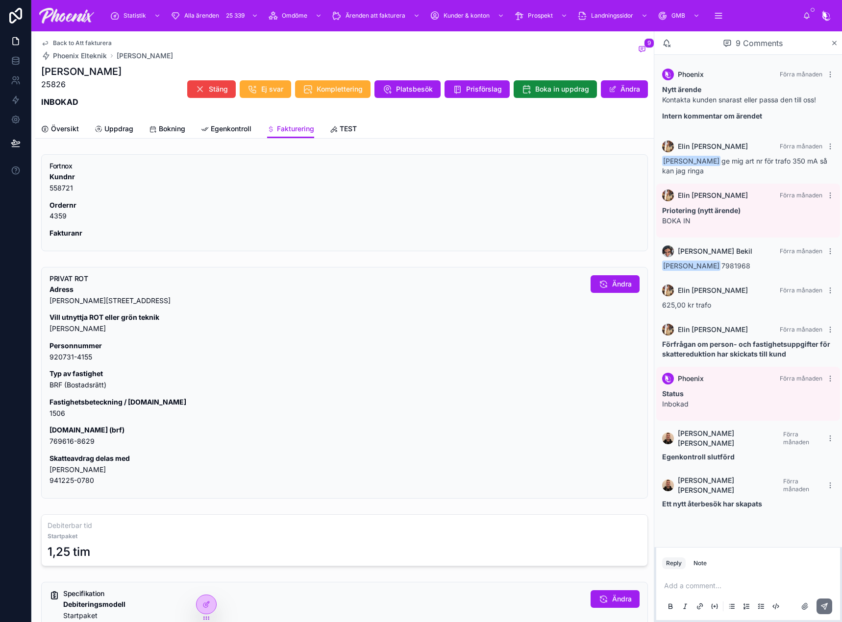
click at [53, 414] on p "Fastighetsbeteckning / [DOMAIN_NAME] 1506" at bounding box center [315, 408] width 533 height 23
drag, startPoint x: 53, startPoint y: 414, endPoint x: 709, endPoint y: 310, distance: 664.8
click at [65, 414] on p "Fastighetsbeteckning / [DOMAIN_NAME] 1506" at bounding box center [315, 408] width 533 height 23
click at [66, 441] on p "[DOMAIN_NAME] (brf) 769616-8629" at bounding box center [315, 436] width 533 height 23
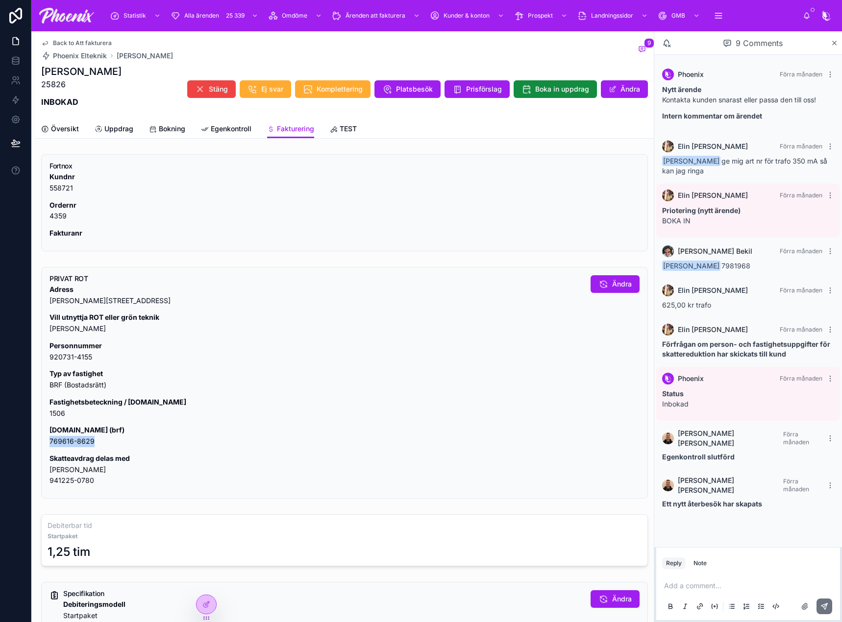
drag, startPoint x: 66, startPoint y: 441, endPoint x: 584, endPoint y: 352, distance: 525.0
click at [68, 439] on p "[DOMAIN_NAME] (brf) 769616-8629" at bounding box center [315, 436] width 533 height 23
click at [84, 476] on p "Skatteavdrag delas med [PERSON_NAME] 941225-0780" at bounding box center [315, 469] width 533 height 33
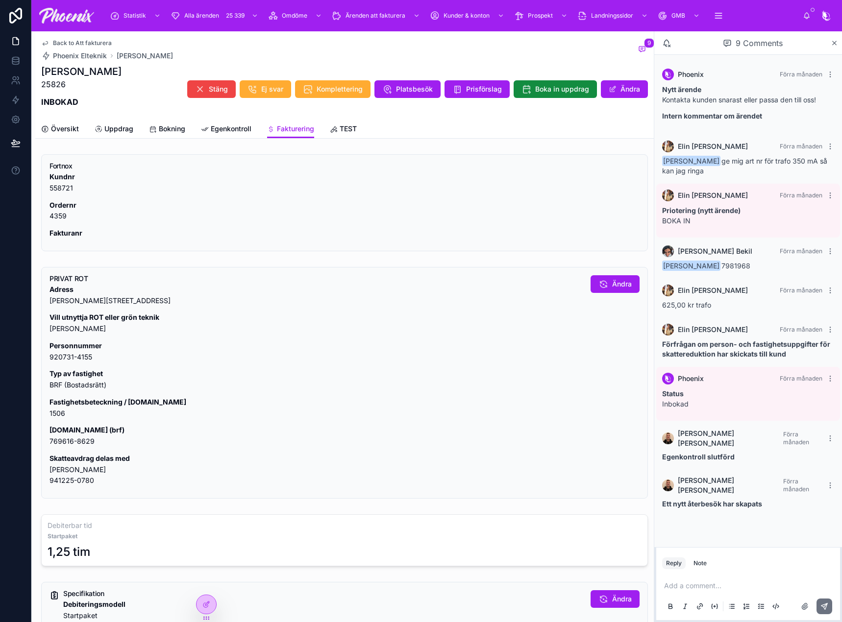
click at [62, 475] on p "Skatteavdrag delas med [PERSON_NAME] 941225-0780" at bounding box center [315, 469] width 533 height 33
drag, startPoint x: 62, startPoint y: 475, endPoint x: 578, endPoint y: 382, distance: 524.3
click at [62, 475] on p "Skatteavdrag delas med [PERSON_NAME] 941225-0780" at bounding box center [315, 469] width 533 height 33
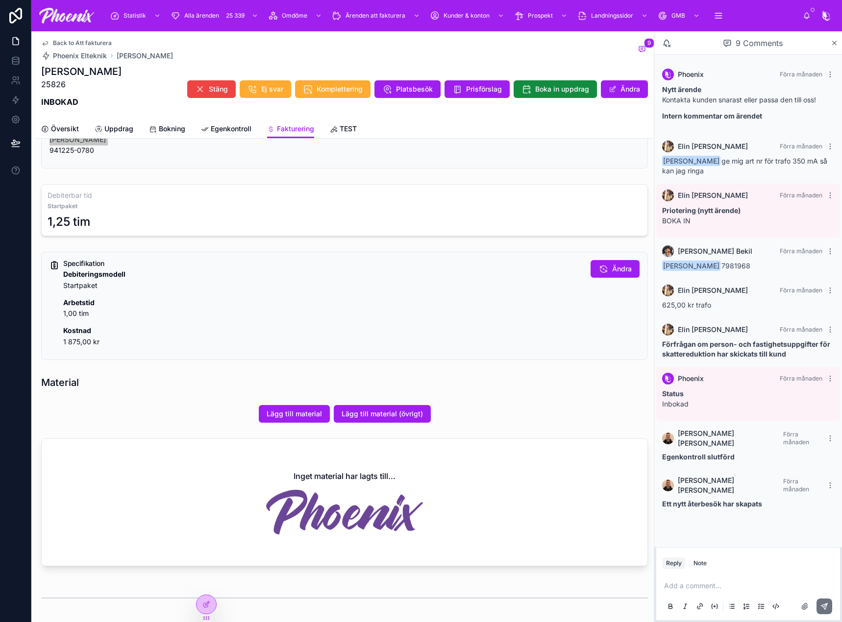
scroll to position [307, 0]
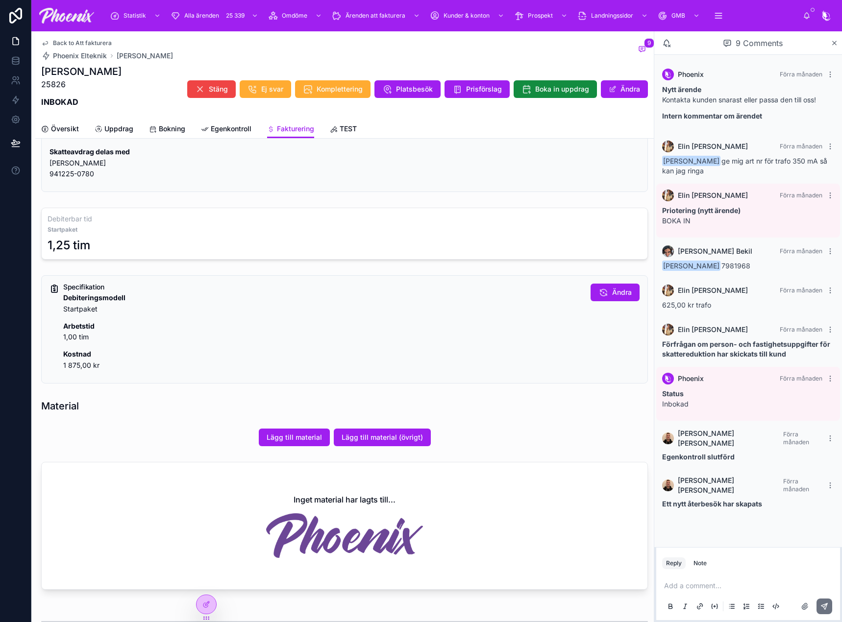
click at [145, 129] on div "Översikt Uppdrag Bokning Egenkontroll Fakturering TEST" at bounding box center [344, 129] width 607 height 19
click at [163, 128] on span "Bokning" at bounding box center [172, 129] width 26 height 10
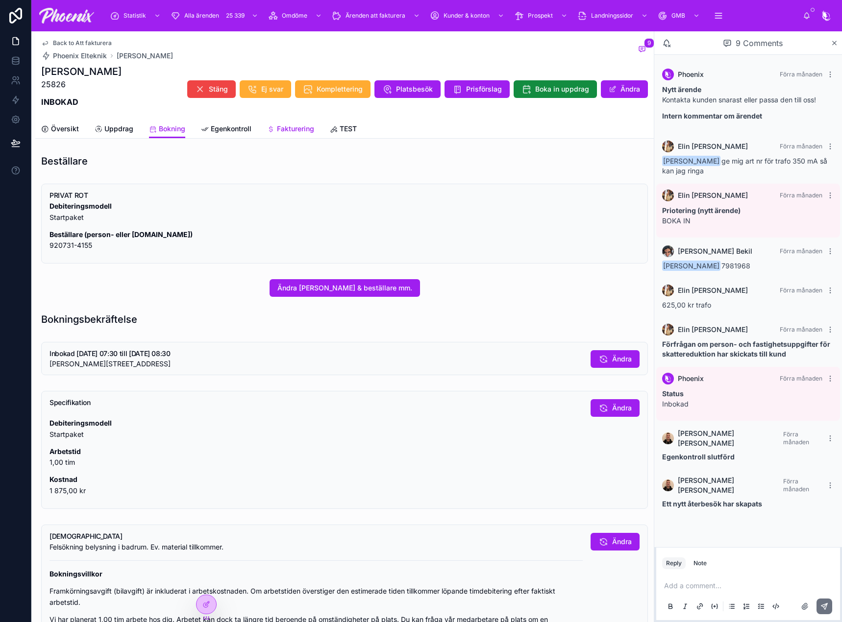
click at [290, 125] on span "Fakturering" at bounding box center [295, 129] width 37 height 10
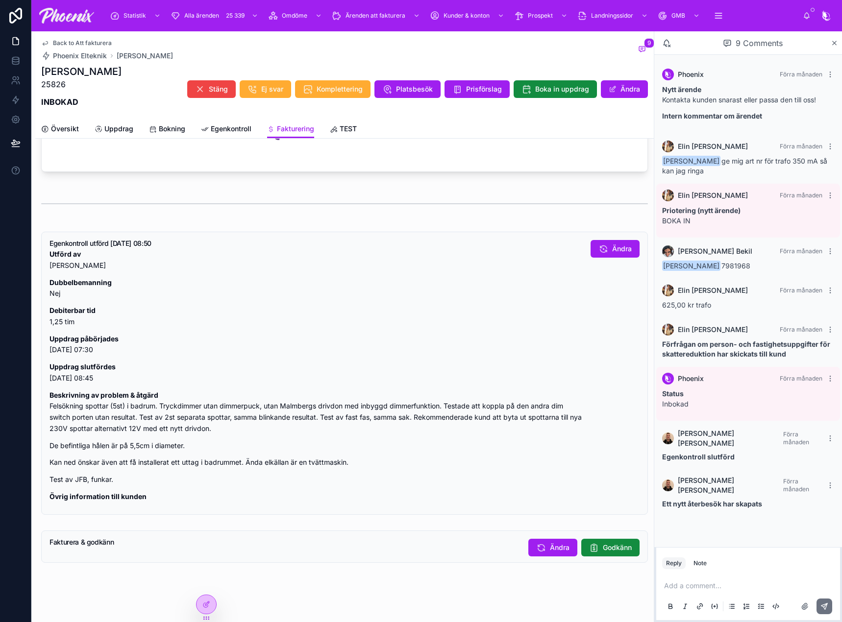
scroll to position [748, 0]
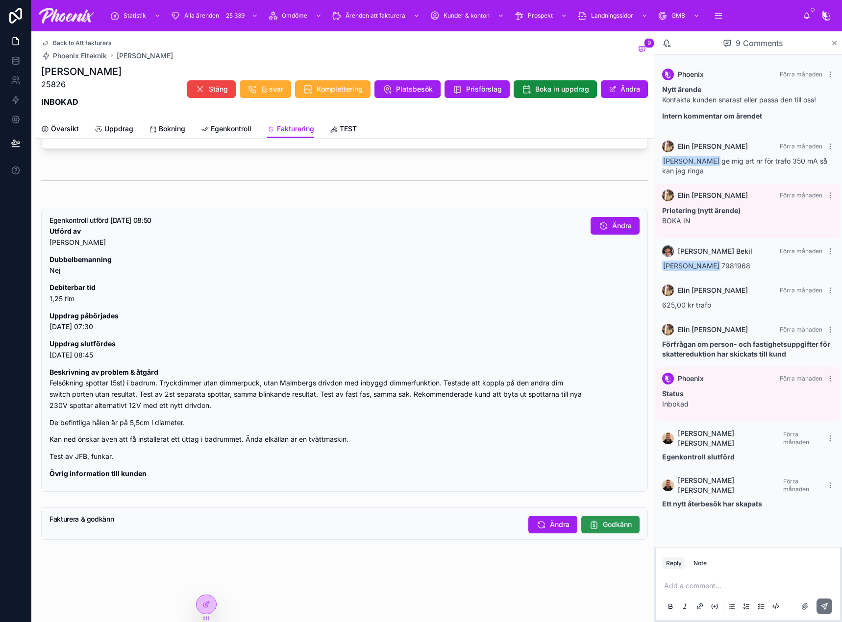
click at [605, 517] on button "Godkänn" at bounding box center [610, 525] width 58 height 18
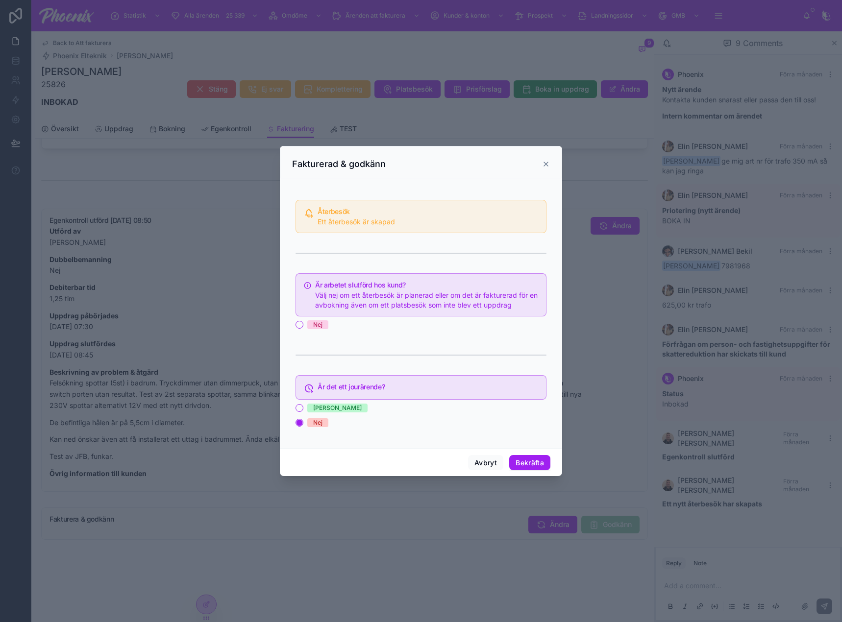
click at [322, 323] on div "Nej" at bounding box center [317, 324] width 9 height 9
click at [303, 323] on button "Nej" at bounding box center [299, 325] width 8 height 8
click at [532, 463] on button "Bekräfta" at bounding box center [529, 463] width 41 height 16
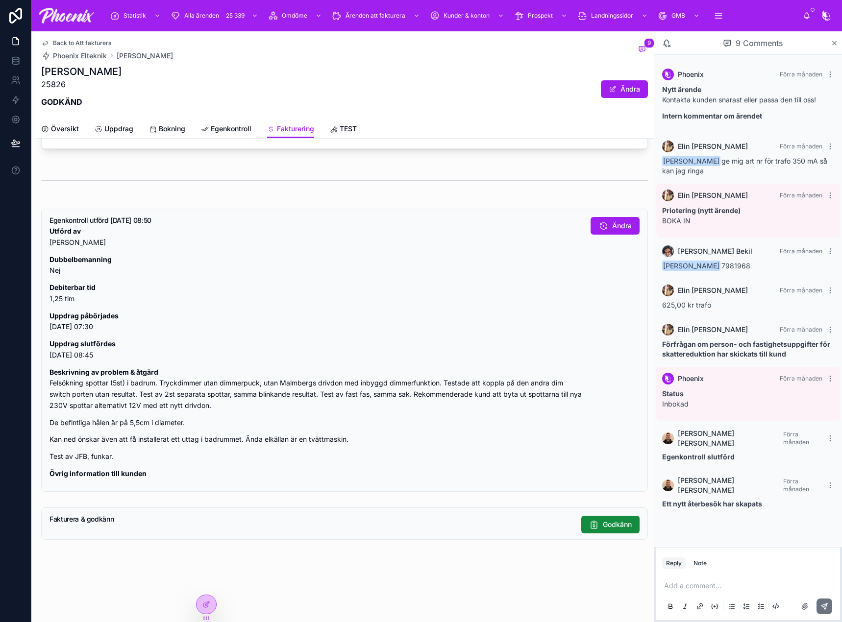
click at [95, 42] on span "Back to Att fakturera" at bounding box center [82, 43] width 59 height 8
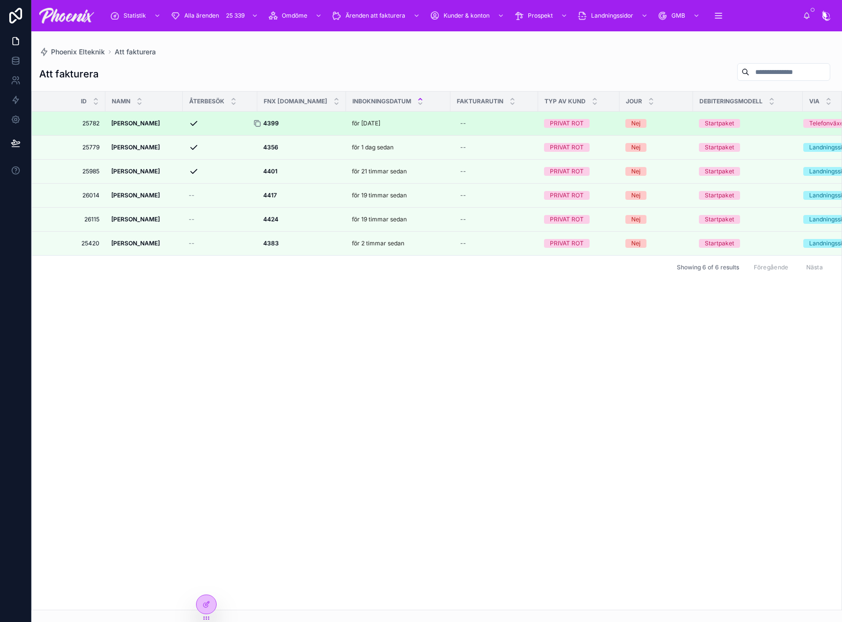
click at [256, 122] on icon at bounding box center [257, 124] width 8 height 8
click at [271, 122] on strong "4399" at bounding box center [271, 123] width 16 height 7
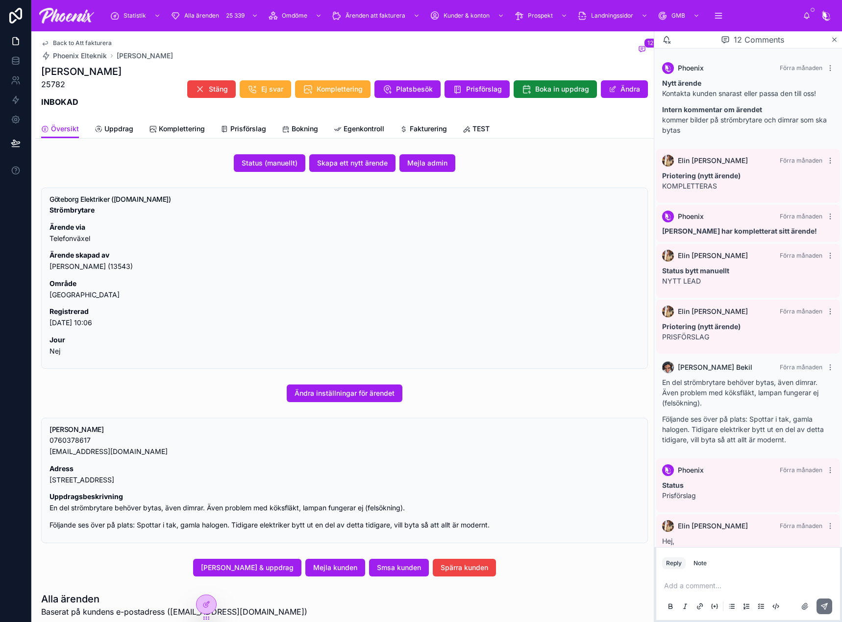
scroll to position [349, 0]
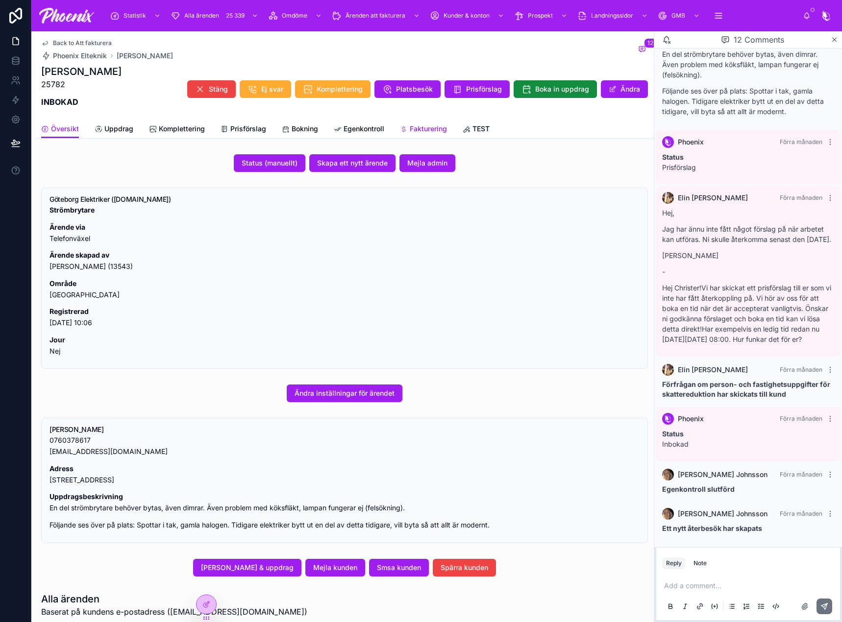
click at [416, 130] on span "Fakturering" at bounding box center [428, 129] width 37 height 10
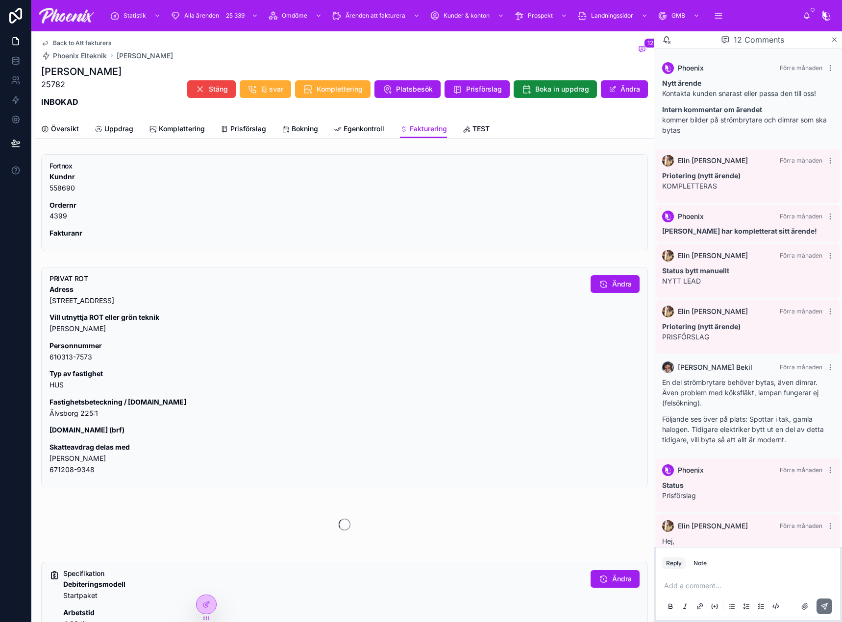
scroll to position [349, 0]
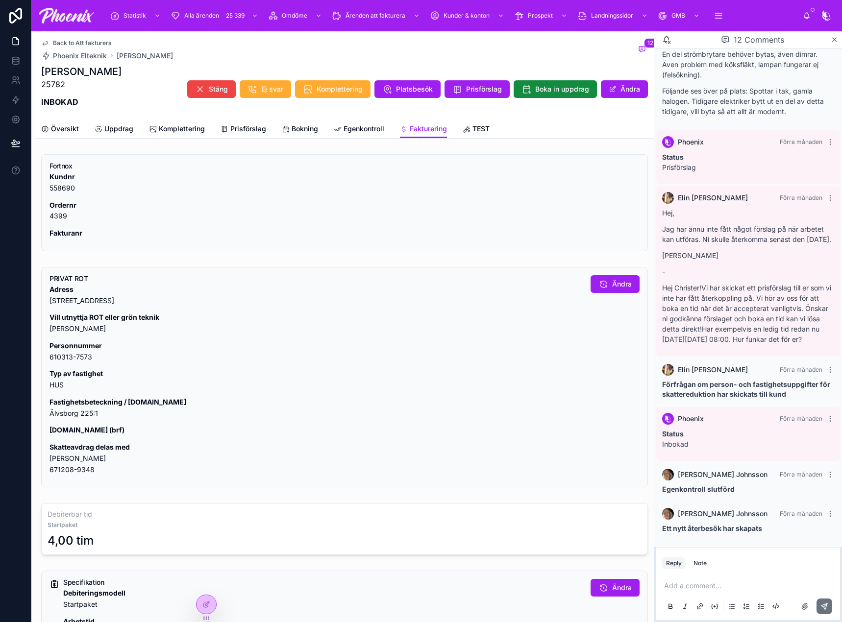
click at [90, 415] on p "Fastighetsbeteckning / [DOMAIN_NAME] [GEOGRAPHIC_DATA] 225:1" at bounding box center [315, 408] width 533 height 23
drag, startPoint x: 90, startPoint y: 415, endPoint x: 675, endPoint y: 290, distance: 598.4
click at [91, 415] on p "Fastighetsbeteckning / [DOMAIN_NAME] [GEOGRAPHIC_DATA] 225:1" at bounding box center [315, 408] width 533 height 23
click at [72, 458] on p "Skatteavdrag delas med [PERSON_NAME] 671208-9348" at bounding box center [315, 458] width 533 height 33
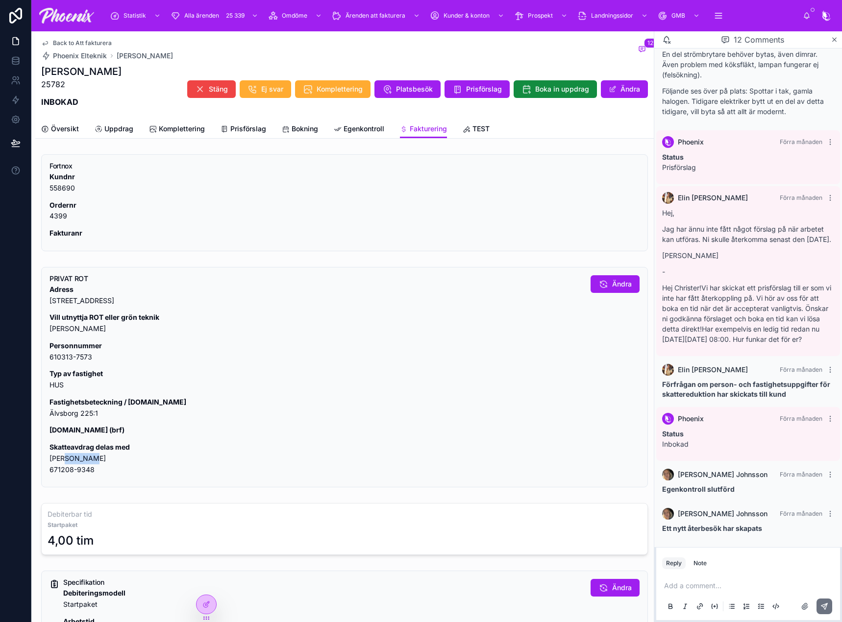
click at [72, 458] on p "Skatteavdrag delas med [PERSON_NAME] 671208-9348" at bounding box center [315, 458] width 533 height 33
drag, startPoint x: 72, startPoint y: 458, endPoint x: 109, endPoint y: 449, distance: 37.9
click at [72, 458] on p "Skatteavdrag delas med [PERSON_NAME] 671208-9348" at bounding box center [315, 458] width 533 height 33
click at [73, 470] on p "Skatteavdrag delas med [PERSON_NAME] 671208-9348" at bounding box center [315, 458] width 533 height 33
click at [73, 469] on p "Skatteavdrag delas med [PERSON_NAME] 671208-9348" at bounding box center [315, 458] width 533 height 33
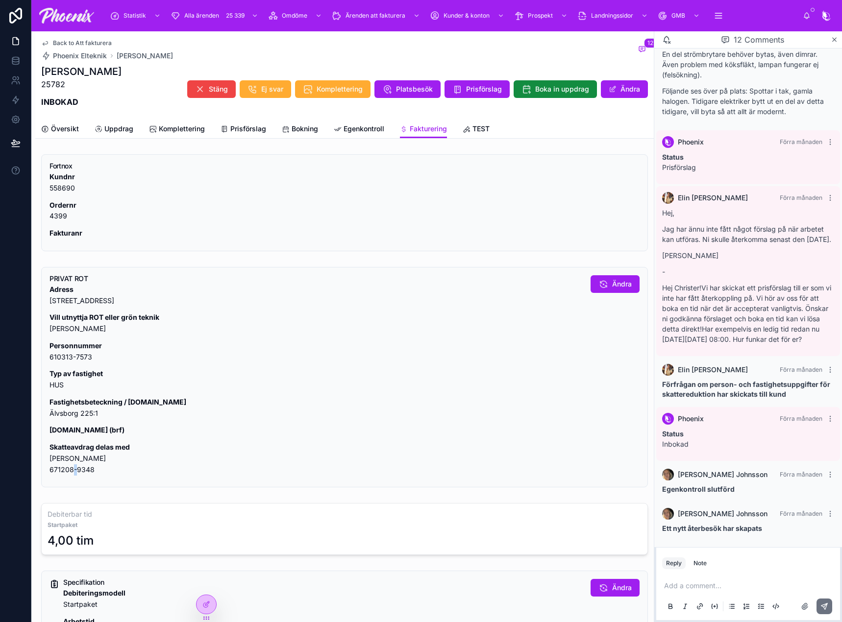
click at [71, 468] on p "Skatteavdrag delas med [PERSON_NAME] 671208-9348" at bounding box center [315, 458] width 533 height 33
click at [85, 474] on p "Skatteavdrag delas med [PERSON_NAME] 671208-9348" at bounding box center [315, 458] width 533 height 33
click at [84, 474] on p "Skatteavdrag delas med [PERSON_NAME] 671208-9348" at bounding box center [315, 458] width 533 height 33
drag, startPoint x: 84, startPoint y: 474, endPoint x: 126, endPoint y: 463, distance: 43.6
click at [81, 475] on p "Skatteavdrag delas med [PERSON_NAME] 671208-9348" at bounding box center [315, 458] width 533 height 33
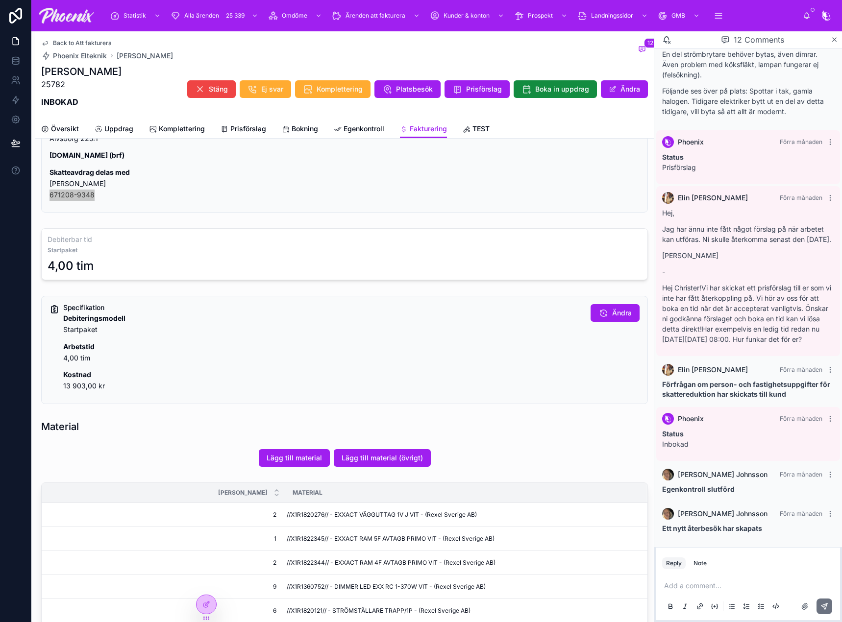
scroll to position [441, 0]
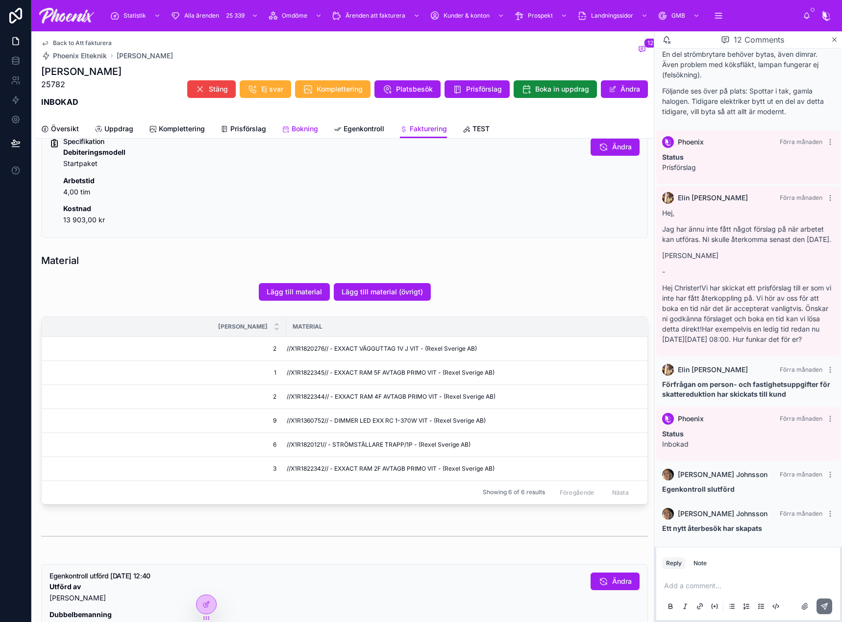
click at [298, 134] on link "Bokning" at bounding box center [300, 130] width 36 height 20
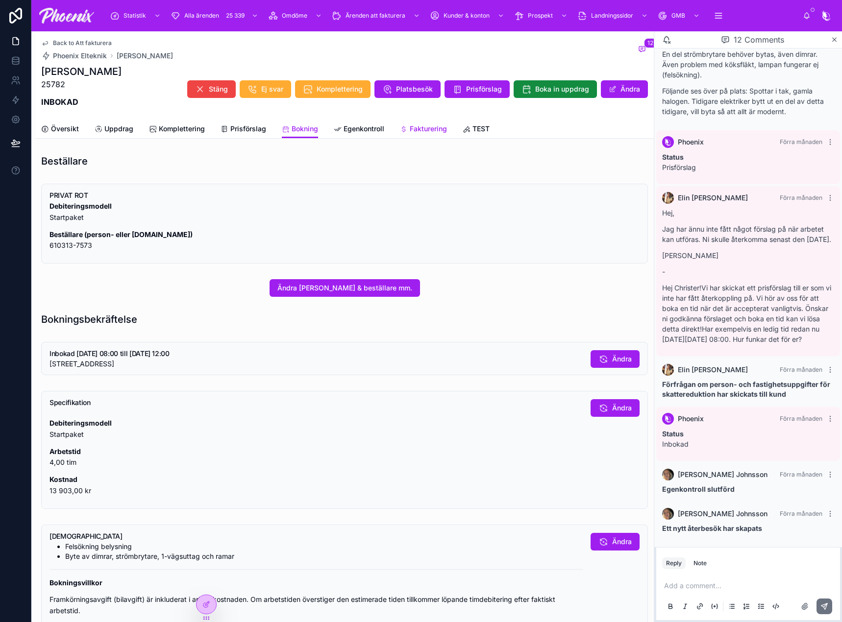
click at [441, 136] on link "Fakturering" at bounding box center [423, 130] width 47 height 20
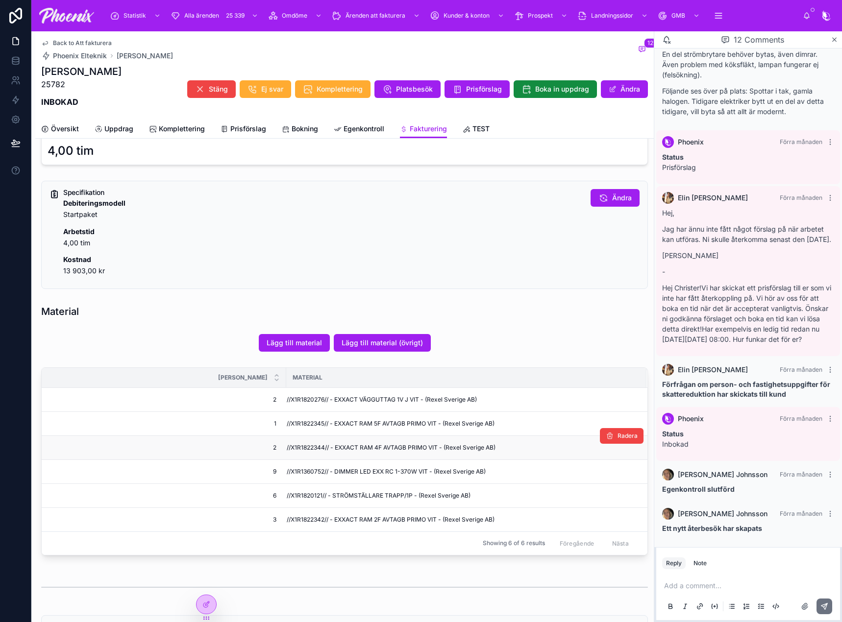
scroll to position [441, 0]
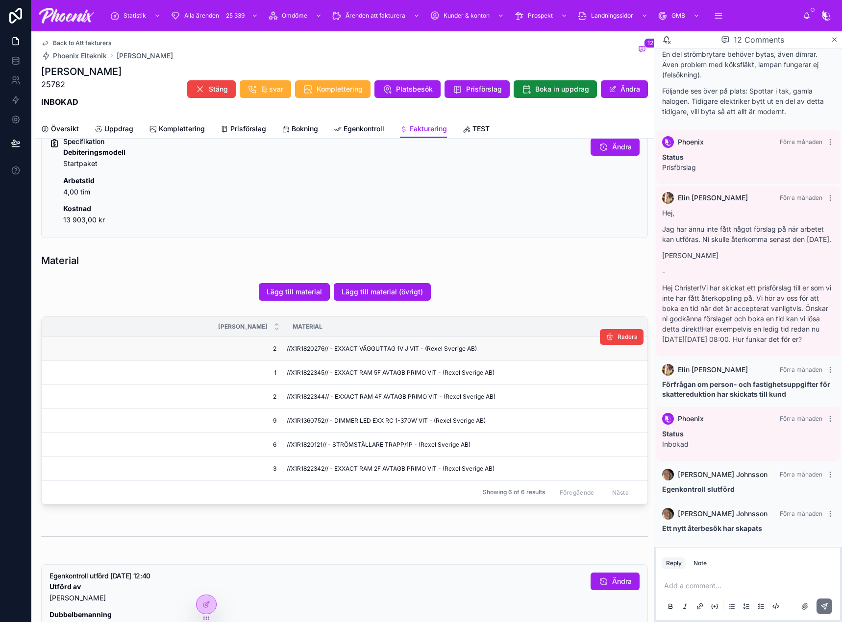
click at [301, 349] on span "//X1R1820276// - EXXACT VÄGGUTTAG 1V J VIT - (Rexel Sverige AB)" at bounding box center [382, 349] width 190 height 8
drag, startPoint x: 301, startPoint y: 349, endPoint x: 339, endPoint y: 350, distance: 37.7
click at [308, 349] on span "//X1R1820276// - EXXACT VÄGGUTTAG 1V J VIT - (Rexel Sverige AB)" at bounding box center [382, 349] width 190 height 8
click at [314, 380] on td "//X1R1822345// - EXXACT RAM 5F AVTAGB PRIMO VIT - (Rexel Sverige AB)" at bounding box center [466, 373] width 360 height 24
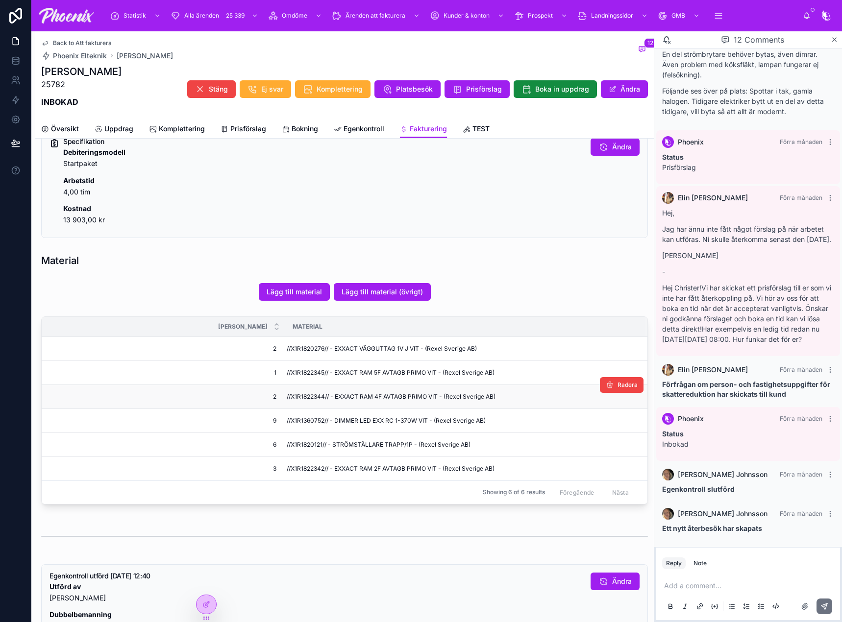
click at [308, 394] on span "//X1R1822344// - EXXACT RAM 4F AVTAGB PRIMO VIT - (Rexel Sverige AB)" at bounding box center [391, 397] width 209 height 8
drag, startPoint x: 308, startPoint y: 394, endPoint x: 343, endPoint y: 397, distance: 34.9
click at [309, 394] on span "//X1R1822344// - EXXACT RAM 4F AVTAGB PRIMO VIT - (Rexel Sverige AB)" at bounding box center [391, 397] width 209 height 8
click at [319, 418] on span "//X1R1360752// - DIMMER LED EXX RC 1-370W VIT - (Rexel Sverige AB)" at bounding box center [386, 421] width 199 height 8
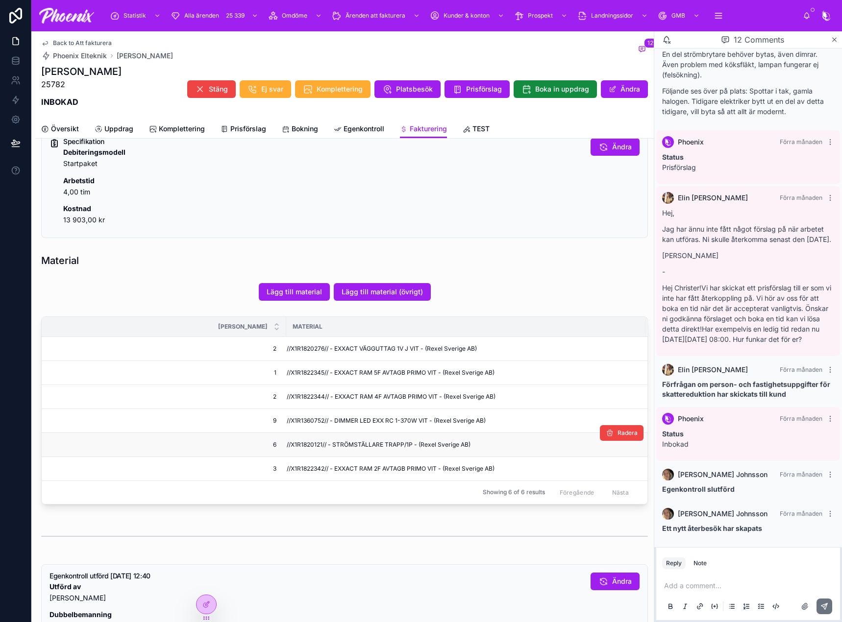
click at [306, 442] on span "//X1R1820121// - STRÖMSTÄLLARE TRAPP/1P - (Rexel Sverige AB)" at bounding box center [379, 445] width 184 height 8
click at [307, 462] on td "//X1R1822342// - EXXACT RAM 2F AVTAGB PRIMO VIT - (Rexel Sverige AB)" at bounding box center [466, 469] width 360 height 24
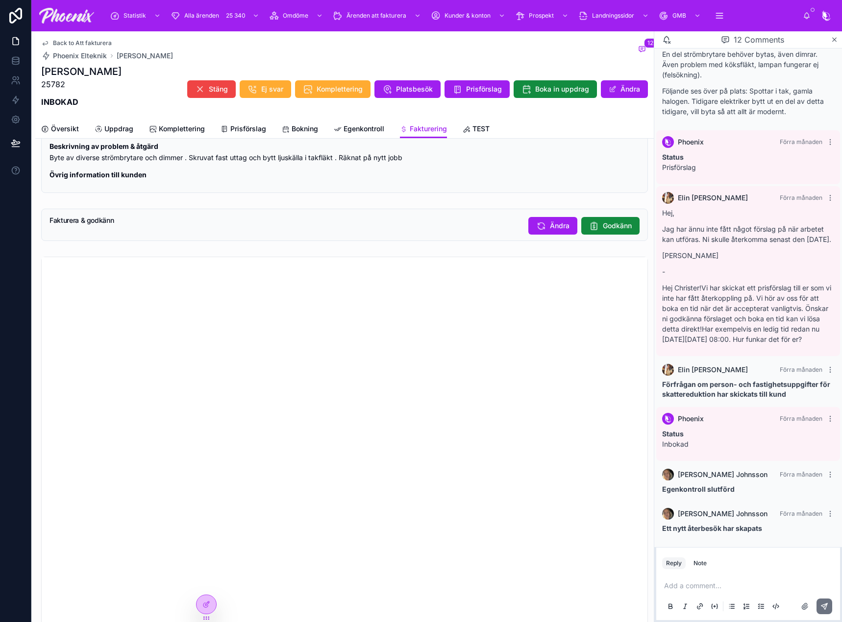
scroll to position [863, 0]
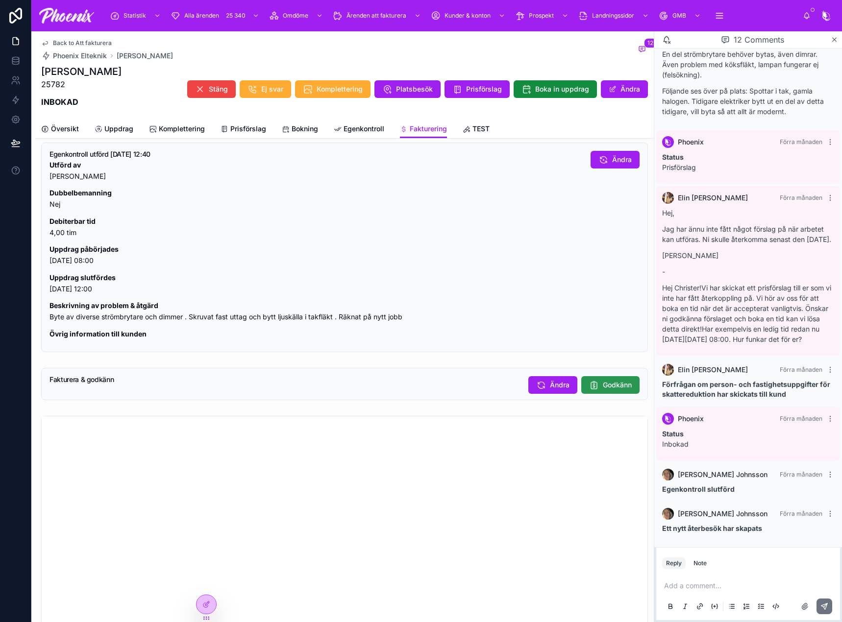
click at [604, 390] on span "Godkänn" at bounding box center [617, 385] width 29 height 10
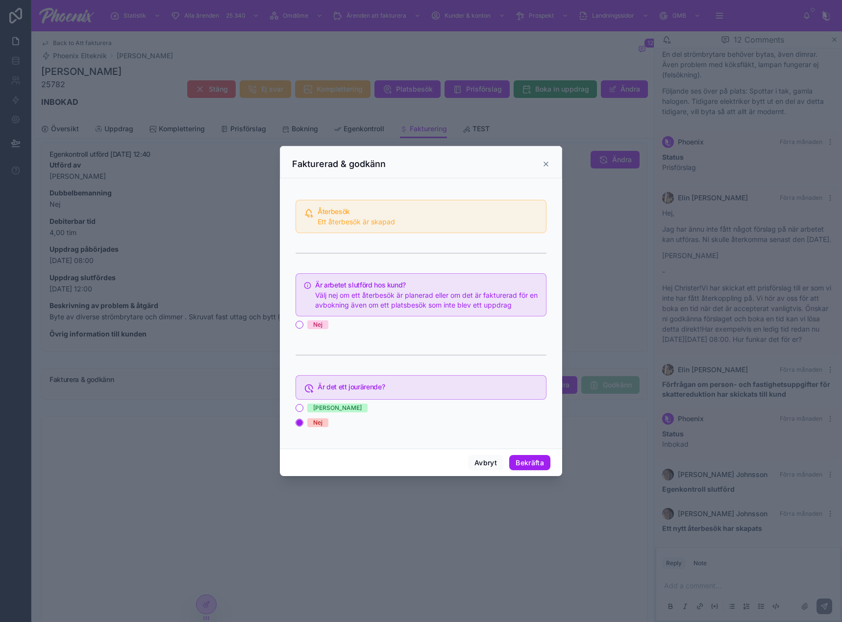
click at [318, 322] on div "Nej" at bounding box center [317, 324] width 9 height 9
click at [303, 322] on button "Nej" at bounding box center [299, 325] width 8 height 8
click at [534, 459] on button "Bekräfta" at bounding box center [529, 463] width 41 height 16
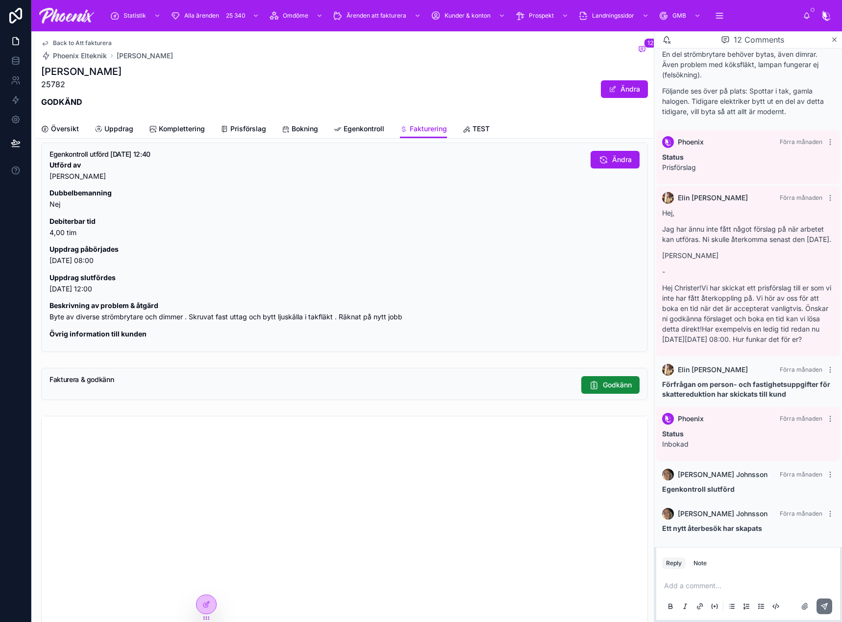
click at [106, 40] on span "Back to Att fakturera" at bounding box center [82, 43] width 59 height 8
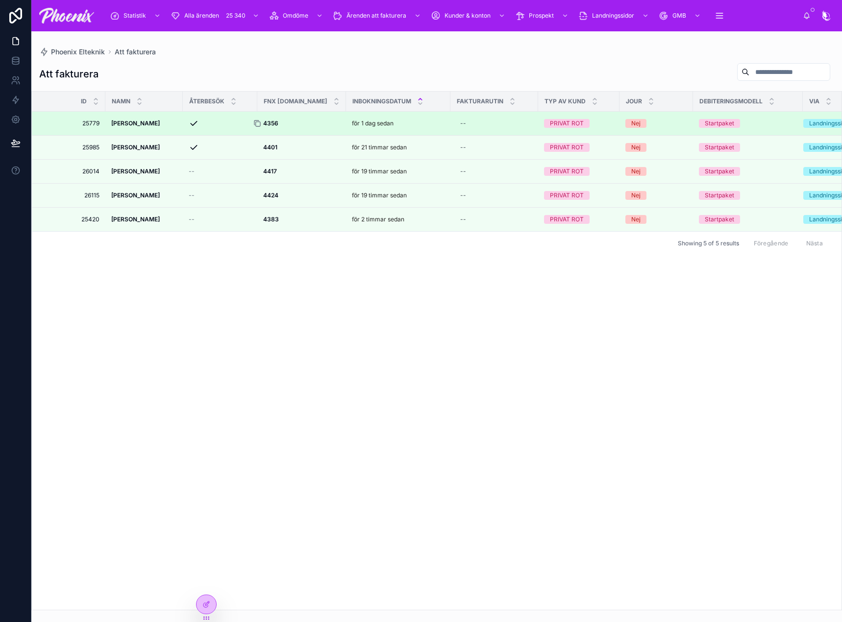
click at [257, 124] on icon at bounding box center [257, 124] width 8 height 8
click at [267, 124] on div at bounding box center [261, 124] width 16 height 8
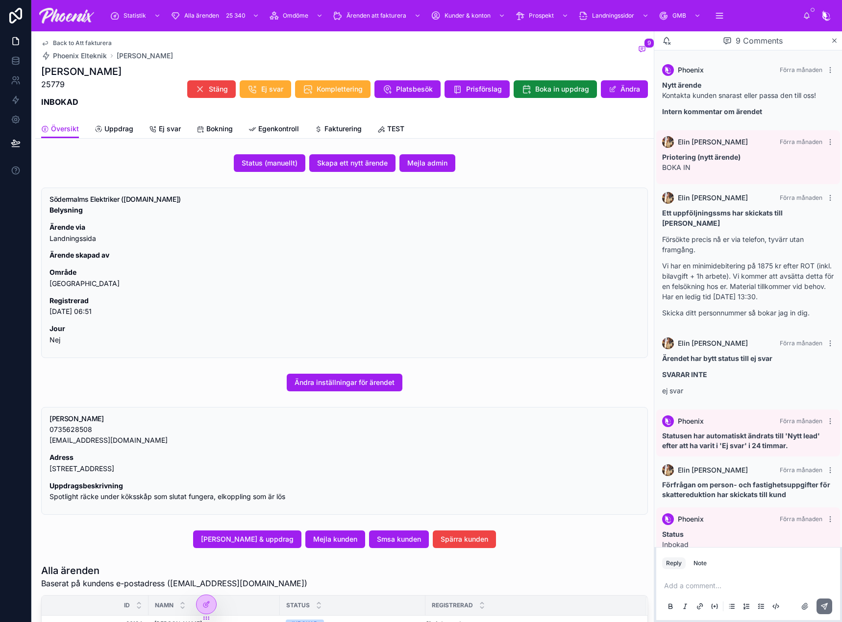
scroll to position [91, 0]
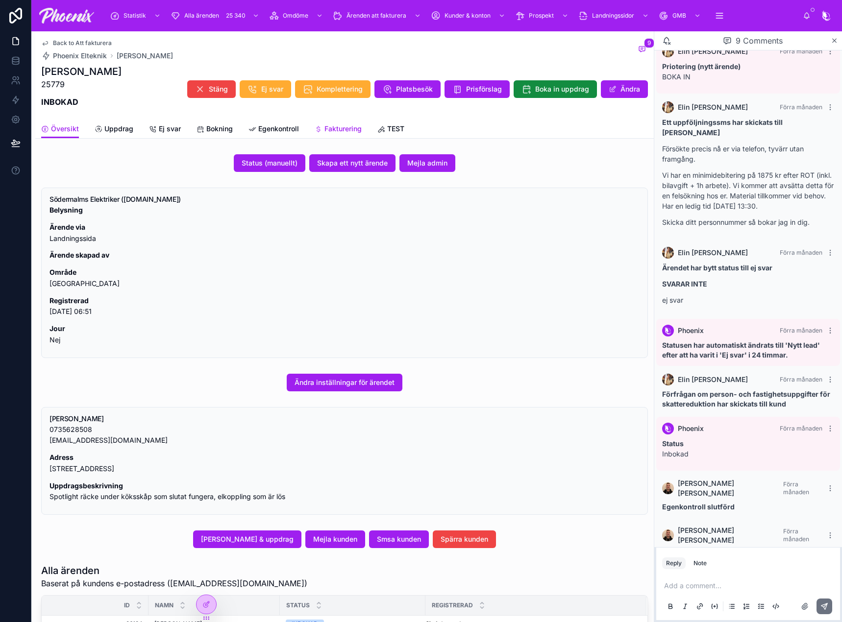
click at [333, 124] on span "Fakturering" at bounding box center [342, 129] width 37 height 10
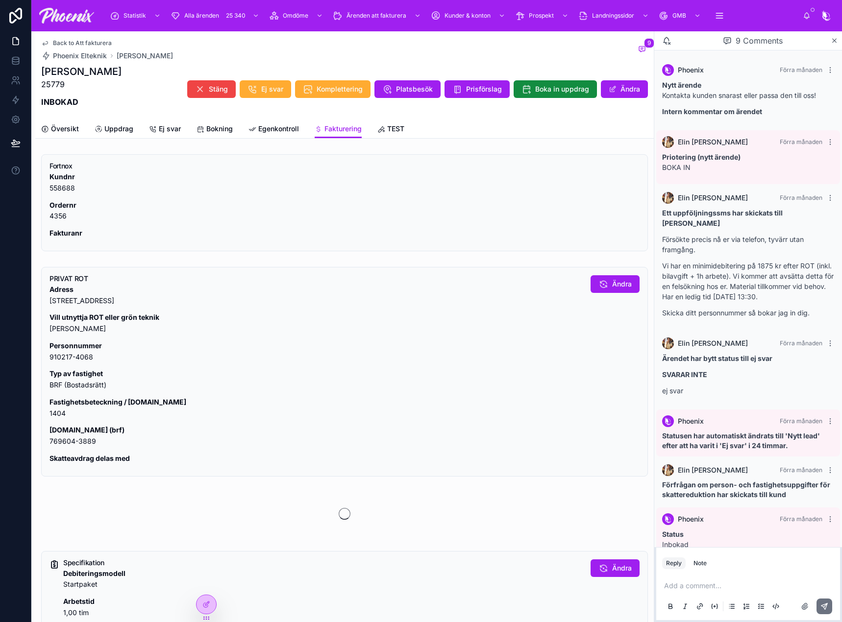
scroll to position [91, 0]
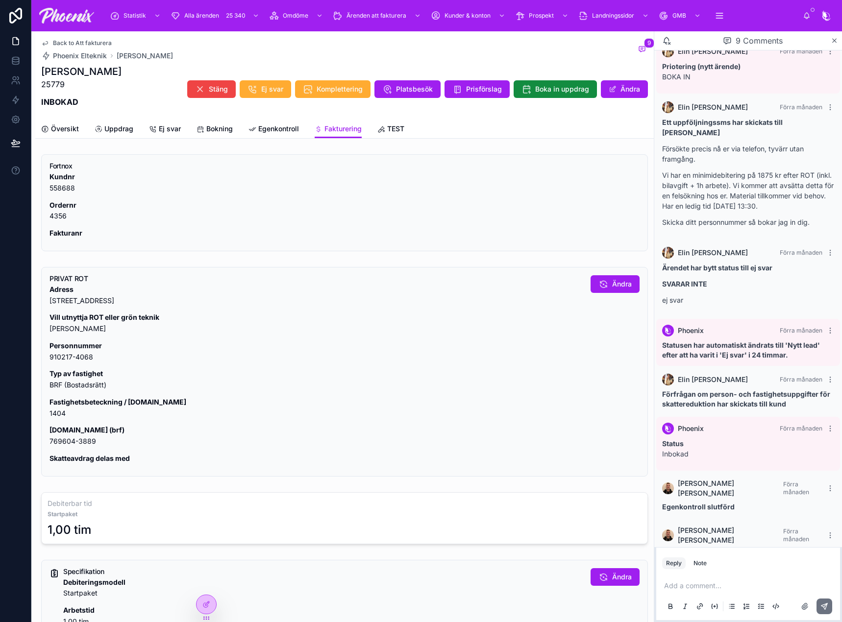
click at [61, 410] on p "Fastighetsbeteckning / [DOMAIN_NAME] 1404" at bounding box center [315, 408] width 533 height 23
click at [61, 409] on p "Fastighetsbeteckning / [DOMAIN_NAME] 1404" at bounding box center [315, 408] width 533 height 23
click at [71, 436] on p "[DOMAIN_NAME] (brf) 769604-3889" at bounding box center [315, 436] width 533 height 23
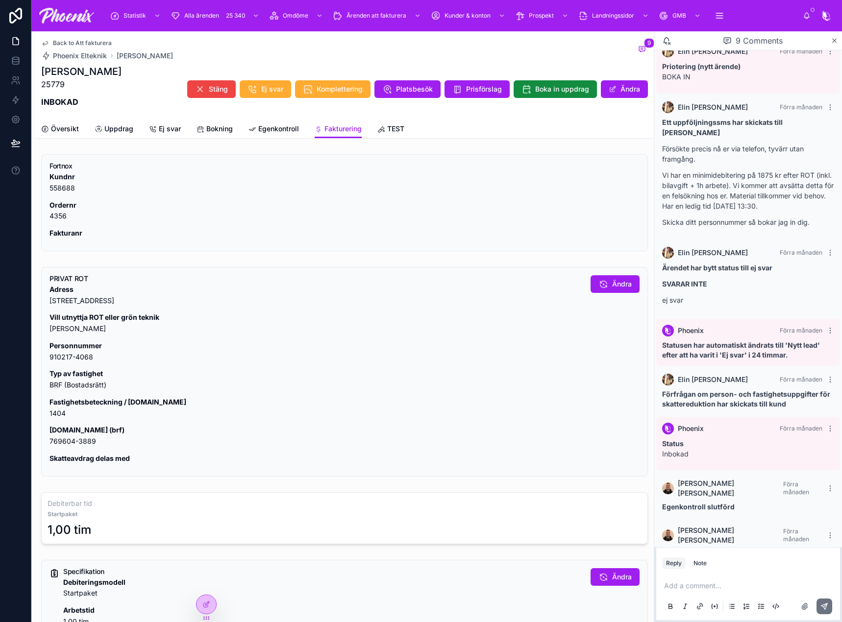
click at [70, 439] on p "[DOMAIN_NAME] (brf) 769604-3889" at bounding box center [315, 436] width 533 height 23
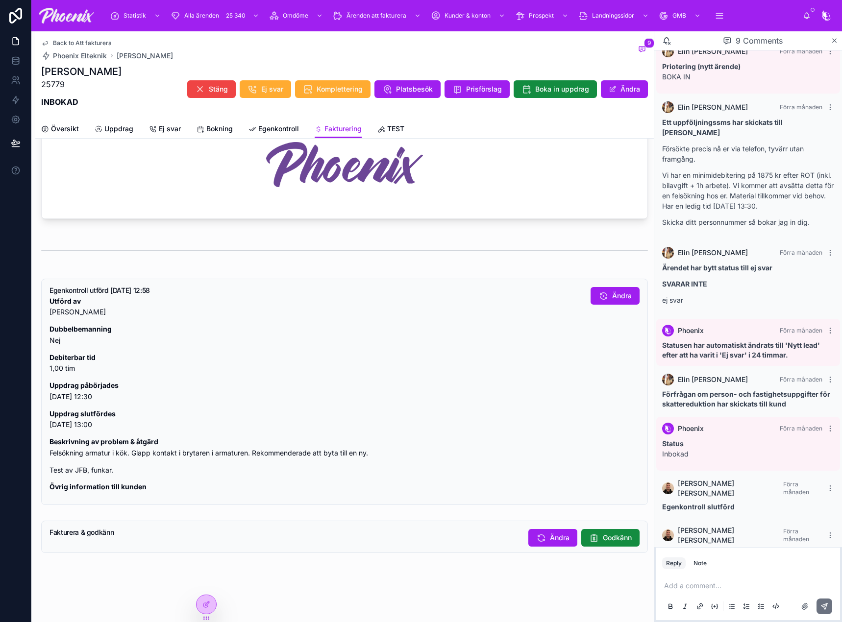
scroll to position [669, 0]
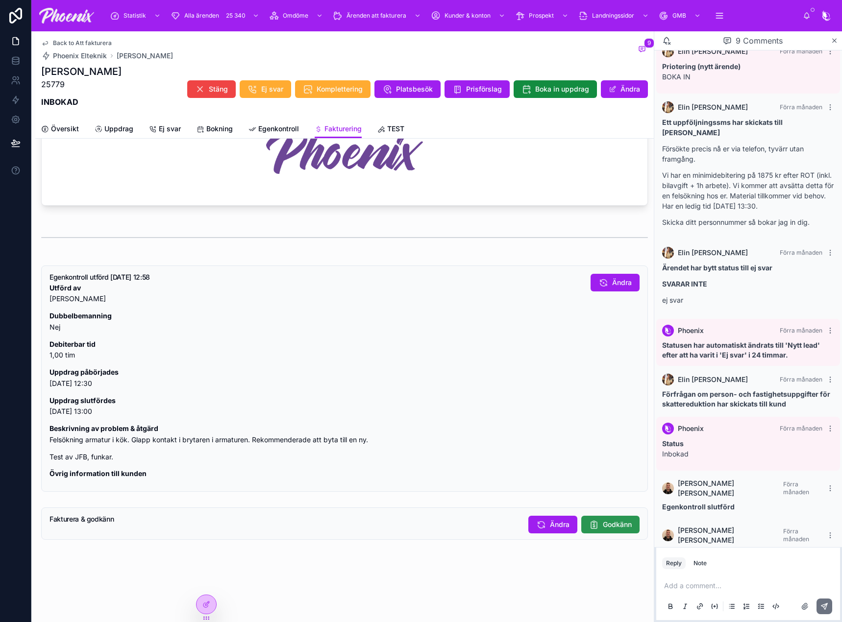
click at [602, 532] on button "Godkänn" at bounding box center [610, 525] width 58 height 18
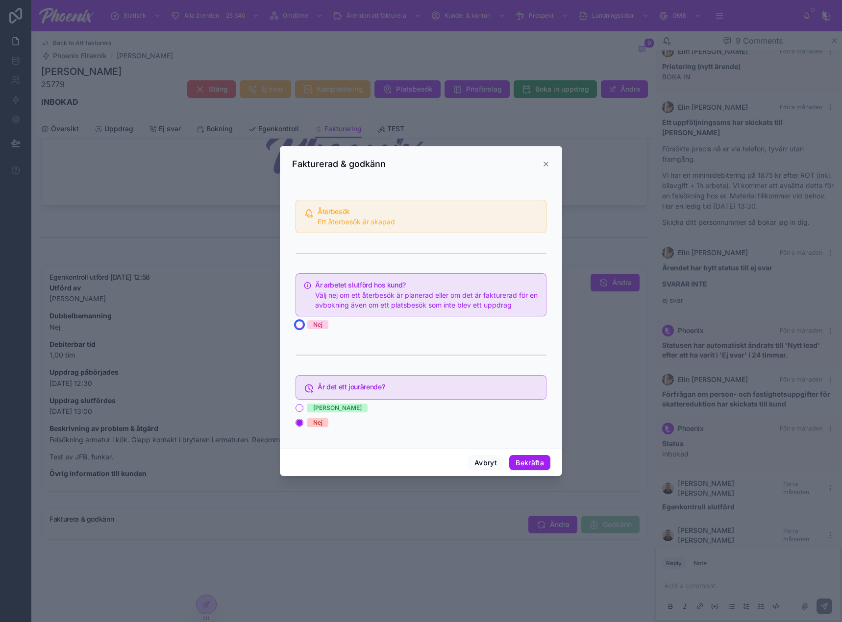
click at [300, 322] on button "Nej" at bounding box center [299, 325] width 8 height 8
click at [526, 459] on button "Bekräfta" at bounding box center [529, 463] width 41 height 16
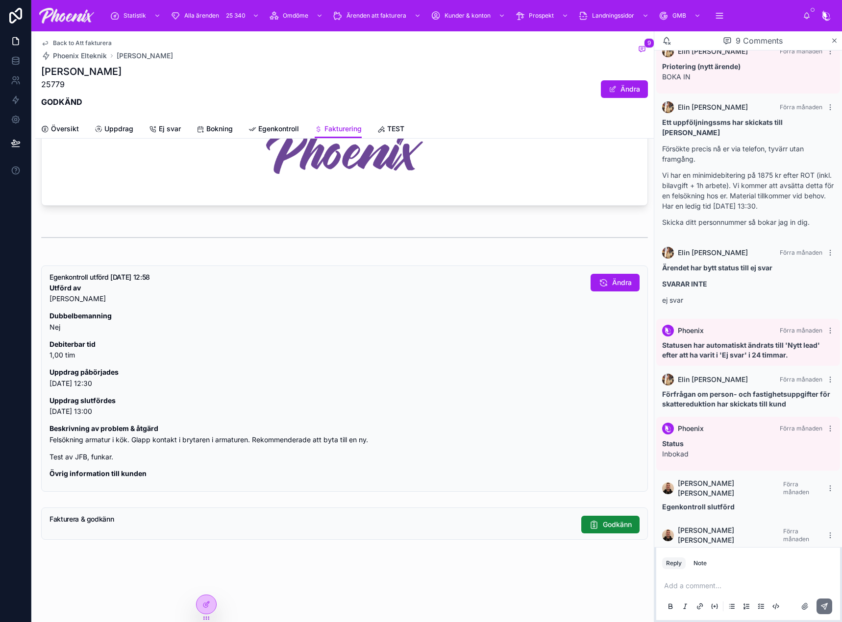
click at [98, 41] on span "Back to Att fakturera" at bounding box center [82, 43] width 59 height 8
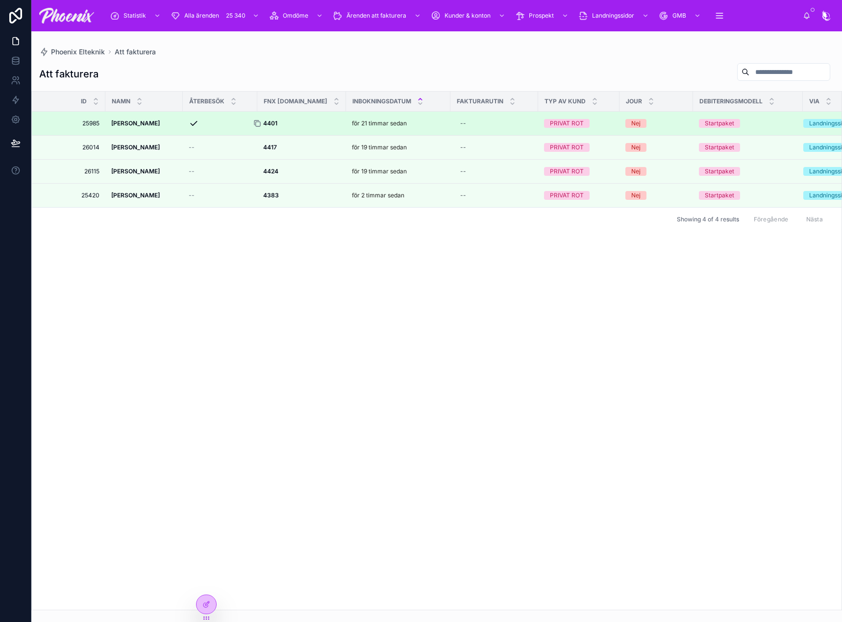
click at [259, 121] on icon at bounding box center [256, 123] width 4 height 4
click at [273, 122] on strong "4401" at bounding box center [270, 123] width 14 height 7
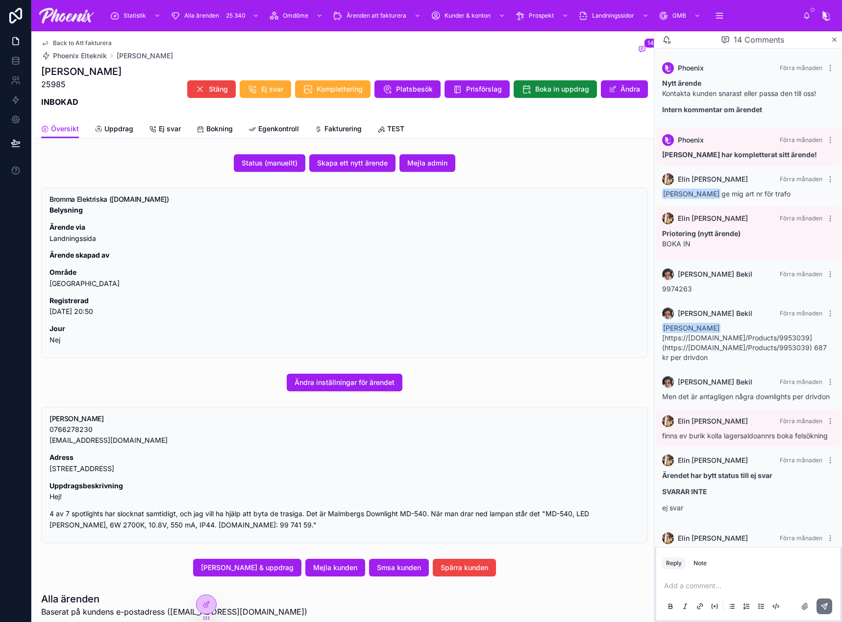
scroll to position [281, 0]
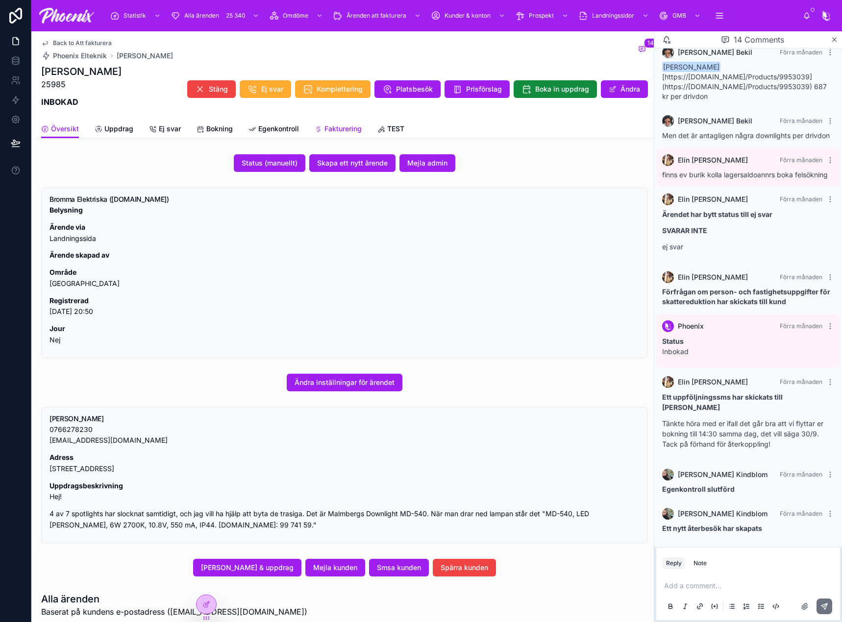
click at [331, 128] on span "Fakturering" at bounding box center [342, 129] width 37 height 10
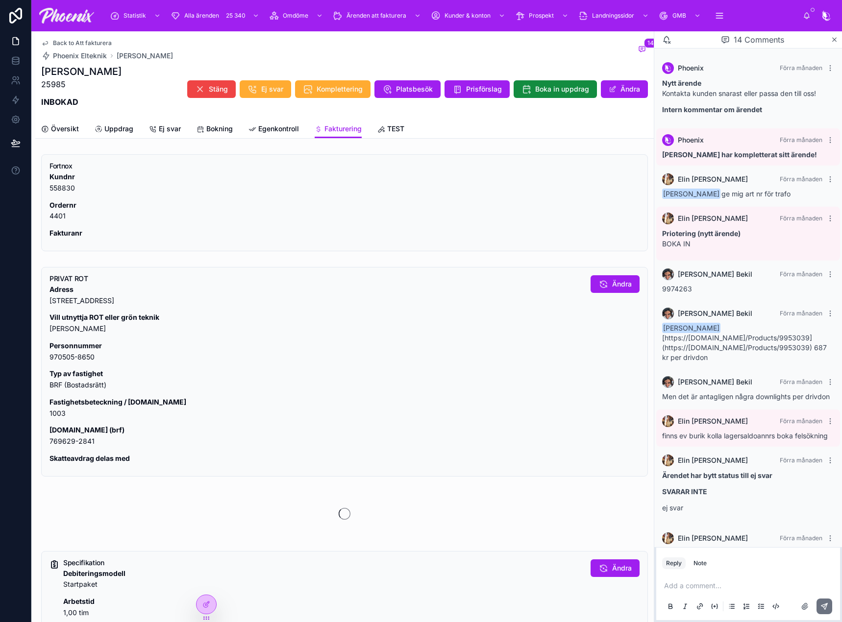
scroll to position [281, 0]
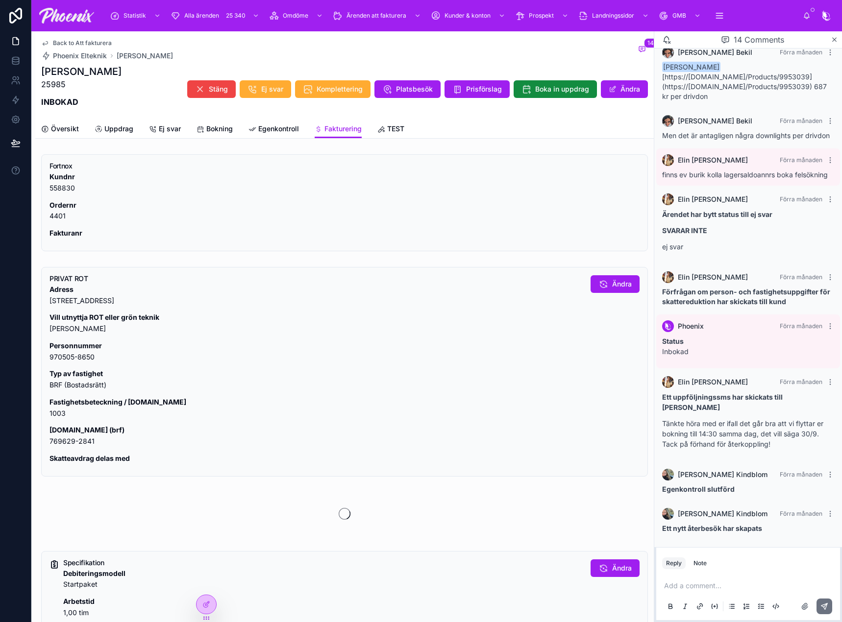
click at [55, 420] on div "Adress [STREET_ADDRESS] utnyttja ROT eller grön teknik JA Personnummer 970505-8…" at bounding box center [315, 374] width 533 height 180
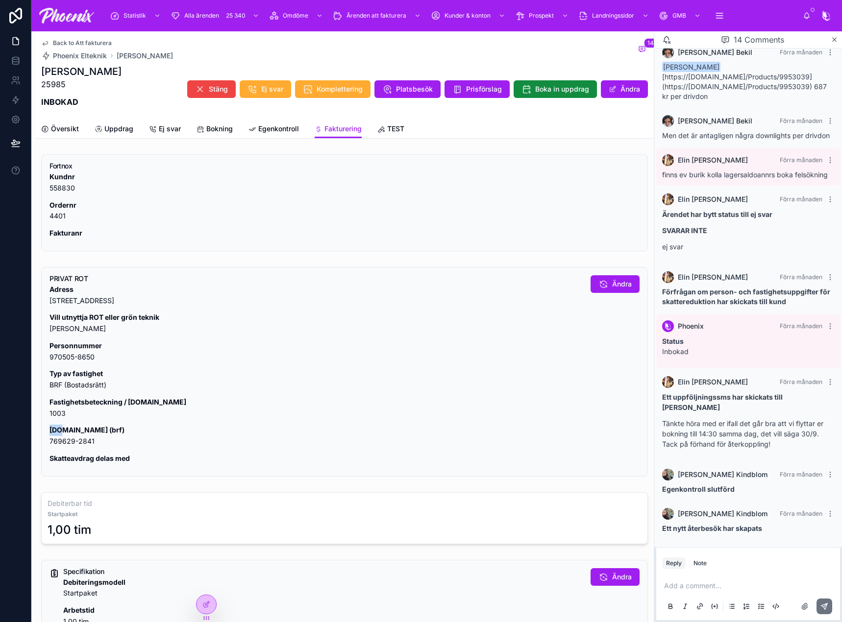
click at [55, 420] on div "Adress [STREET_ADDRESS] utnyttja ROT eller grön teknik JA Personnummer 970505-8…" at bounding box center [315, 374] width 533 height 180
click at [55, 408] on p "Fastighetsbeteckning / [DOMAIN_NAME] 1003" at bounding box center [315, 408] width 533 height 23
click at [65, 443] on p "[DOMAIN_NAME] (brf) 769629-2841" at bounding box center [315, 436] width 533 height 23
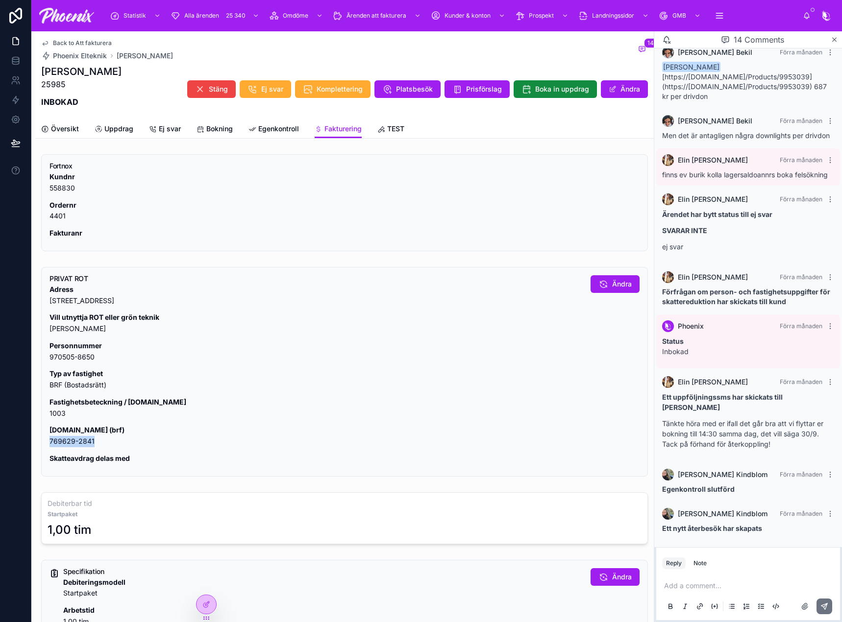
drag, startPoint x: 65, startPoint y: 443, endPoint x: 684, endPoint y: 343, distance: 627.4
click at [66, 443] on p "[DOMAIN_NAME] (brf) 769629-2841" at bounding box center [315, 436] width 533 height 23
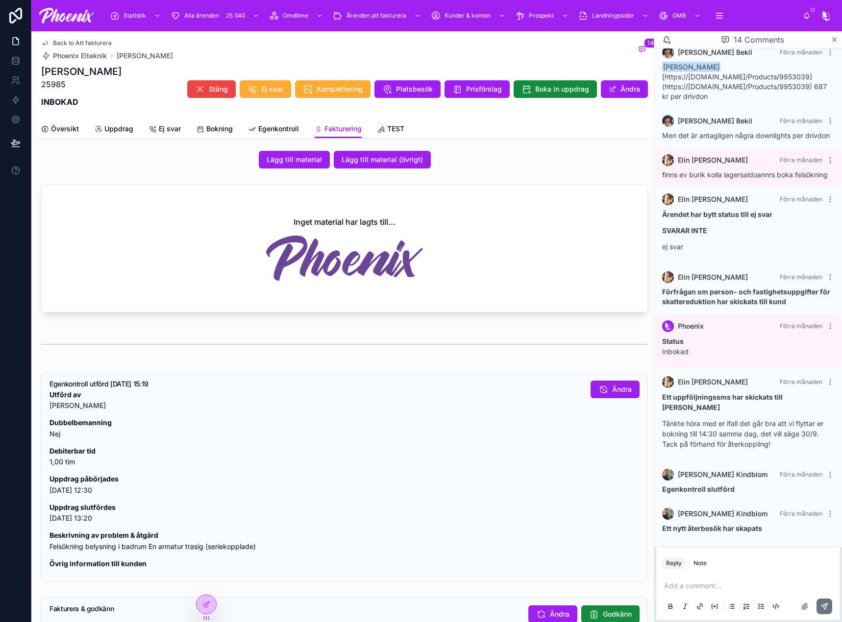
scroll to position [652, 0]
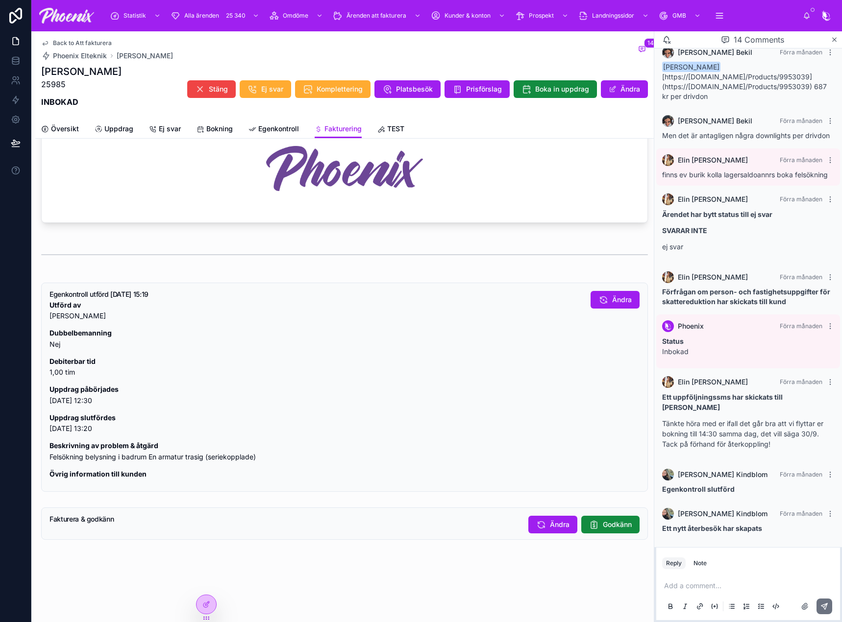
click at [575, 396] on div "Egenkontroll utförd [DATE] 15:19 Utförd av [PERSON_NAME] Dubbelbemanning Nej De…" at bounding box center [344, 388] width 590 height 195
click at [614, 525] on span "Godkänn" at bounding box center [617, 525] width 29 height 10
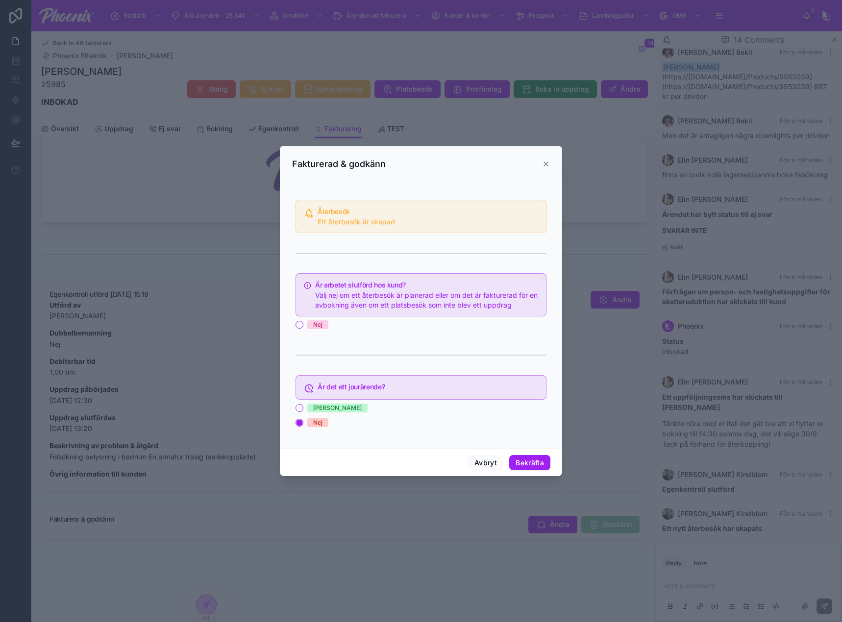
click at [306, 319] on div "Återbesök Ett återbesök är skapad Är arbetet slutförd hos kund? Välj nej om ett…" at bounding box center [420, 316] width 251 height 241
click at [300, 327] on button "Nej" at bounding box center [299, 325] width 8 height 8
click at [540, 469] on button "Bekräfta" at bounding box center [529, 463] width 41 height 16
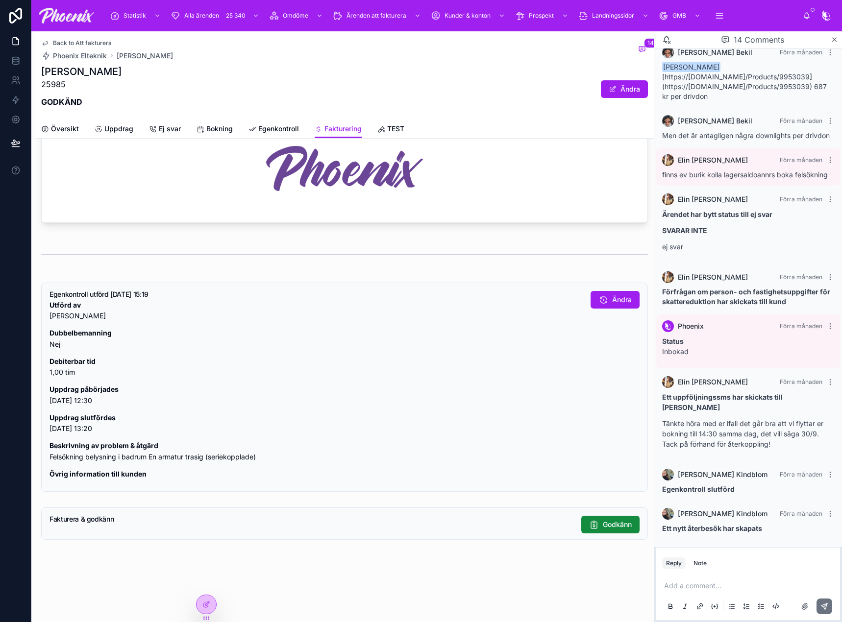
click at [93, 29] on div at bounding box center [66, 15] width 55 height 31
click at [86, 46] on span "Back to Att fakturera" at bounding box center [82, 43] width 59 height 8
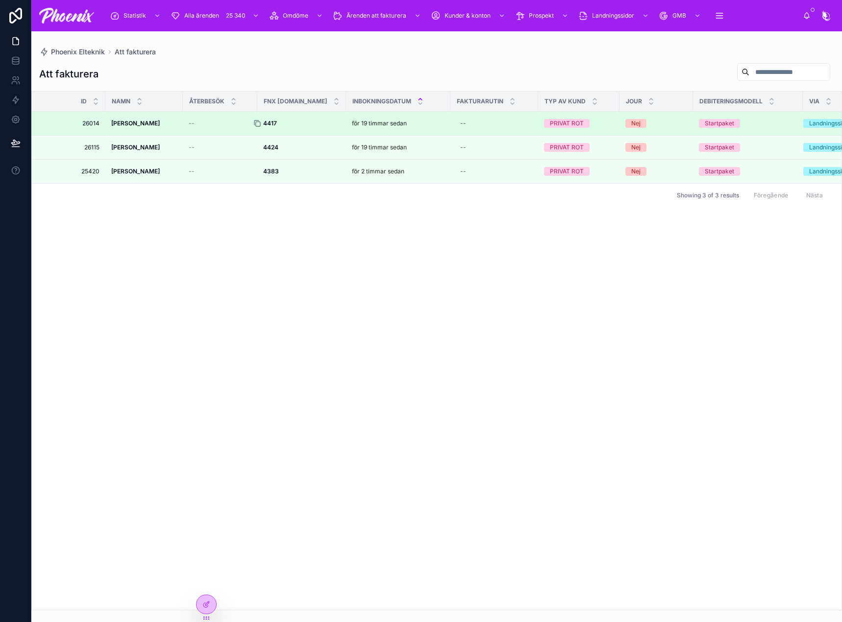
click at [259, 121] on icon at bounding box center [257, 124] width 8 height 8
click at [269, 122] on div "4417 4417" at bounding box center [301, 124] width 77 height 8
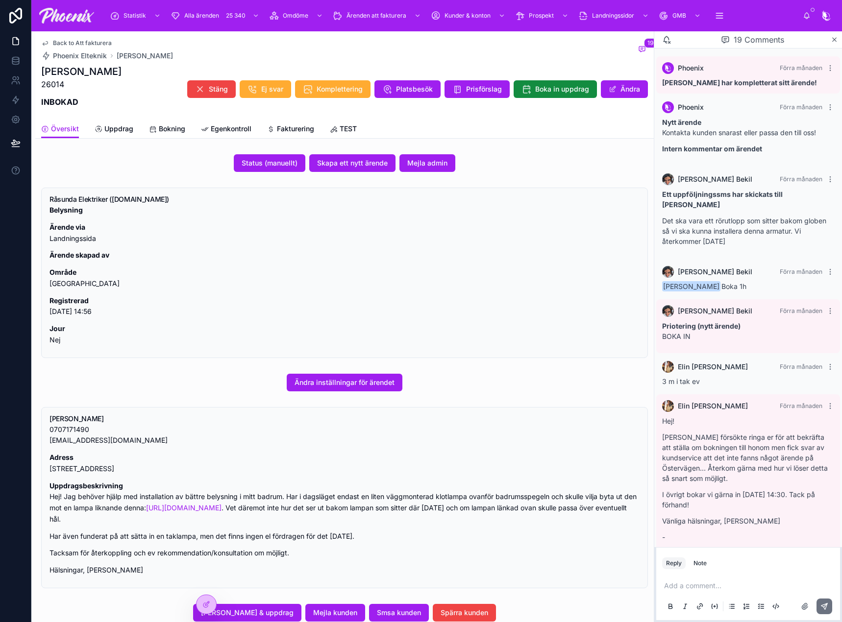
scroll to position [995, 0]
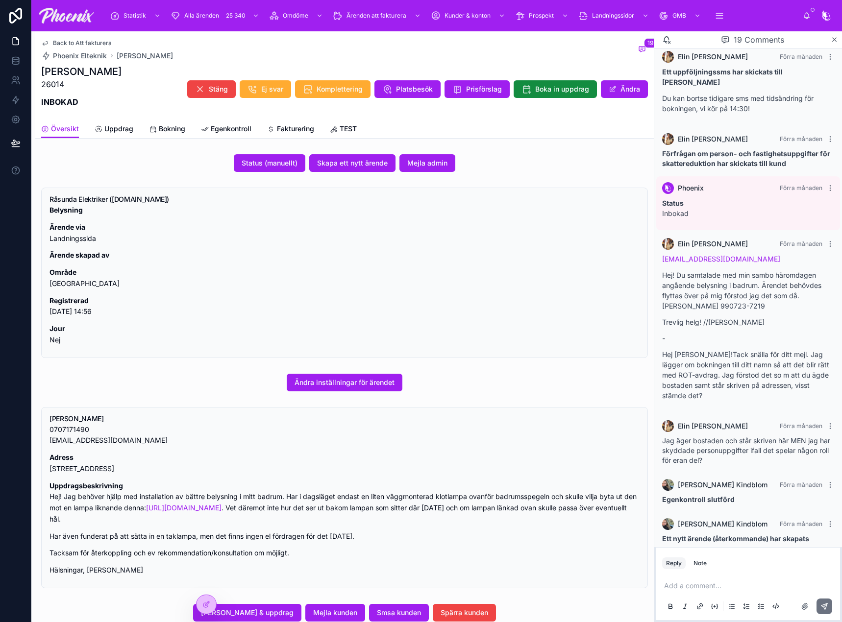
click at [57, 73] on h1 "[PERSON_NAME]" at bounding box center [81, 72] width 80 height 14
drag, startPoint x: 57, startPoint y: 73, endPoint x: 83, endPoint y: 67, distance: 26.6
click at [83, 67] on h1 "[PERSON_NAME]" at bounding box center [81, 72] width 80 height 14
click at [63, 469] on p "Adress [STREET_ADDRESS]" at bounding box center [344, 463] width 590 height 23
drag, startPoint x: 64, startPoint y: 469, endPoint x: 153, endPoint y: 456, distance: 90.6
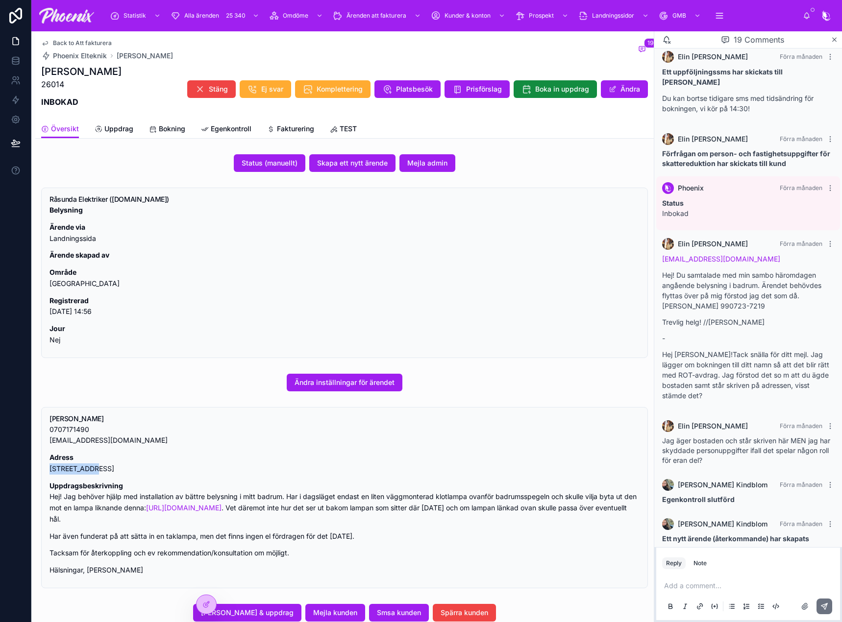
click at [90, 467] on p "Adress [STREET_ADDRESS]" at bounding box center [344, 463] width 590 height 23
click at [105, 468] on p "Adress [STREET_ADDRESS]" at bounding box center [344, 463] width 590 height 23
drag, startPoint x: 105, startPoint y: 468, endPoint x: 180, endPoint y: 449, distance: 77.4
click at [112, 468] on p "Adress [STREET_ADDRESS]" at bounding box center [344, 463] width 590 height 23
click at [124, 467] on p "Adress [STREET_ADDRESS]" at bounding box center [344, 463] width 590 height 23
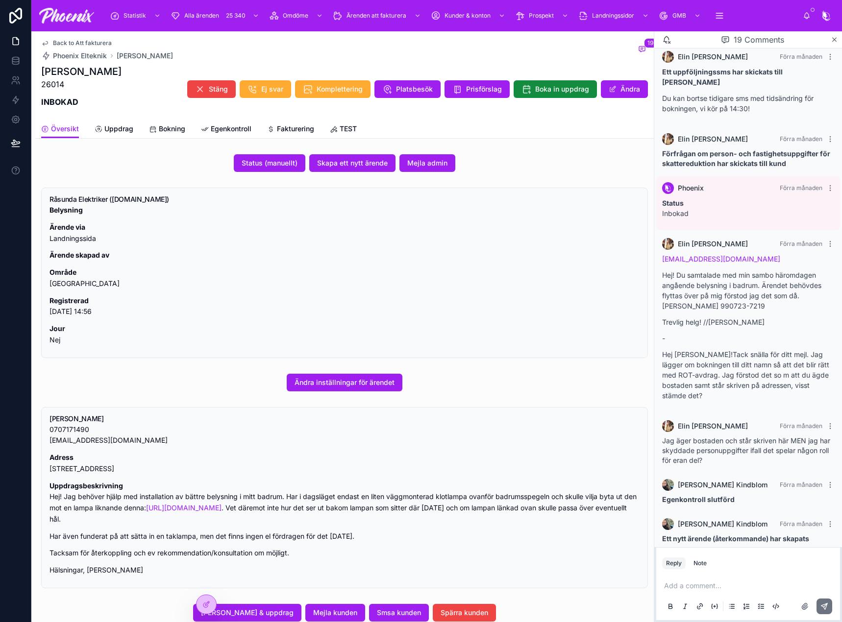
click at [124, 466] on p "Adress [STREET_ADDRESS]" at bounding box center [344, 463] width 590 height 23
click at [120, 466] on p "Adress [STREET_ADDRESS]" at bounding box center [344, 463] width 590 height 23
click at [307, 126] on span "Fakturering" at bounding box center [295, 129] width 37 height 10
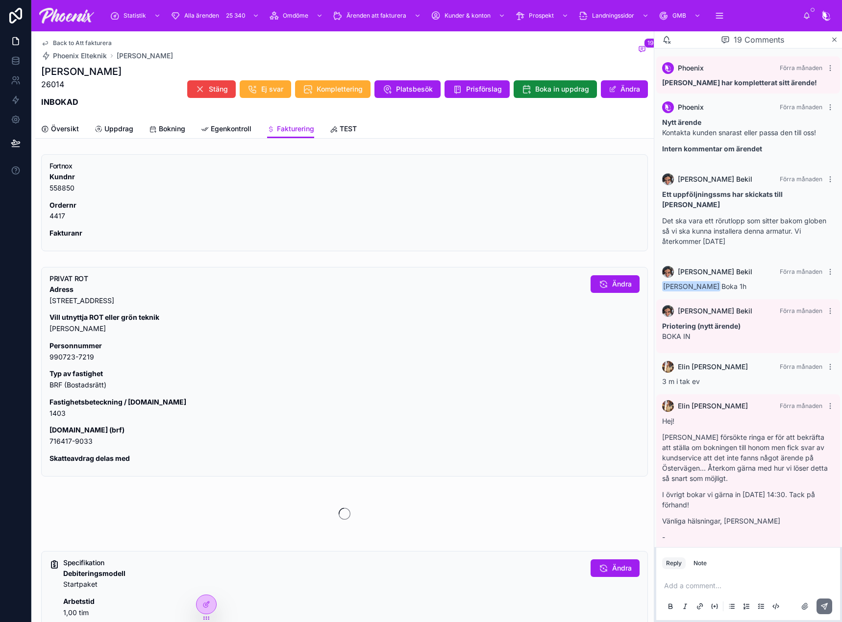
scroll to position [995, 0]
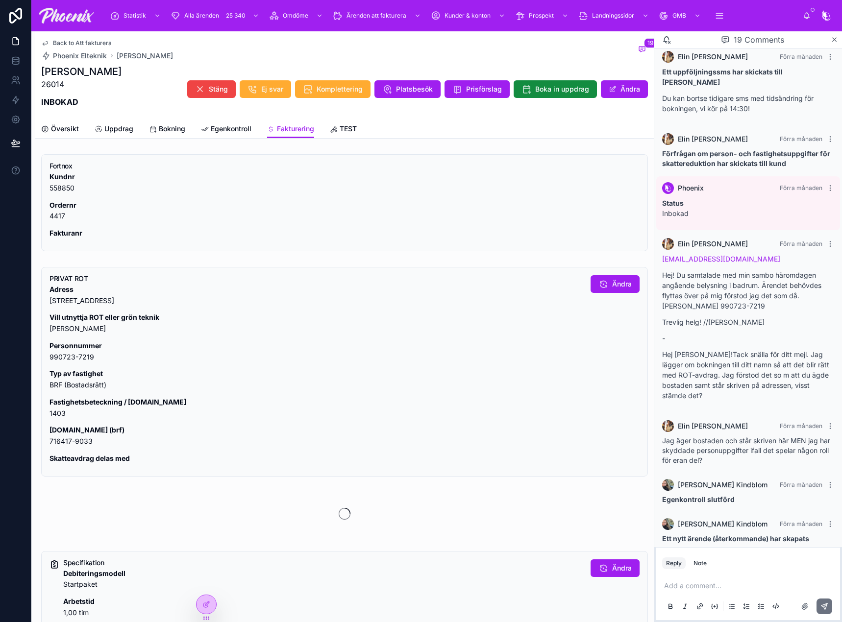
click at [56, 415] on p "Fastighetsbeteckning / [DOMAIN_NAME] 1403" at bounding box center [315, 408] width 533 height 23
drag, startPoint x: 56, startPoint y: 415, endPoint x: 73, endPoint y: 412, distance: 17.8
click at [55, 415] on p "Fastighetsbeteckning / [DOMAIN_NAME] 1403" at bounding box center [315, 408] width 533 height 23
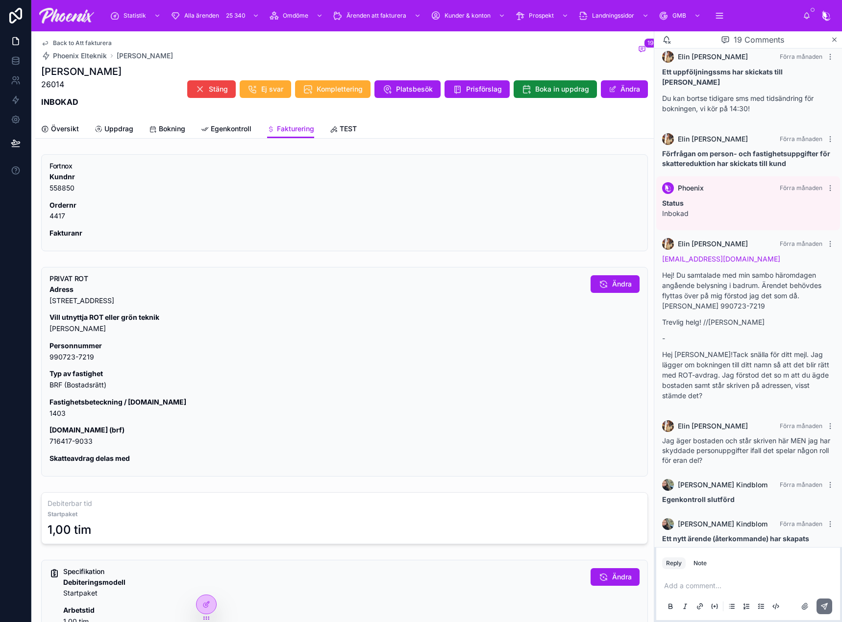
click at [85, 437] on p "[DOMAIN_NAME] (brf) 716417-9033" at bounding box center [315, 436] width 533 height 23
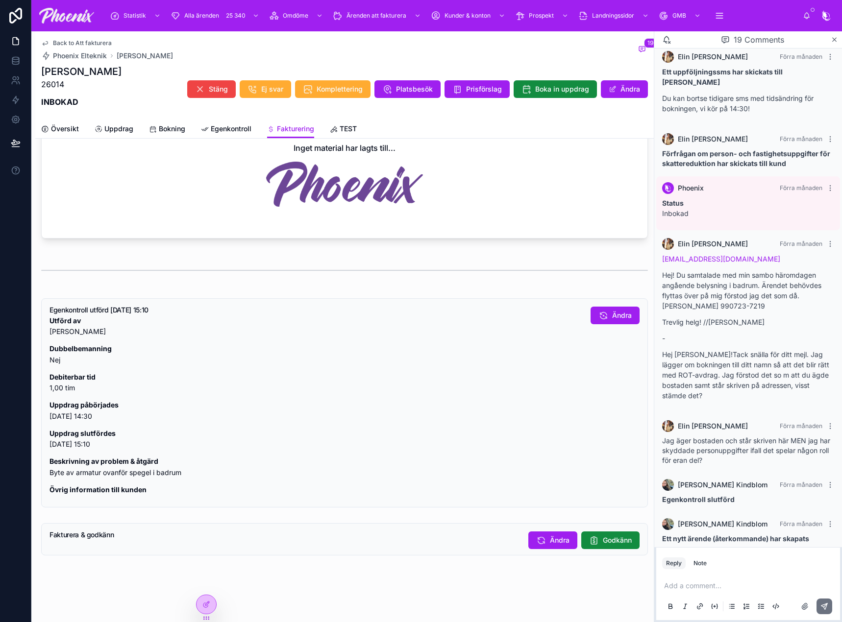
scroll to position [652, 0]
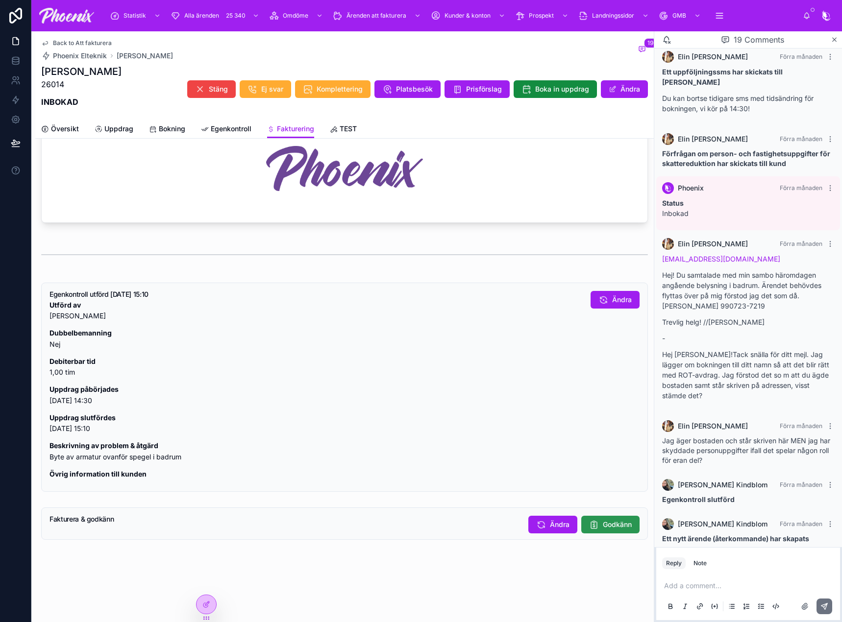
click at [620, 524] on span "Godkänn" at bounding box center [617, 525] width 29 height 10
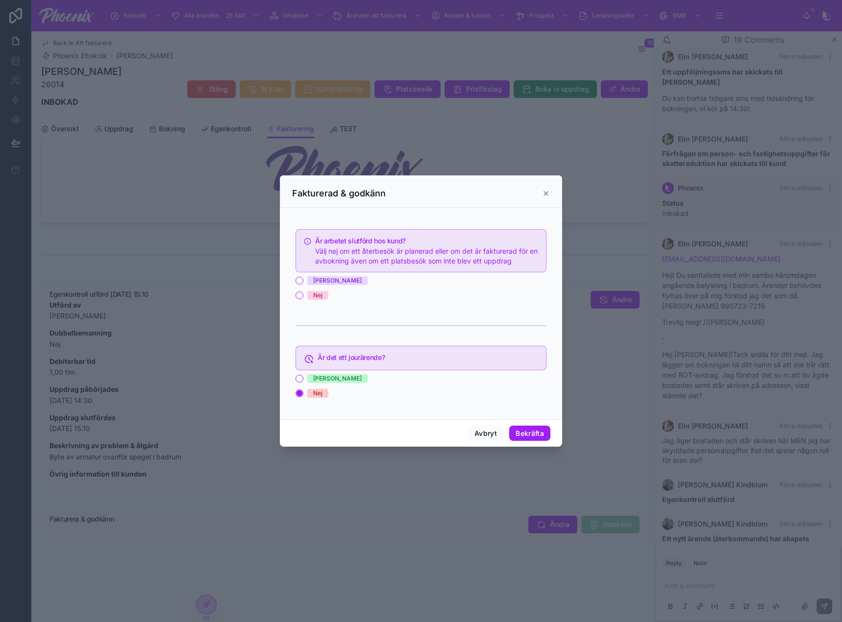
click at [303, 281] on div "[PERSON_NAME]" at bounding box center [420, 280] width 251 height 9
click at [299, 279] on button "[PERSON_NAME]" at bounding box center [299, 281] width 8 height 8
click at [531, 437] on button "Bekräfta" at bounding box center [529, 434] width 41 height 16
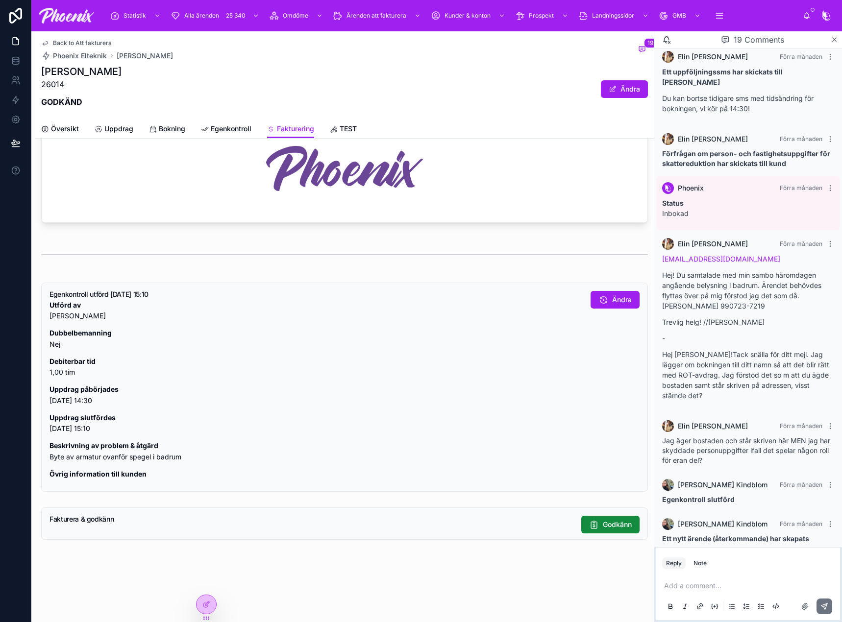
click at [88, 43] on span "Back to Att fakturera" at bounding box center [82, 43] width 59 height 8
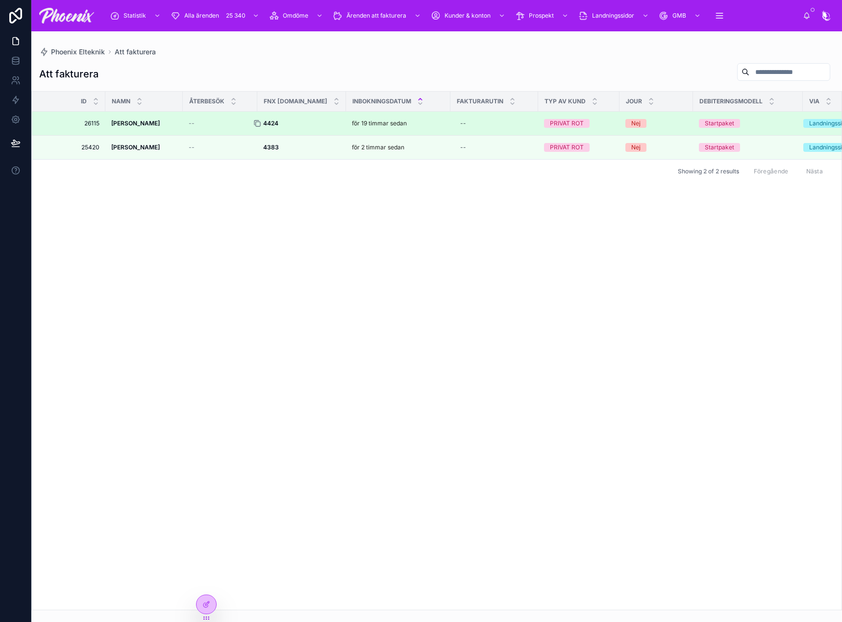
click at [254, 126] on icon at bounding box center [257, 124] width 8 height 8
click at [274, 121] on strong "4424" at bounding box center [270, 123] width 15 height 7
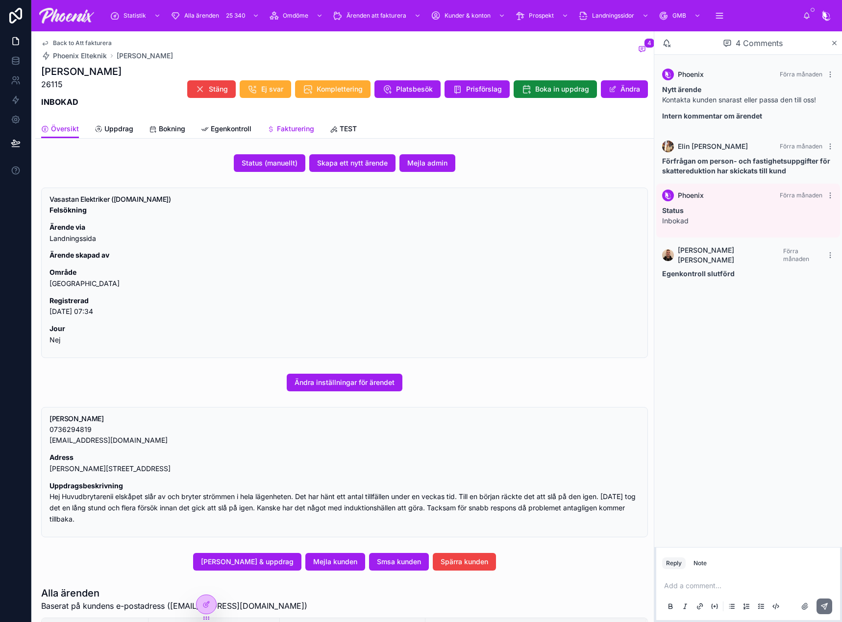
click at [291, 132] on span "Fakturering" at bounding box center [295, 129] width 37 height 10
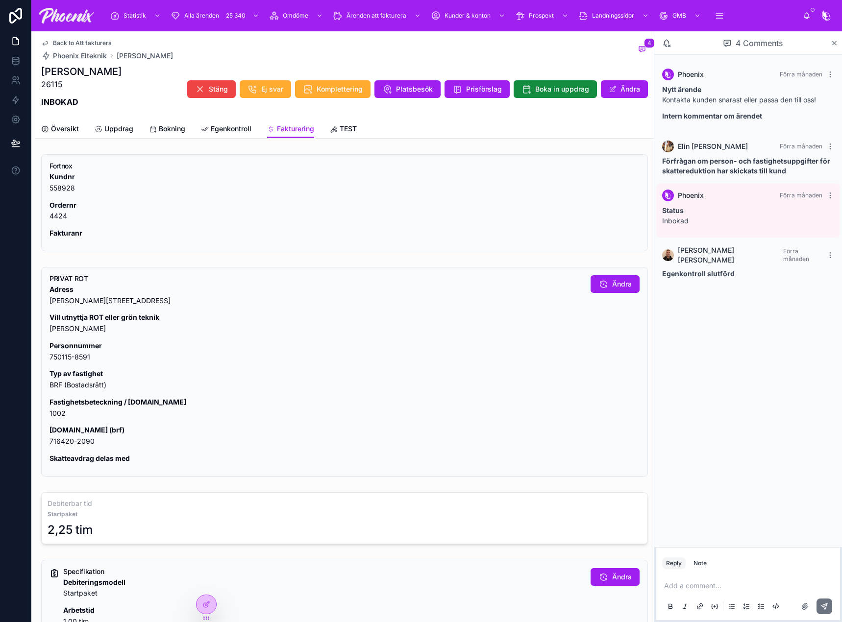
click at [54, 417] on p "Fastighetsbeteckning / [DOMAIN_NAME] 1002" at bounding box center [315, 408] width 533 height 23
click at [65, 437] on p "[DOMAIN_NAME] (brf) 716420-2090" at bounding box center [315, 436] width 533 height 23
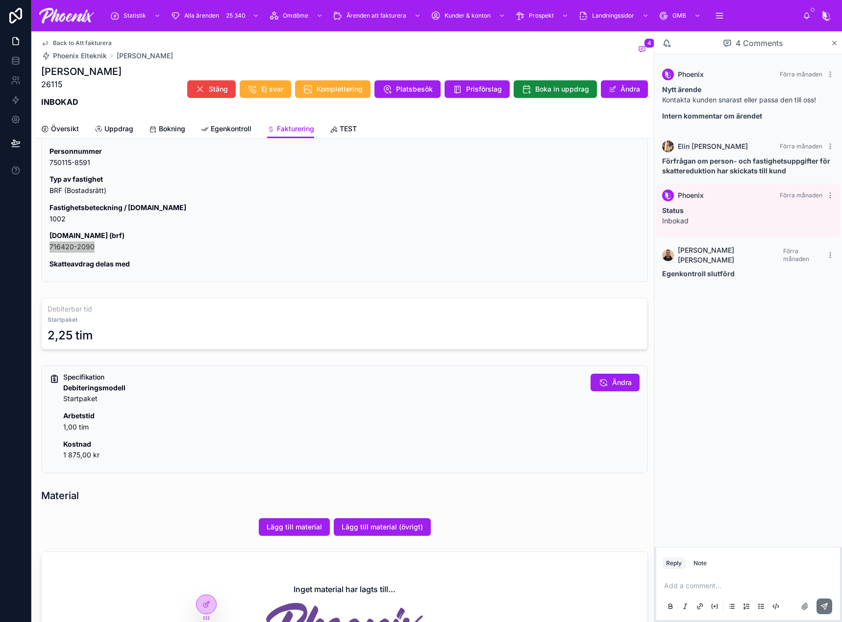
scroll to position [196, 0]
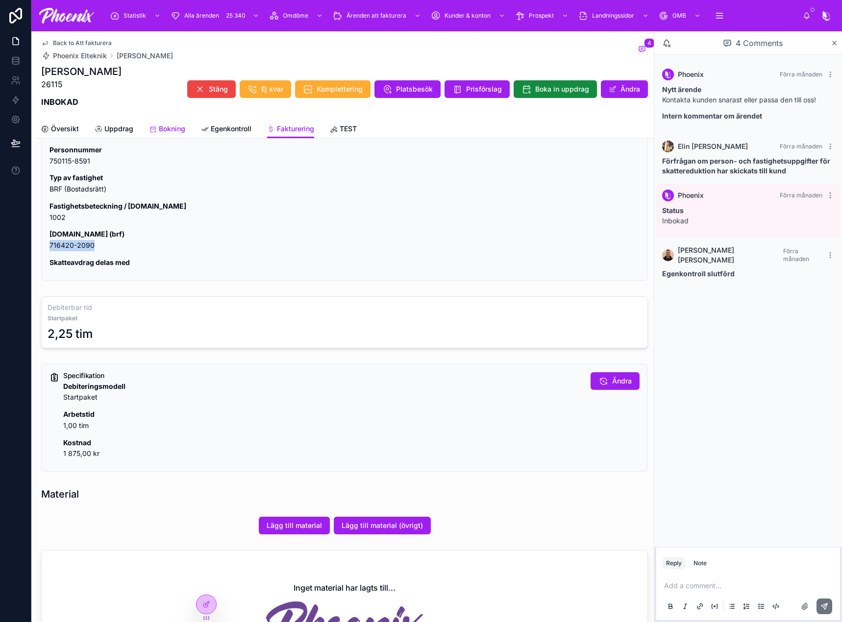
click at [182, 129] on span "Bokning" at bounding box center [172, 129] width 26 height 10
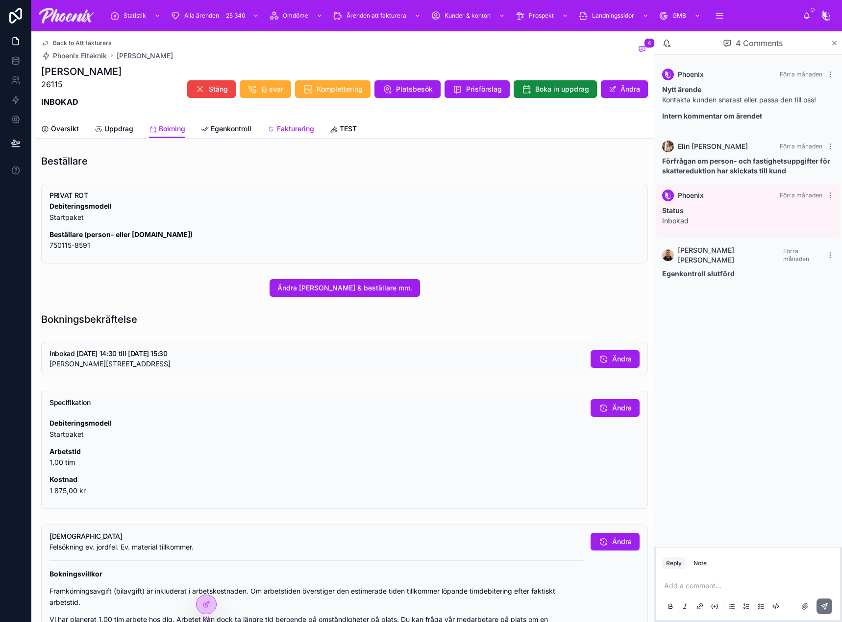
click at [281, 130] on span "Fakturering" at bounding box center [295, 129] width 37 height 10
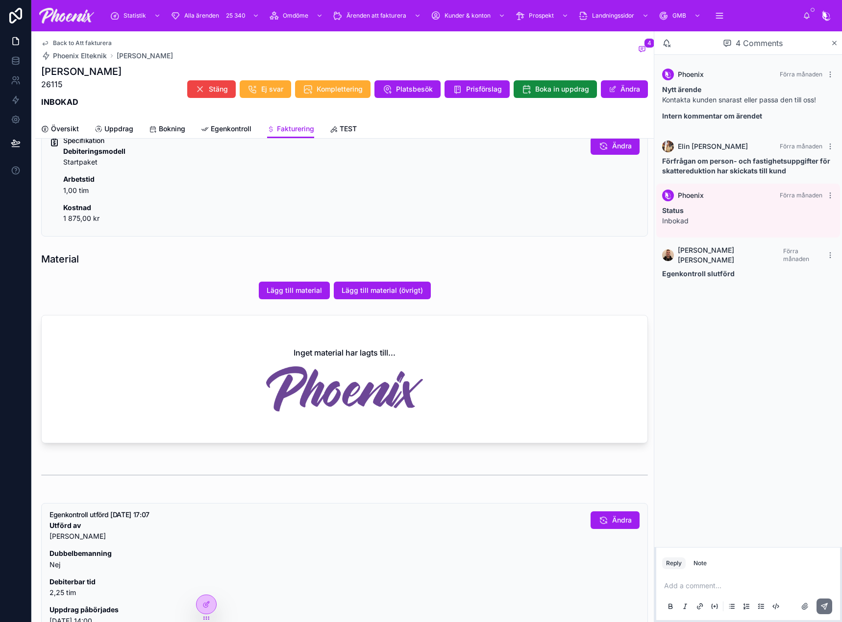
scroll to position [663, 0]
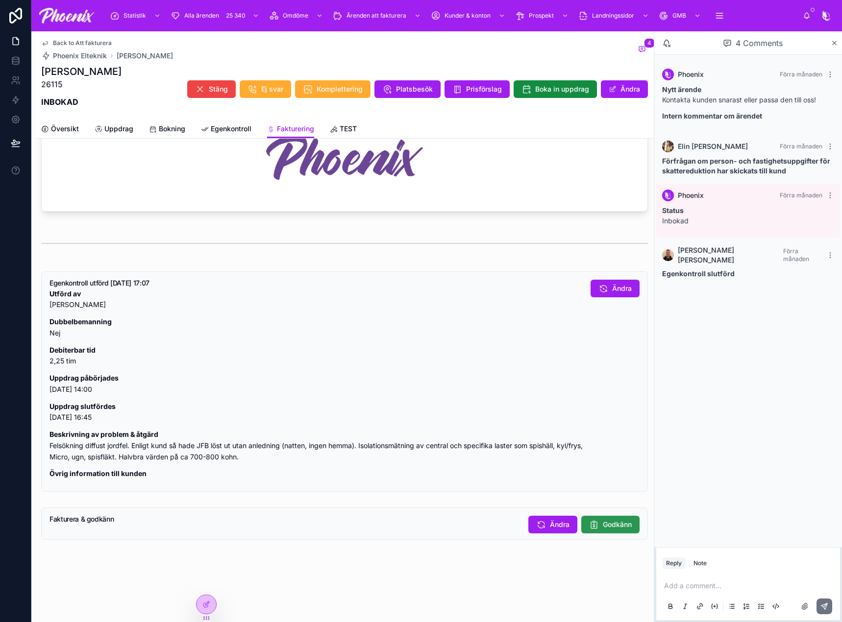
click at [620, 520] on button "Godkänn" at bounding box center [610, 525] width 58 height 18
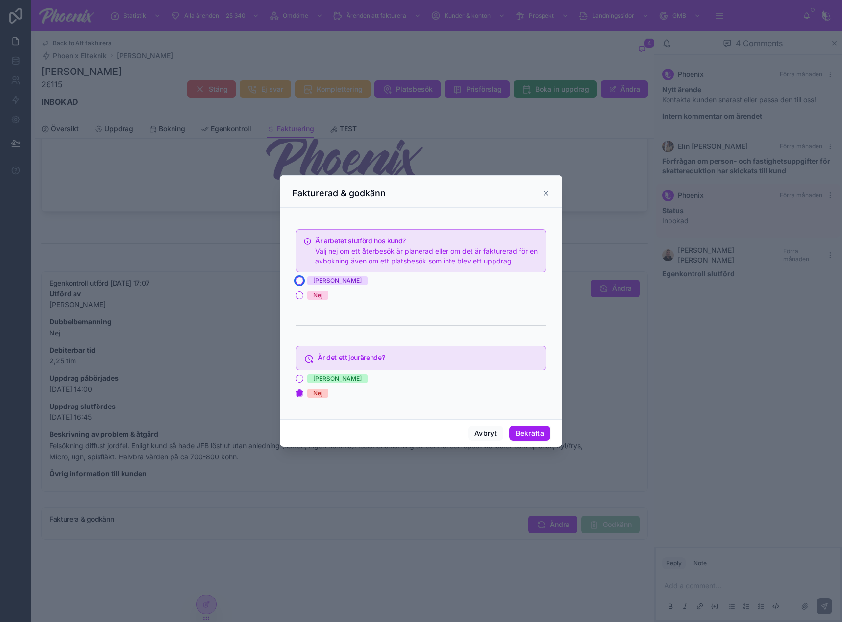
click at [301, 283] on button "[PERSON_NAME]" at bounding box center [299, 281] width 8 height 8
click at [533, 433] on button "Bekräfta" at bounding box center [529, 434] width 41 height 16
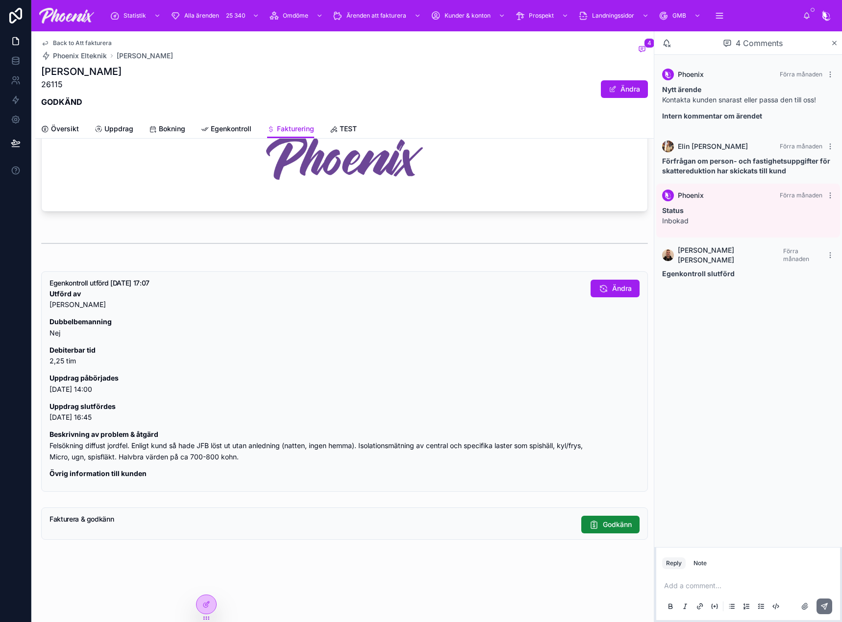
click at [68, 39] on div "Back to Att fakturera Phoenix Elteknik [PERSON_NAME] 4 [PERSON_NAME] 26115 GODK…" at bounding box center [344, 75] width 607 height 88
click at [68, 42] on span "Back to Att fakturera" at bounding box center [82, 43] width 59 height 8
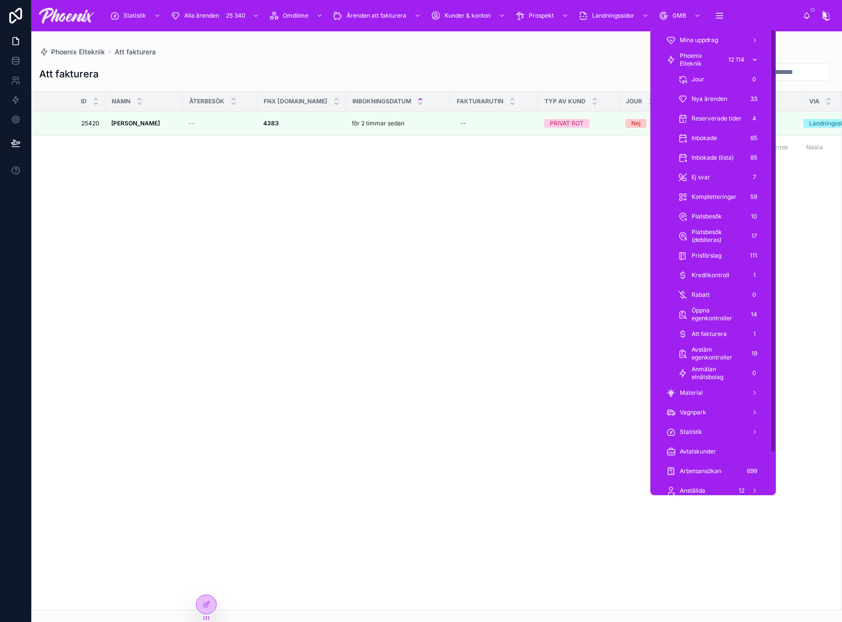
click at [687, 59] on span "Phoenix Elteknik" at bounding box center [701, 60] width 42 height 16
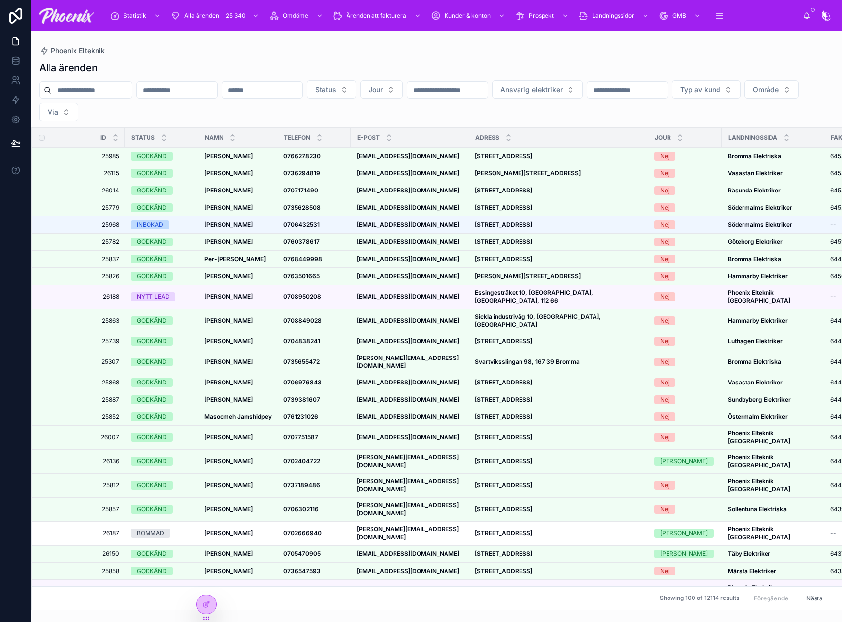
click at [118, 97] on input "text" at bounding box center [91, 90] width 80 height 14
paste input "*****"
type input "*****"
click at [185, 64] on div "Alla ärenden" at bounding box center [436, 68] width 795 height 14
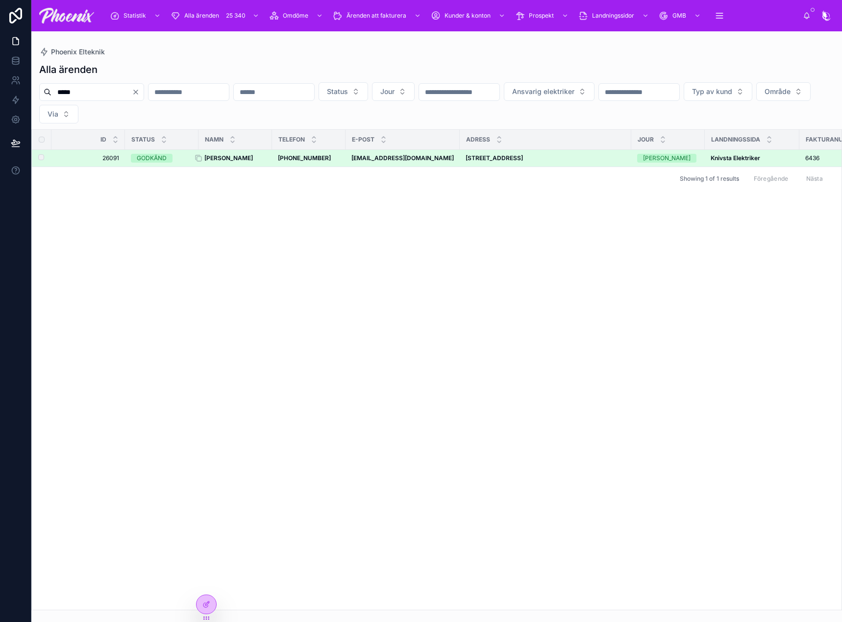
click at [225, 156] on strong "[PERSON_NAME]" at bounding box center [228, 157] width 49 height 7
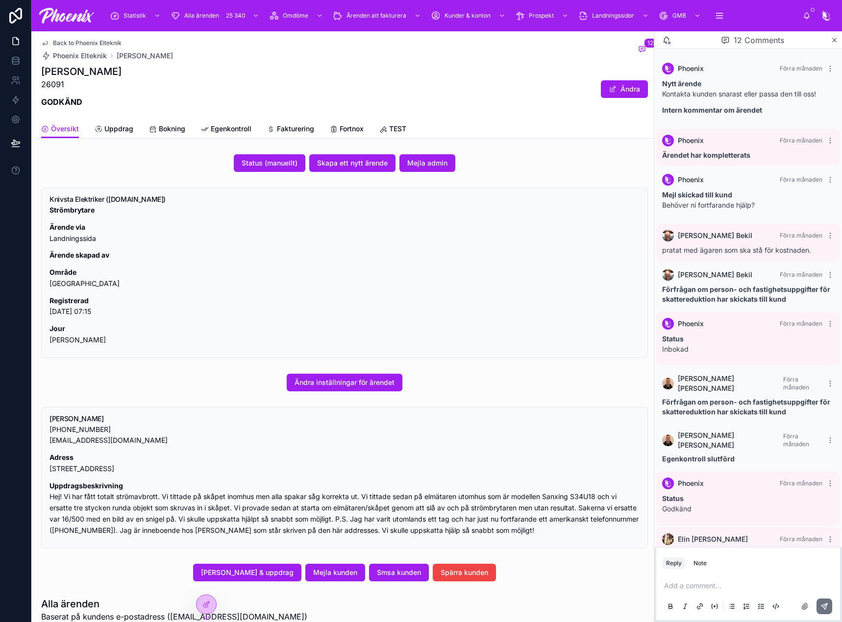
scroll to position [148, 0]
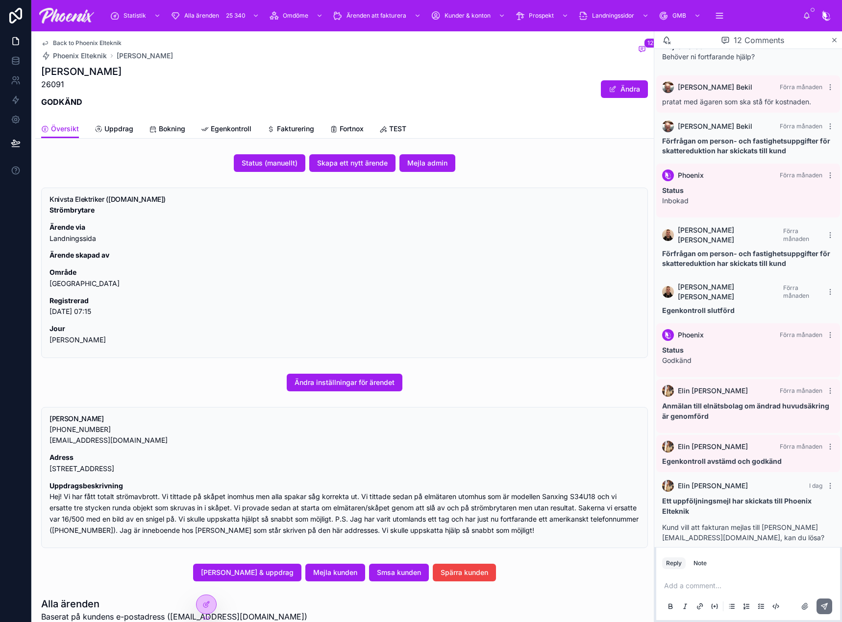
drag, startPoint x: 516, startPoint y: 201, endPoint x: 522, endPoint y: 193, distance: 9.5
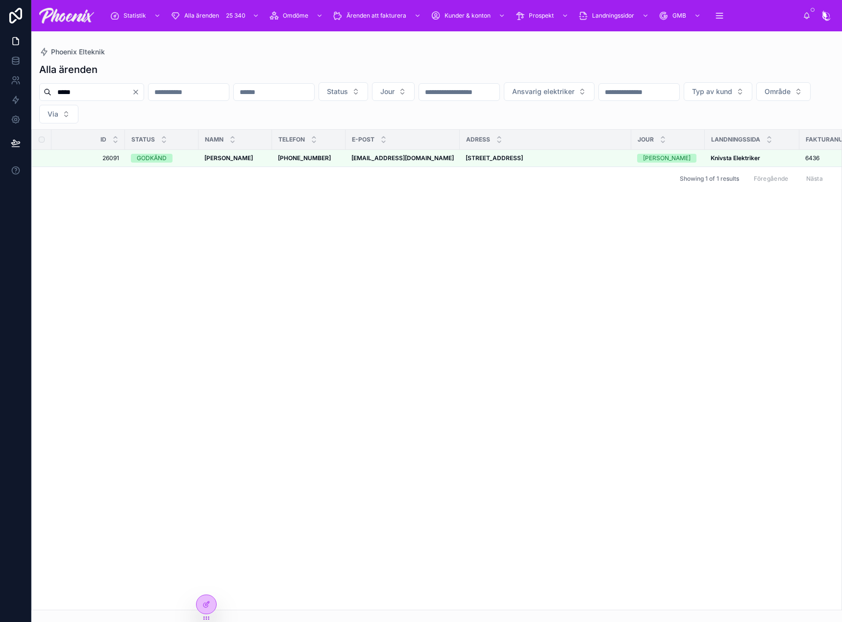
click at [123, 90] on input "*****" at bounding box center [91, 92] width 80 height 14
paste input "**********"
drag, startPoint x: 473, startPoint y: 265, endPoint x: 636, endPoint y: 243, distance: 164.1
click at [483, 262] on div "Id Status NAMN TELEFON E-POST ADRESS JOUR LANDNINGSSIDA Fakturanummer Tjänst se…" at bounding box center [436, 370] width 809 height 480
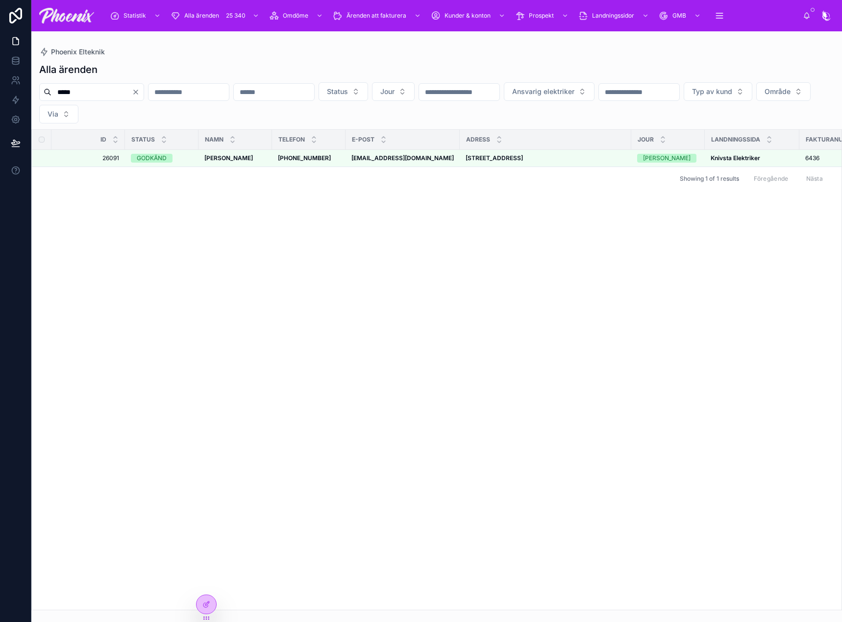
click at [105, 87] on input "*****" at bounding box center [91, 92] width 80 height 14
paste input "text"
type input "*****"
click at [221, 159] on strong "[PERSON_NAME]" at bounding box center [228, 157] width 49 height 7
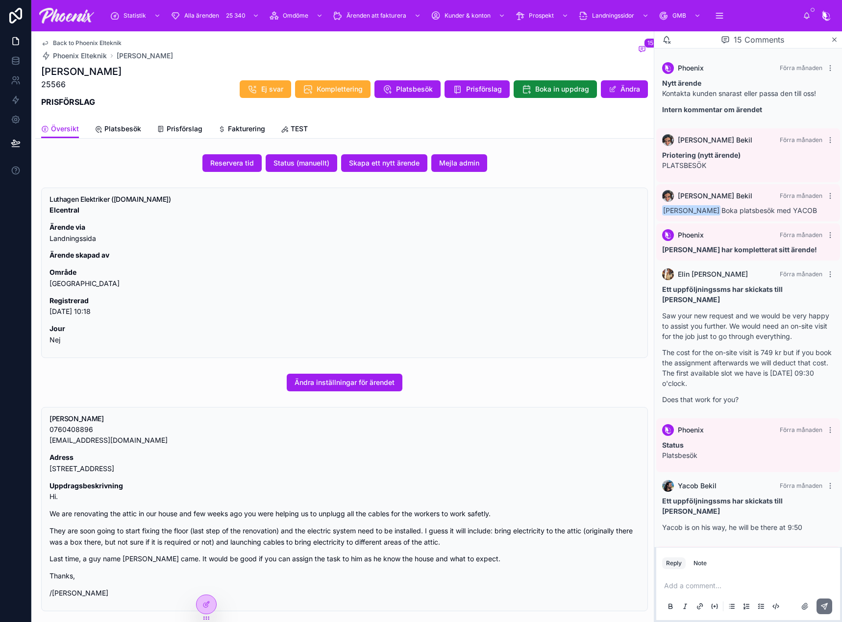
scroll to position [2499, 0]
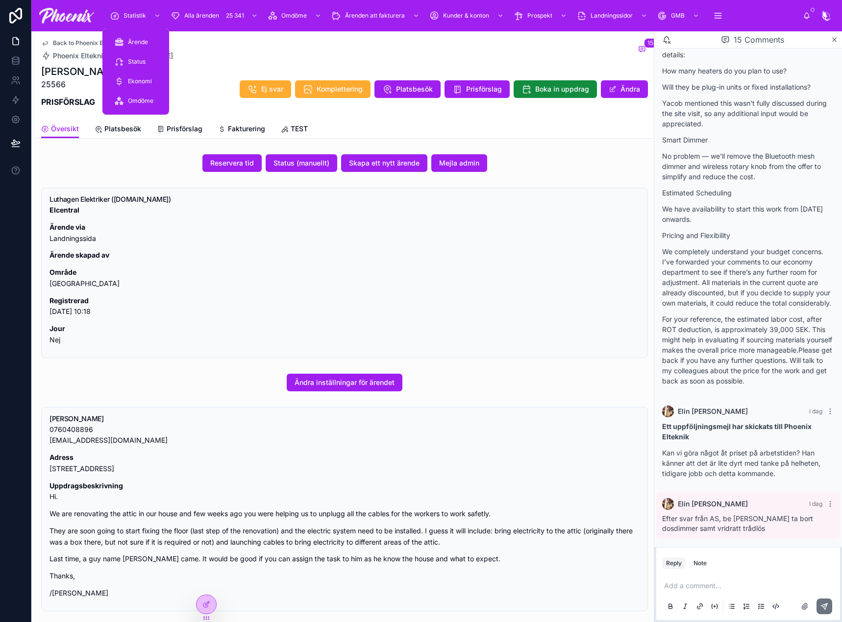
click at [78, 15] on img at bounding box center [66, 16] width 55 height 16
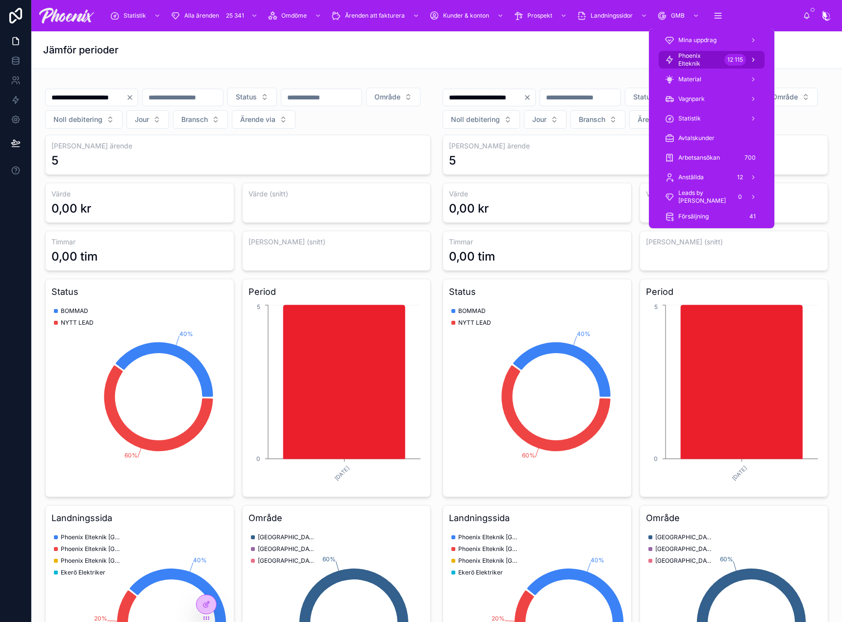
click at [708, 54] on span "Phoenix Elteknik" at bounding box center [699, 60] width 42 height 16
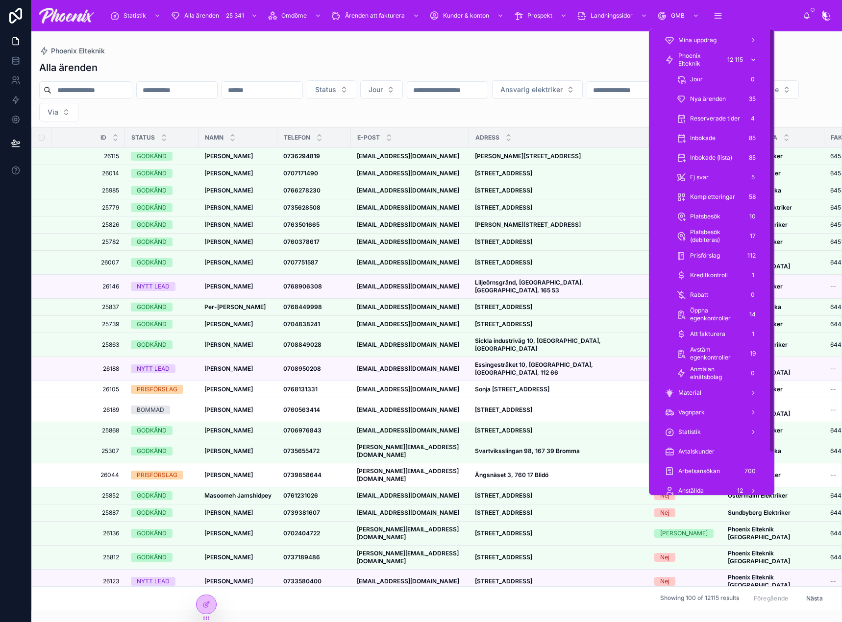
click at [711, 56] on span "Phoenix Elteknik" at bounding box center [699, 60] width 42 height 16
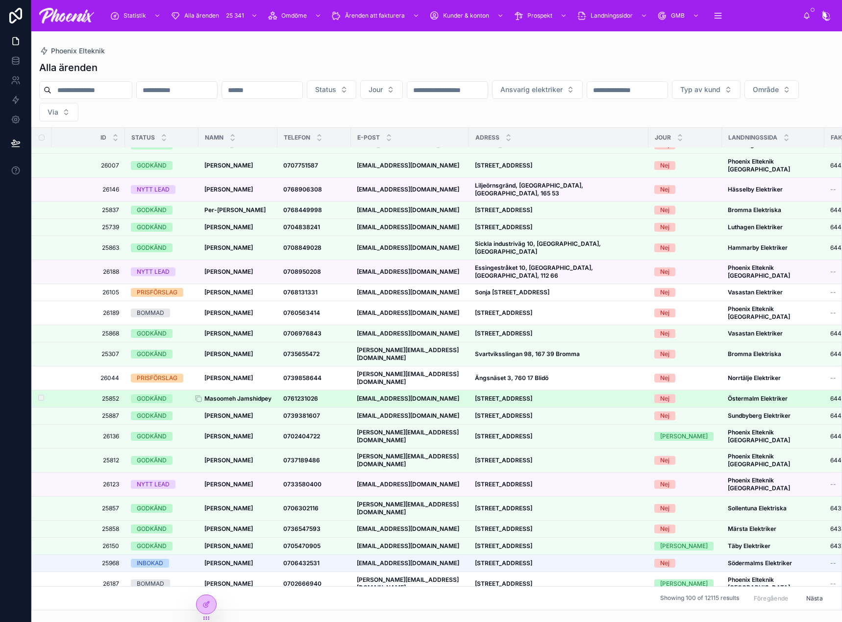
scroll to position [98, 0]
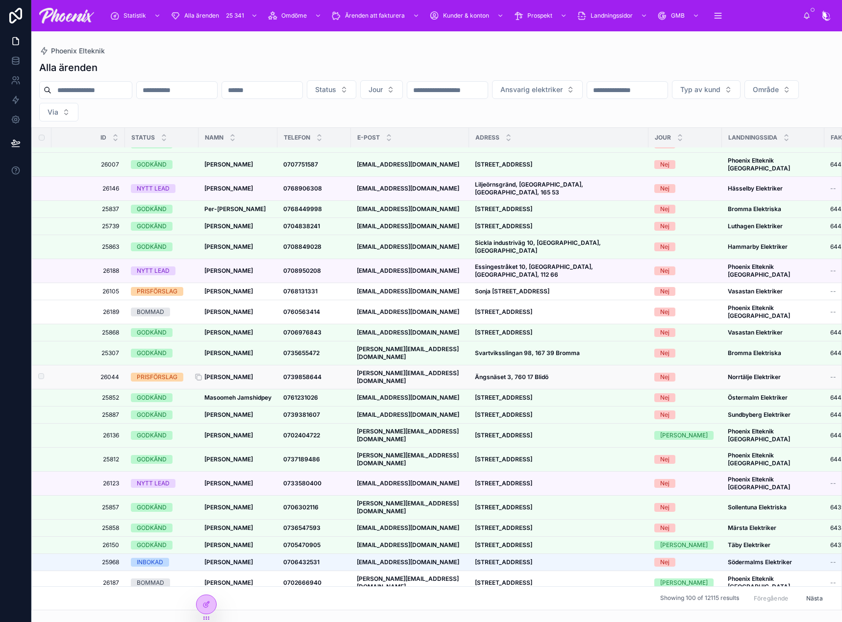
click at [242, 373] on strong "[PERSON_NAME]" at bounding box center [228, 376] width 49 height 7
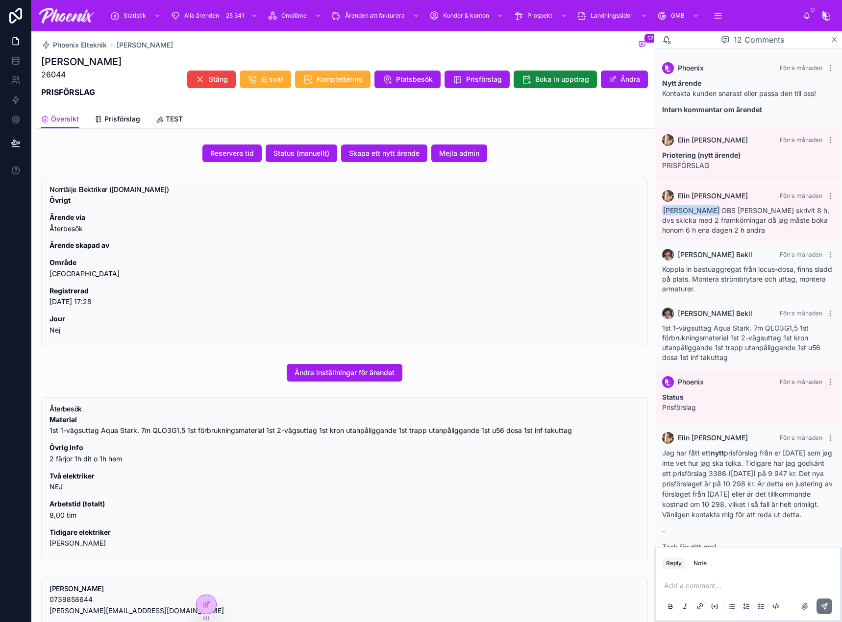
scroll to position [934, 0]
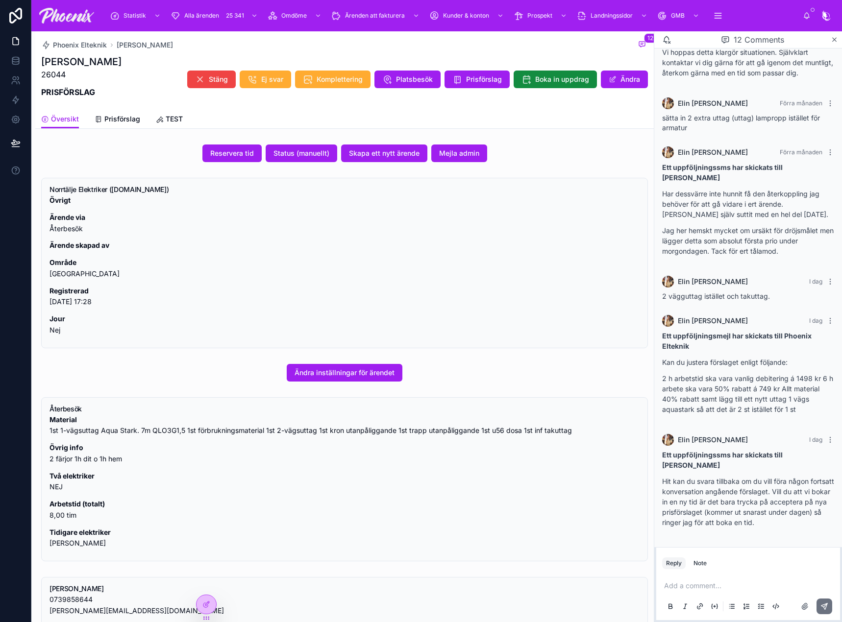
click at [696, 501] on p "Hit kan du svara tillbaka om du vill föra någon fortsatt konversation angående …" at bounding box center [748, 501] width 172 height 51
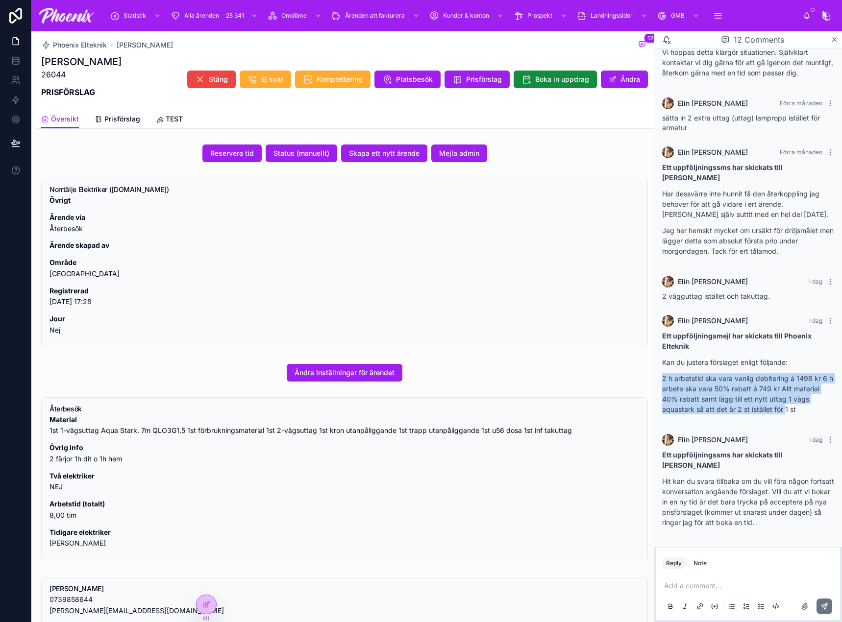
drag, startPoint x: 660, startPoint y: 376, endPoint x: 786, endPoint y: 413, distance: 131.2
click at [786, 413] on div "[PERSON_NAME] [DATE] Ett uppföljningsmejl har skickats till Phoenix Elteknik Ka…" at bounding box center [748, 367] width 184 height 117
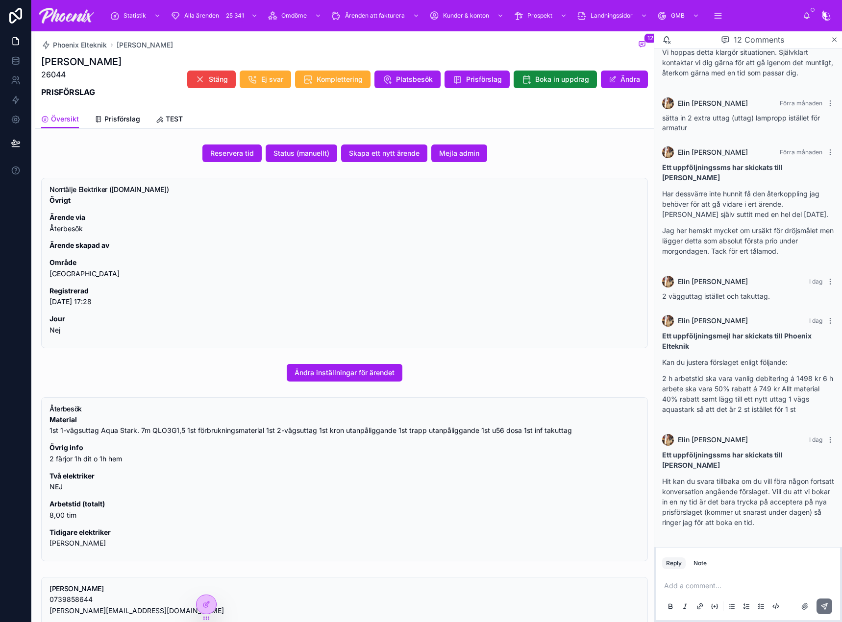
click at [803, 415] on div "Ett uppföljningsmejl har skickats till Phoenix Elteknik Kan du justera förslage…" at bounding box center [748, 376] width 172 height 90
click at [804, 415] on div "Ett uppföljningsmejl har skickats till Phoenix Elteknik Kan du justera förslage…" at bounding box center [748, 376] width 172 height 90
click at [113, 122] on span "Prisförslag" at bounding box center [122, 119] width 36 height 10
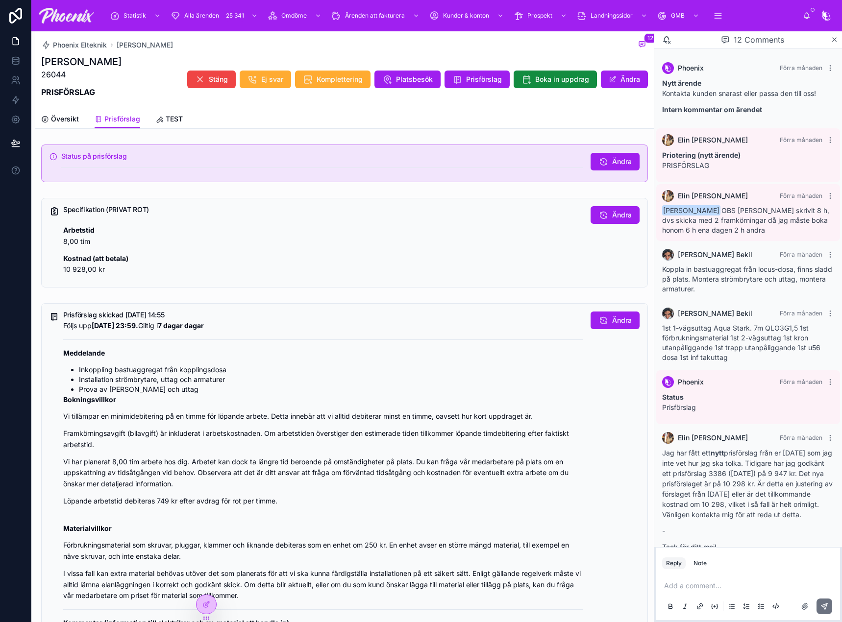
scroll to position [934, 0]
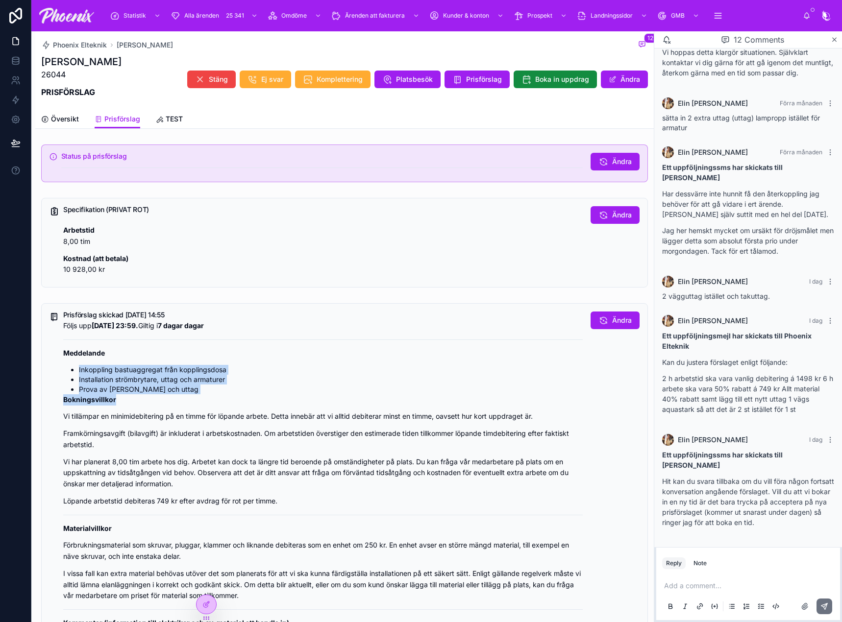
drag, startPoint x: 136, startPoint y: 363, endPoint x: 333, endPoint y: 424, distance: 206.7
click at [222, 407] on div "Följs upp [DATE] 23:59. Giltig i 7 dagar dagar Meddelande Inkoppling bastuaggre…" at bounding box center [322, 474] width 519 height 309
click at [368, 440] on p "Framkörningsavgift (bilavgift) är inkluderat i arbetskostnaden. Om arbetstiden …" at bounding box center [322, 439] width 519 height 23
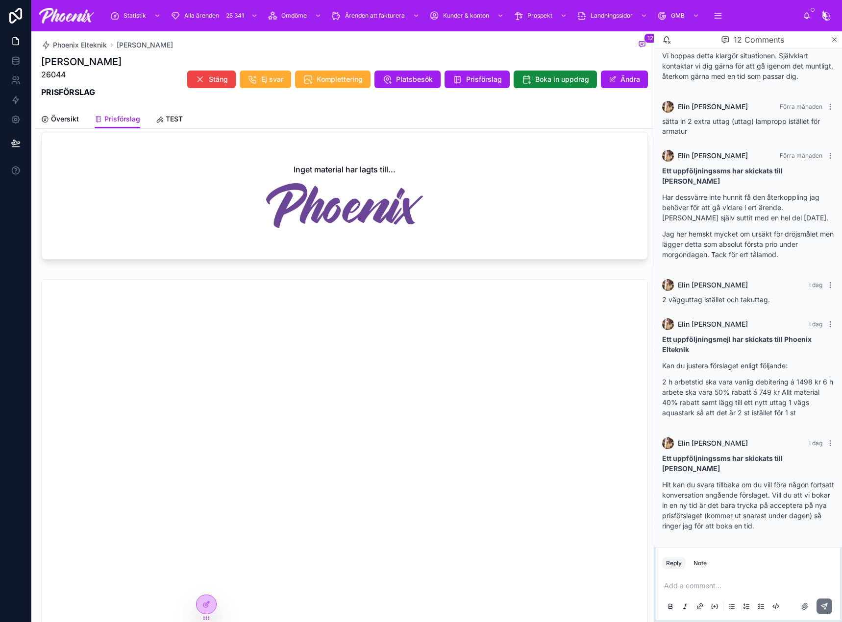
scroll to position [885, 0]
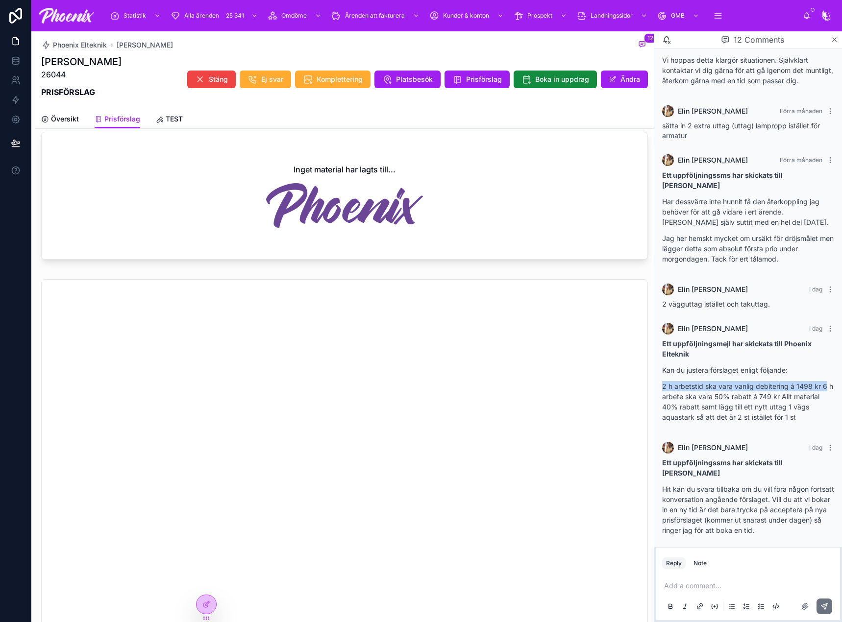
drag, startPoint x: 663, startPoint y: 428, endPoint x: 827, endPoint y: 428, distance: 163.6
click at [827, 428] on div "[PERSON_NAME] [DATE] Ett uppföljningsmejl har skickats till Phoenix Elteknik Ka…" at bounding box center [748, 375] width 184 height 117
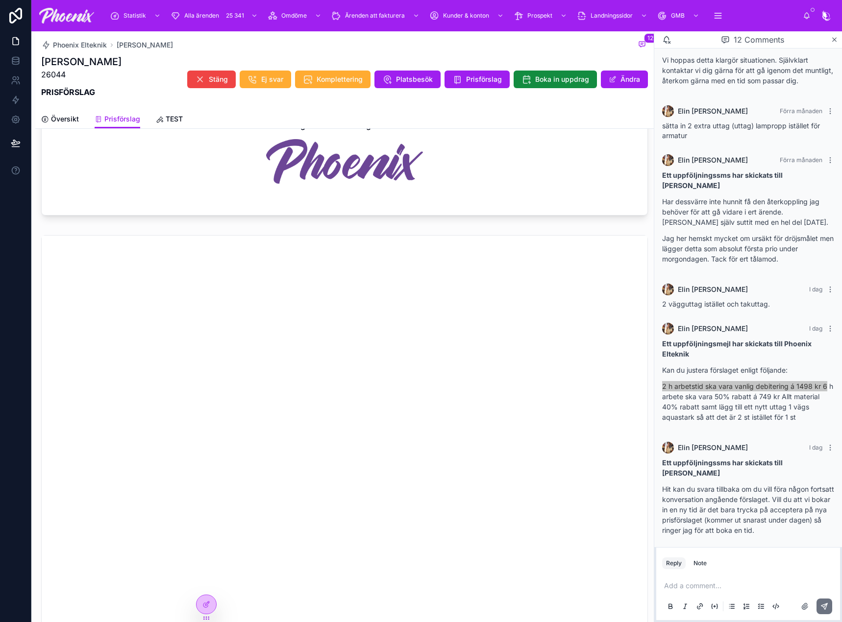
scroll to position [637, 0]
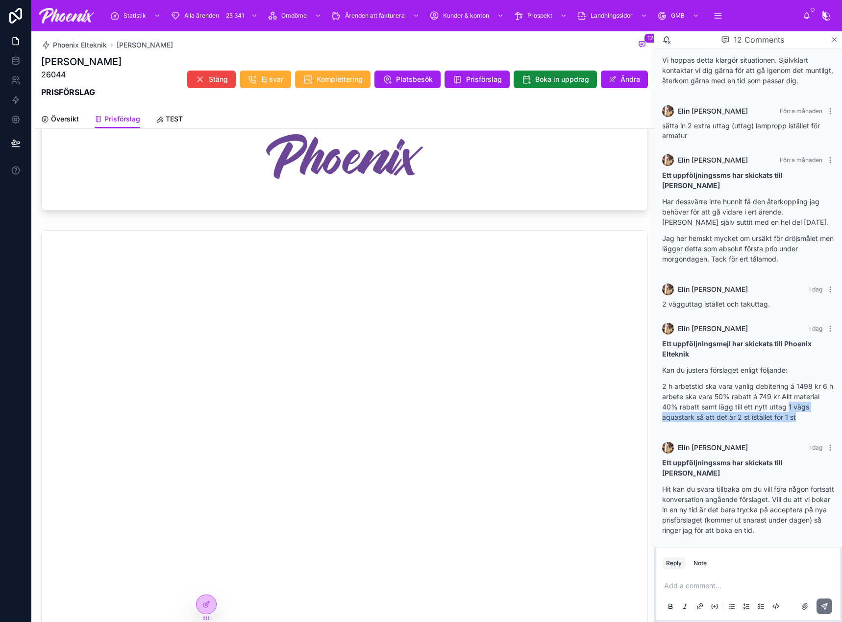
drag, startPoint x: 799, startPoint y: 455, endPoint x: 790, endPoint y: 449, distance: 10.6
click at [787, 422] on p "2 h arbetstid ska vara vanlig debitering á 1498 kr 6 h arbete ska vara 50% raba…" at bounding box center [748, 401] width 172 height 41
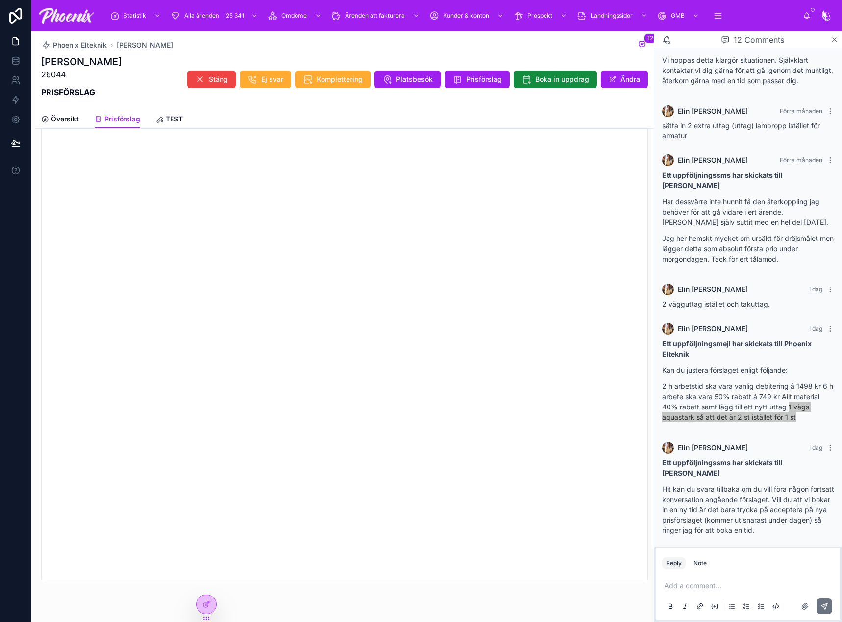
scroll to position [934, 0]
click at [466, 78] on span "Prisförslag" at bounding box center [484, 79] width 36 height 10
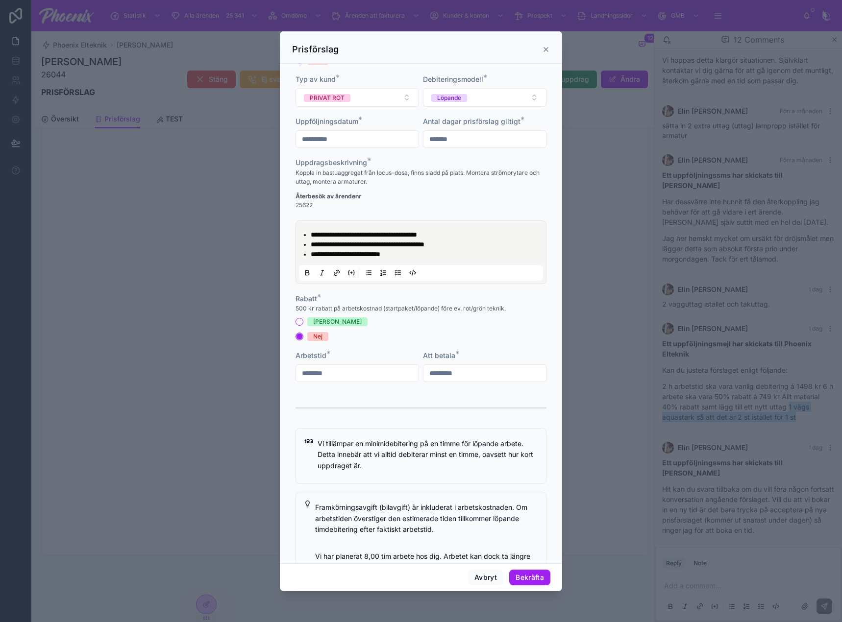
scroll to position [98, 0]
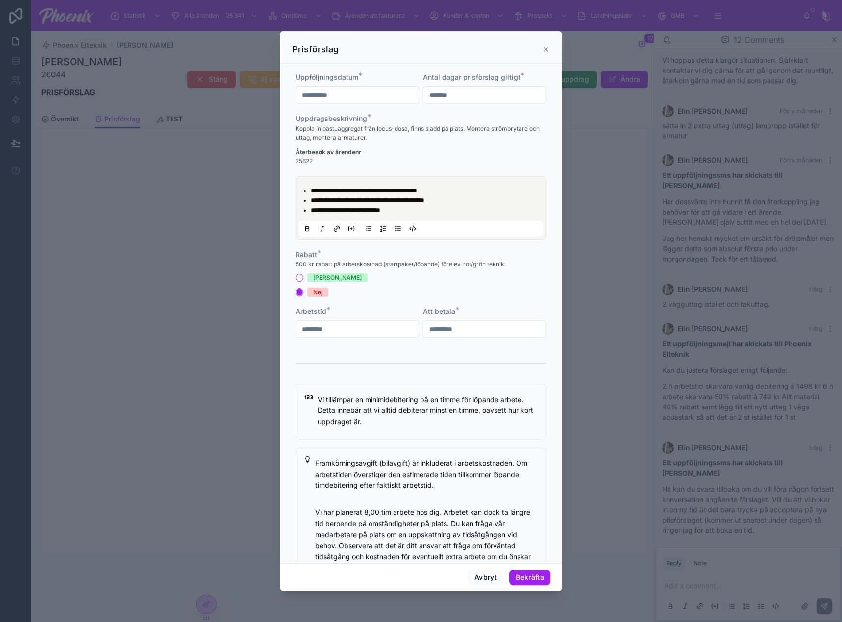
click at [461, 327] on input "*********" at bounding box center [484, 329] width 122 height 14
type input "********"
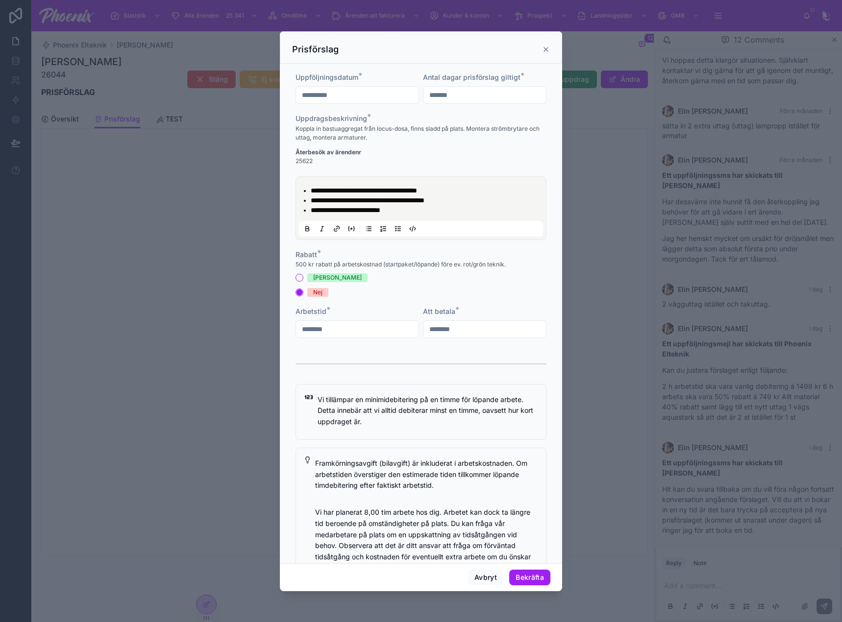
click at [467, 353] on div "**********" at bounding box center [420, 517] width 251 height 1069
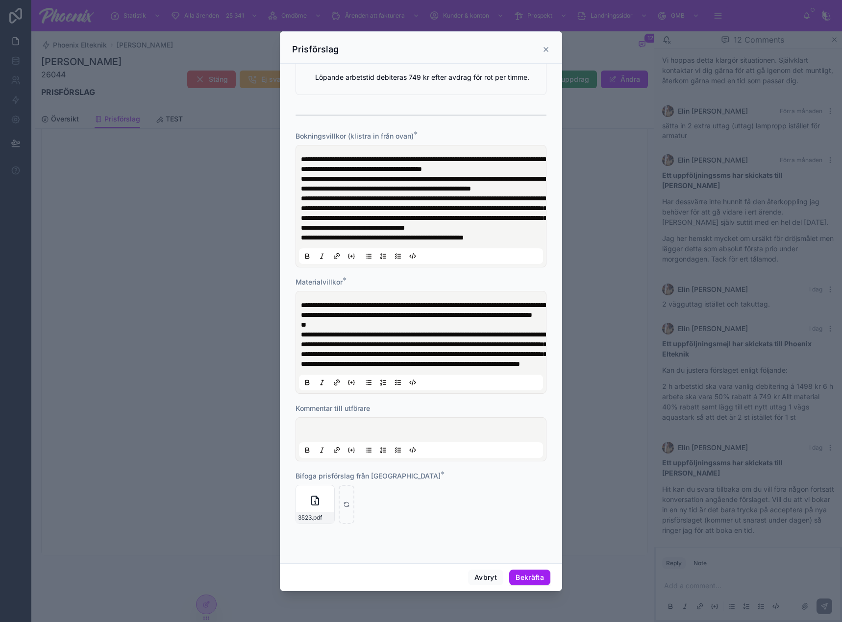
scroll to position [675, 0]
click at [376, 421] on div at bounding box center [421, 439] width 244 height 37
click at [375, 427] on p at bounding box center [423, 432] width 244 height 10
click at [344, 502] on icon at bounding box center [346, 504] width 7 height 7
click at [313, 493] on icon "button" at bounding box center [317, 493] width 8 height 8
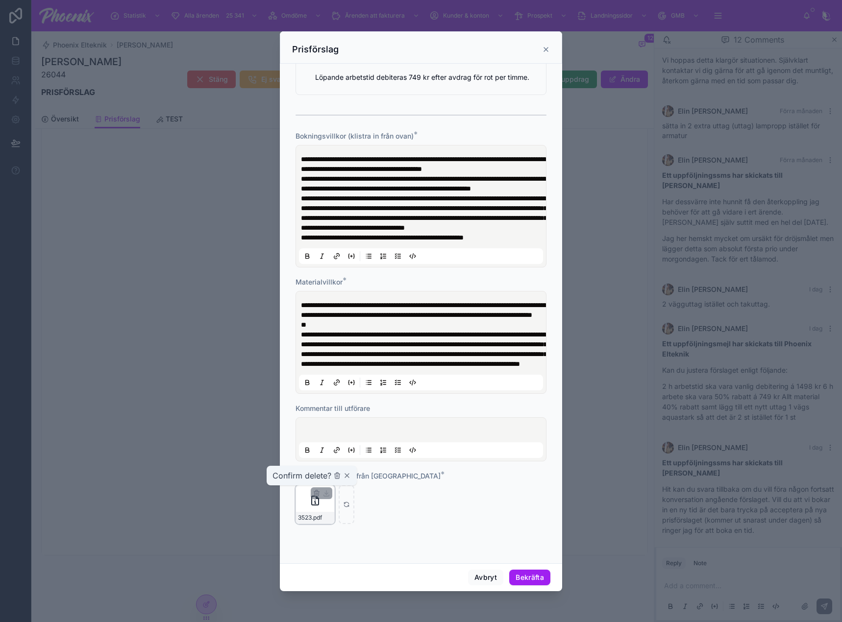
click at [333, 477] on div "Confirm delete?" at bounding box center [311, 476] width 78 height 12
click at [336, 476] on icon "button" at bounding box center [337, 476] width 8 height 8
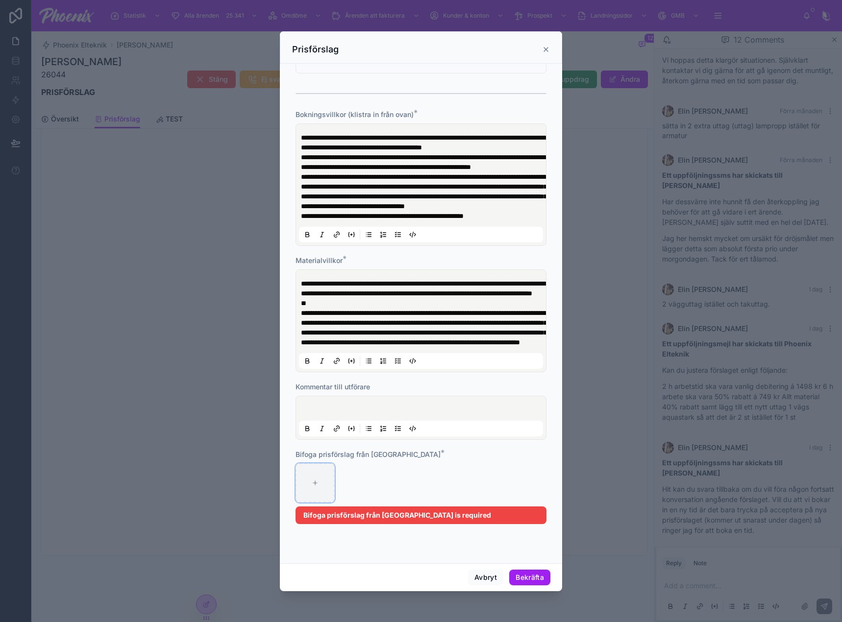
click at [318, 487] on icon at bounding box center [315, 483] width 7 height 7
type input "**********"
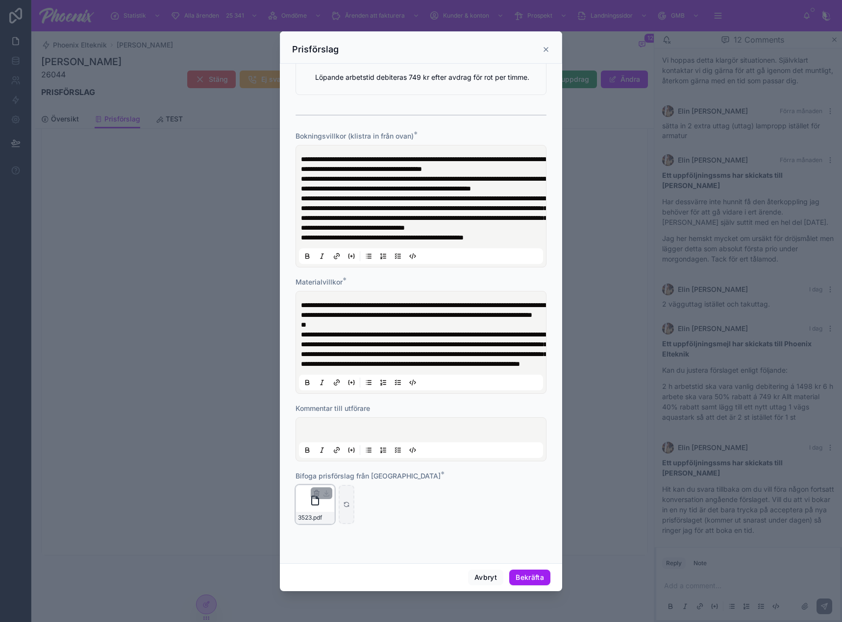
click at [309, 499] on div "3523 .pdf" at bounding box center [314, 504] width 39 height 39
click at [533, 576] on button "Bekräfta" at bounding box center [529, 578] width 41 height 16
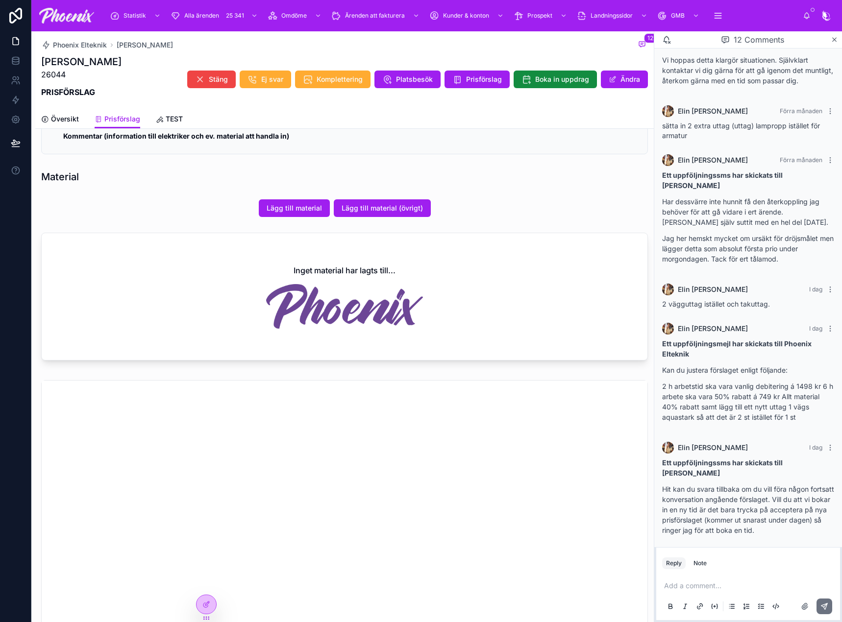
scroll to position [248, 0]
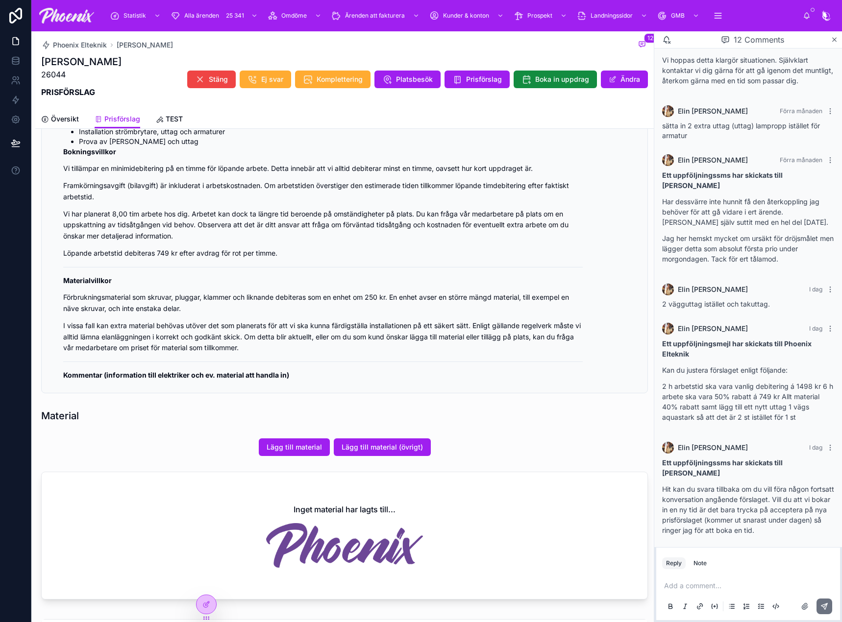
click at [53, 74] on p "26044" at bounding box center [81, 75] width 80 height 12
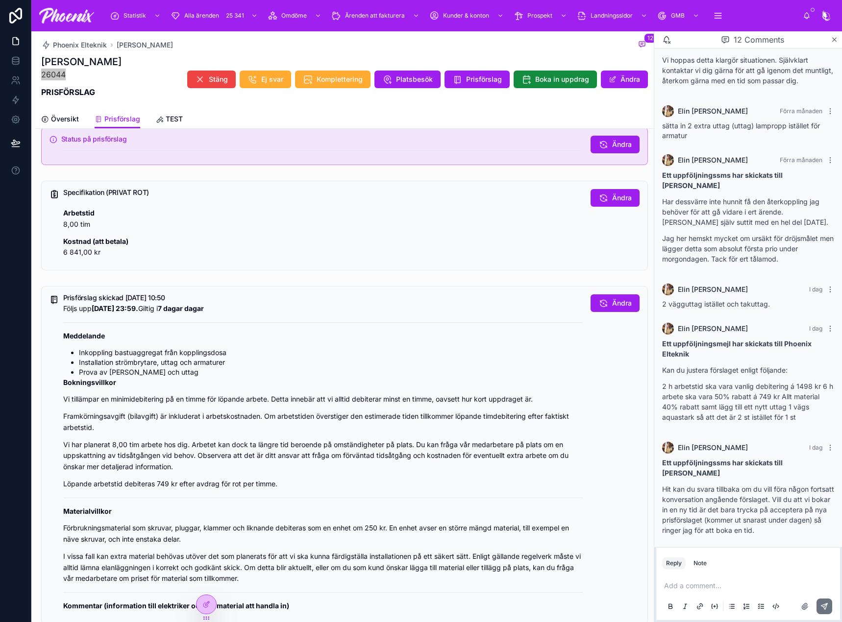
scroll to position [0, 0]
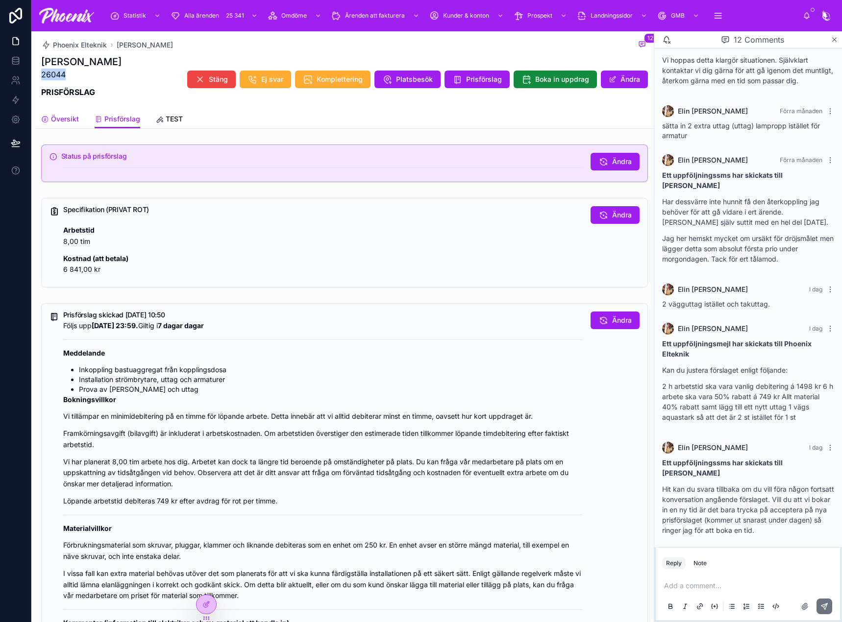
click at [54, 113] on link "Översikt" at bounding box center [60, 120] width 38 height 20
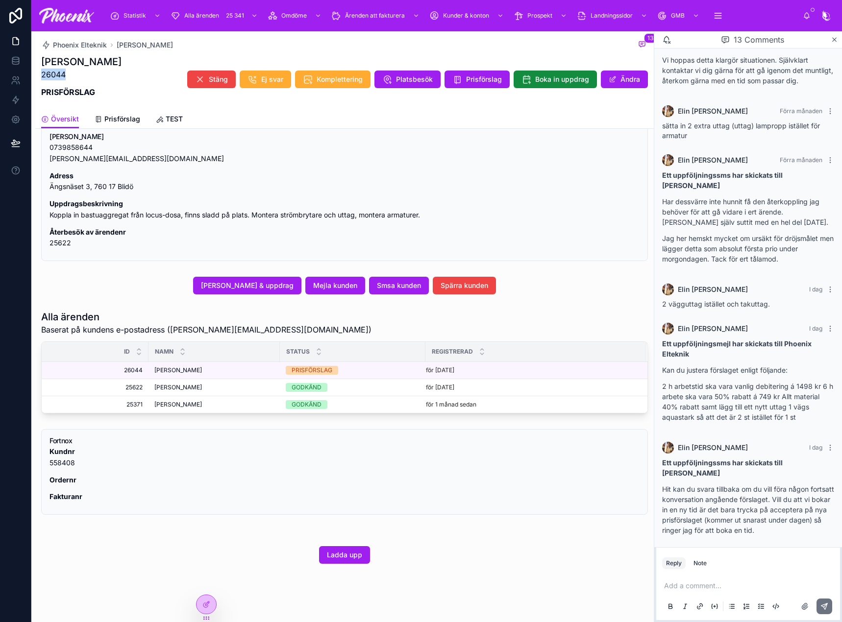
scroll to position [468, 0]
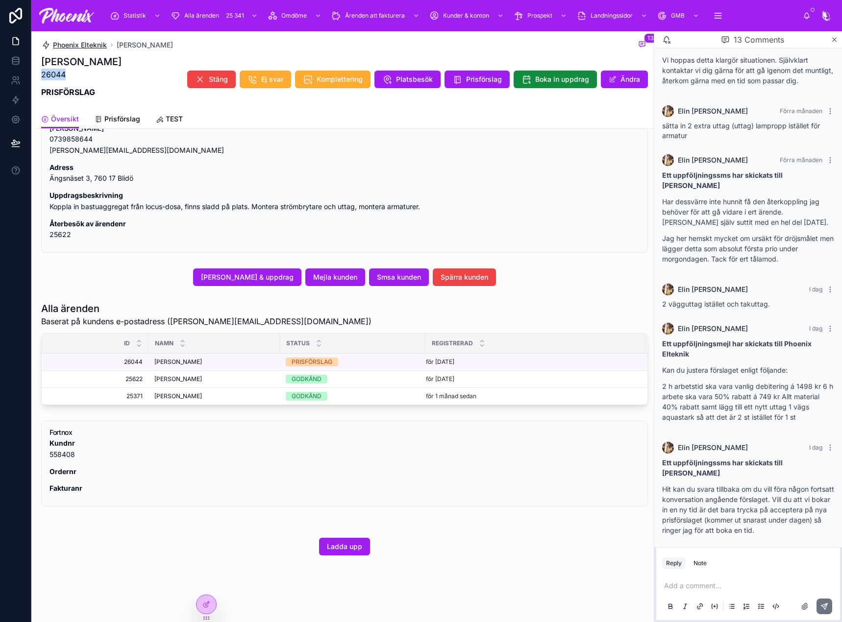
click at [84, 46] on span "Phoenix Elteknik" at bounding box center [80, 45] width 54 height 10
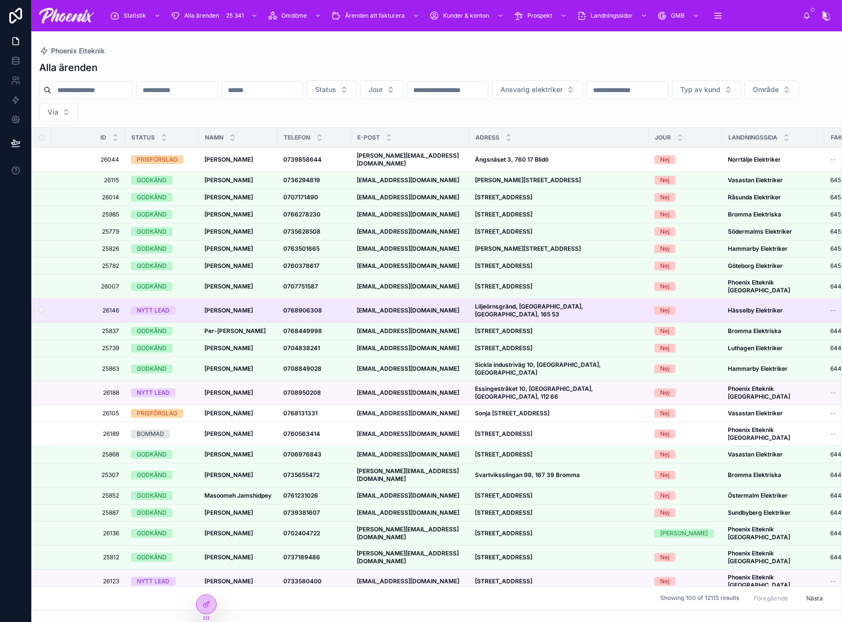
click at [157, 306] on div "NYTT LEAD" at bounding box center [153, 310] width 33 height 9
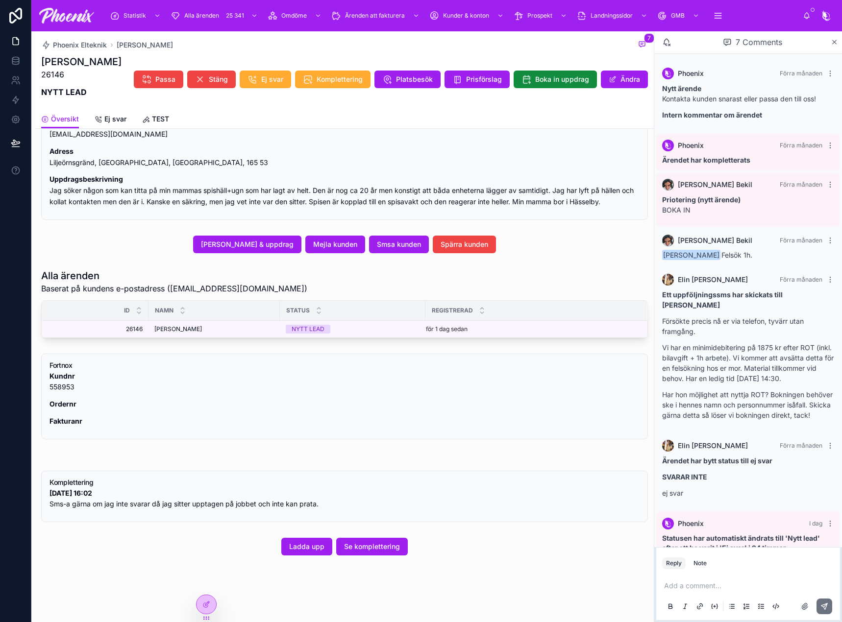
scroll to position [30, 0]
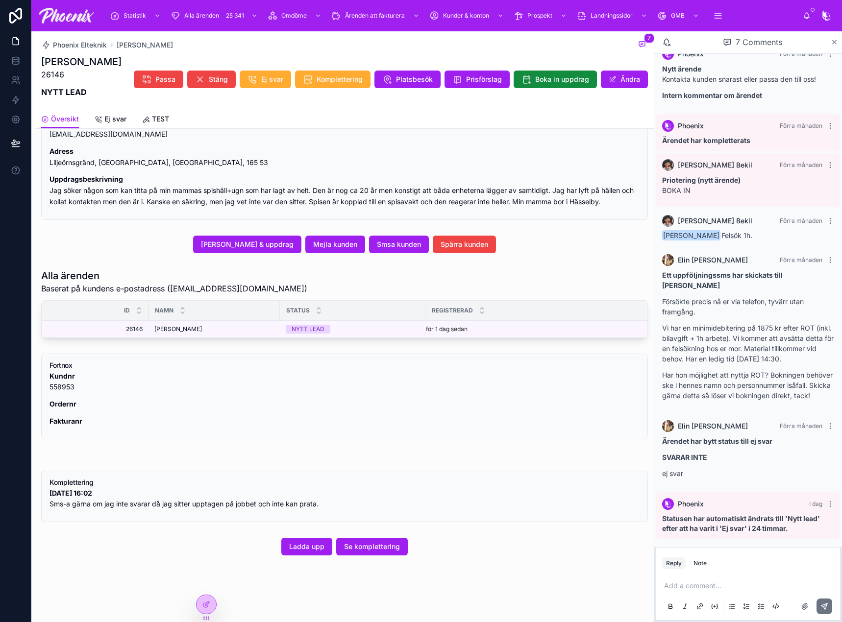
click at [55, 389] on p "Kundnr 558953" at bounding box center [344, 382] width 590 height 23
click at [482, 86] on button "Prisförslag" at bounding box center [476, 80] width 65 height 18
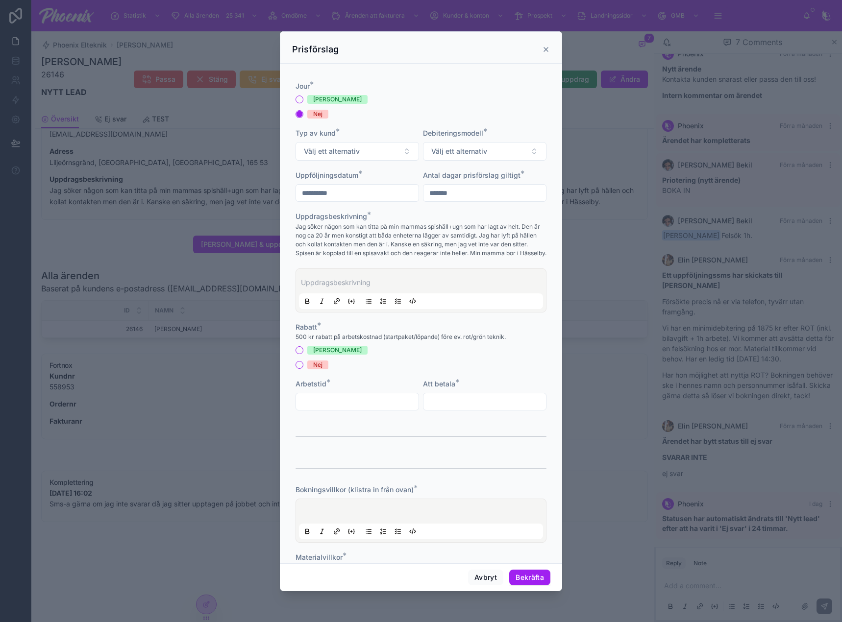
click at [544, 52] on icon at bounding box center [546, 50] width 8 height 8
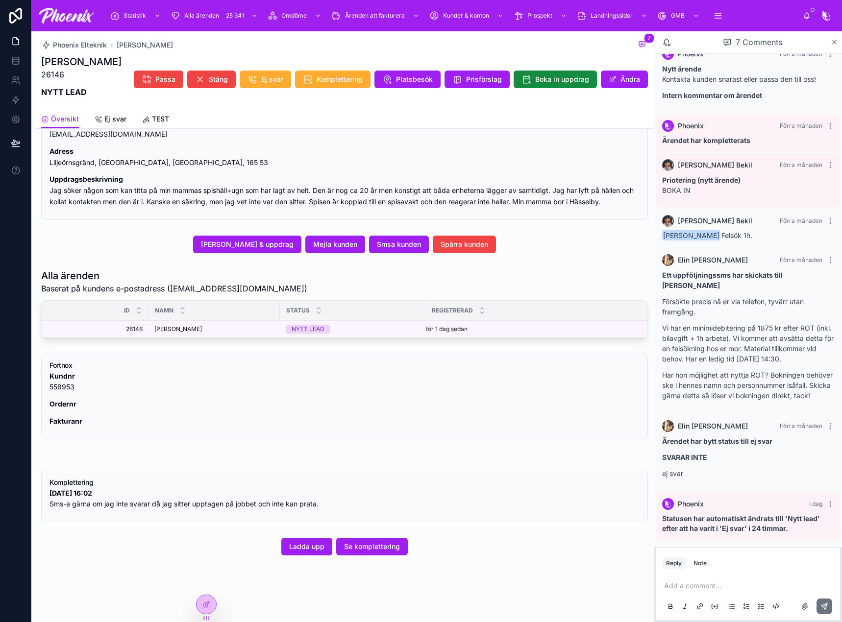
click at [316, 146] on p "Adress Liljeörnsgränd, [GEOGRAPHIC_DATA], [GEOGRAPHIC_DATA], 165 53" at bounding box center [344, 157] width 590 height 23
